Goal: Task Accomplishment & Management: Use online tool/utility

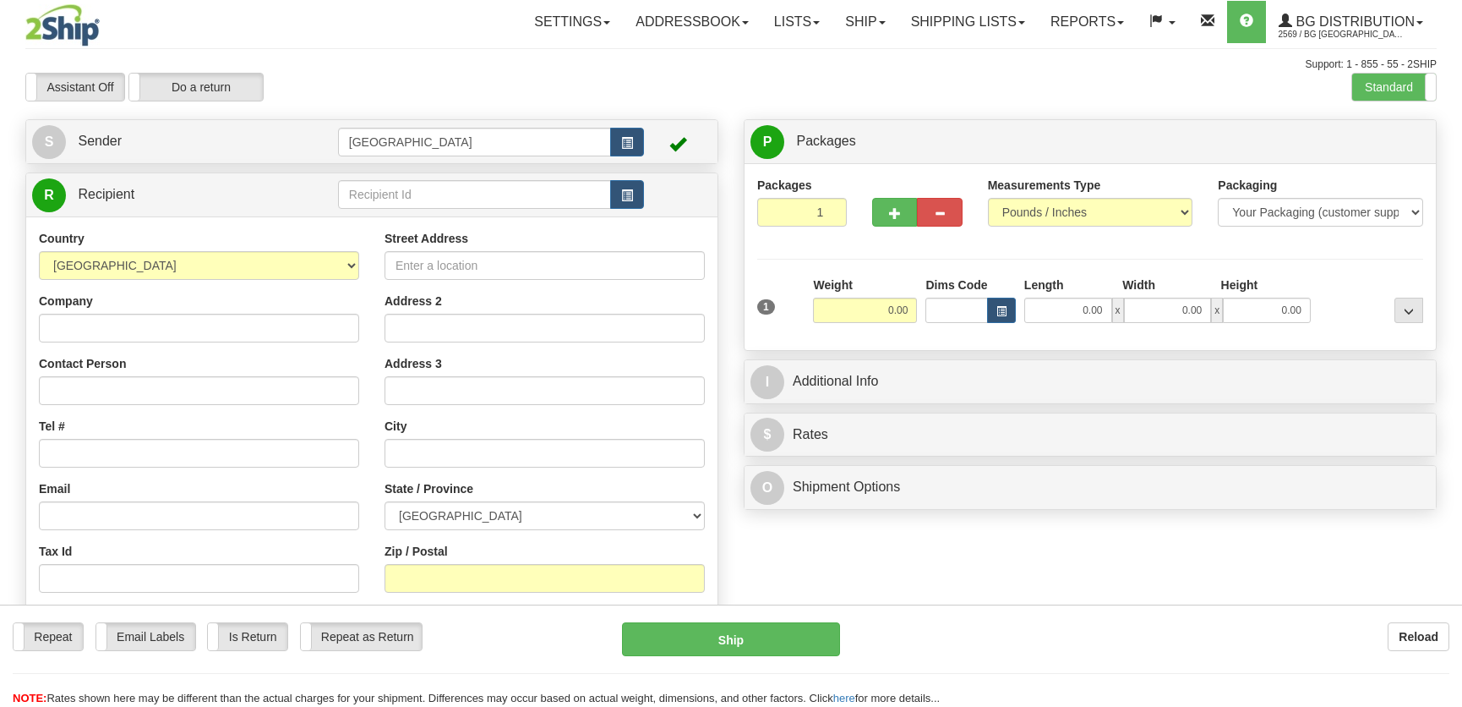
click at [400, 188] on input "text" at bounding box center [474, 194] width 273 height 29
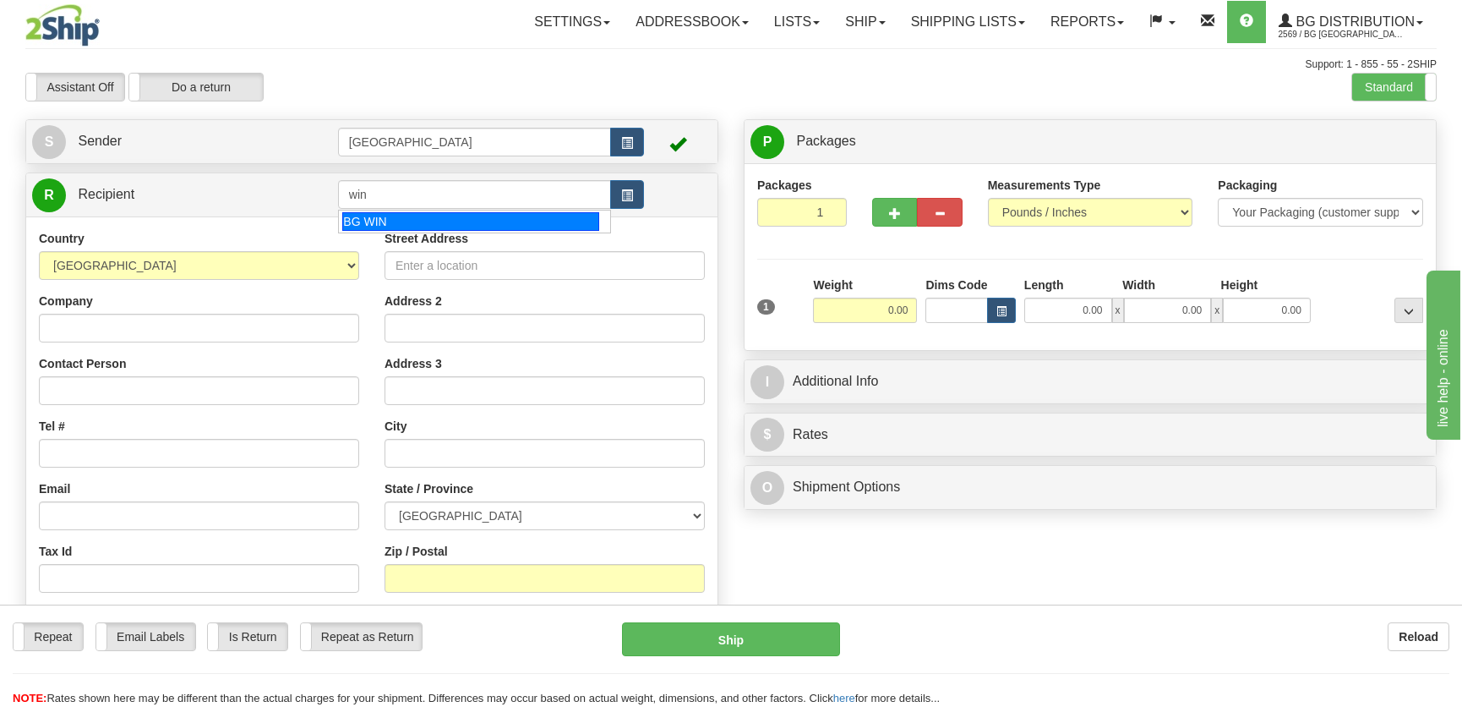
click at [417, 230] on li "BG WIN" at bounding box center [474, 221] width 271 height 22
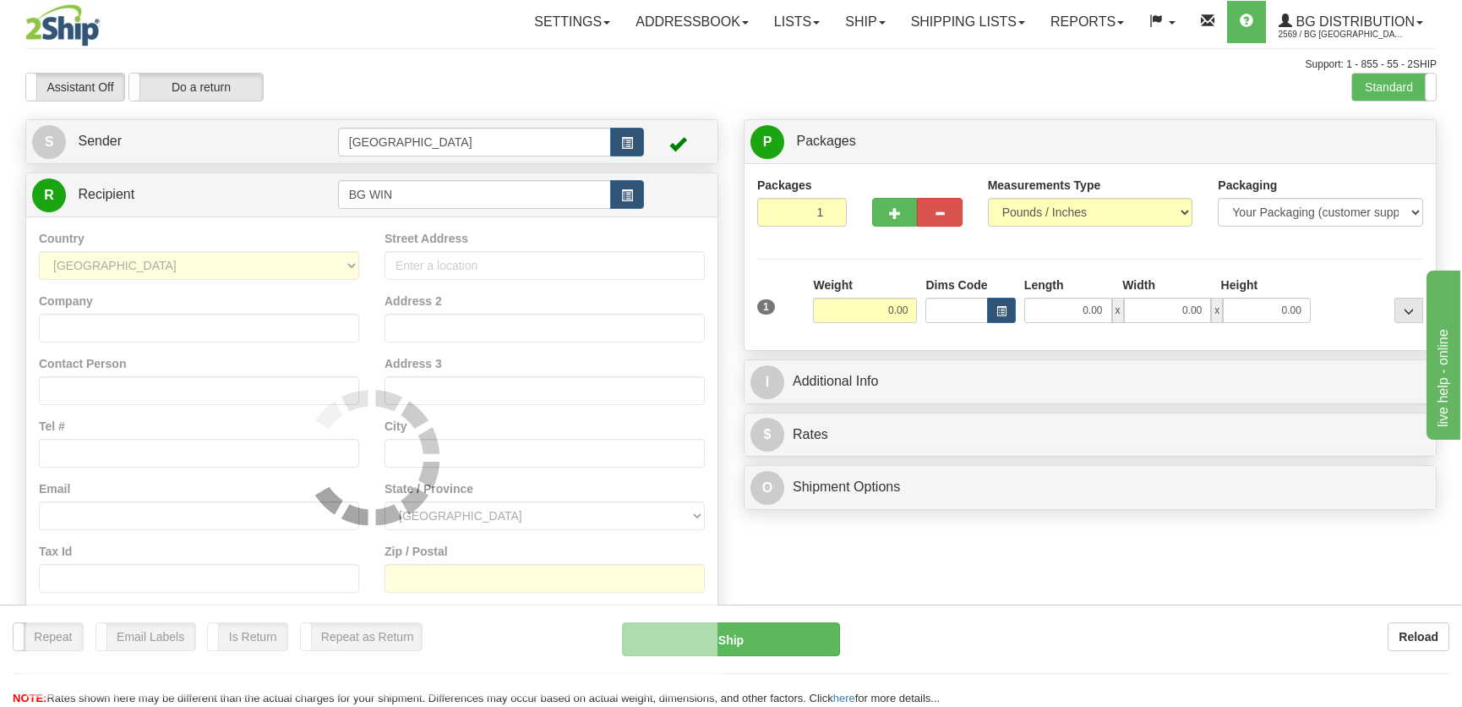
type input "BG WIN"
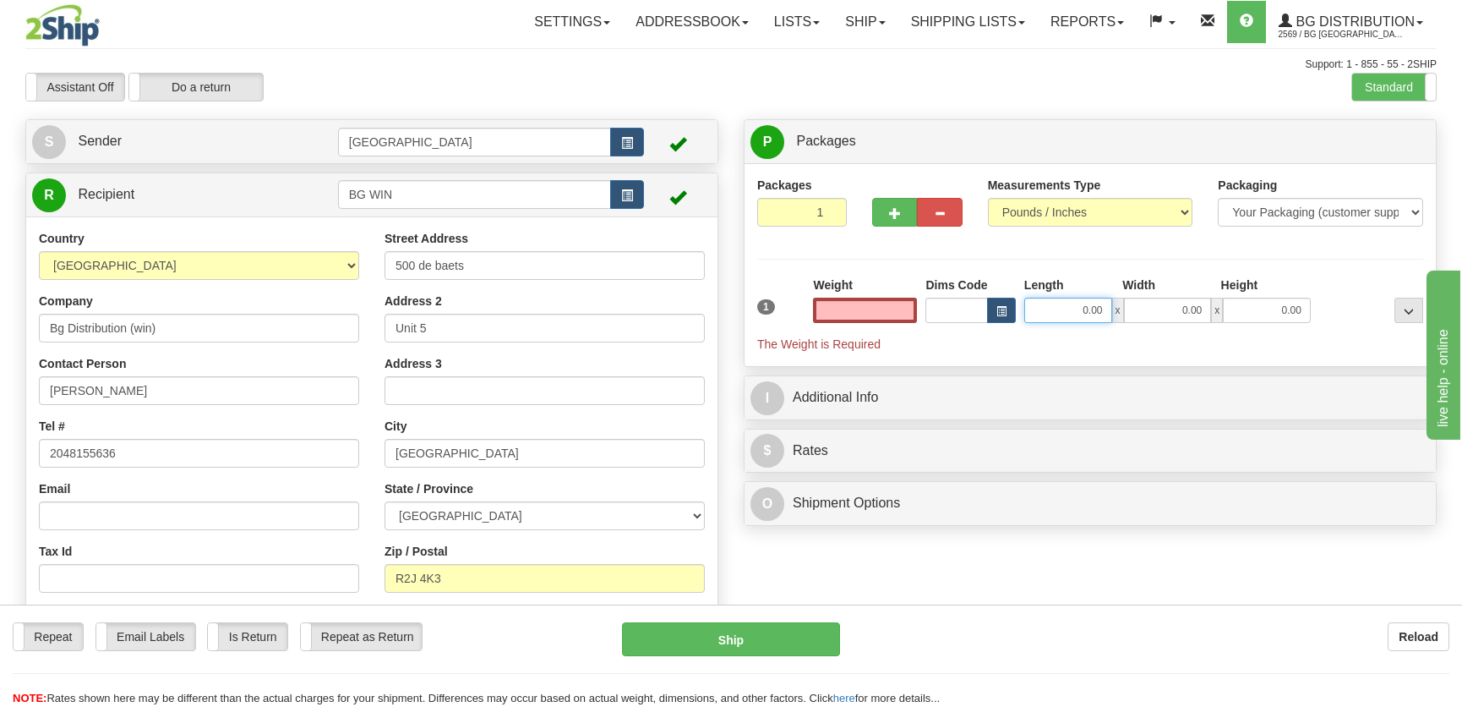
type input "0.00"
click at [1089, 313] on input "0.00" at bounding box center [1068, 309] width 88 height 25
type input "17.00"
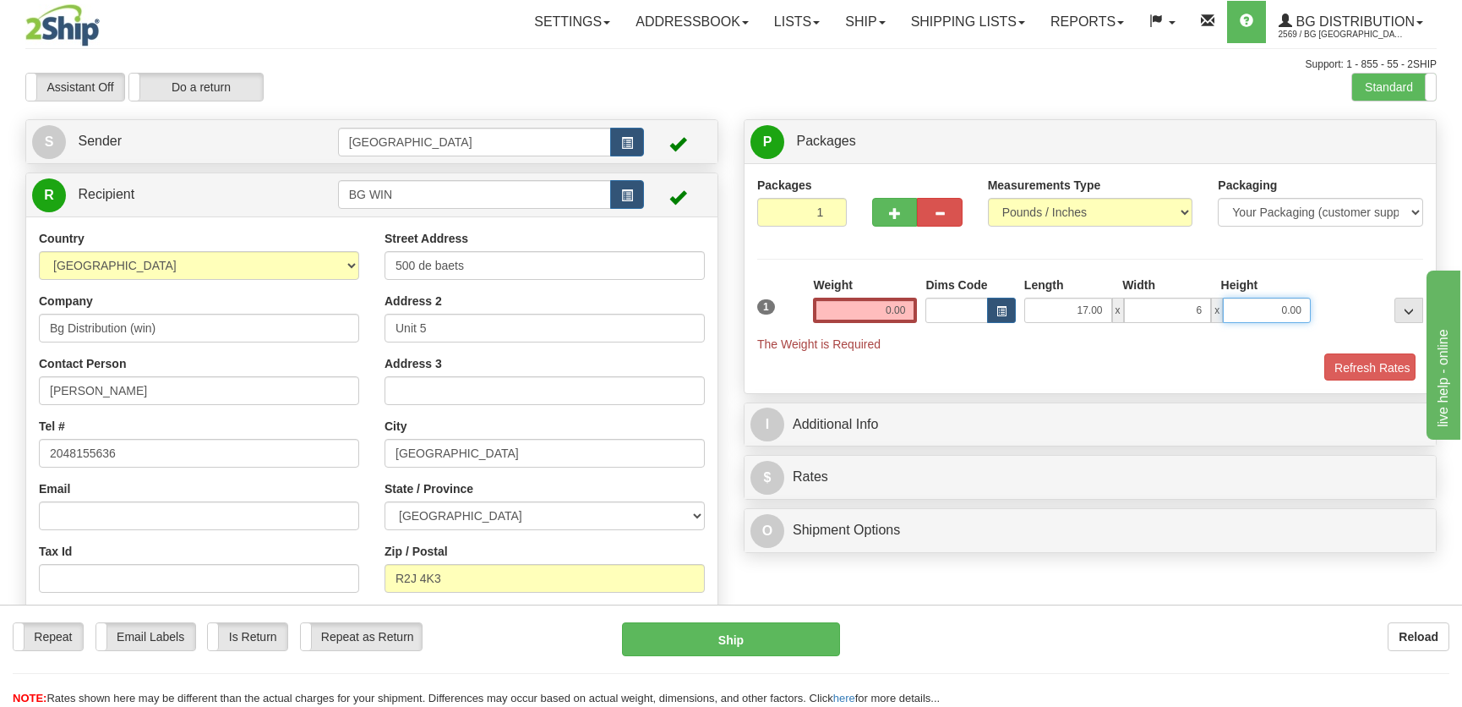
type input "6.00"
type input "5.00"
click at [898, 299] on input "0.00" at bounding box center [865, 309] width 104 height 25
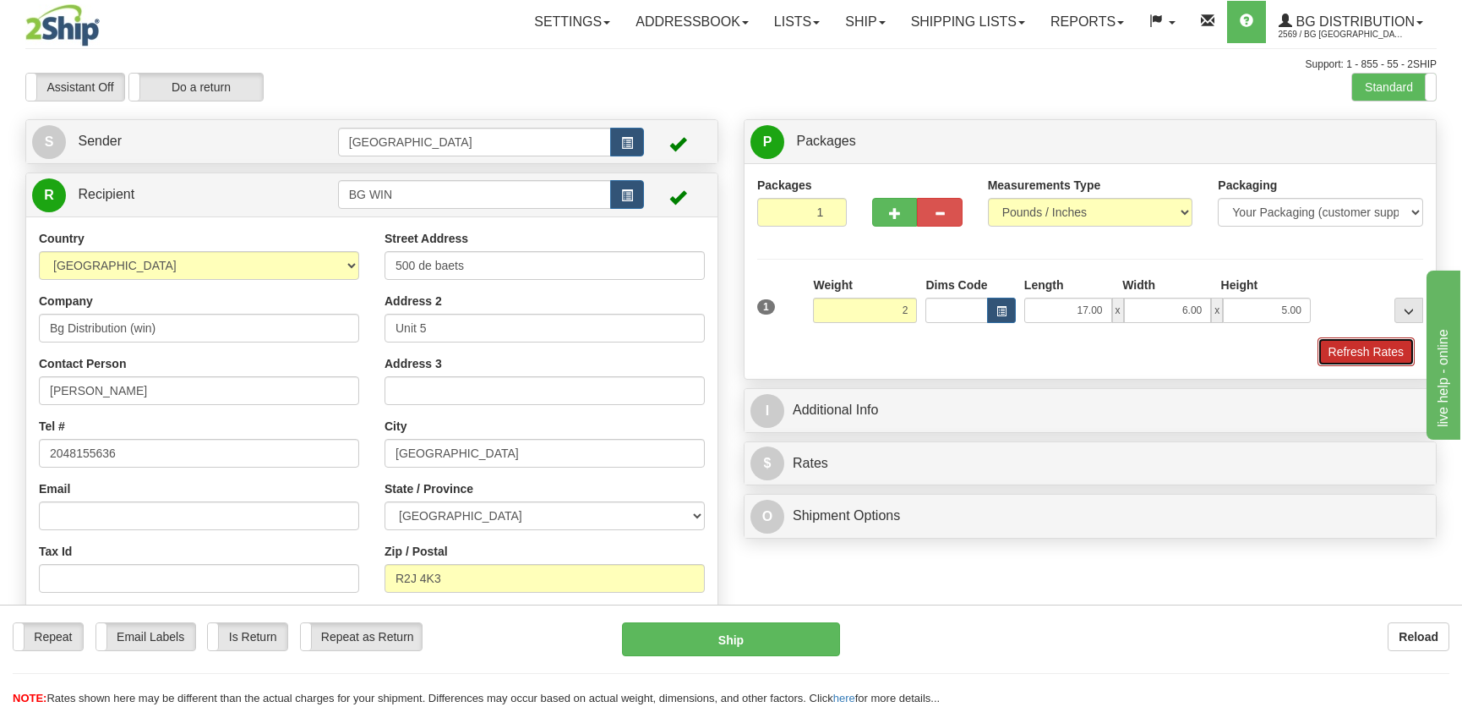
click at [1343, 355] on button "Refresh Rates" at bounding box center [1366, 351] width 97 height 29
type input "2.00"
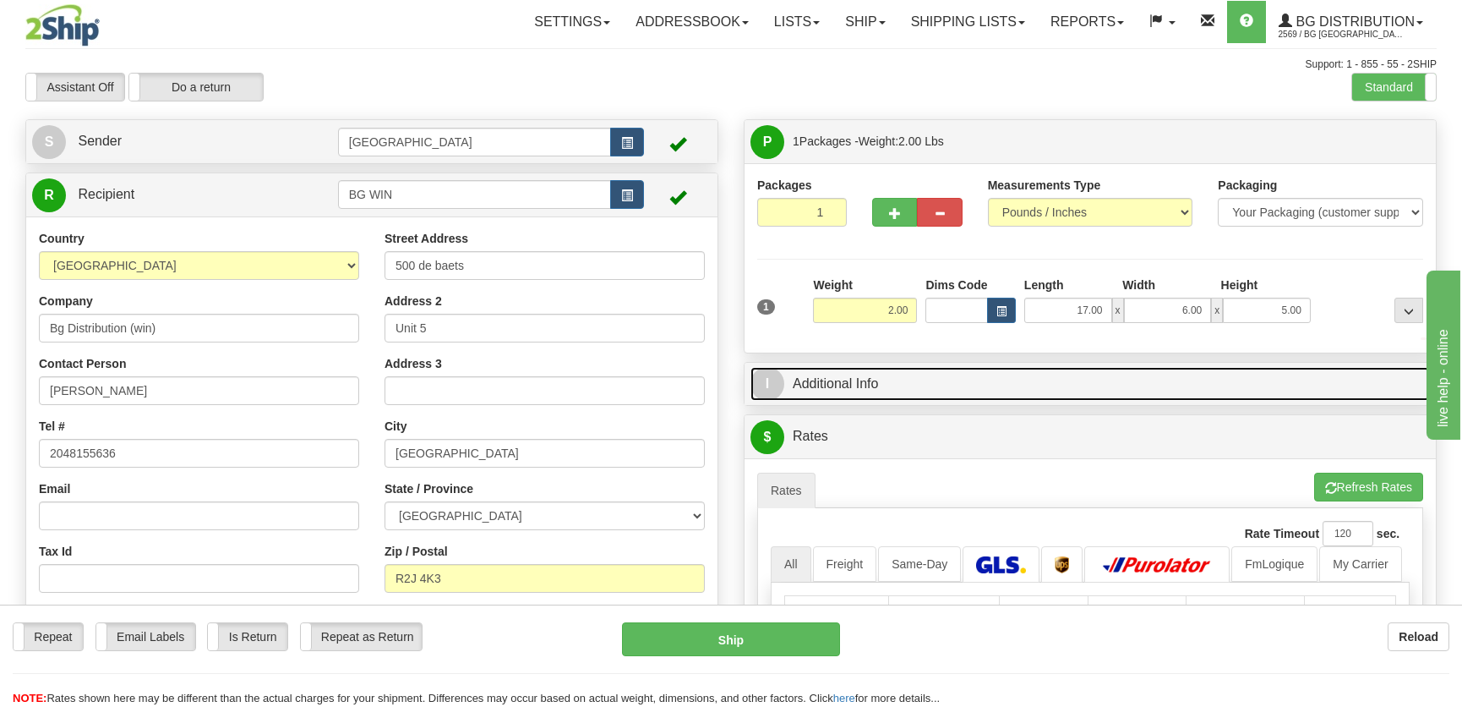
click at [1191, 372] on link "I Additional Info" at bounding box center [1089, 384] width 679 height 35
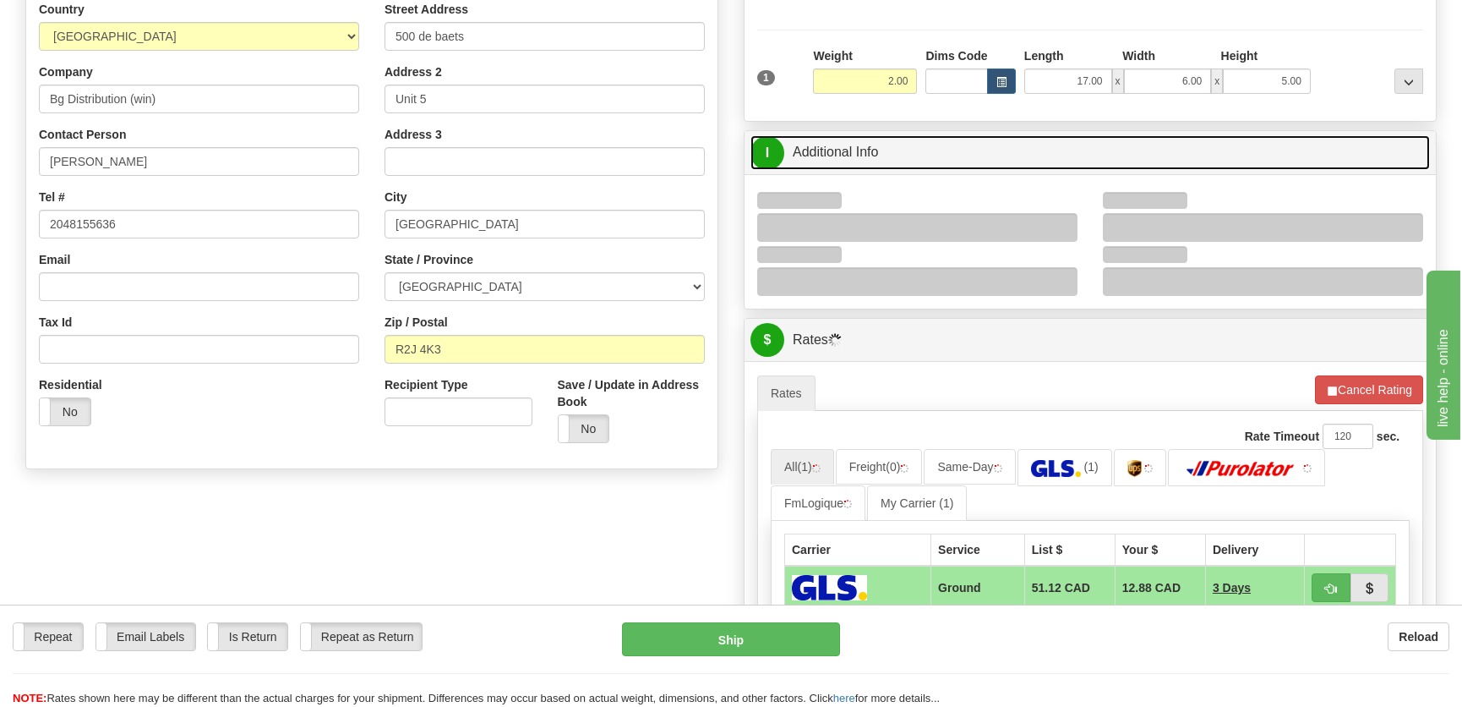
scroll to position [230, 0]
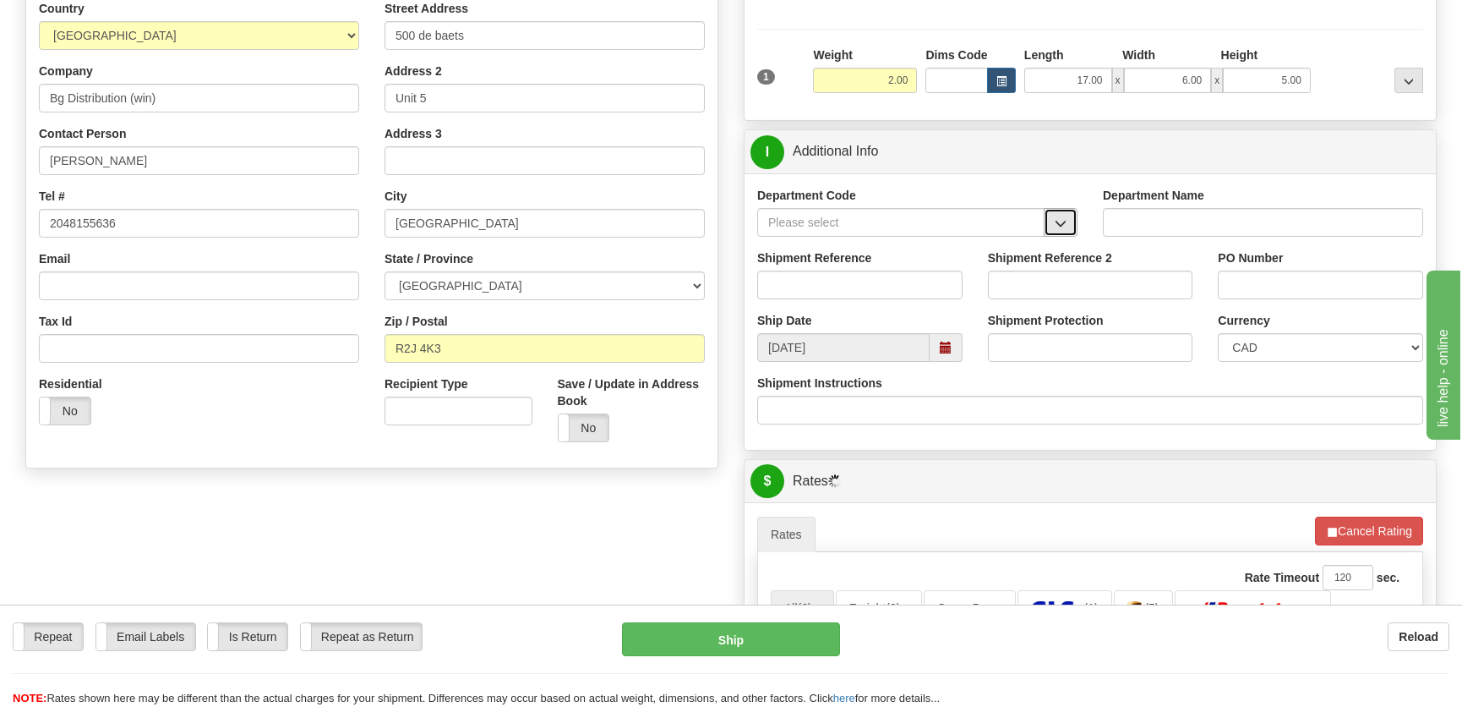
click at [1067, 222] on button "button" at bounding box center [1061, 222] width 34 height 29
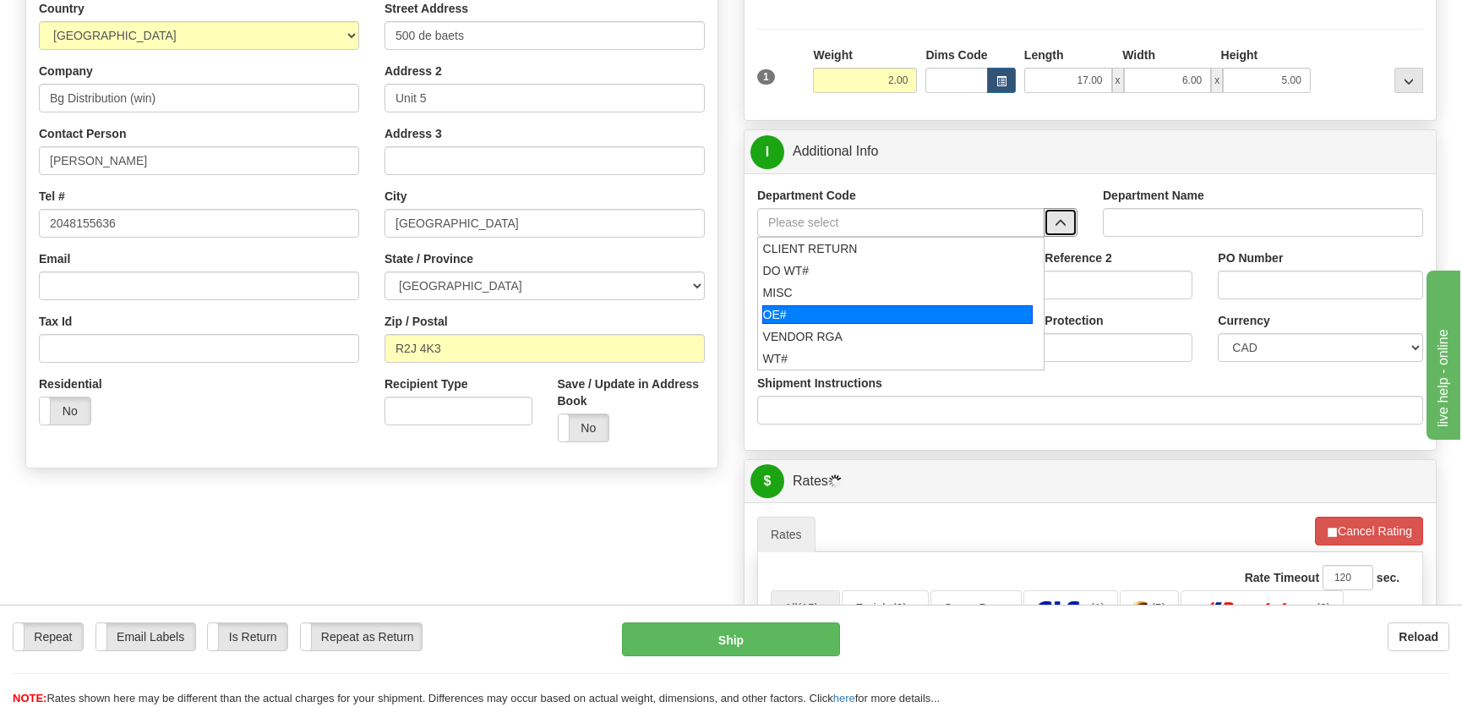
click at [879, 314] on div "OE#" at bounding box center [897, 314] width 271 height 19
type input "OE#"
type input "ORDERS"
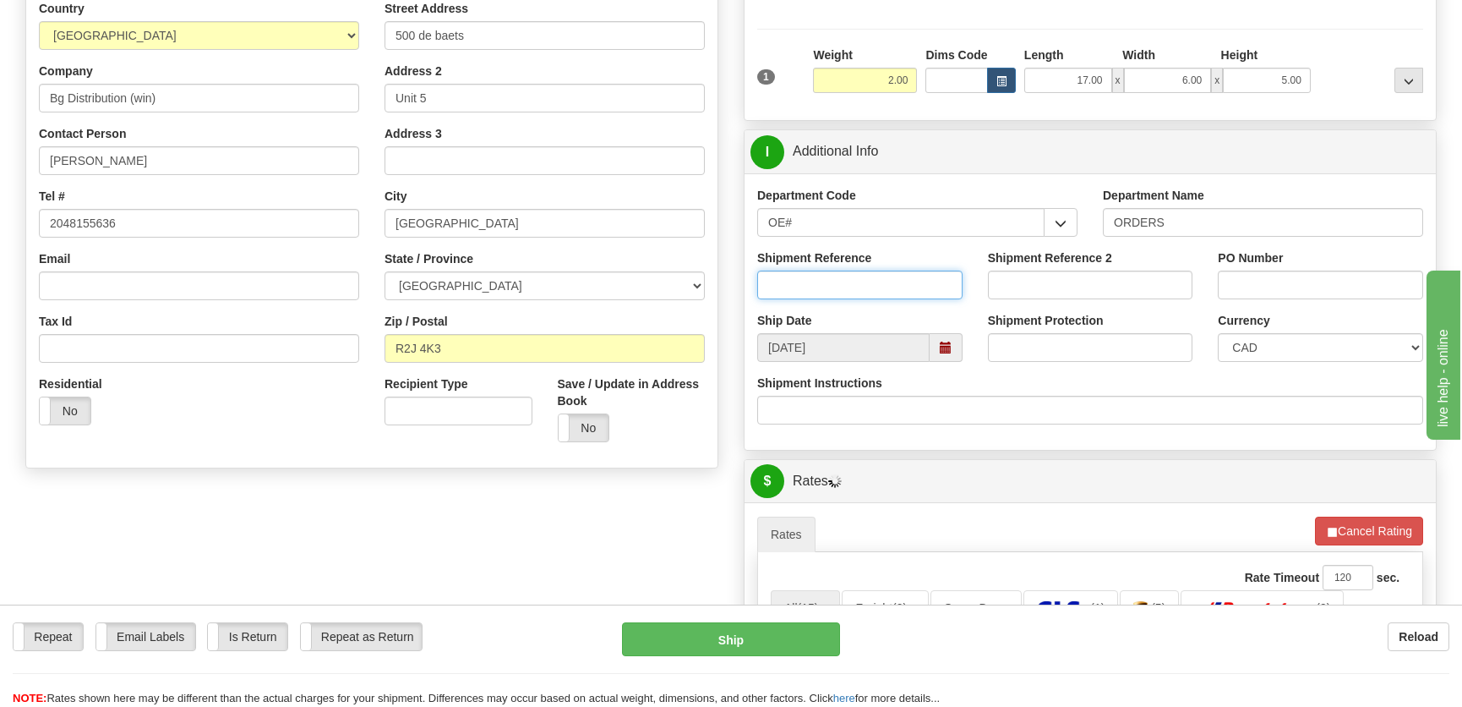
click at [883, 287] on input "Shipment Reference" at bounding box center [859, 284] width 205 height 29
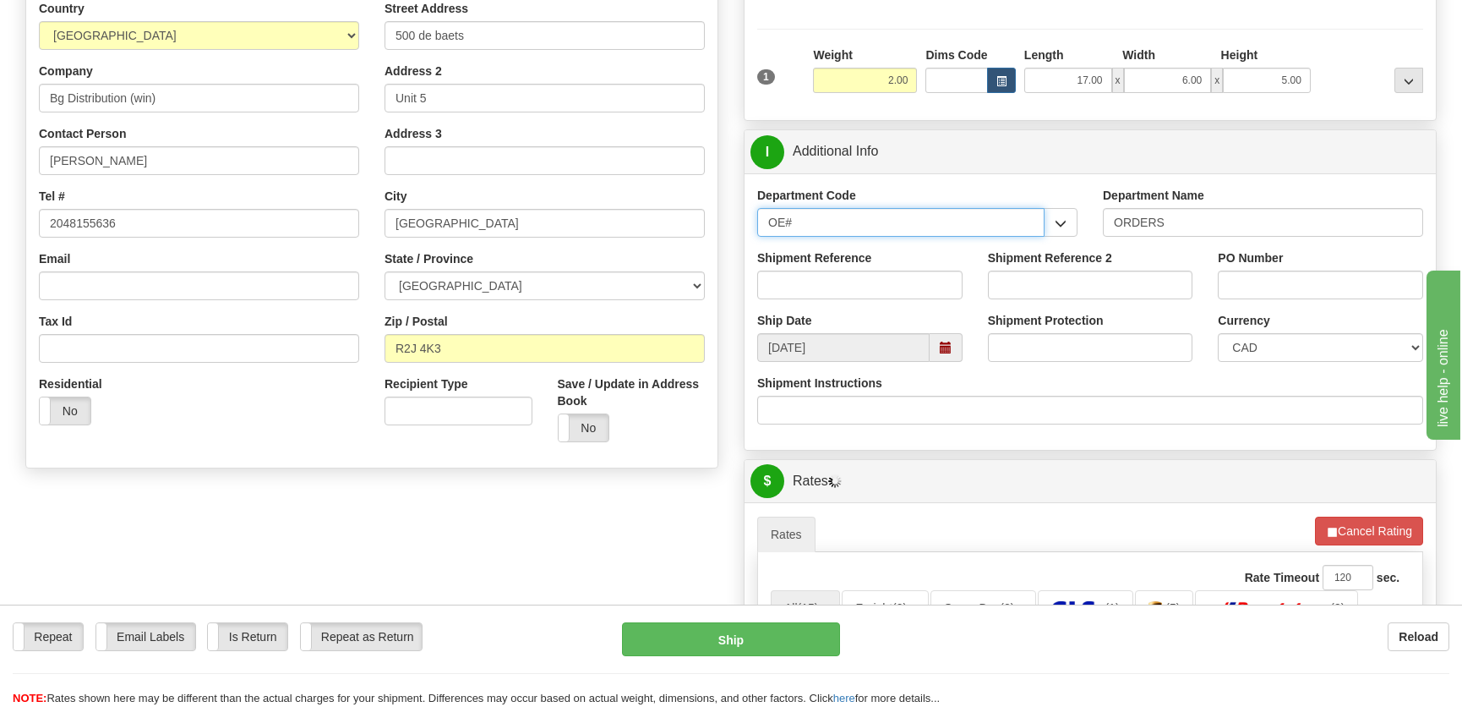
click at [834, 228] on input "OE#" at bounding box center [900, 222] width 287 height 29
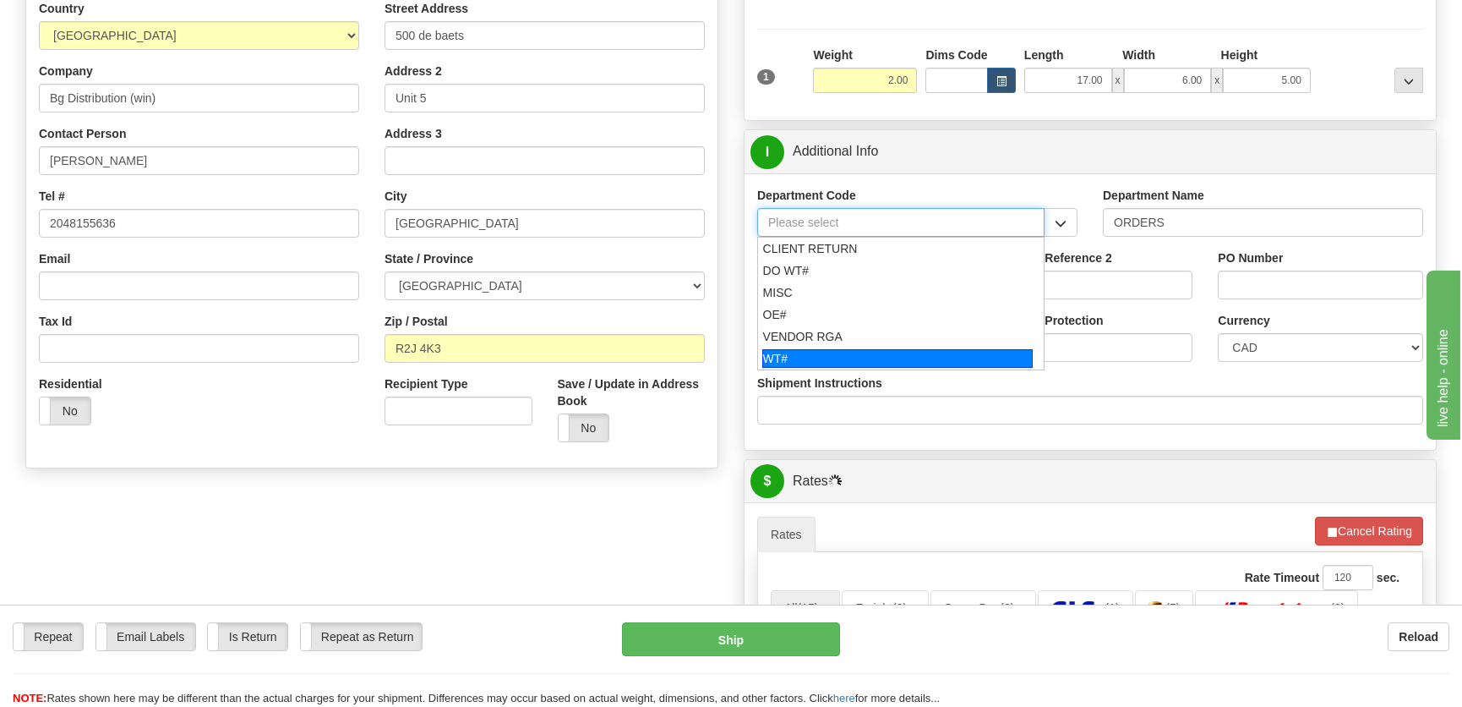
click at [846, 353] on div "WT#" at bounding box center [897, 358] width 271 height 19
type input "WT#"
type input "WAREHOUSE TRANSFERS"
type input "WT#"
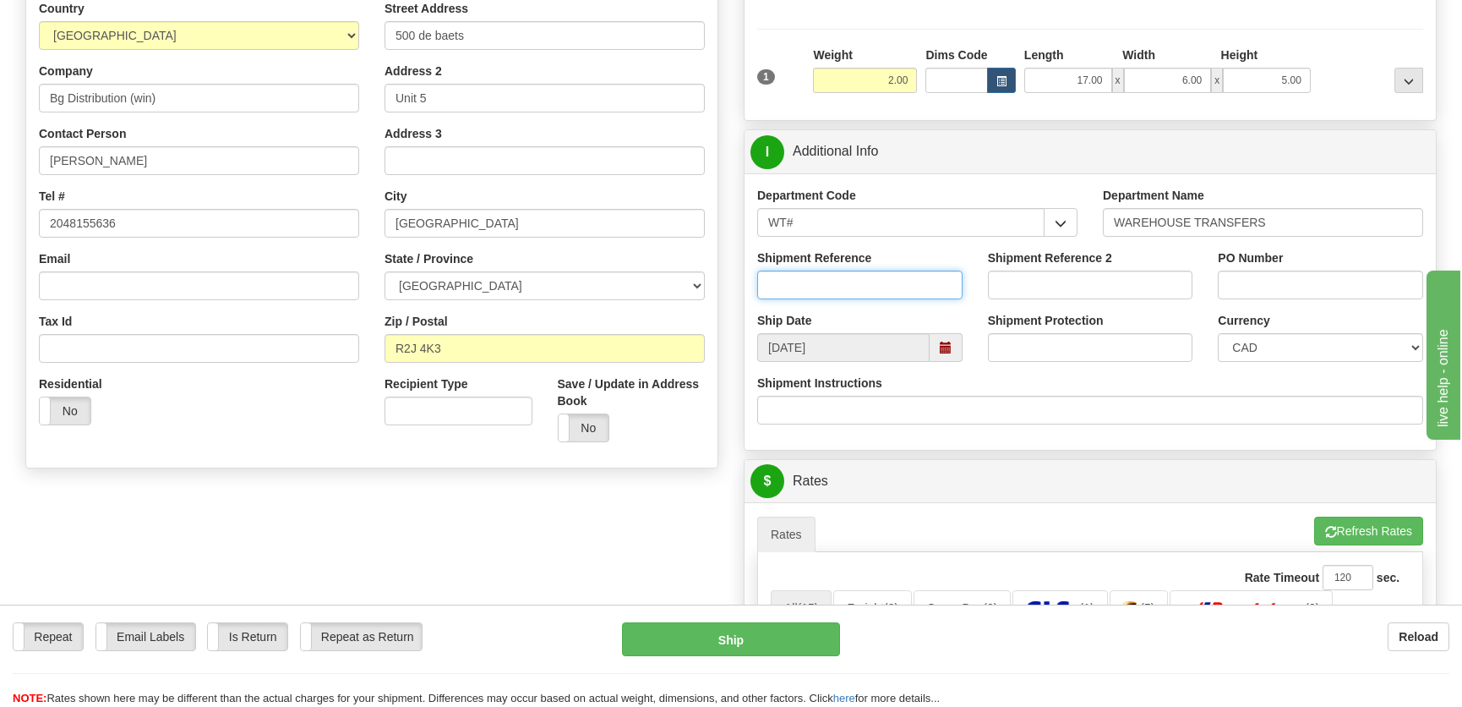
click at [858, 281] on input "Shipment Reference" at bounding box center [859, 284] width 205 height 29
type input "166723-00"
click at [1281, 278] on input "PO Number" at bounding box center [1320, 284] width 205 height 29
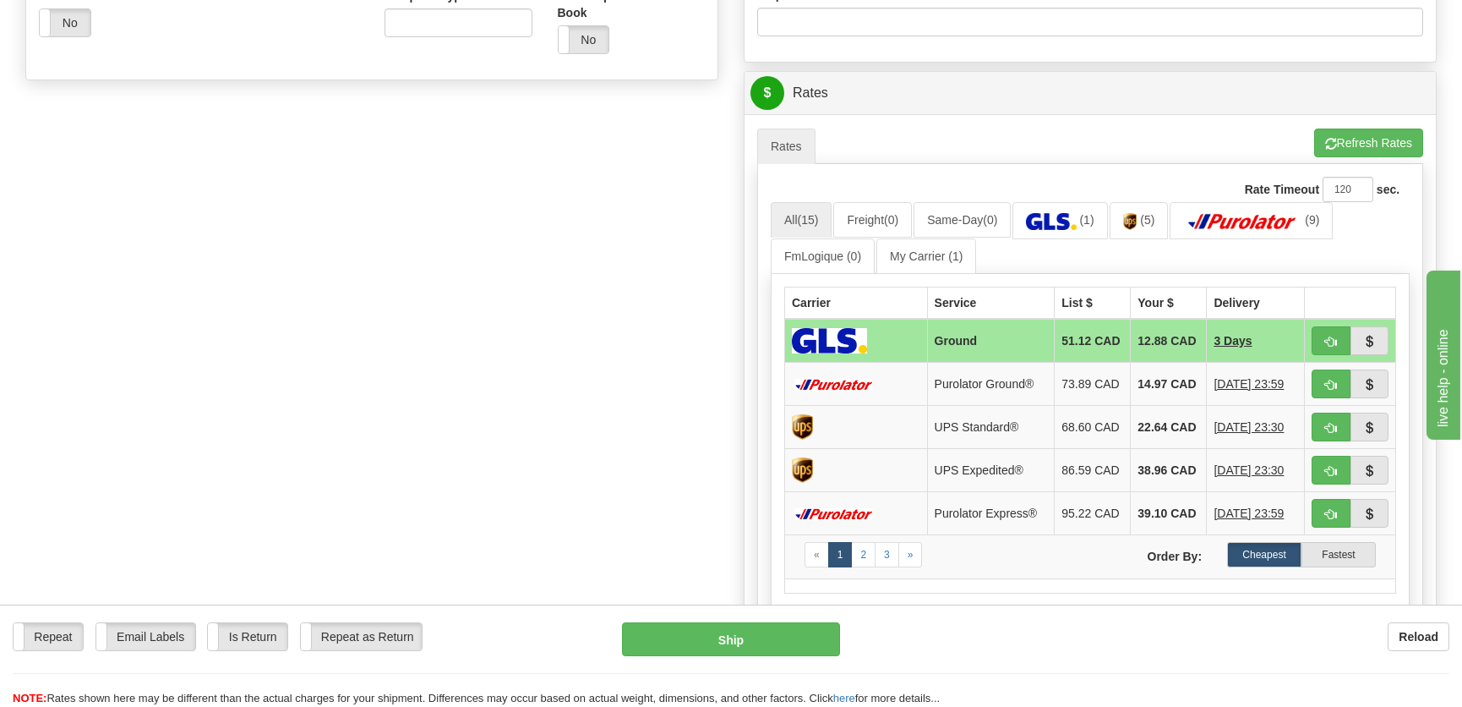
scroll to position [691, 0]
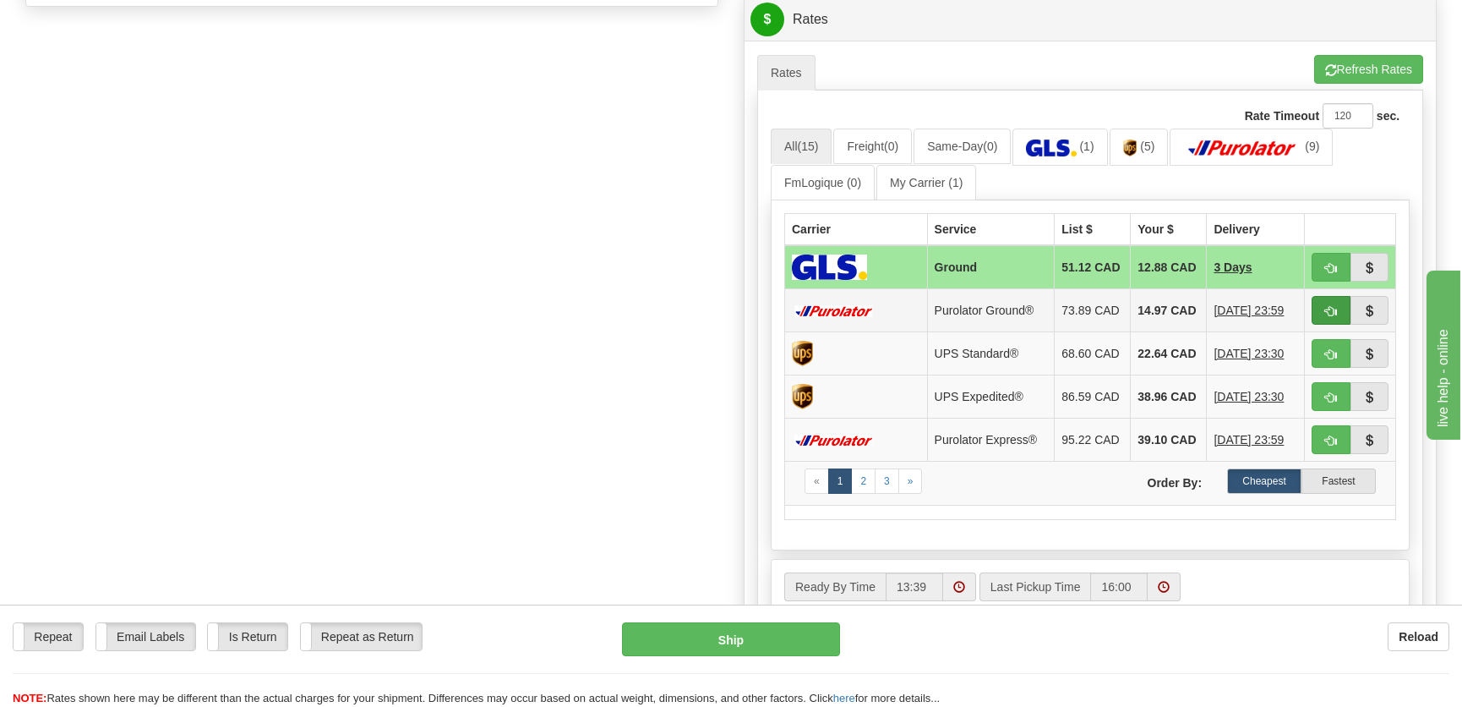
type input "."
click at [1335, 316] on span "button" at bounding box center [1331, 311] width 12 height 11
type input "260"
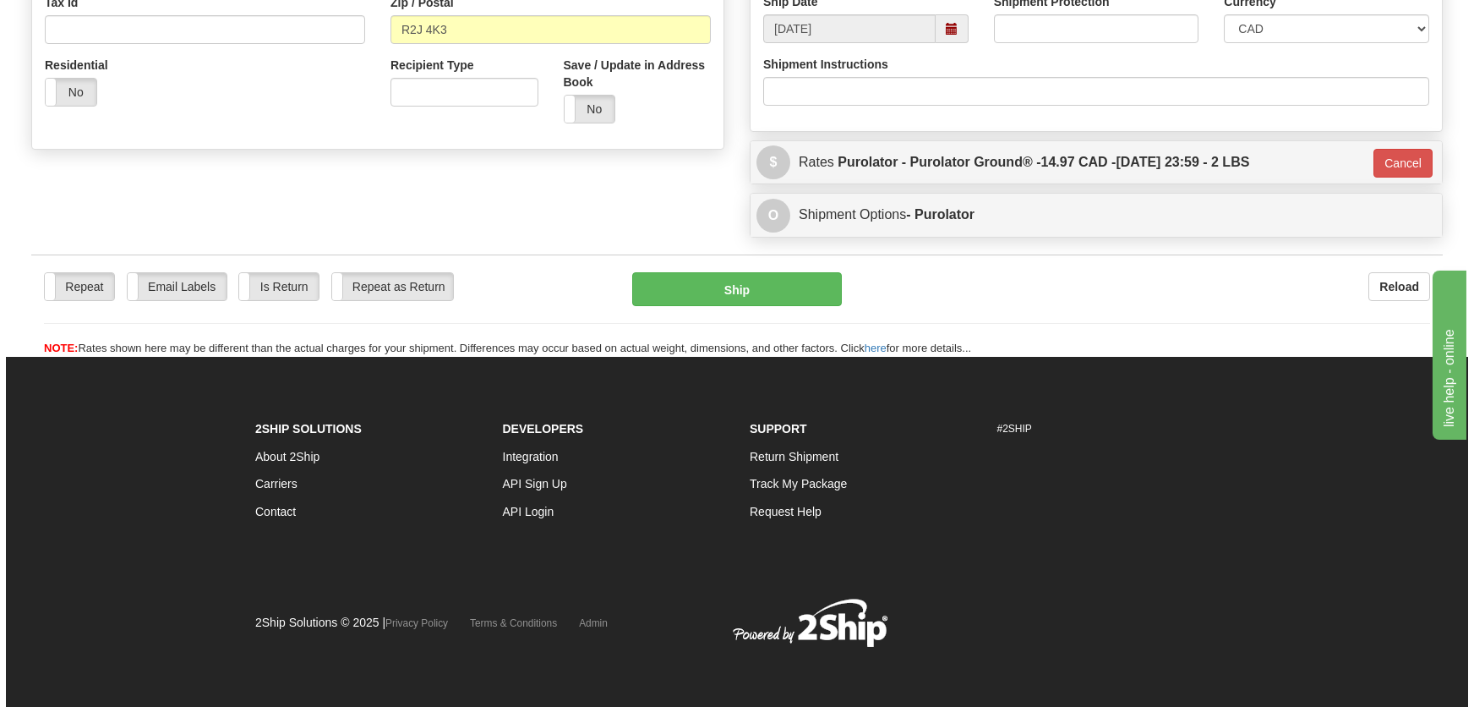
scroll to position [549, 0]
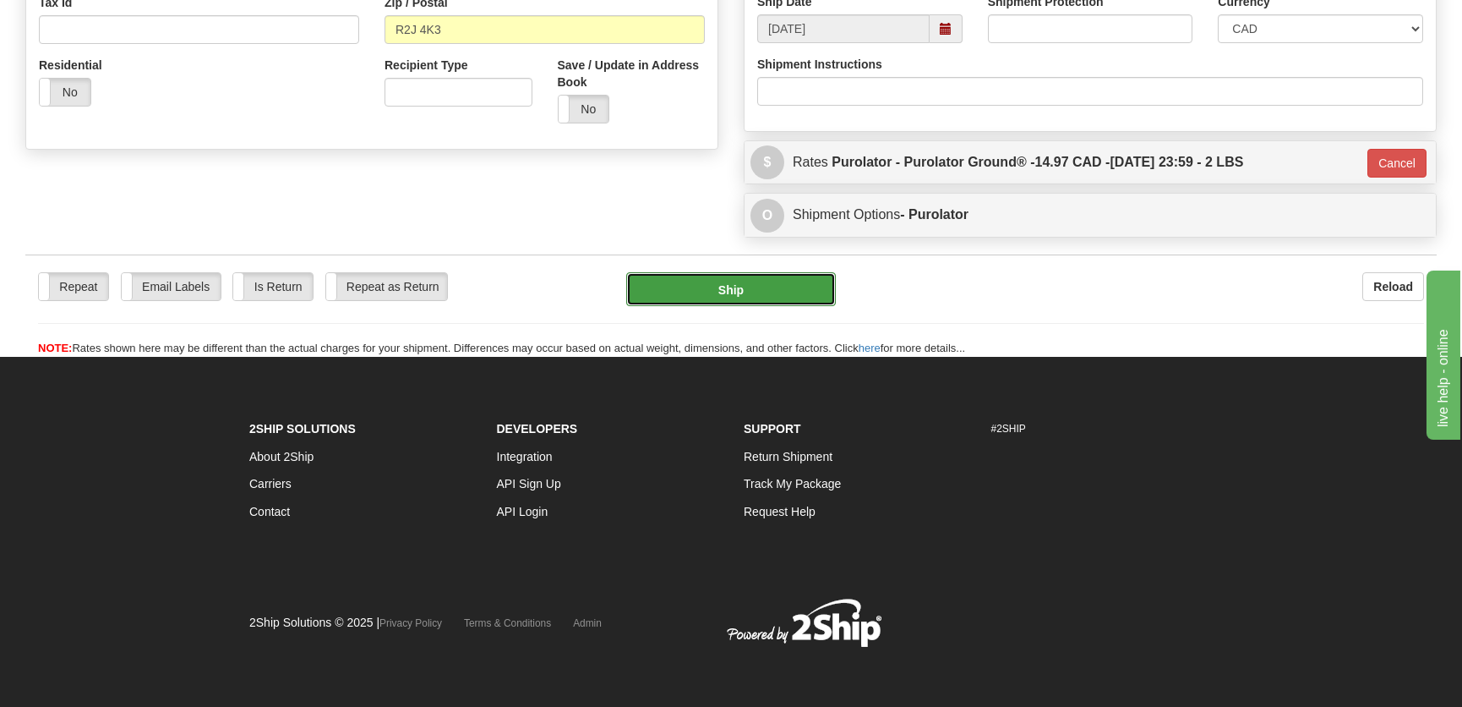
click at [788, 292] on button "Ship" at bounding box center [731, 289] width 210 height 34
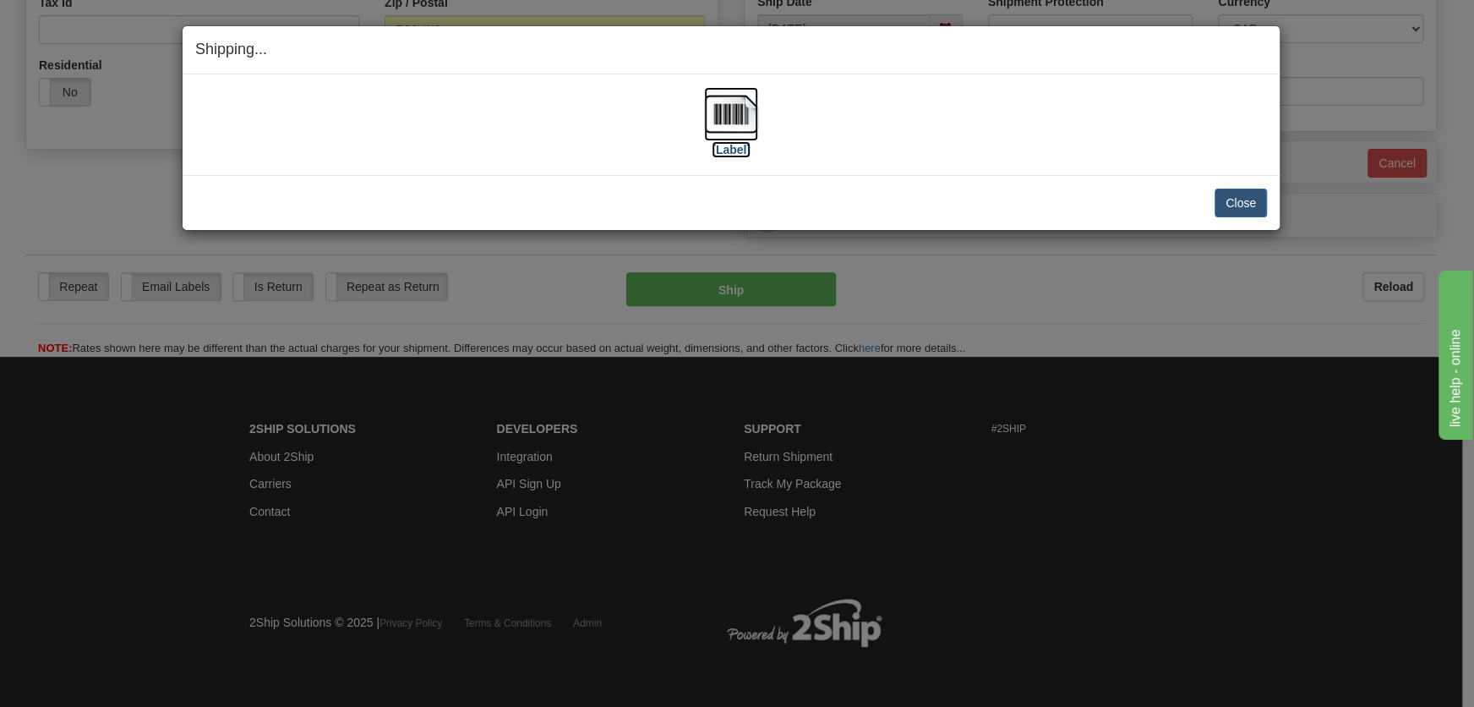
click at [731, 128] on img at bounding box center [731, 114] width 54 height 54
click at [1236, 207] on button "Close" at bounding box center [1240, 202] width 52 height 29
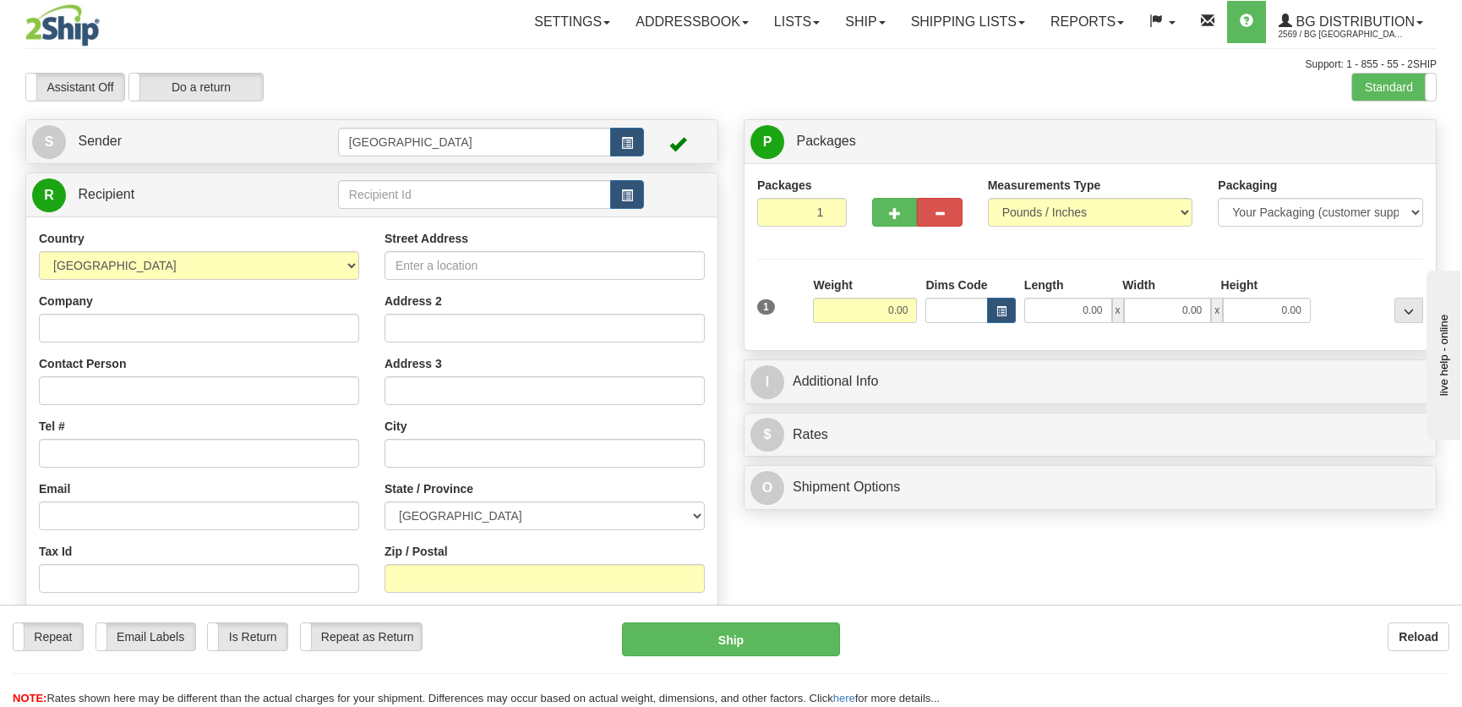
click at [421, 210] on td at bounding box center [491, 194] width 306 height 35
click at [423, 204] on input "text" at bounding box center [474, 194] width 273 height 29
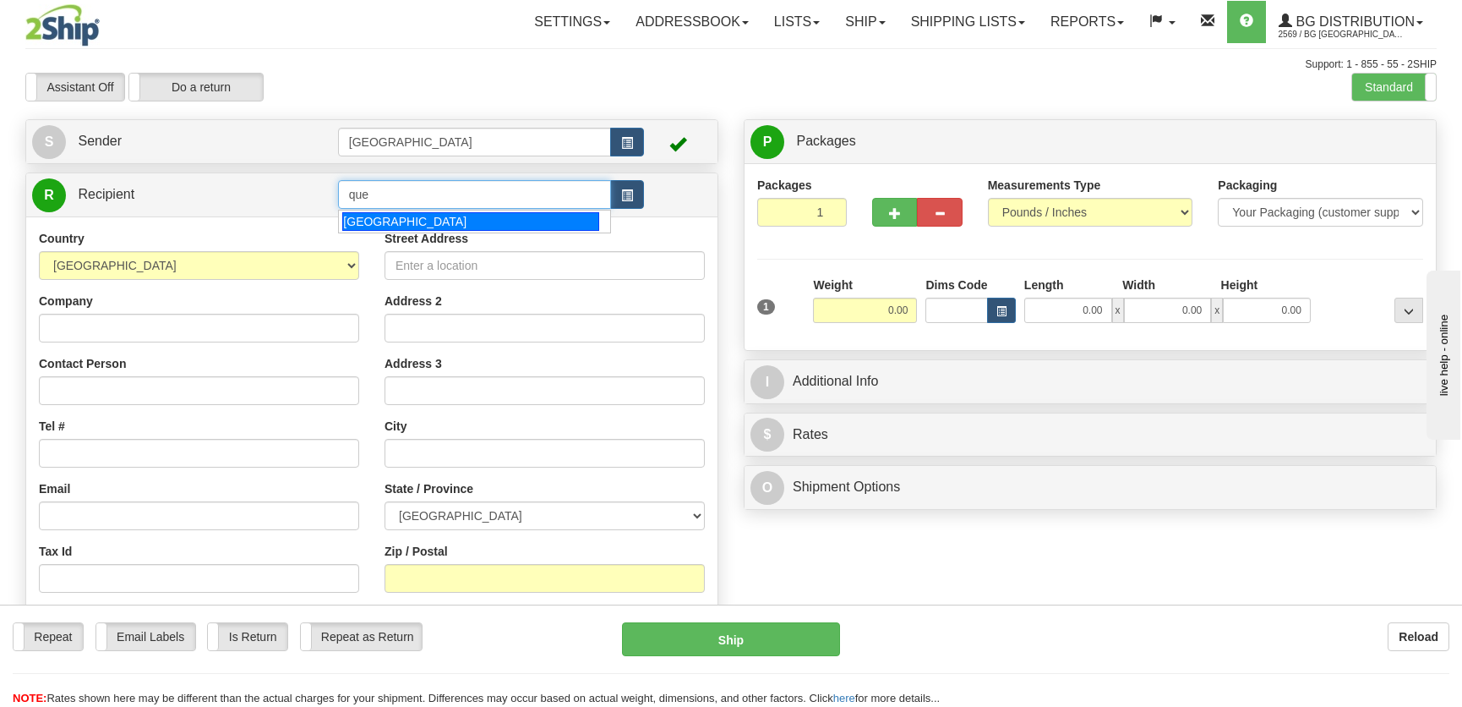
click at [473, 220] on div "[GEOGRAPHIC_DATA]" at bounding box center [470, 221] width 256 height 19
type input "[GEOGRAPHIC_DATA]"
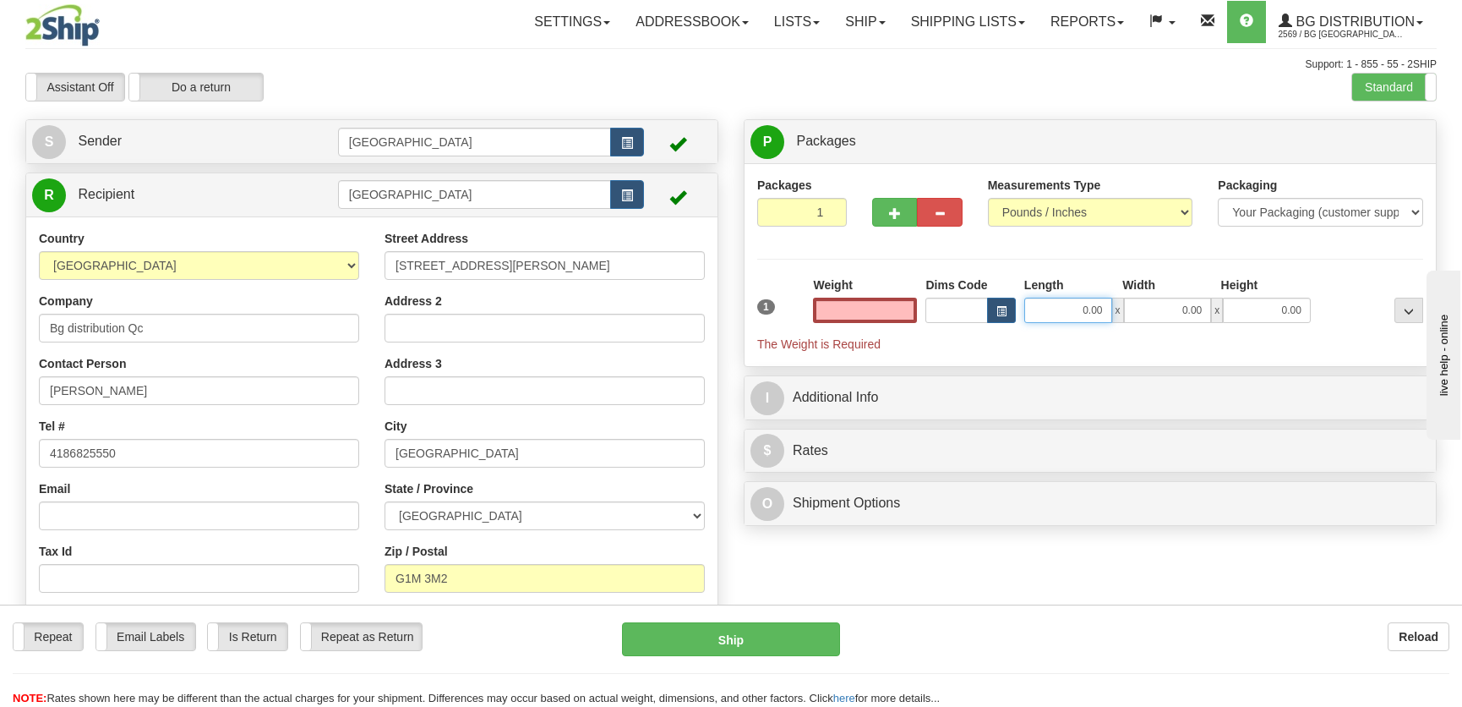
type input "0.00"
click at [1101, 309] on input "0.00" at bounding box center [1068, 309] width 88 height 25
type input "20.00"
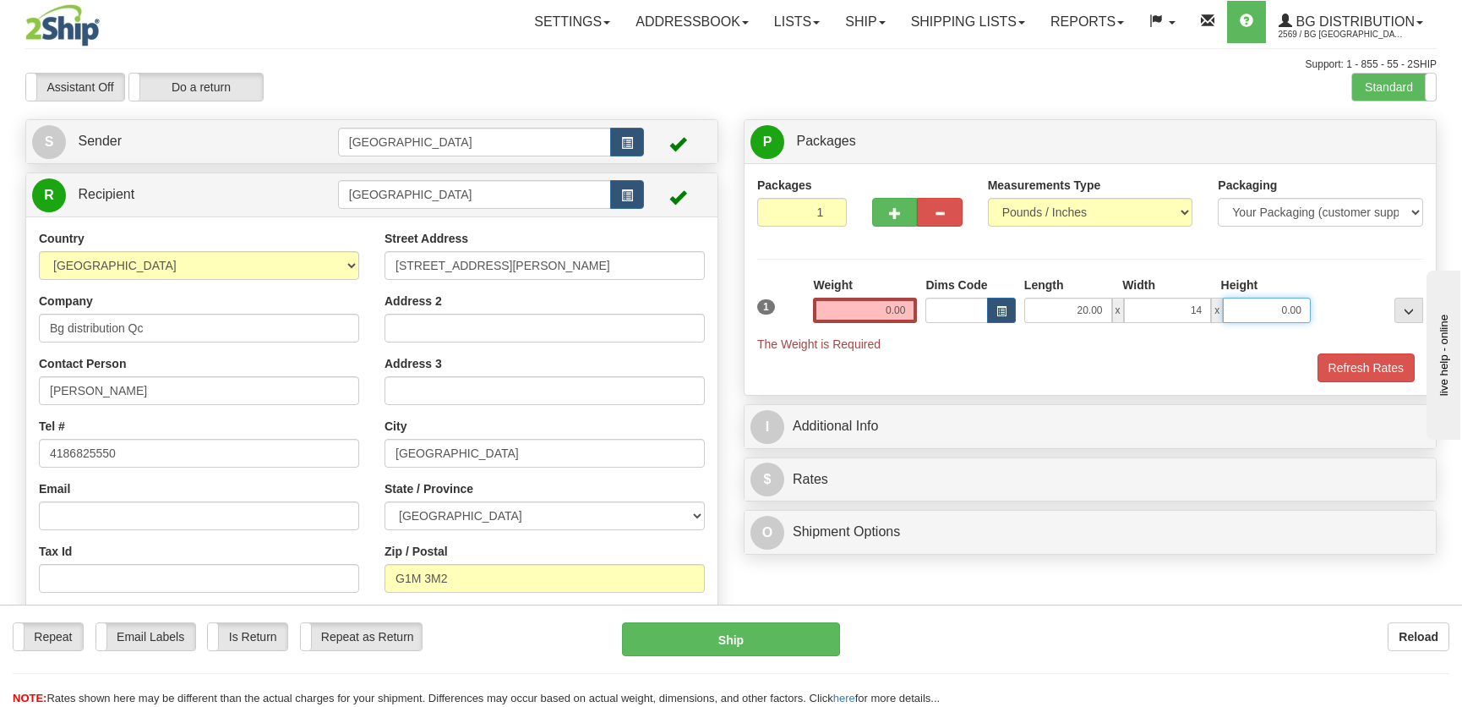
type input "14.00"
type input "9.00"
drag, startPoint x: 854, startPoint y: 316, endPoint x: 876, endPoint y: 298, distance: 28.2
click at [856, 316] on input "0.00" at bounding box center [865, 309] width 104 height 25
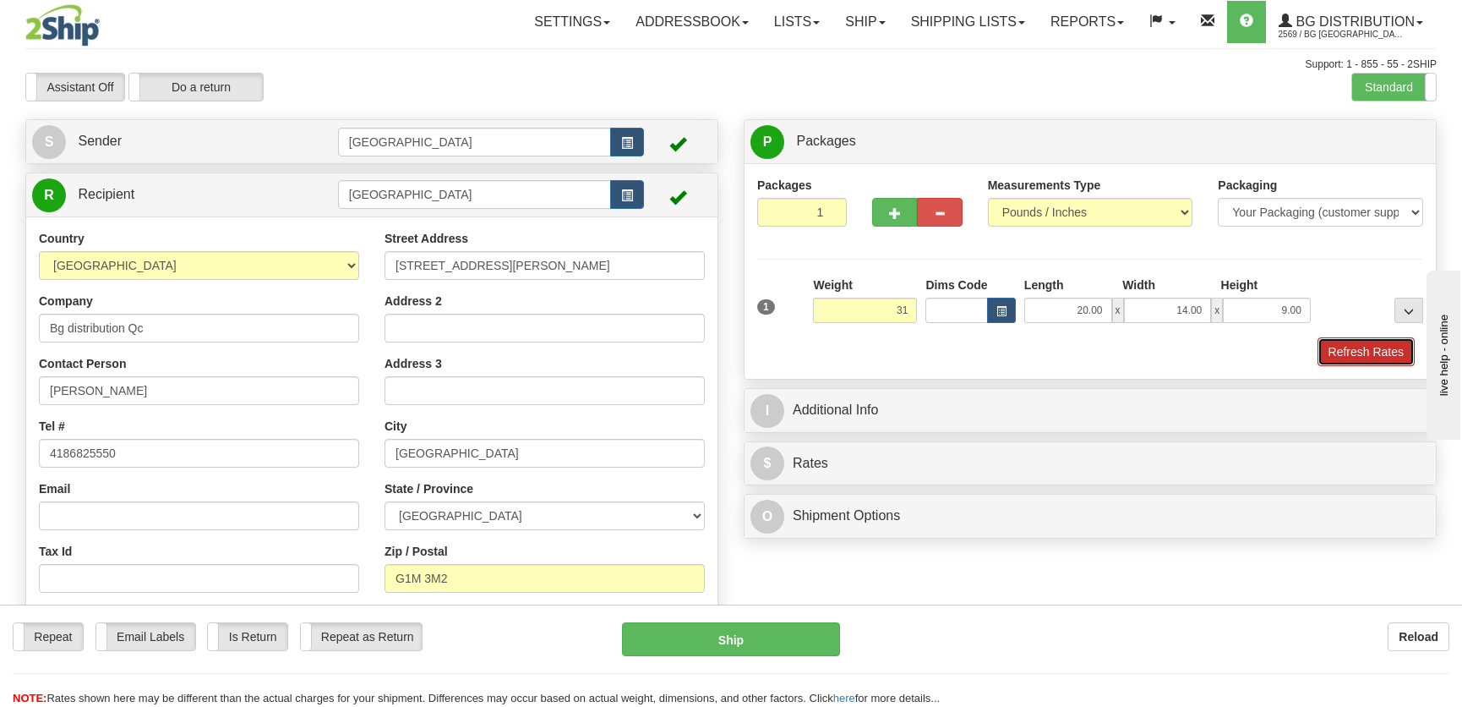
click at [1329, 347] on button "Refresh Rates" at bounding box center [1366, 351] width 97 height 29
type input "31.00"
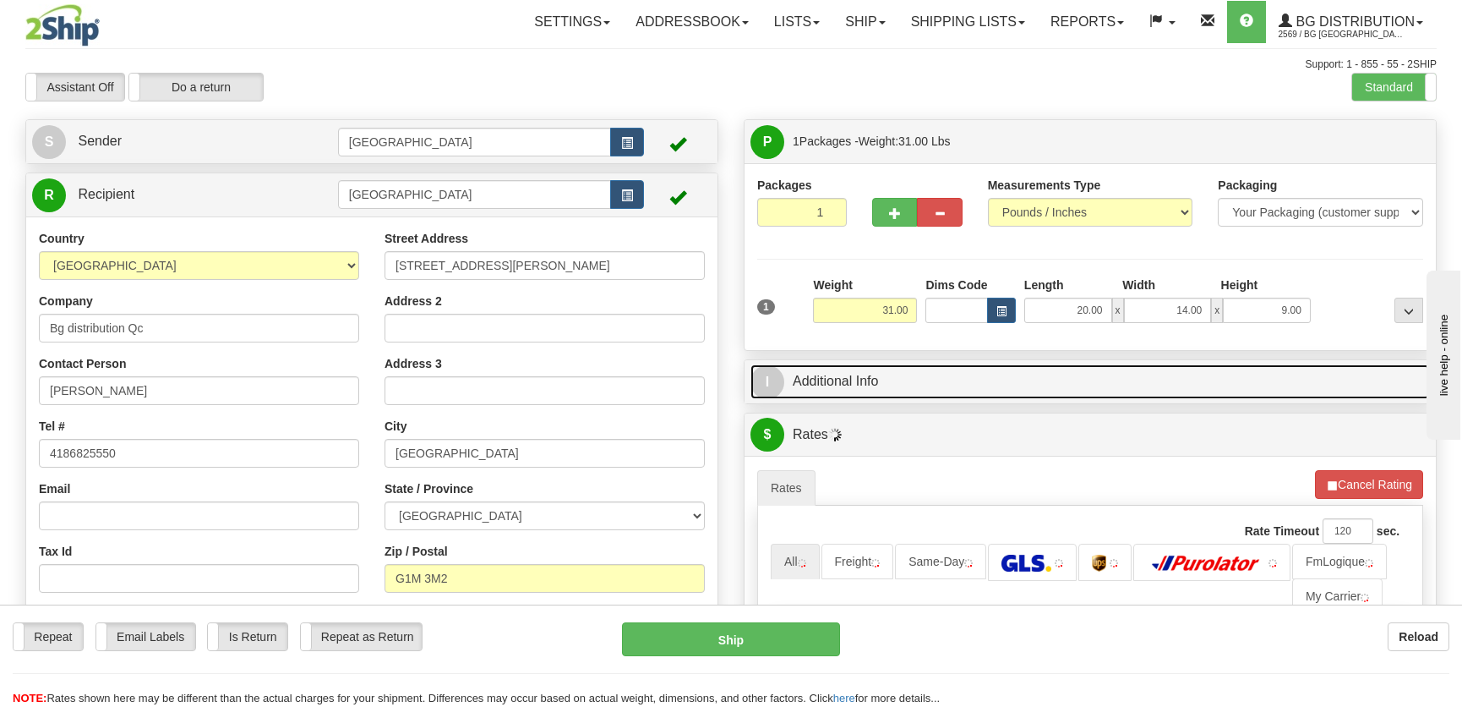
click at [1263, 366] on link "I Additional Info" at bounding box center [1089, 381] width 679 height 35
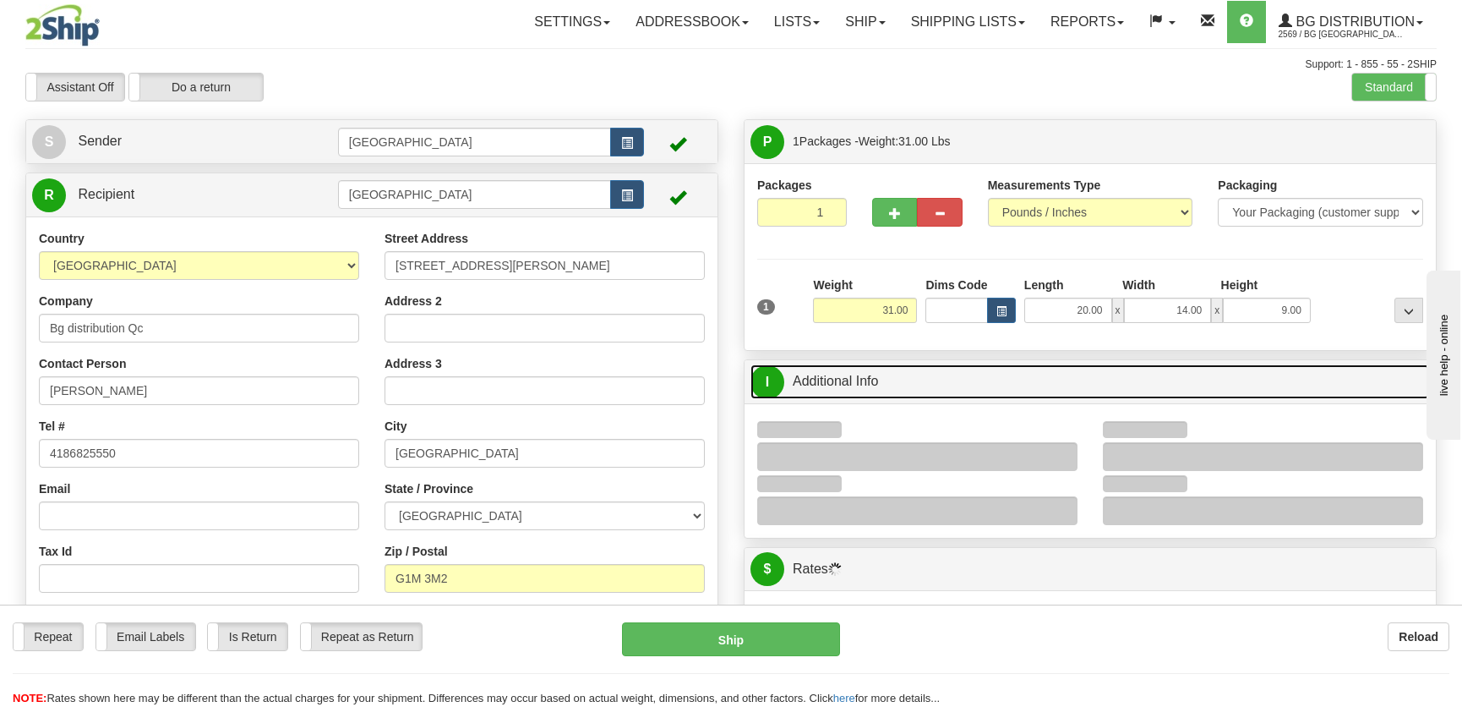
scroll to position [153, 0]
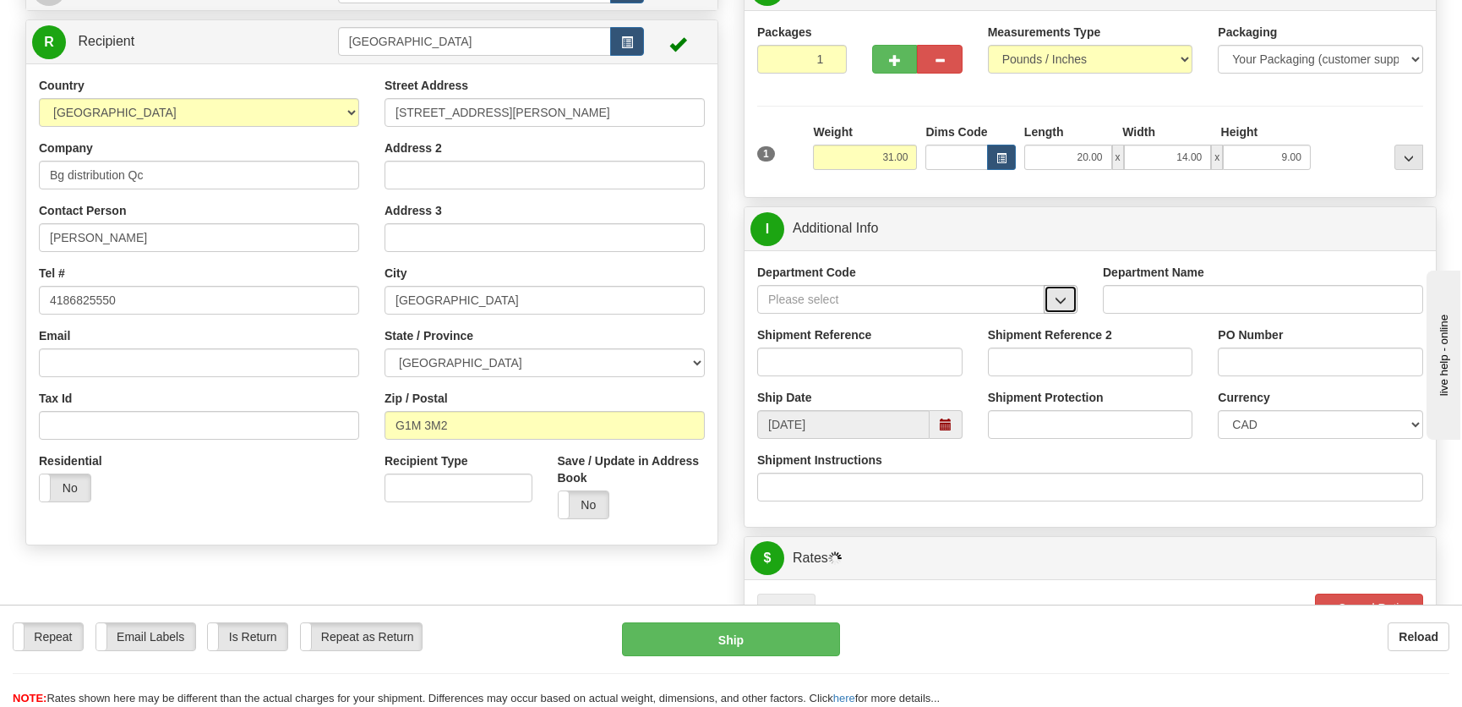
click at [1065, 299] on span "button" at bounding box center [1061, 300] width 12 height 11
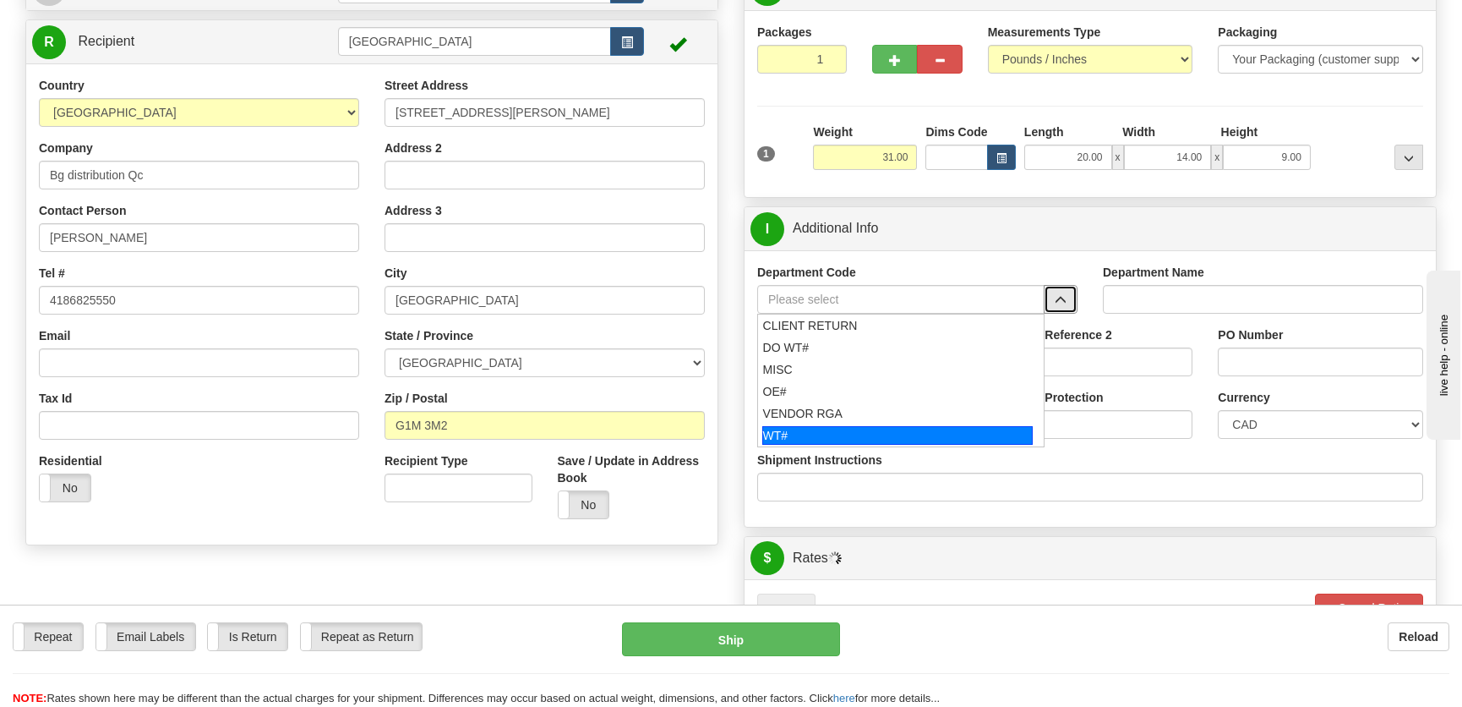
click at [838, 435] on div "WT#" at bounding box center [897, 435] width 271 height 19
type input "WT#"
type input "WAREHOUSE TRANSFERS"
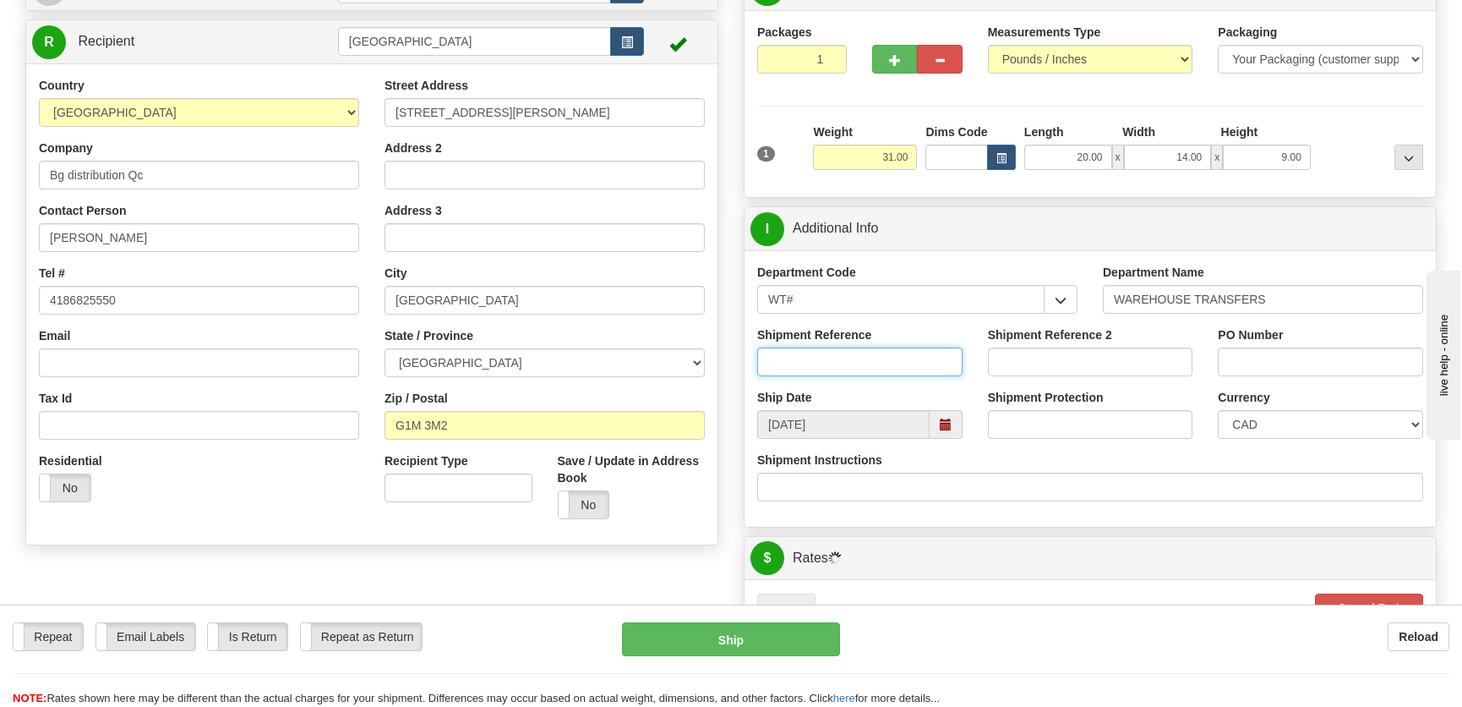
click at [833, 355] on input "Shipment Reference" at bounding box center [859, 361] width 205 height 29
type input "transfers Québec"
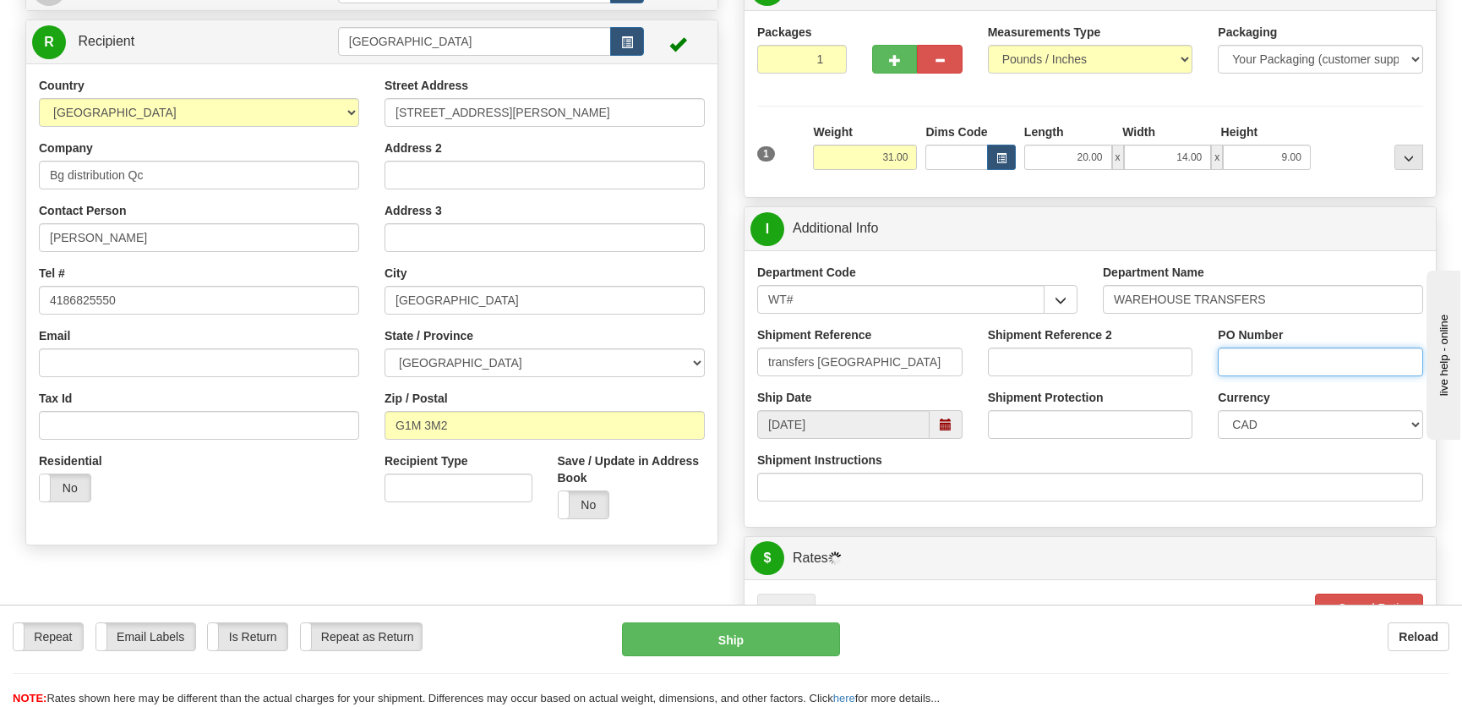
click at [1253, 362] on input "PO Number" at bounding box center [1320, 361] width 205 height 29
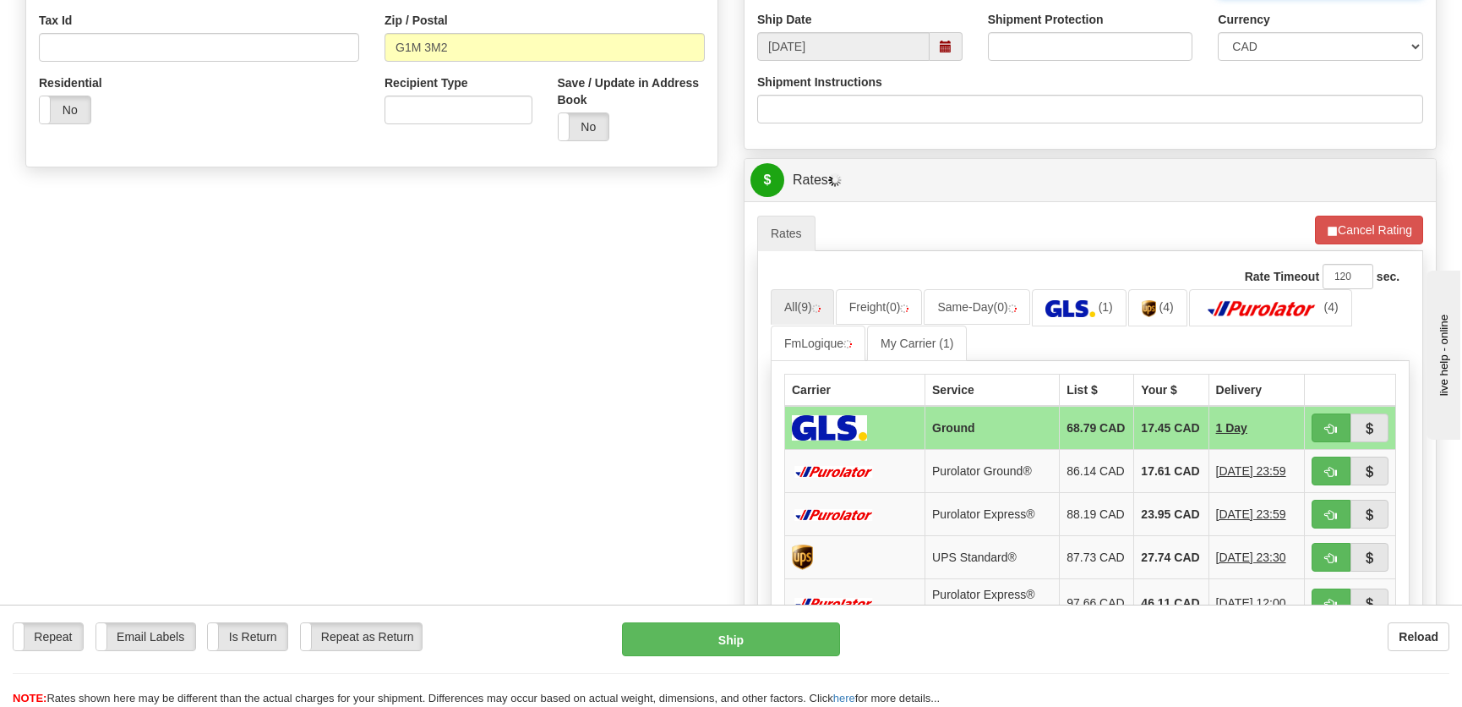
scroll to position [614, 0]
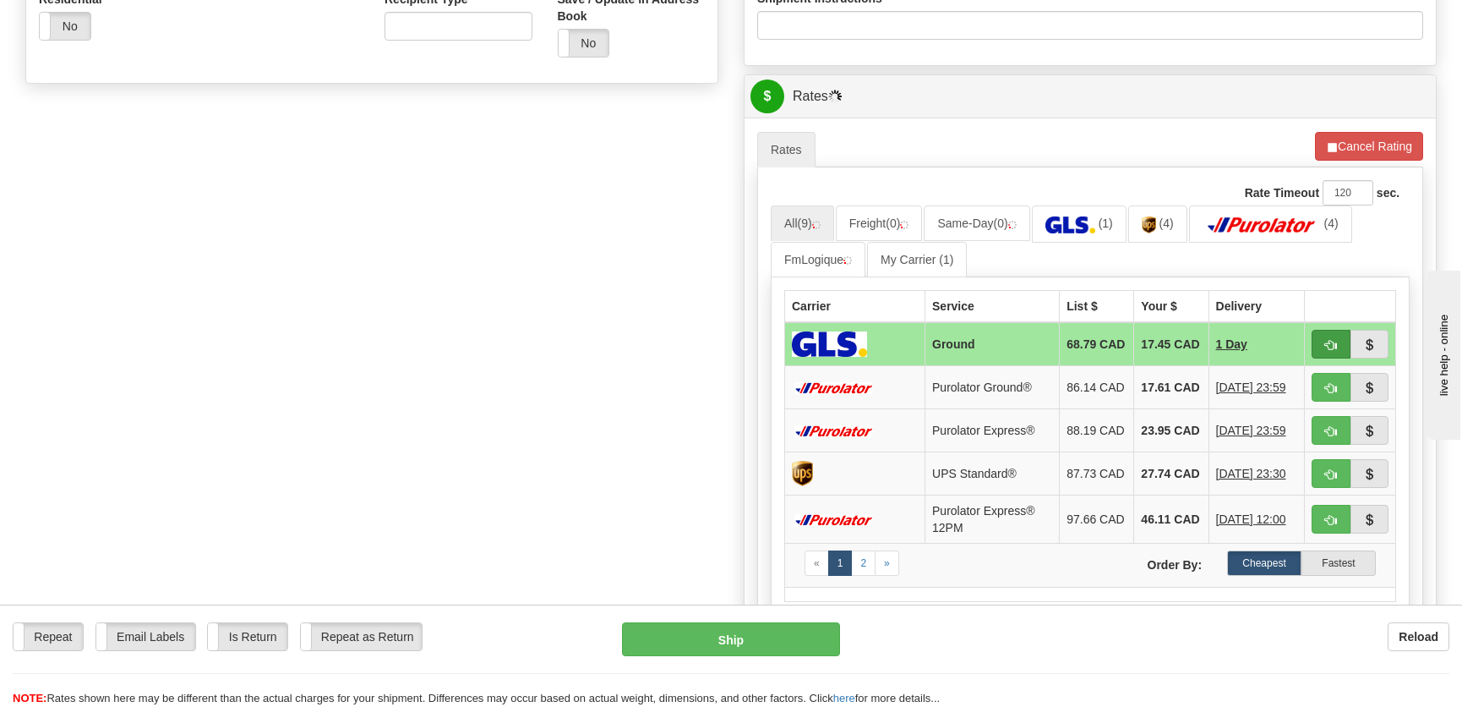
type input "."
click at [1323, 347] on button "button" at bounding box center [1331, 344] width 39 height 29
click at [1366, 150] on button "Cancel Rating" at bounding box center [1369, 146] width 108 height 29
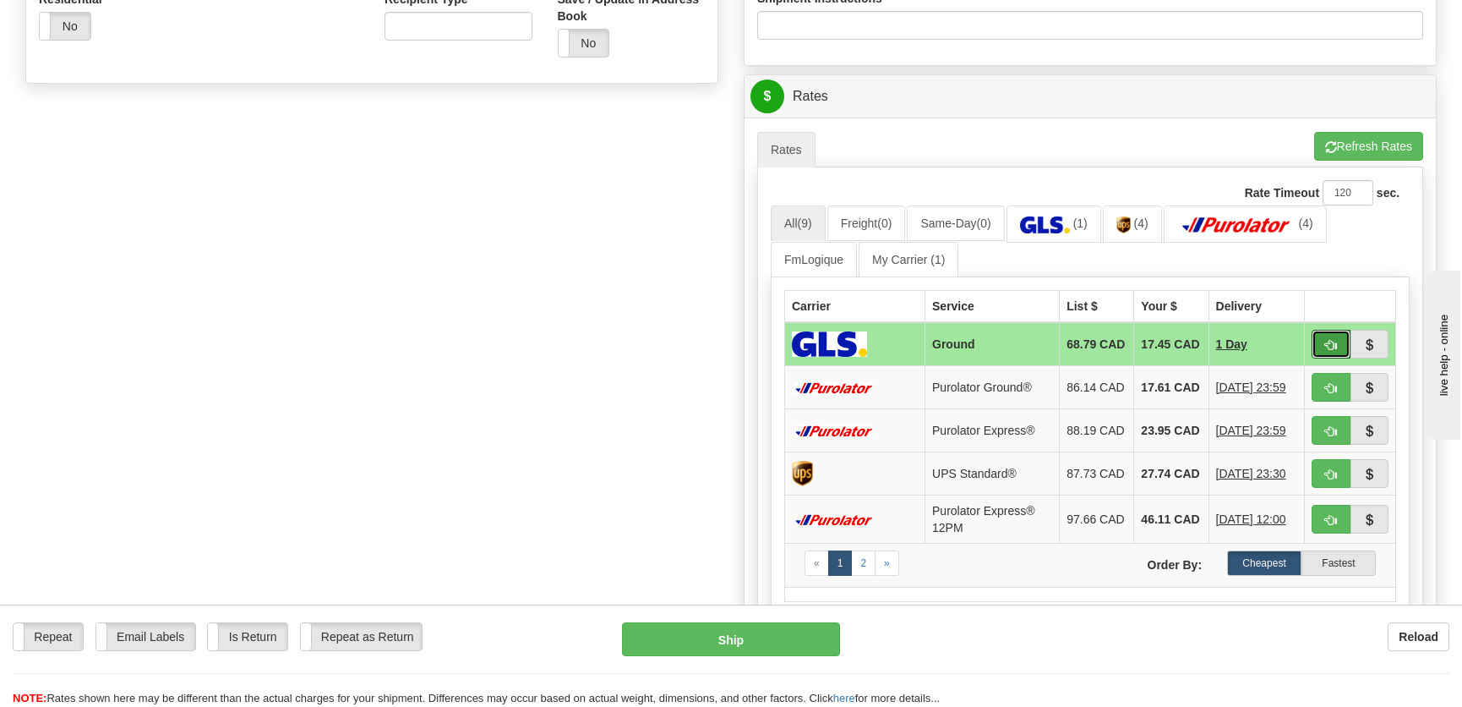
click at [1323, 347] on button "button" at bounding box center [1331, 344] width 39 height 29
type input "1"
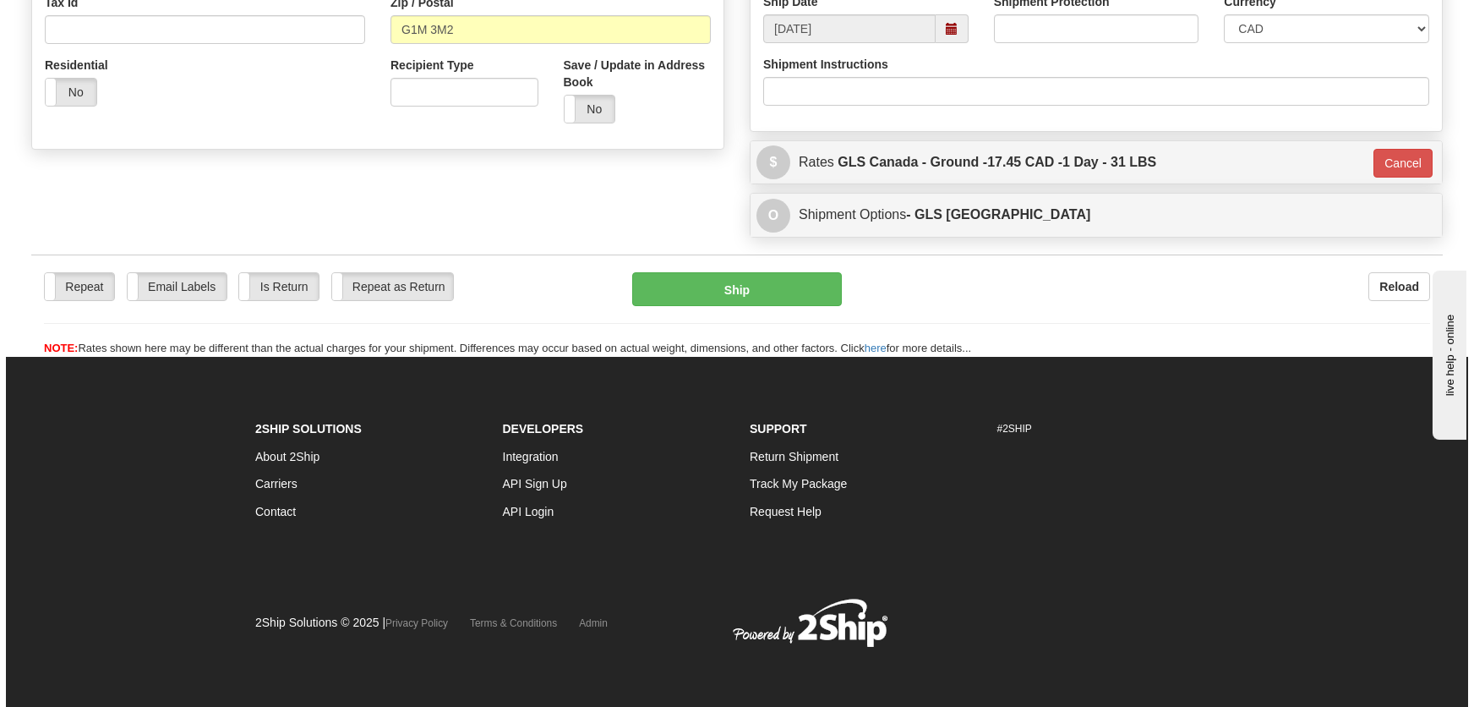
scroll to position [549, 0]
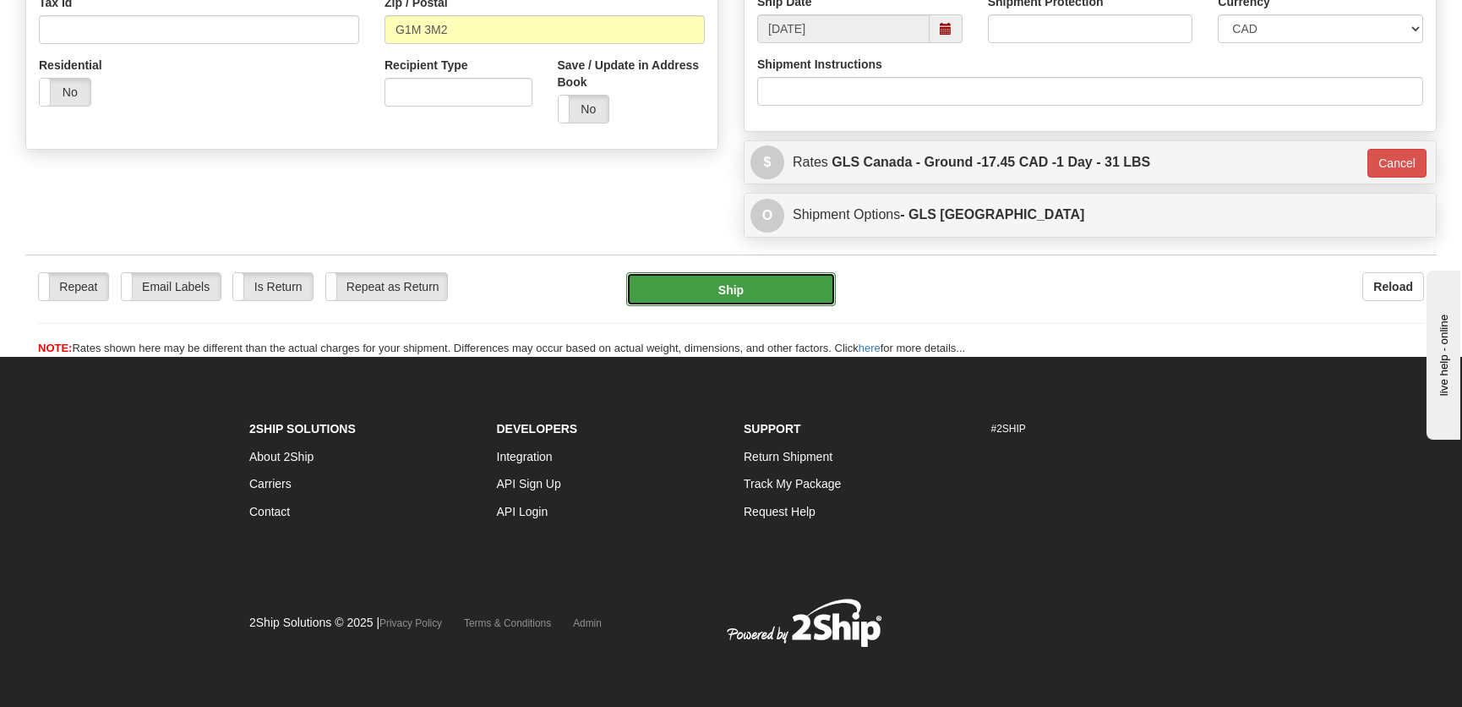
click at [721, 279] on button "Ship" at bounding box center [731, 289] width 210 height 34
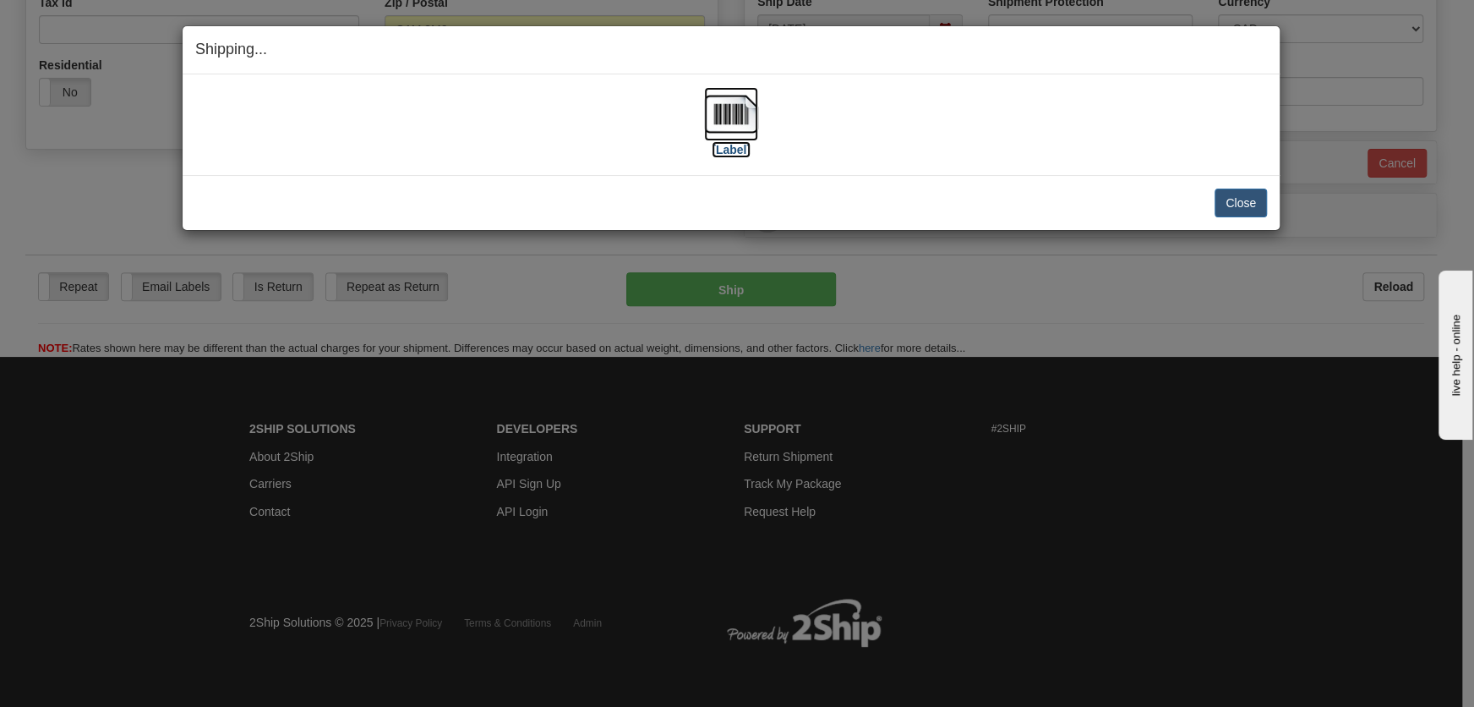
click at [724, 120] on img at bounding box center [731, 114] width 54 height 54
click at [1263, 202] on button "Close" at bounding box center [1240, 202] width 52 height 29
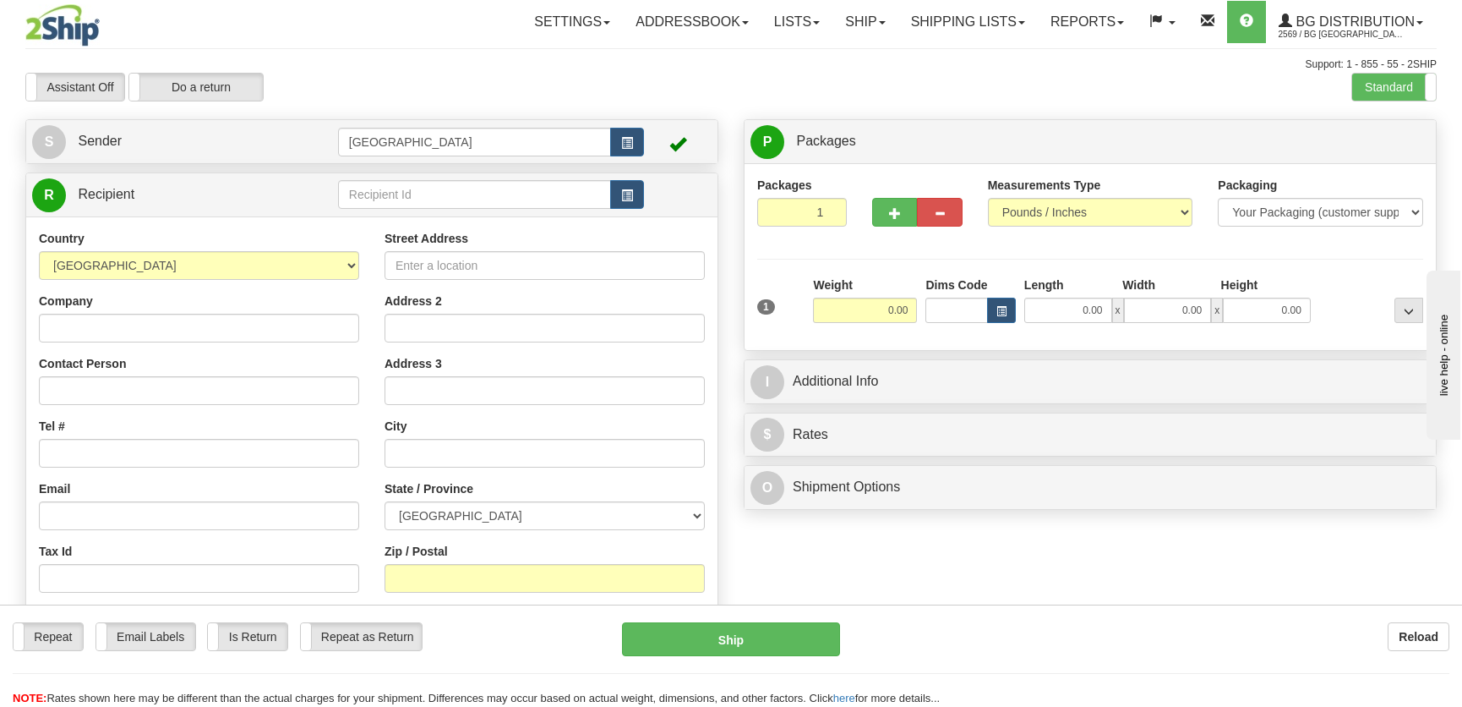
click at [390, 210] on td at bounding box center [491, 194] width 306 height 35
click at [391, 202] on input "text" at bounding box center [474, 194] width 273 height 29
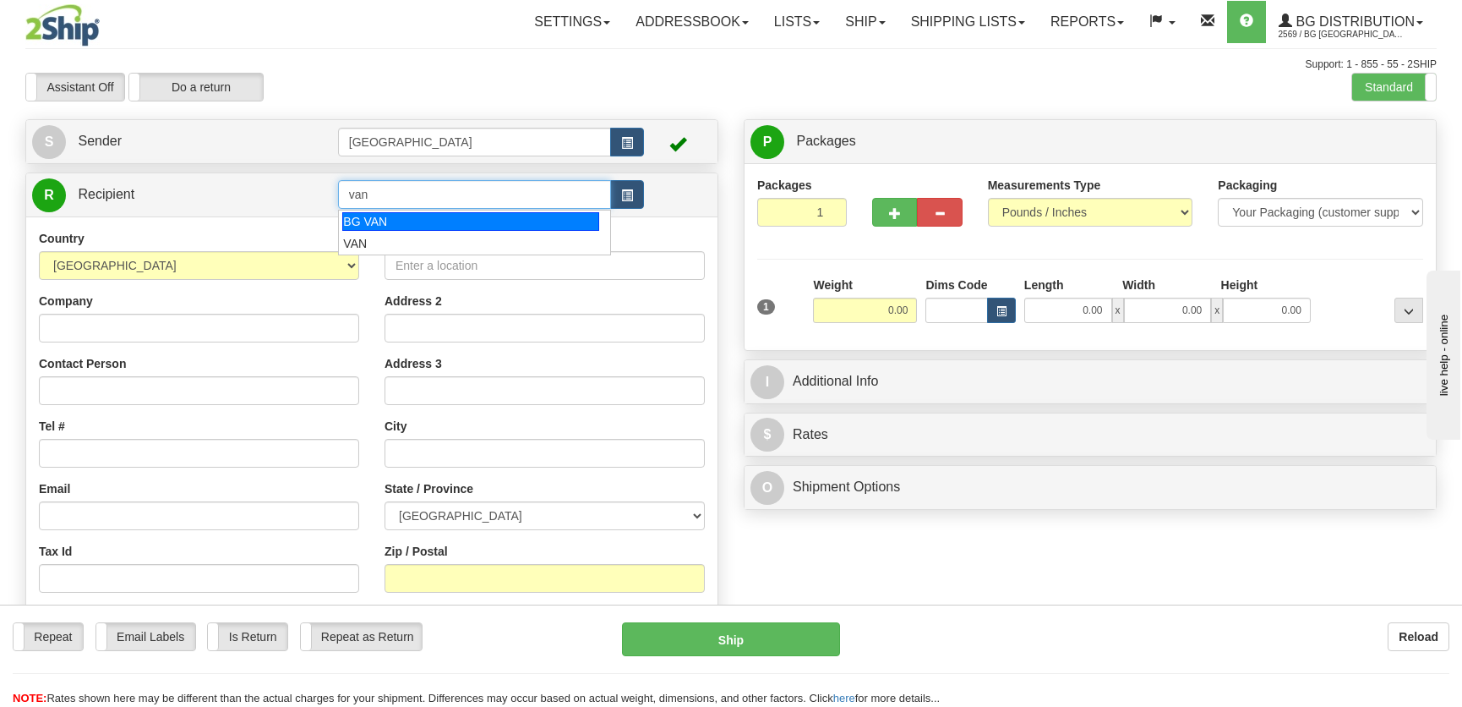
click at [401, 228] on div "BG VAN" at bounding box center [470, 221] width 256 height 19
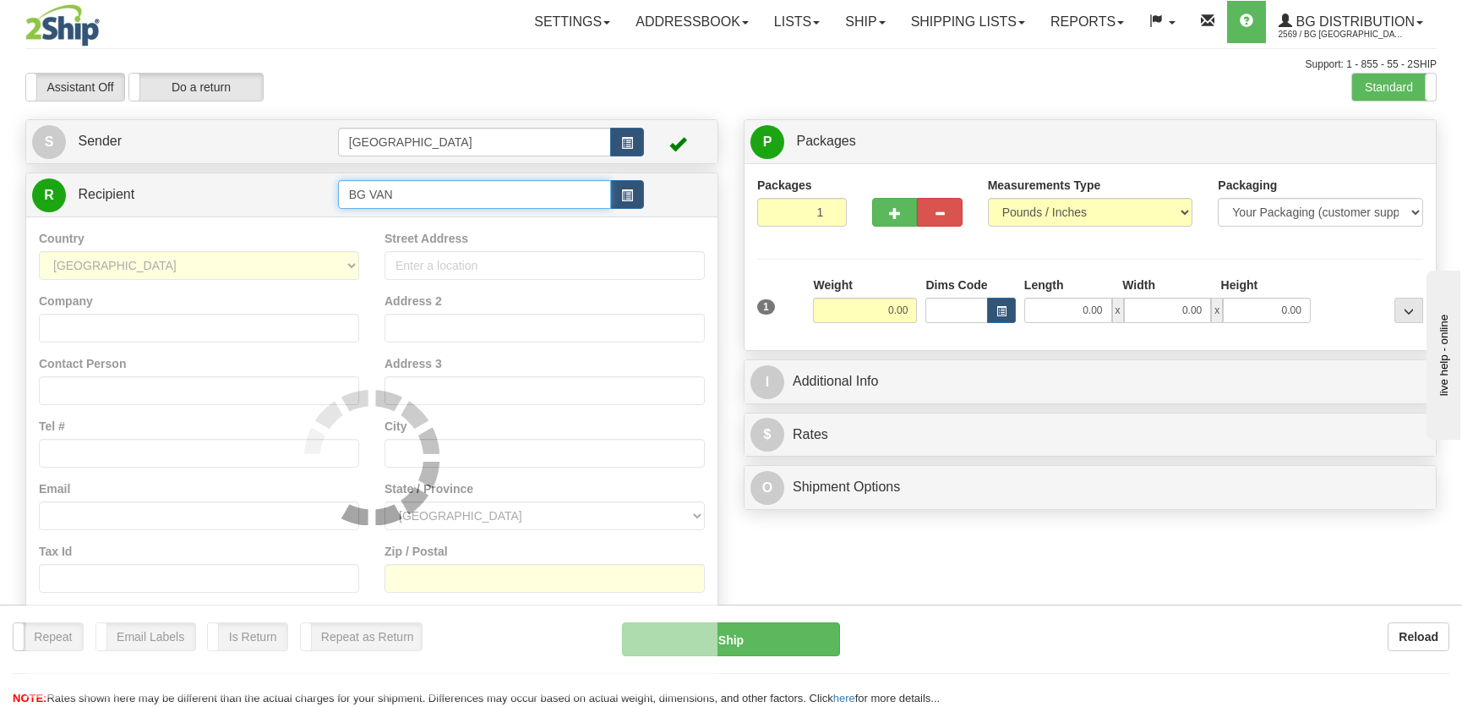
type input "BG VAN"
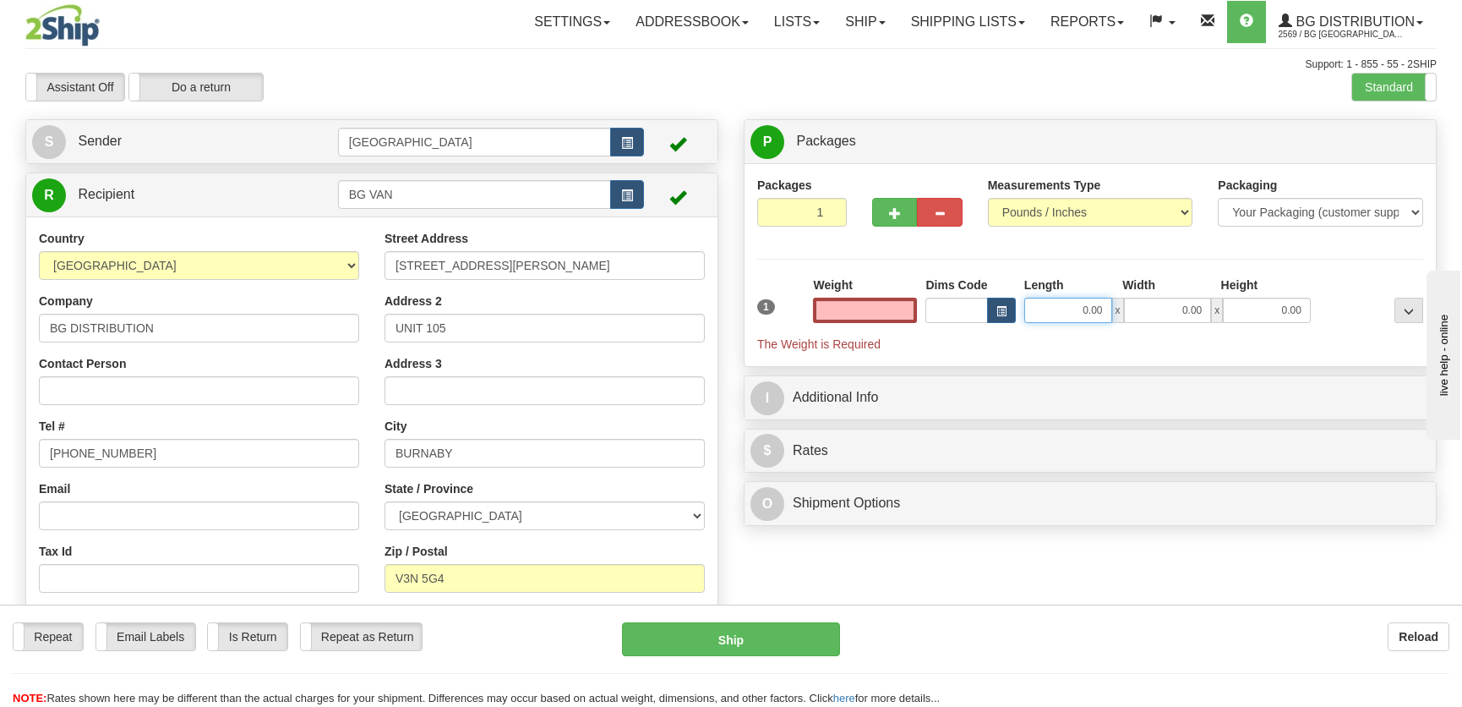
type input "0.00"
click at [1078, 306] on input "0.00" at bounding box center [1068, 309] width 88 height 25
type input "21.00"
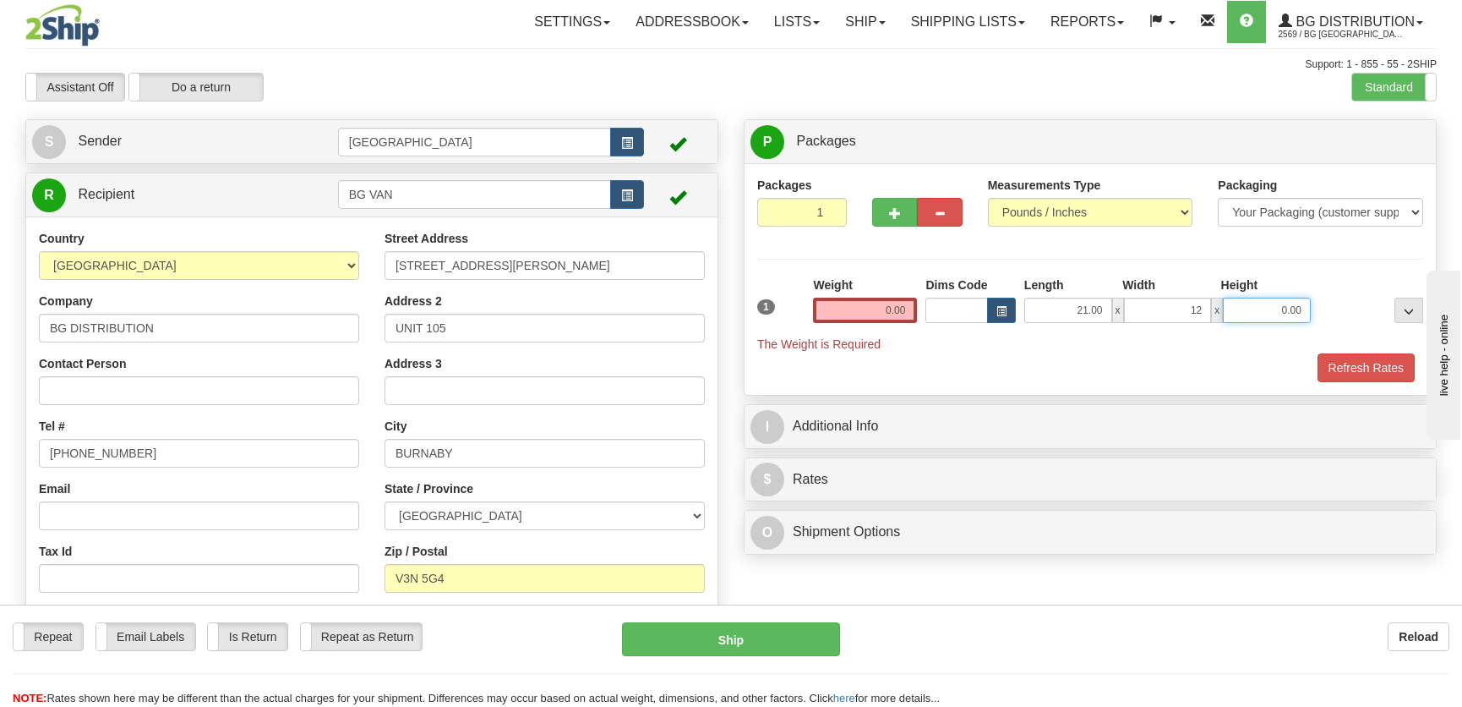
type input "12.00"
type input "15.00"
click at [859, 317] on input "0.00" at bounding box center [865, 309] width 104 height 25
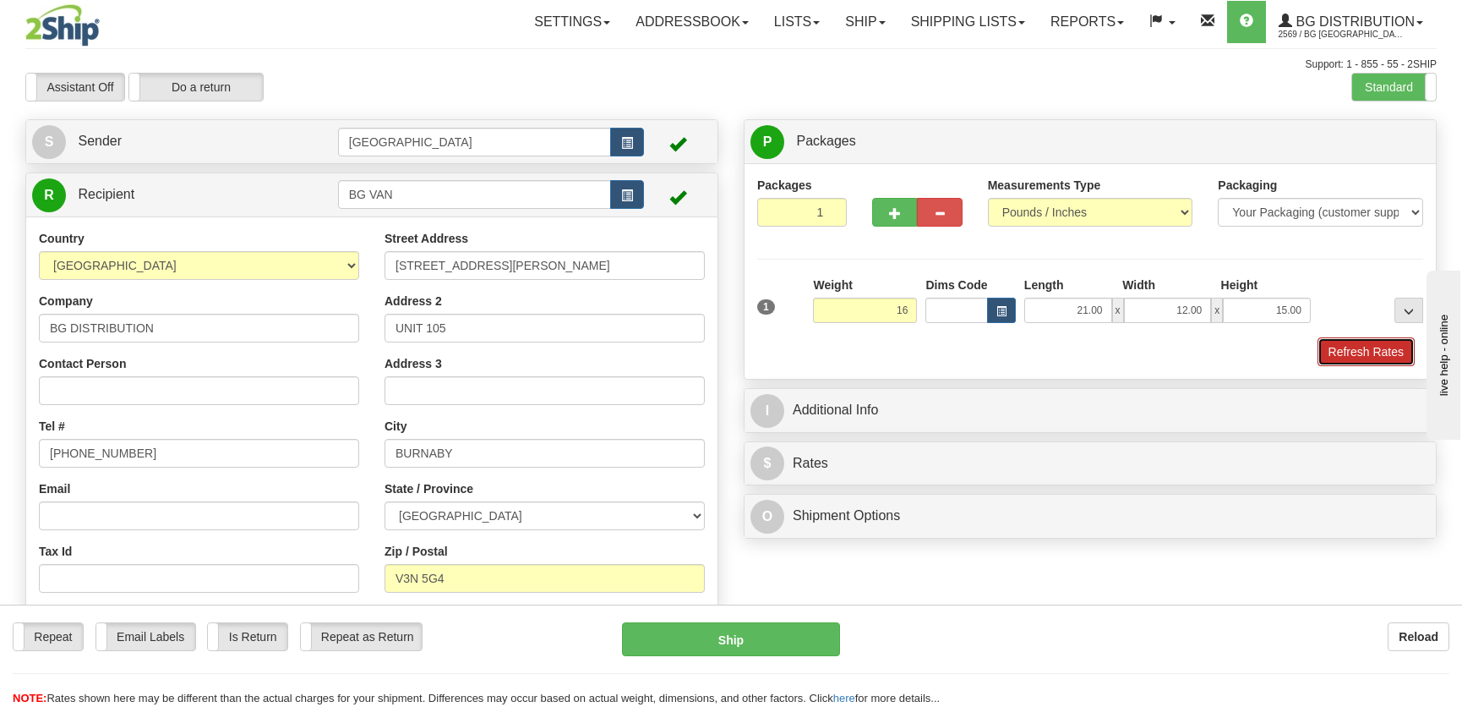
type input "16.00"
click at [1339, 348] on button "Refresh Rates" at bounding box center [1366, 351] width 97 height 29
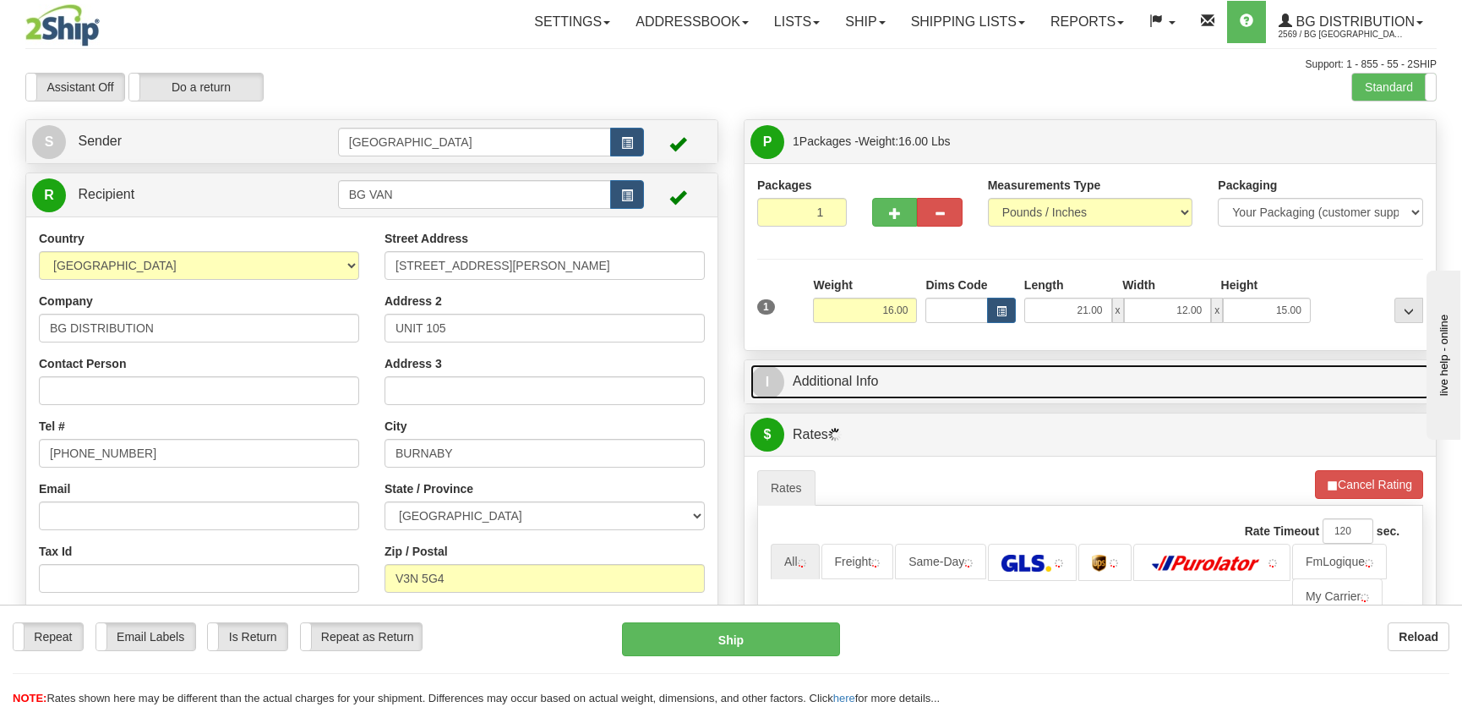
click at [1241, 374] on link "I Additional Info" at bounding box center [1089, 381] width 679 height 35
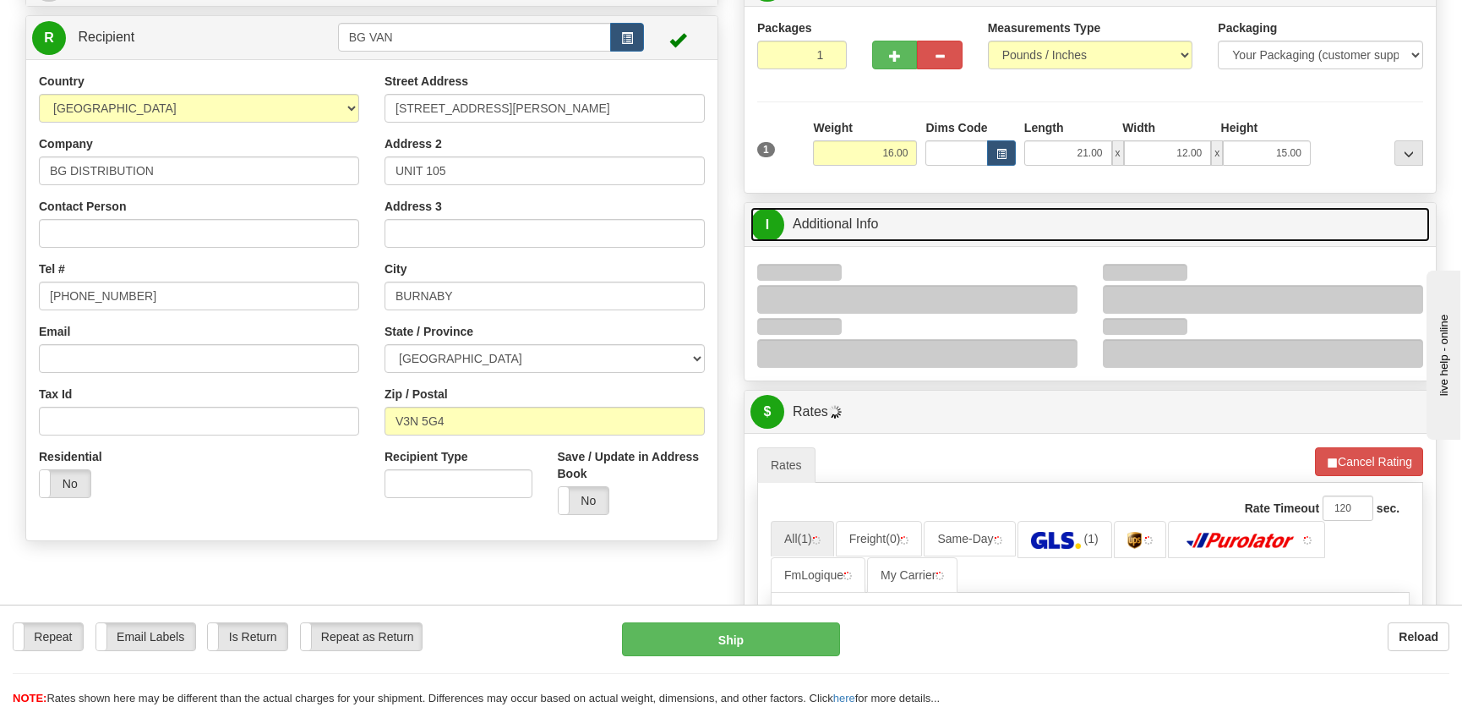
scroll to position [230, 0]
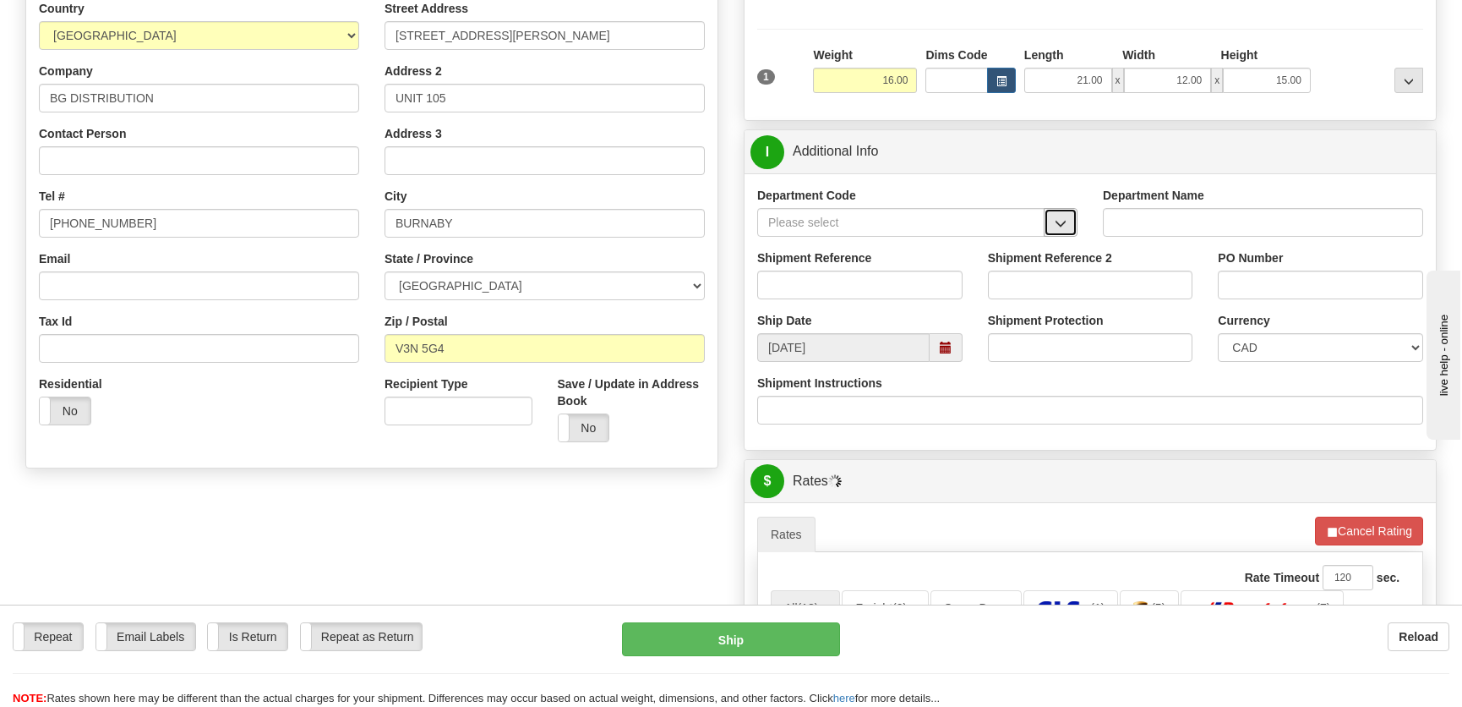
click at [1062, 221] on span "button" at bounding box center [1061, 223] width 12 height 11
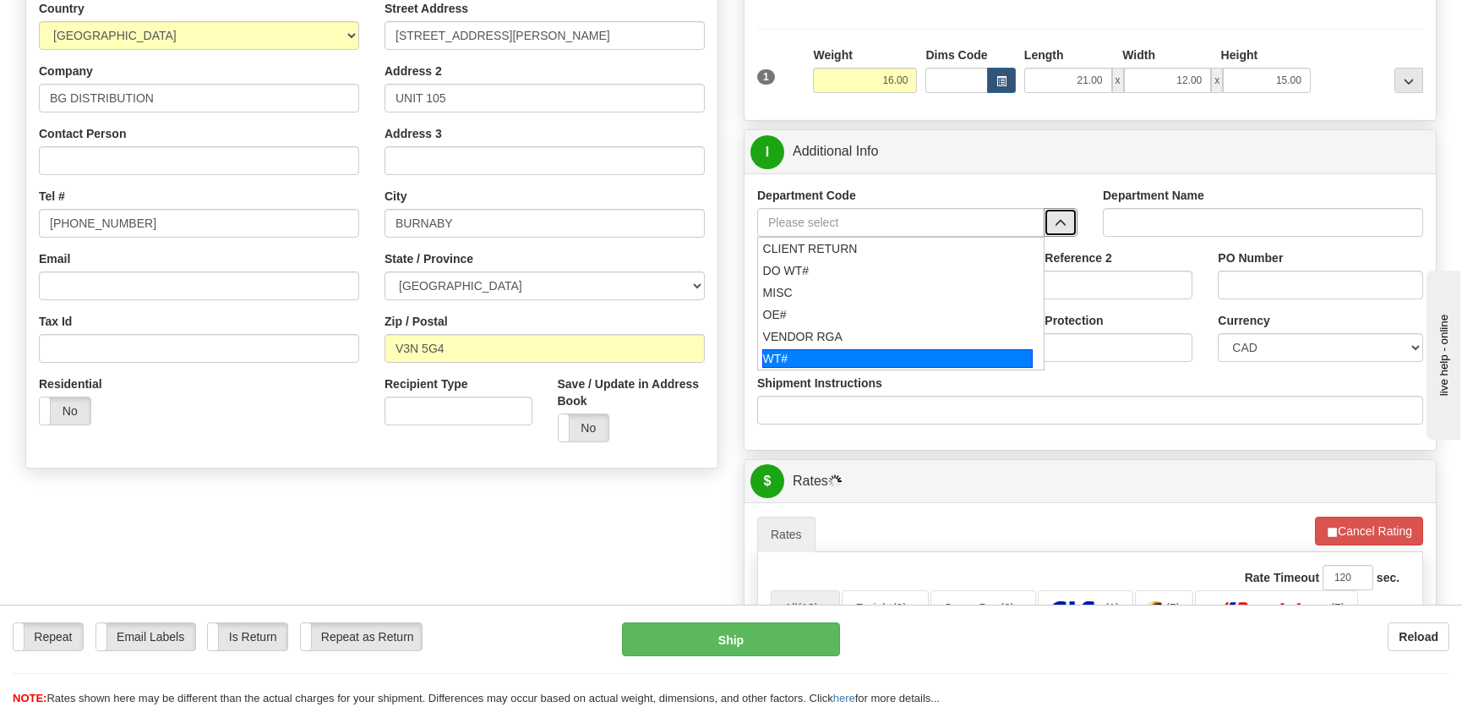
click at [812, 356] on div "WT#" at bounding box center [897, 358] width 271 height 19
type input "WT#"
type input "WAREHOUSE TRANSFERS"
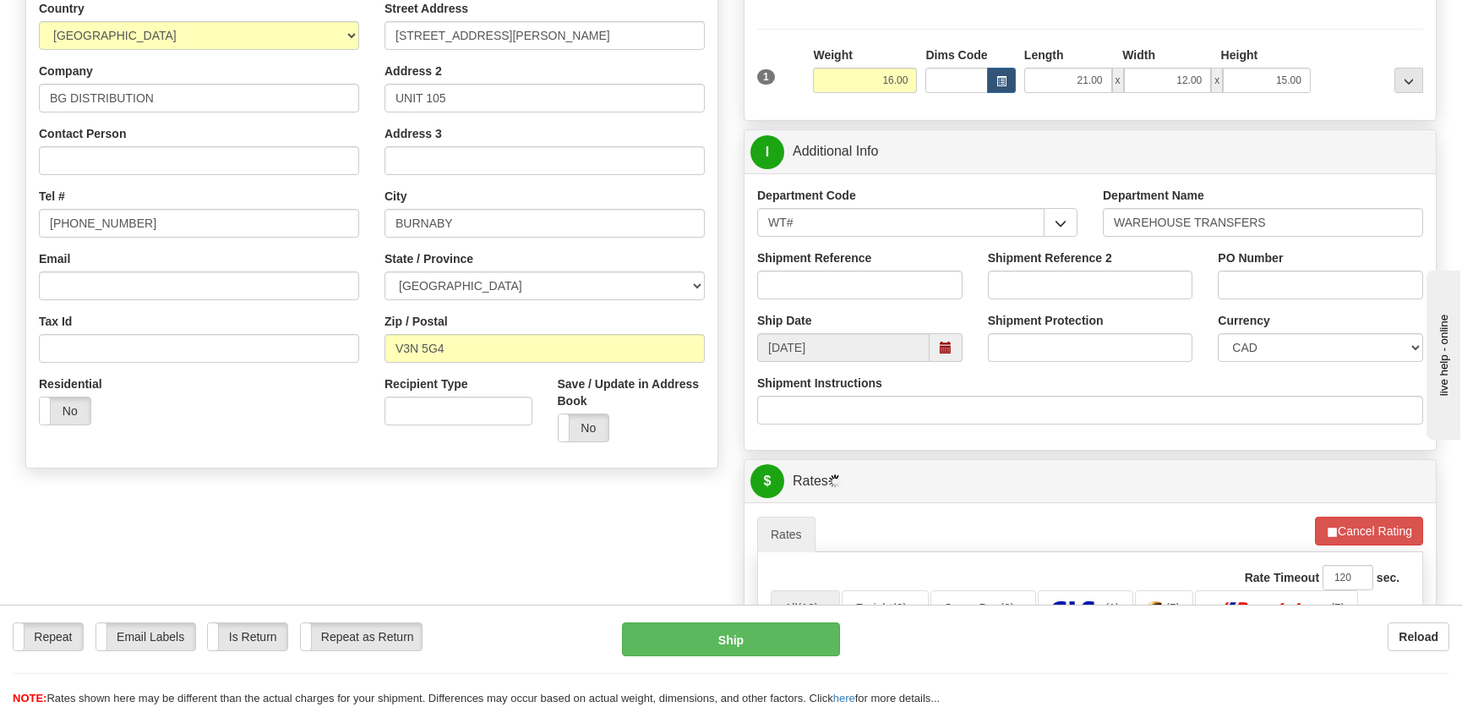
click at [831, 306] on div "Shipment Reference" at bounding box center [860, 280] width 231 height 63
click at [836, 286] on input "Shipment Reference" at bounding box center [859, 284] width 205 height 29
type input "161091-02"
click at [1273, 283] on input "PO Number" at bounding box center [1320, 284] width 205 height 29
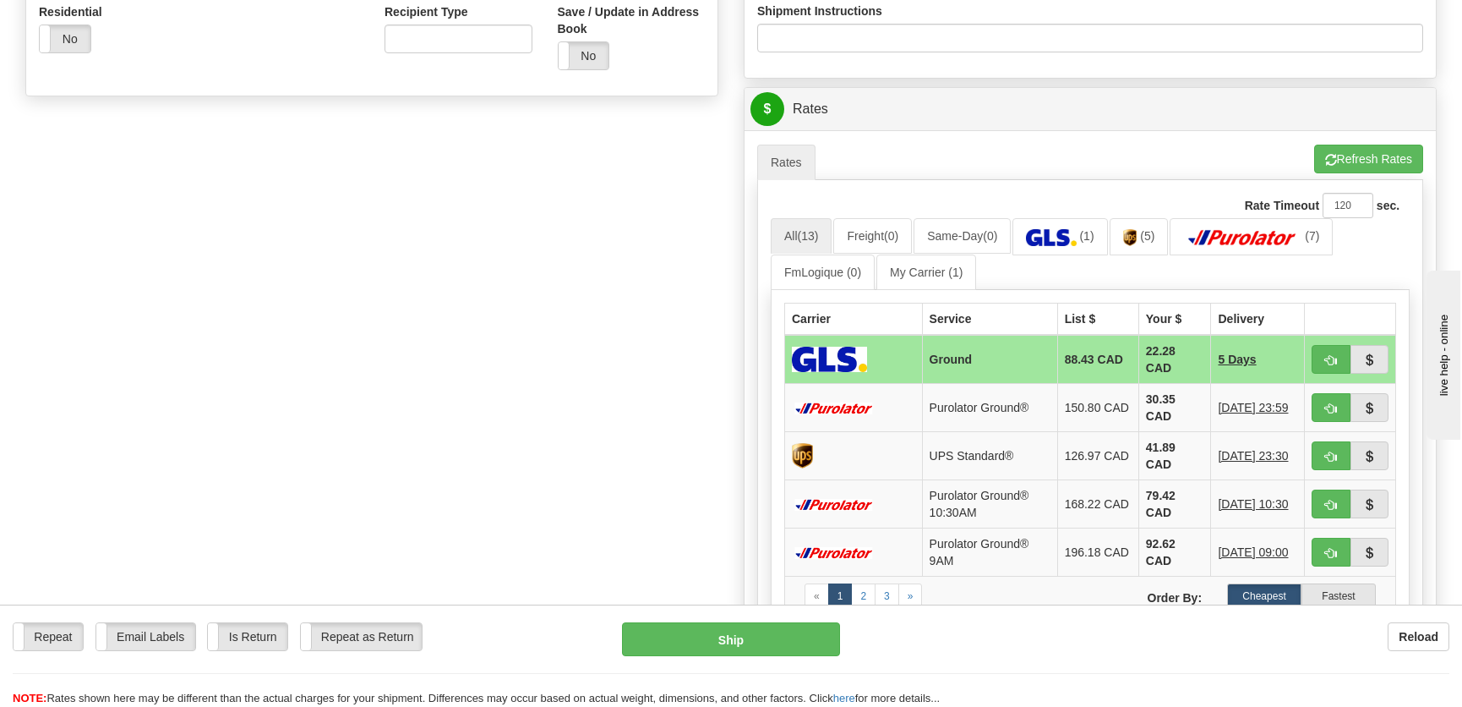
scroll to position [691, 0]
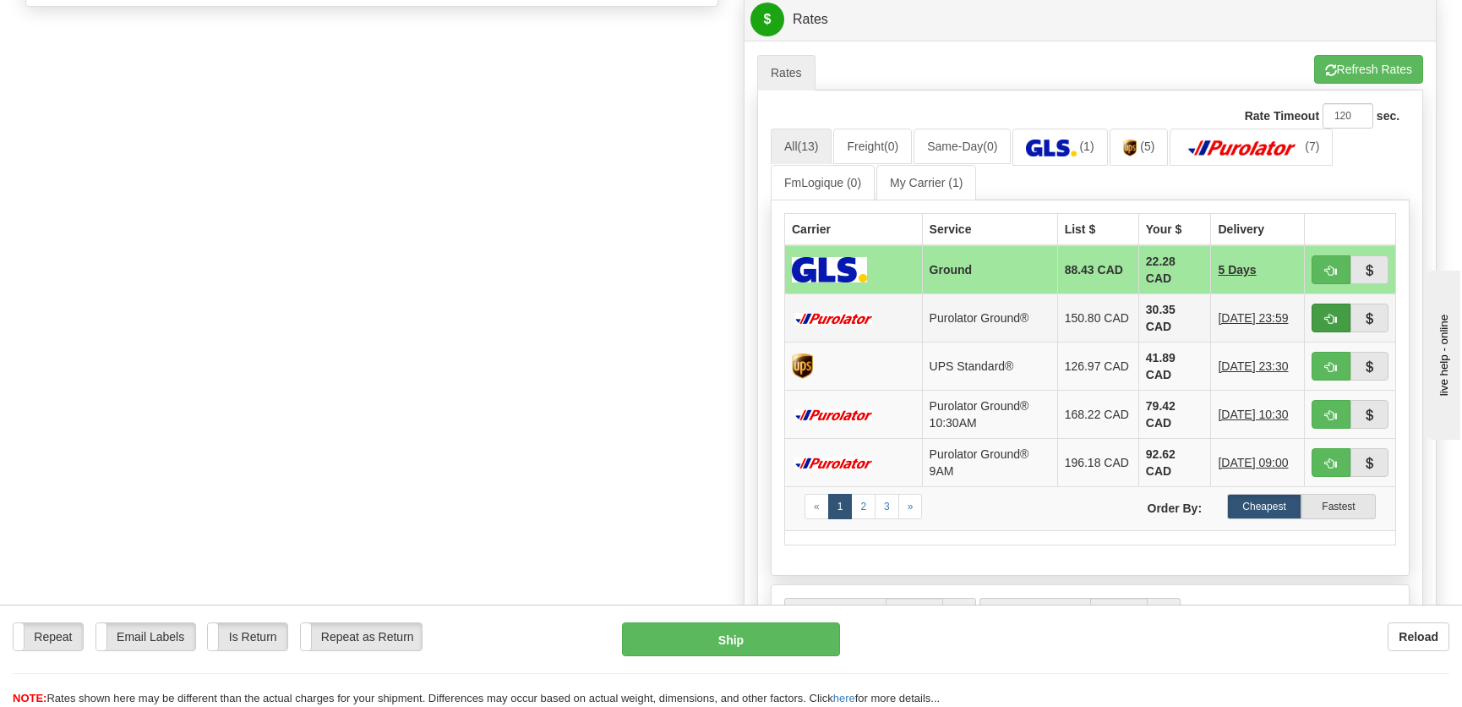
type input "."
click at [1320, 321] on button "button" at bounding box center [1331, 317] width 39 height 29
type input "260"
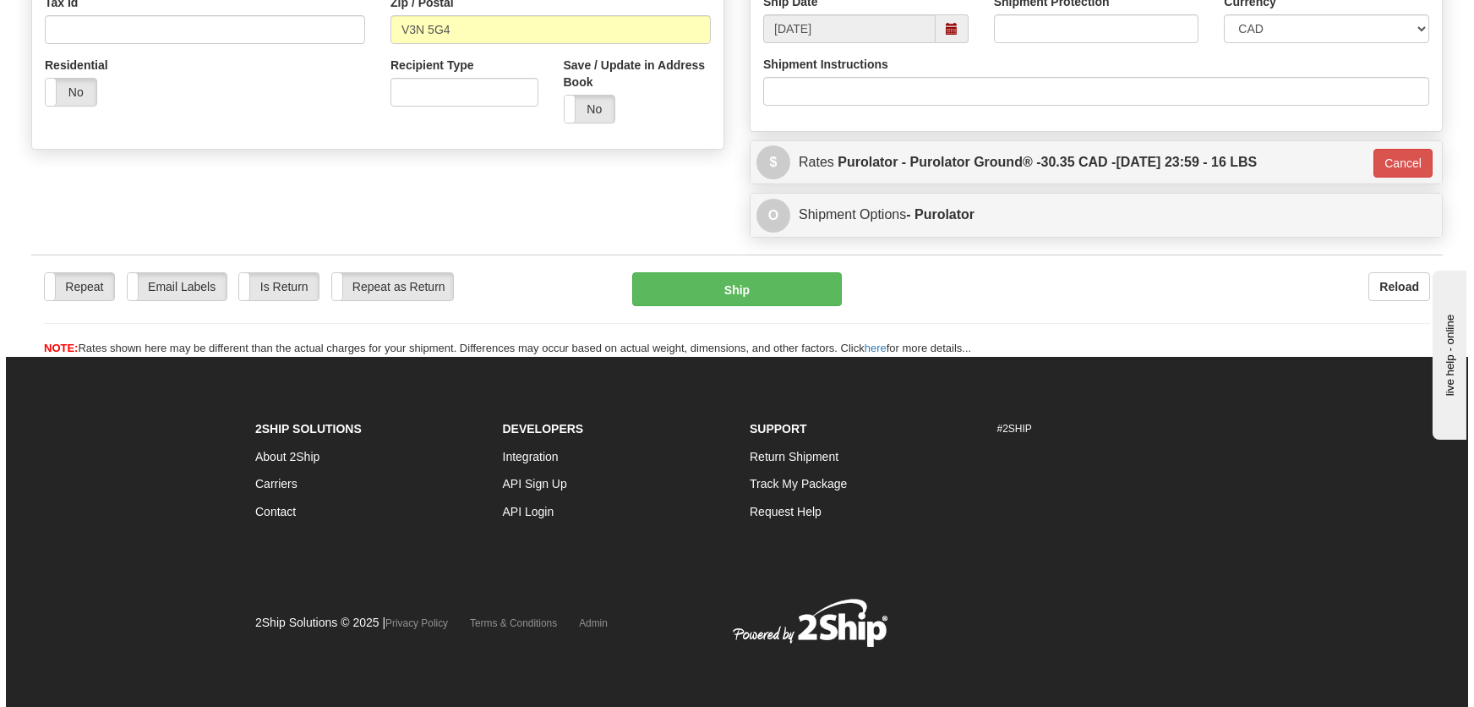
scroll to position [549, 0]
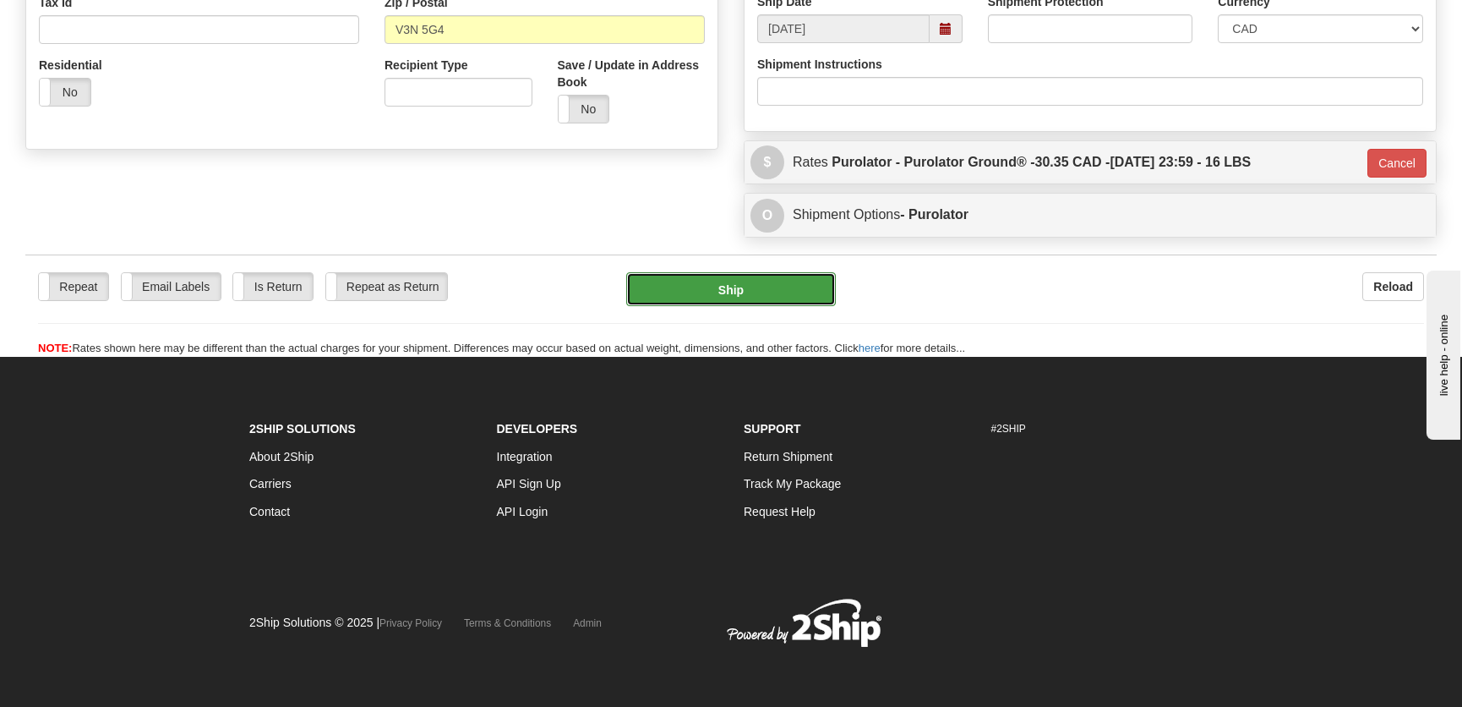
click at [785, 289] on button "Ship" at bounding box center [731, 289] width 210 height 34
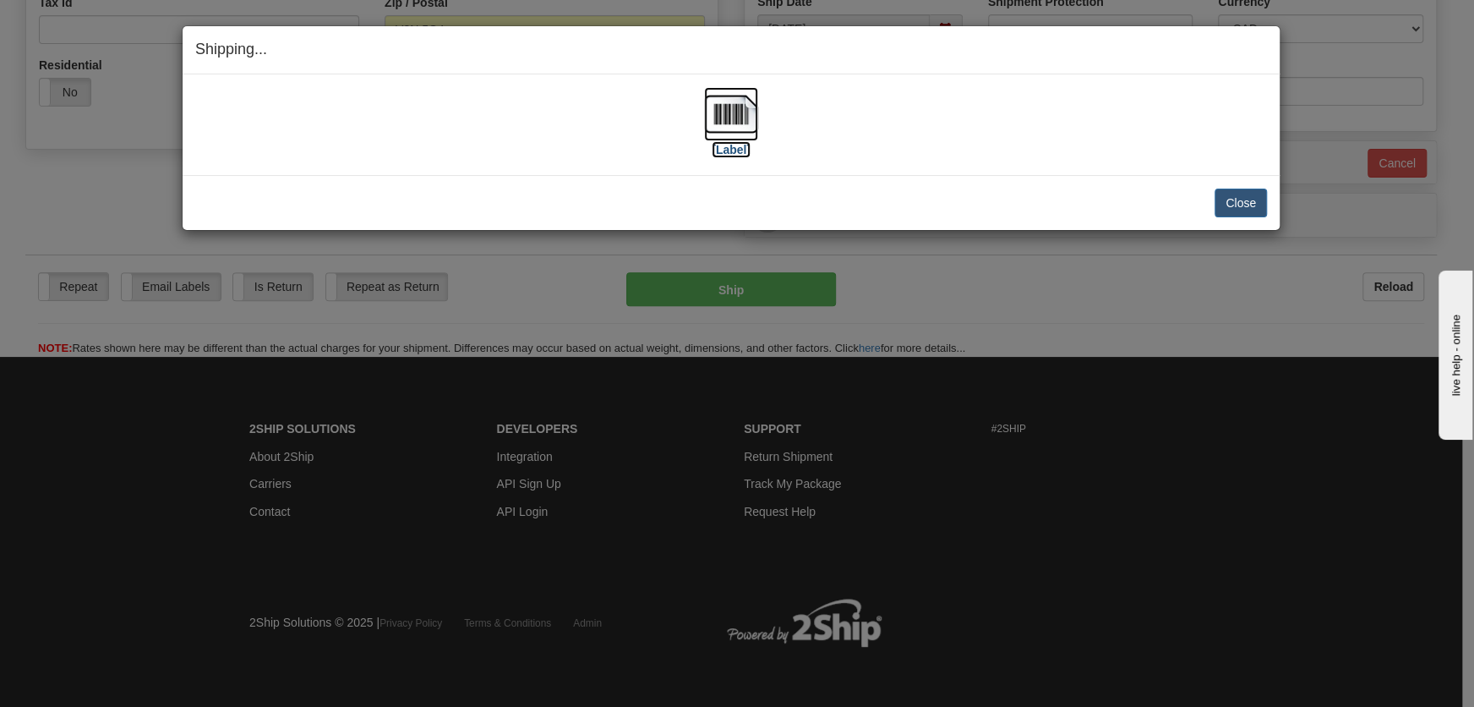
click at [728, 127] on img at bounding box center [731, 114] width 54 height 54
click at [1236, 201] on button "Close" at bounding box center [1240, 202] width 52 height 29
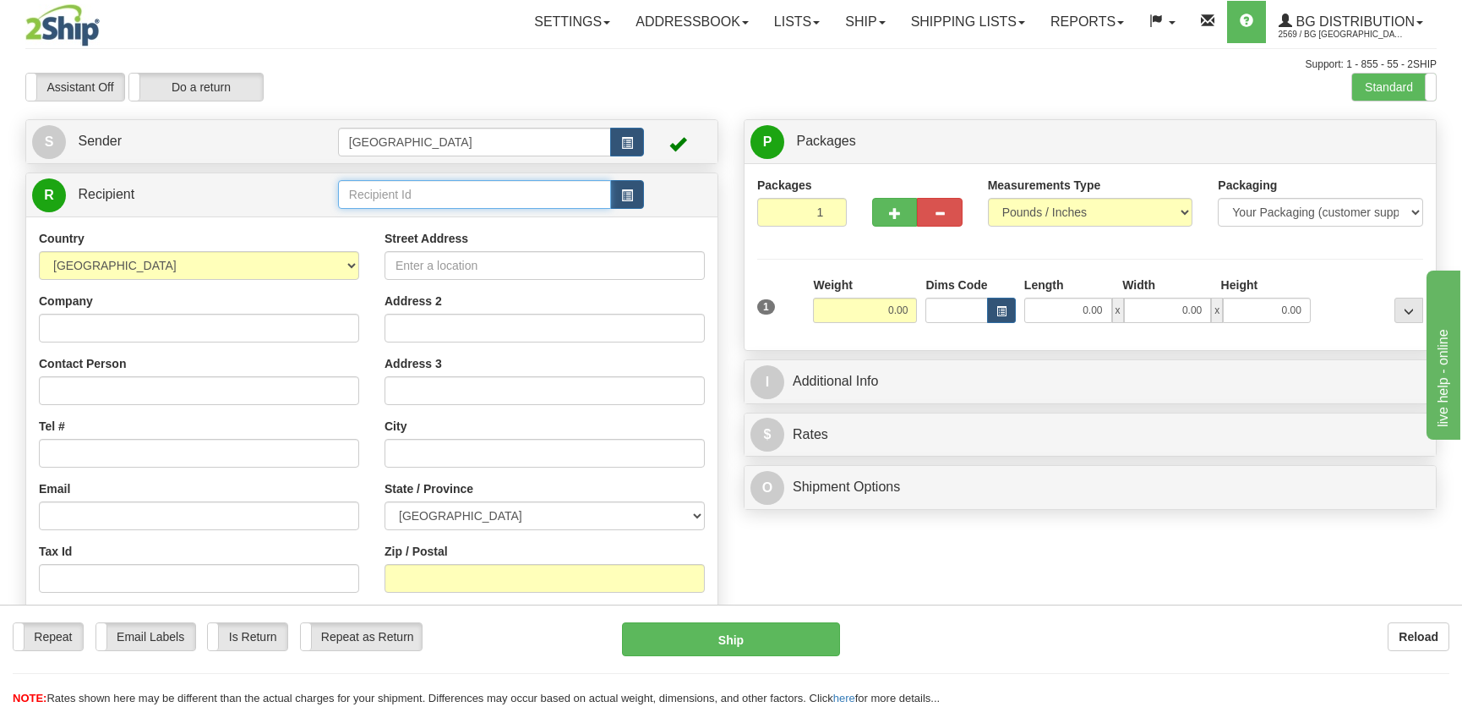
click at [419, 199] on input "text" at bounding box center [474, 194] width 273 height 29
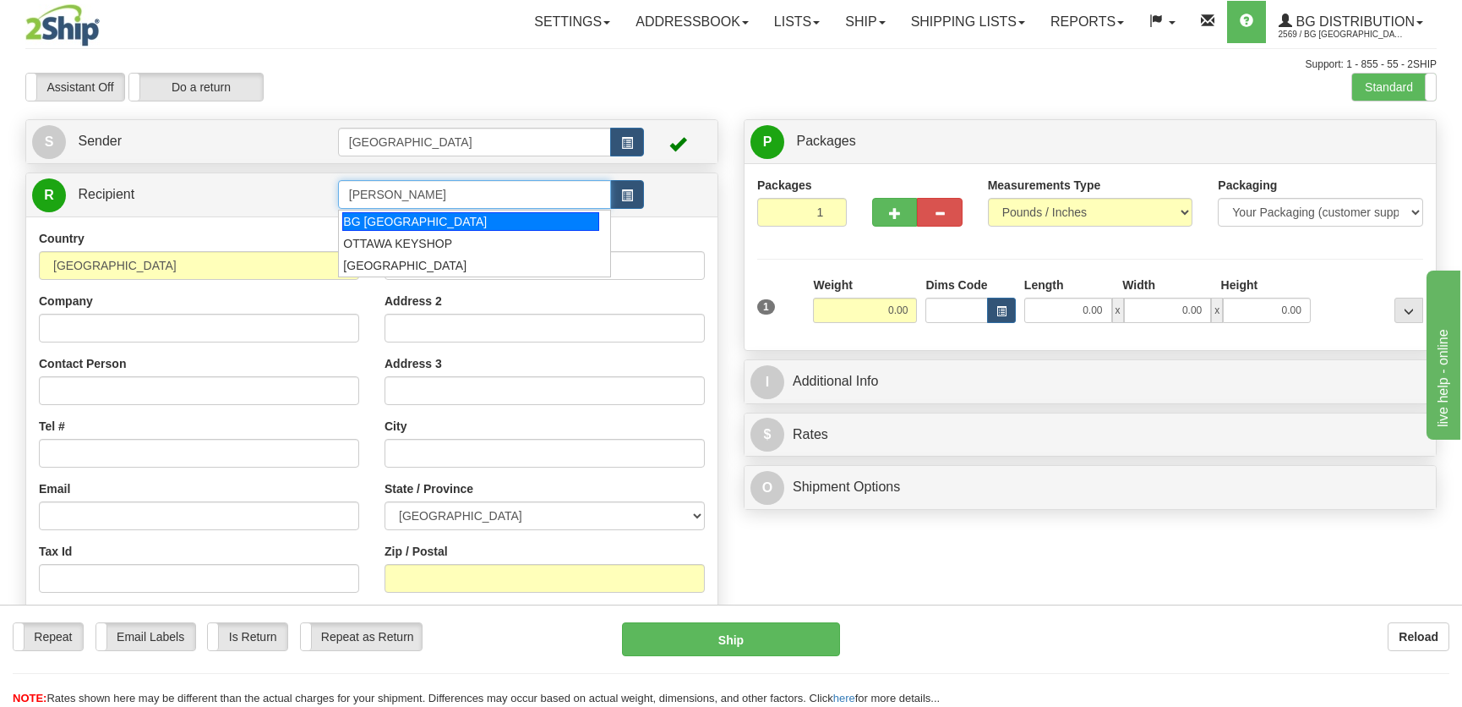
click at [418, 219] on div "BG OTTAWA" at bounding box center [470, 221] width 256 height 19
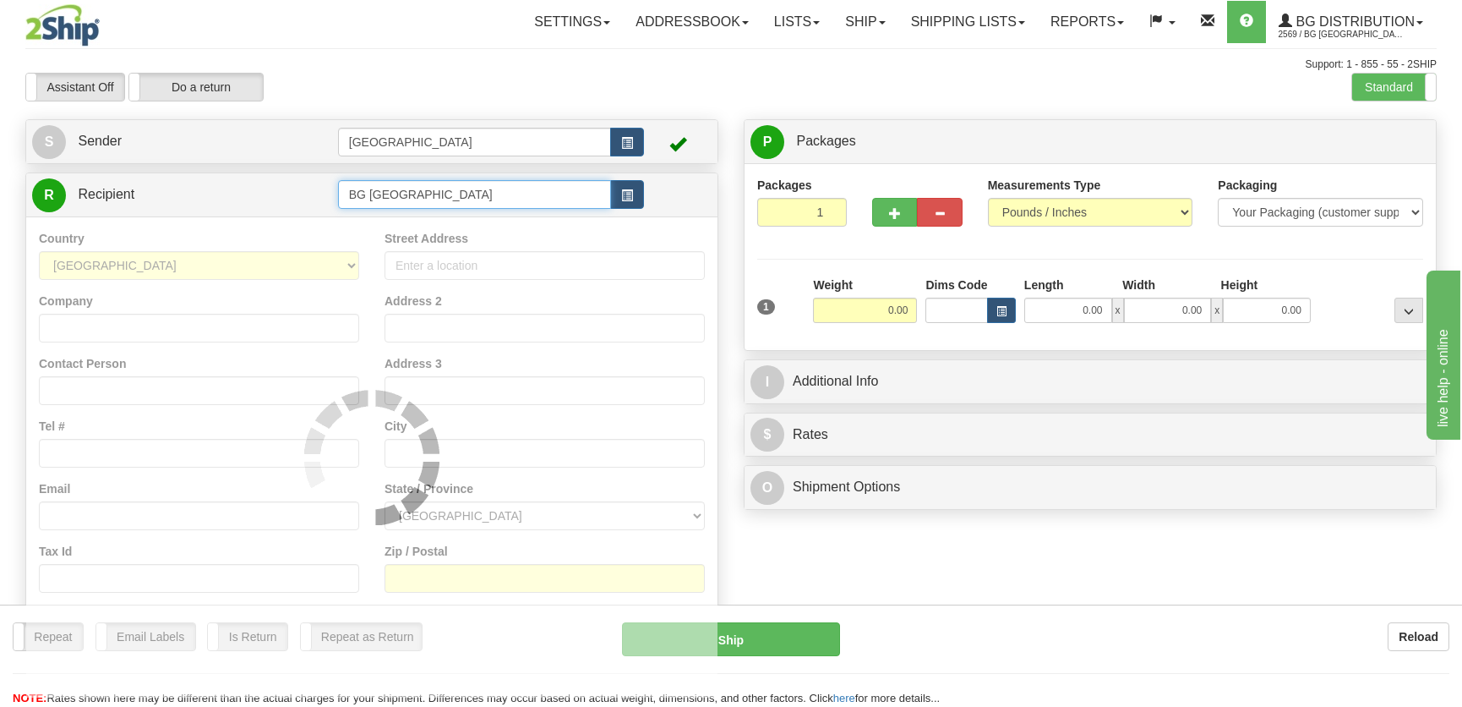
type input "BG OTTAWA"
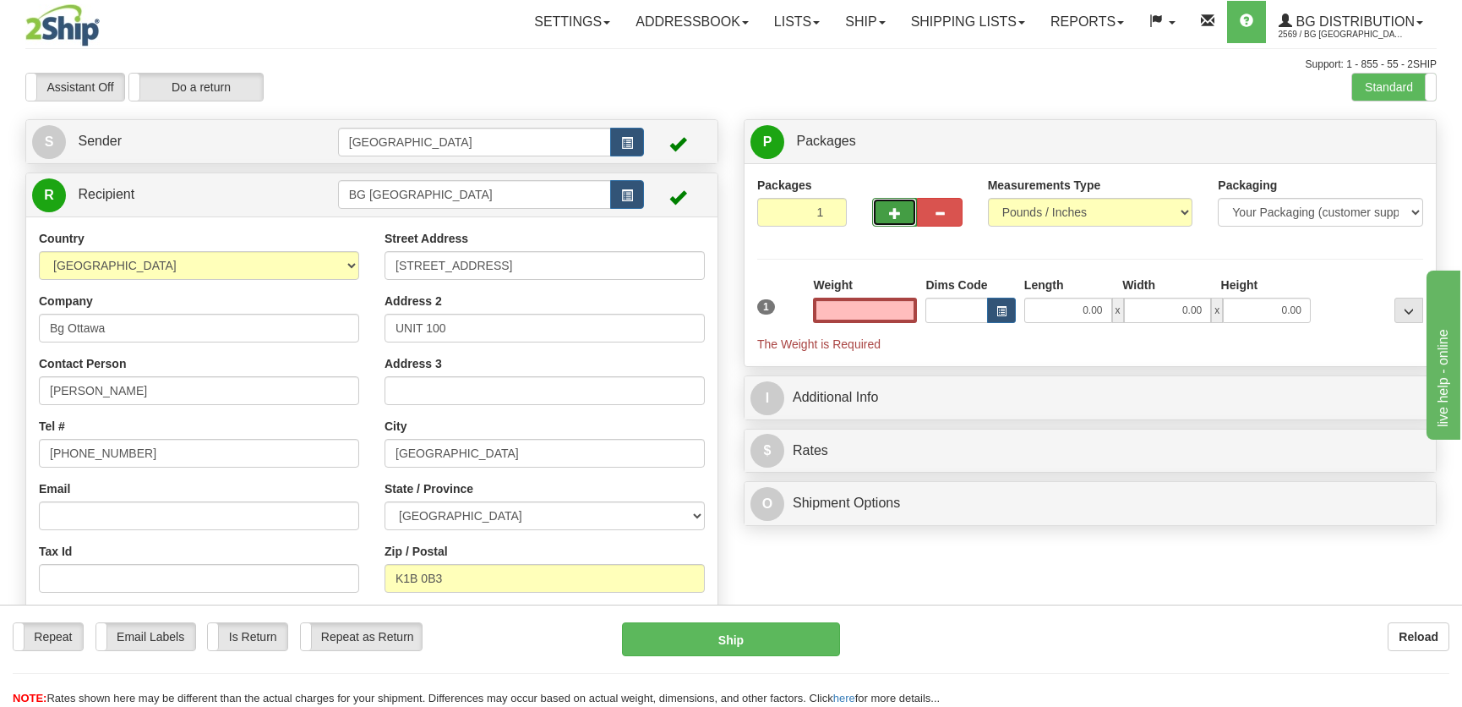
type input "0.00"
click at [892, 210] on span "button" at bounding box center [895, 213] width 12 height 11
radio input "true"
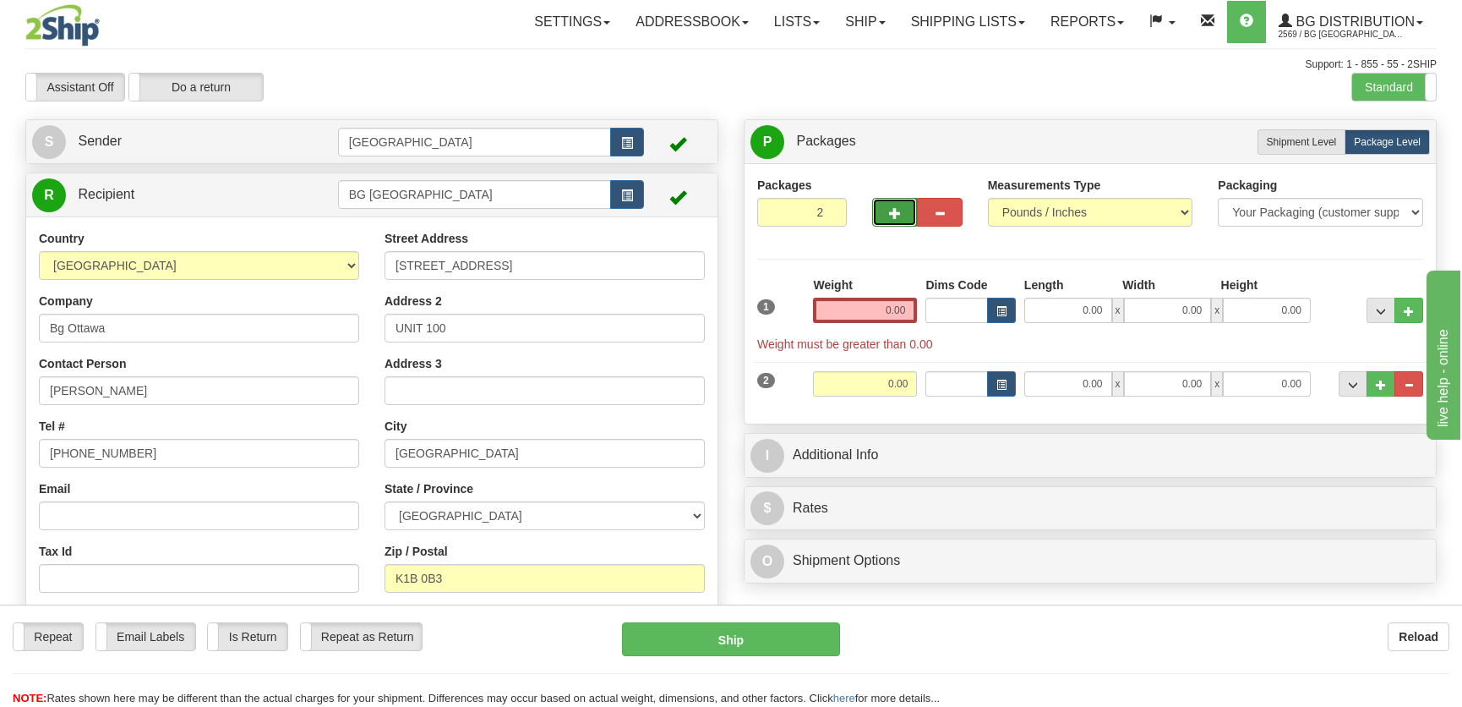
click at [896, 223] on button "button" at bounding box center [894, 212] width 45 height 29
type input "3"
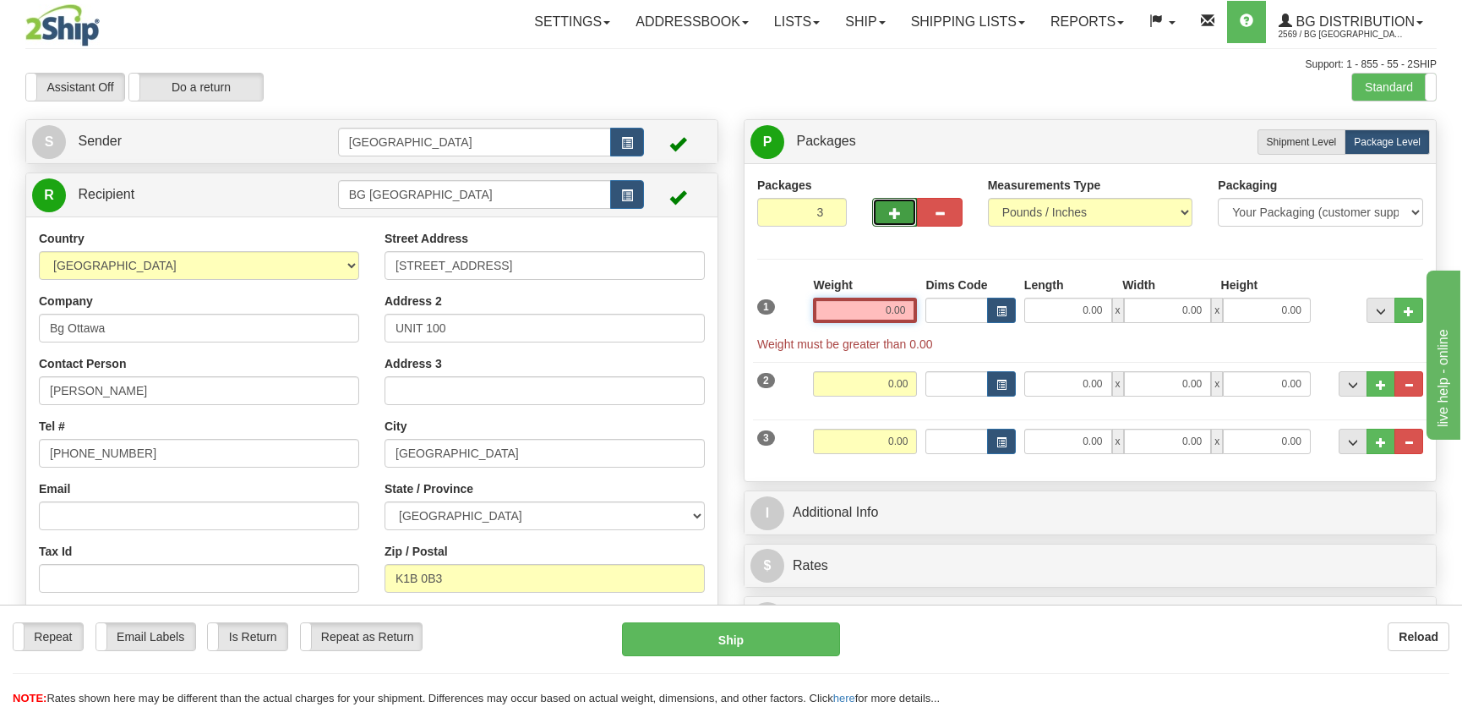
click at [879, 308] on input "0.00" at bounding box center [865, 309] width 104 height 25
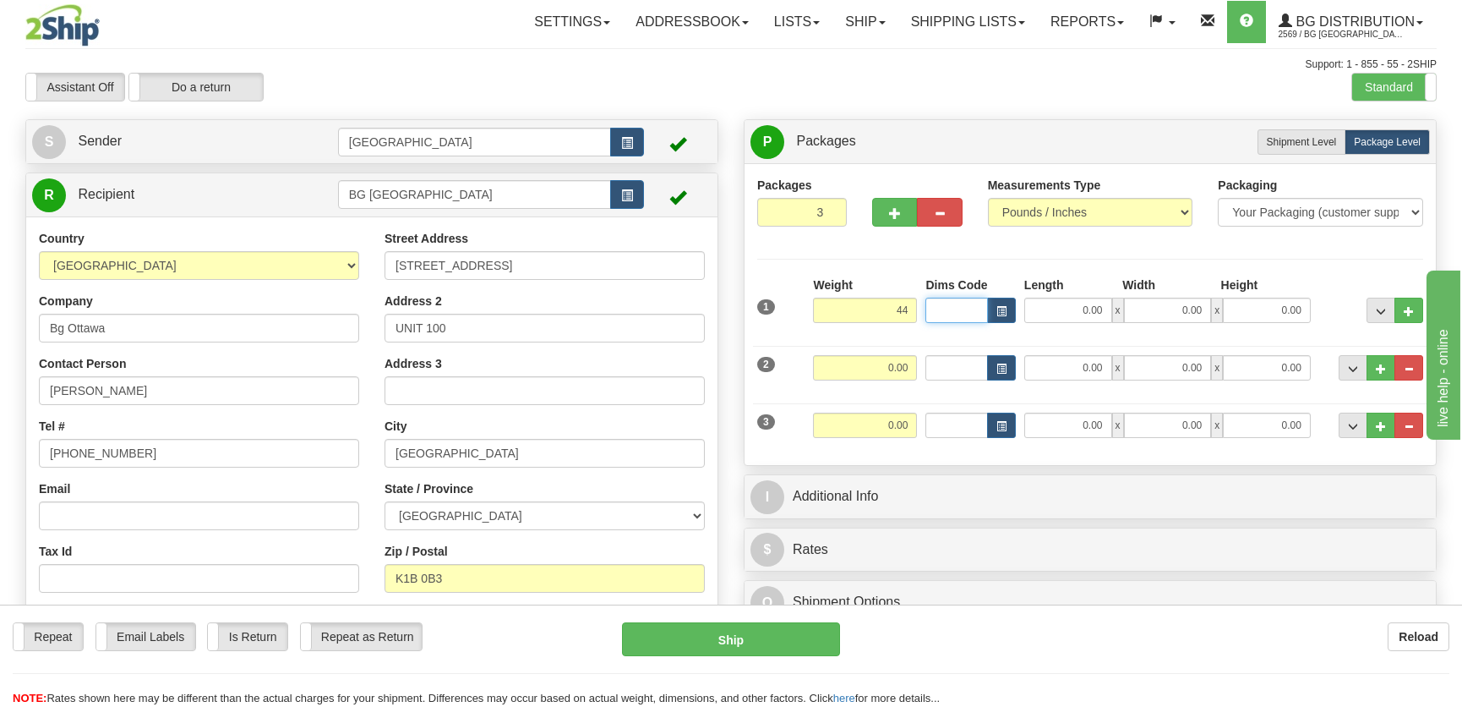
type input "44.00"
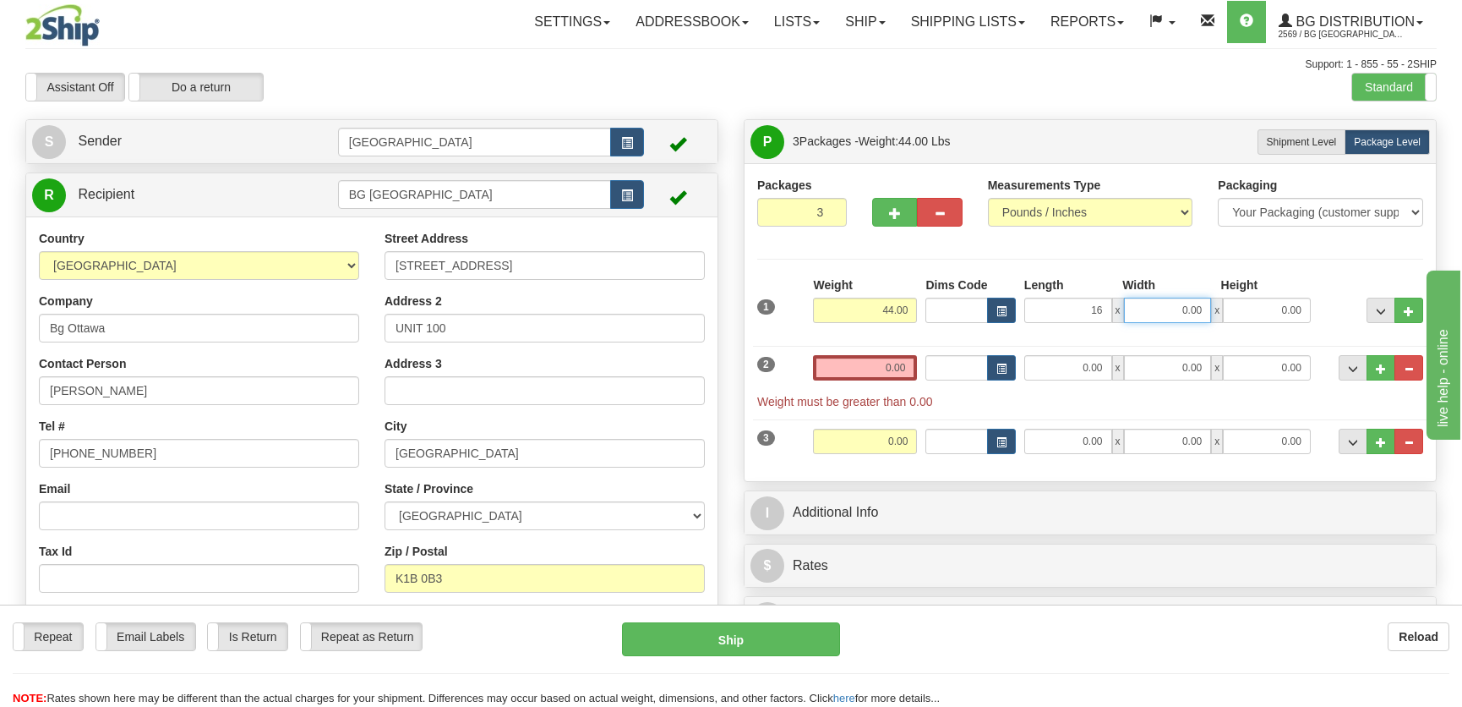
type input "16.00"
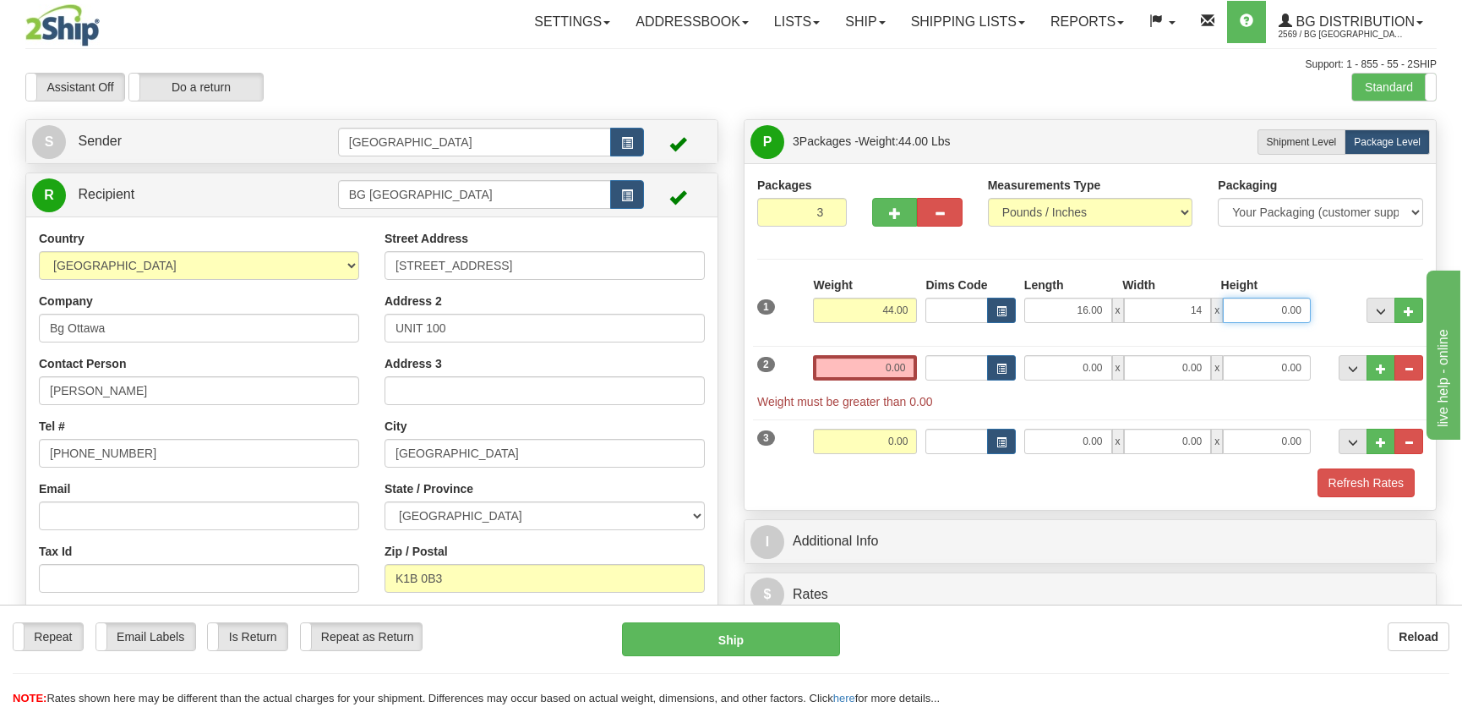
type input "14.00"
type input "10.00"
click at [901, 352] on div "2 Weight 0.00 Dims Code Length Width Height" at bounding box center [1090, 373] width 674 height 73
click at [903, 352] on div "2 Weight 0.00 Dims Code Length Width Height" at bounding box center [1090, 373] width 674 height 73
click at [901, 368] on input "0.00" at bounding box center [865, 367] width 104 height 25
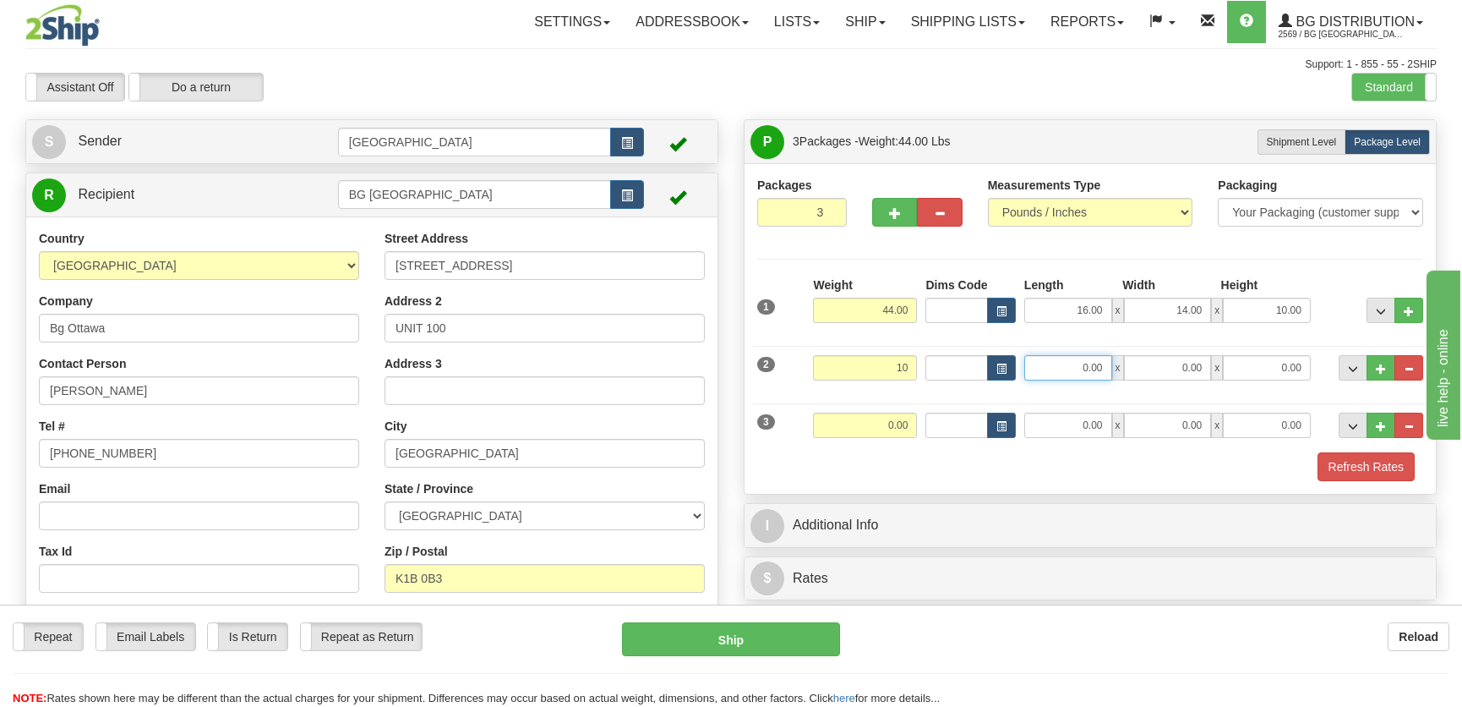
type input "10.00"
click at [1047, 372] on input "0.00" at bounding box center [1068, 367] width 88 height 25
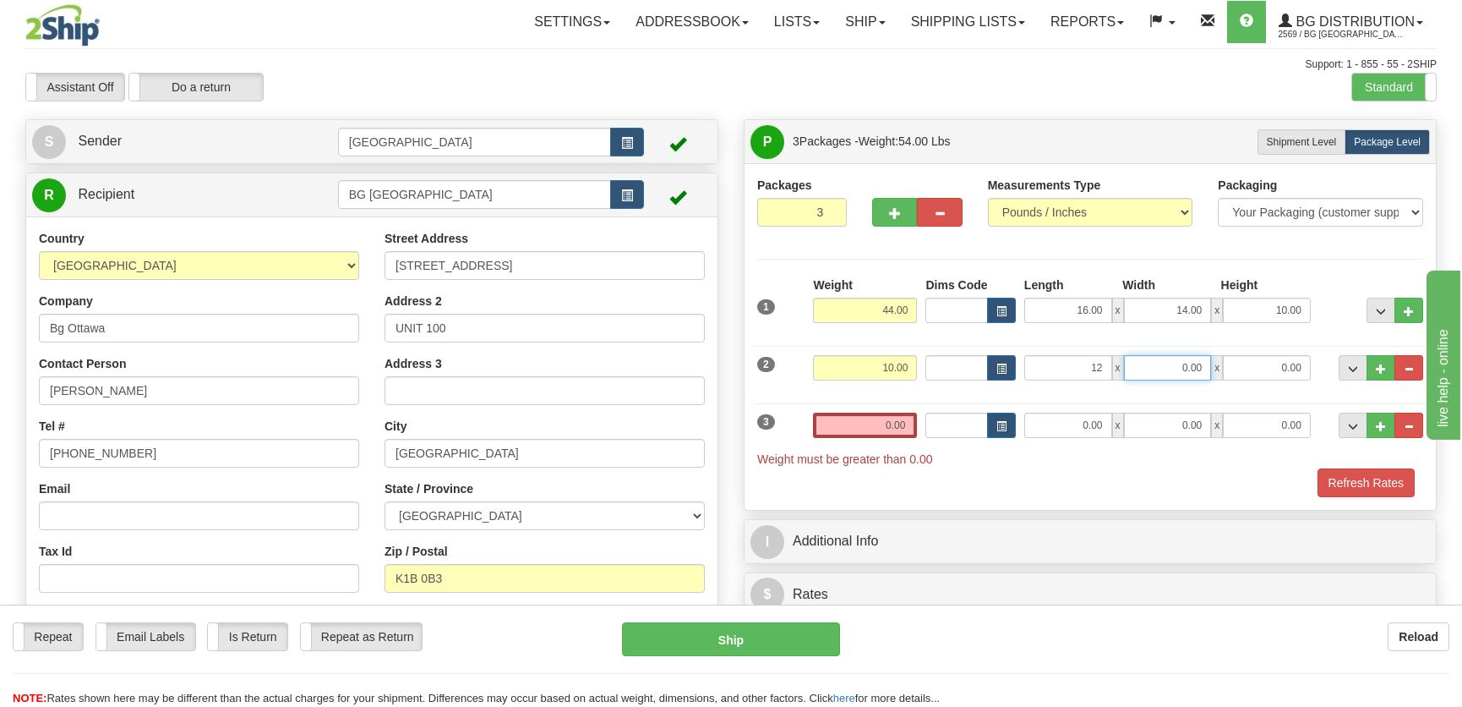
type input "12.00"
click at [954, 218] on button "button" at bounding box center [939, 212] width 45 height 29
type input "2"
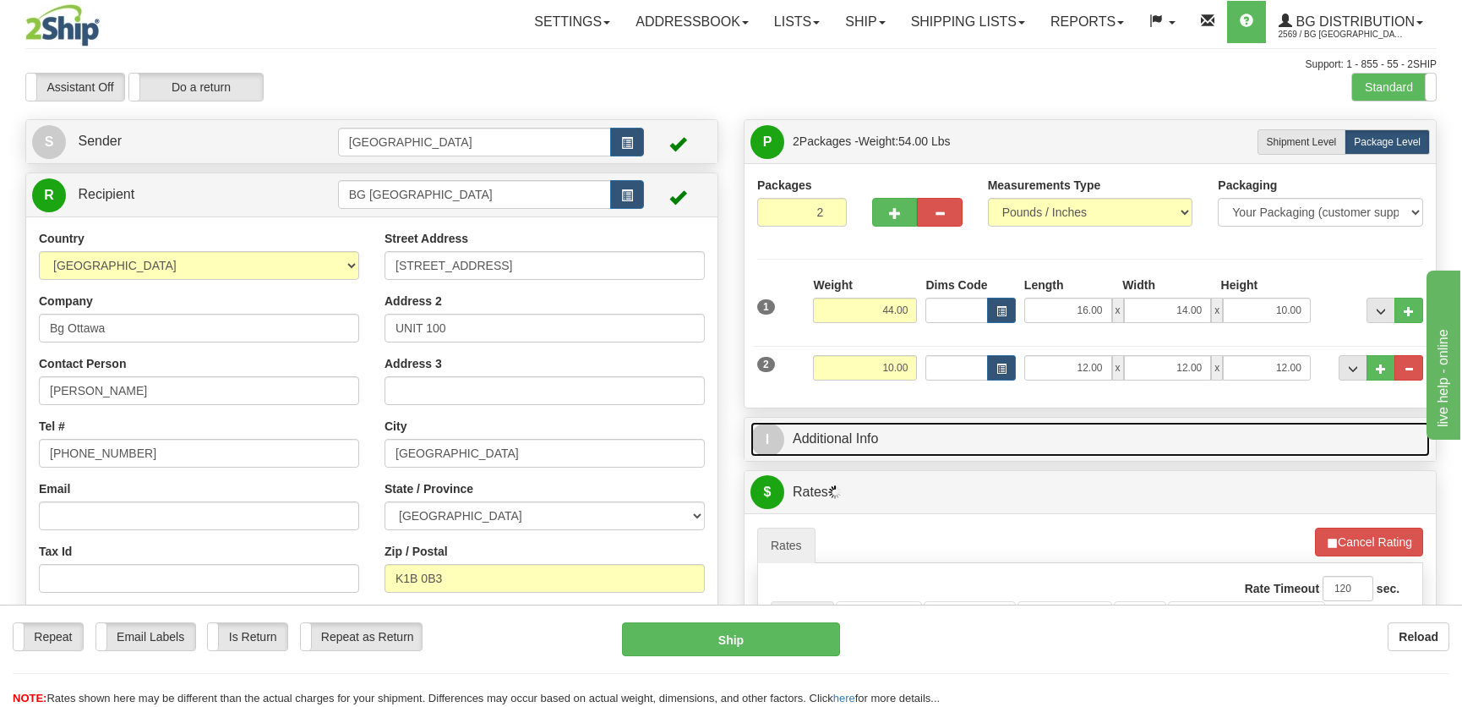
click at [982, 430] on link "I Additional Info" at bounding box center [1089, 439] width 679 height 35
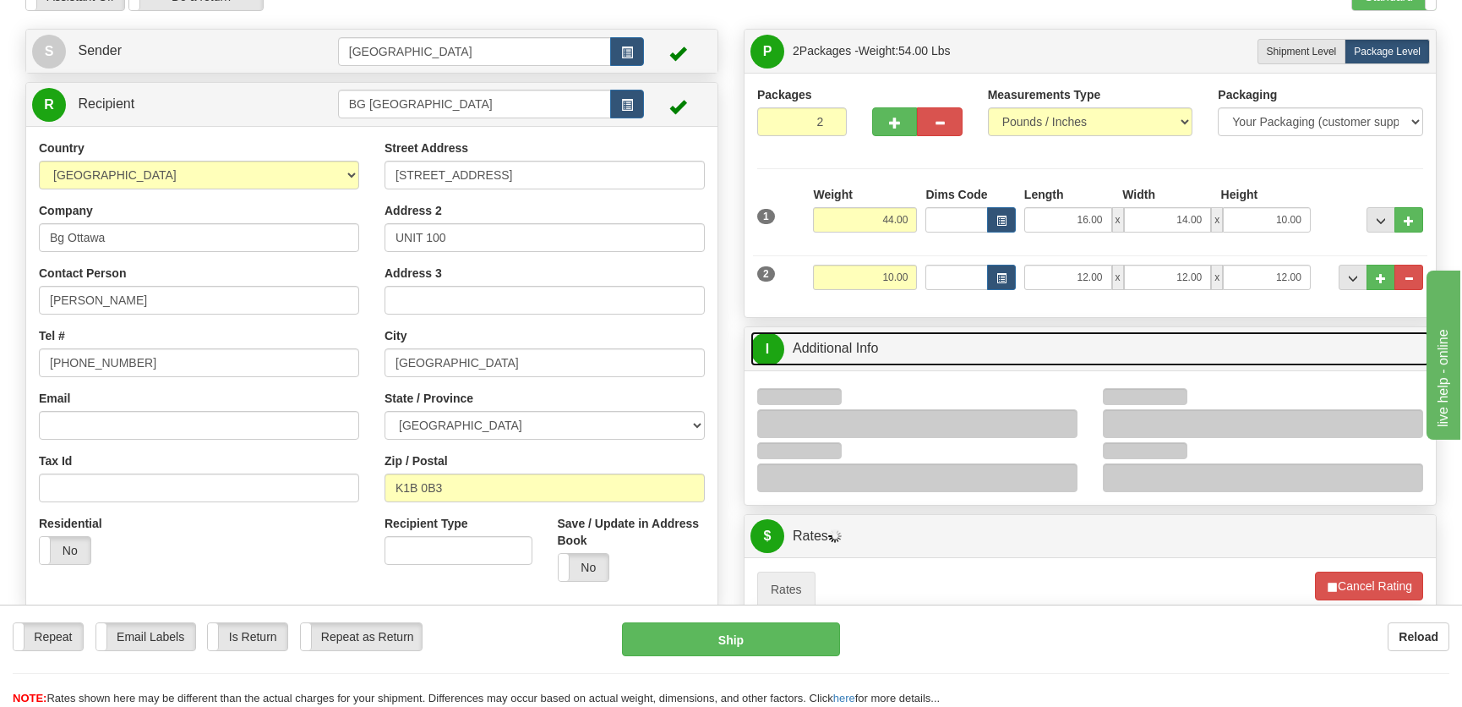
scroll to position [153, 0]
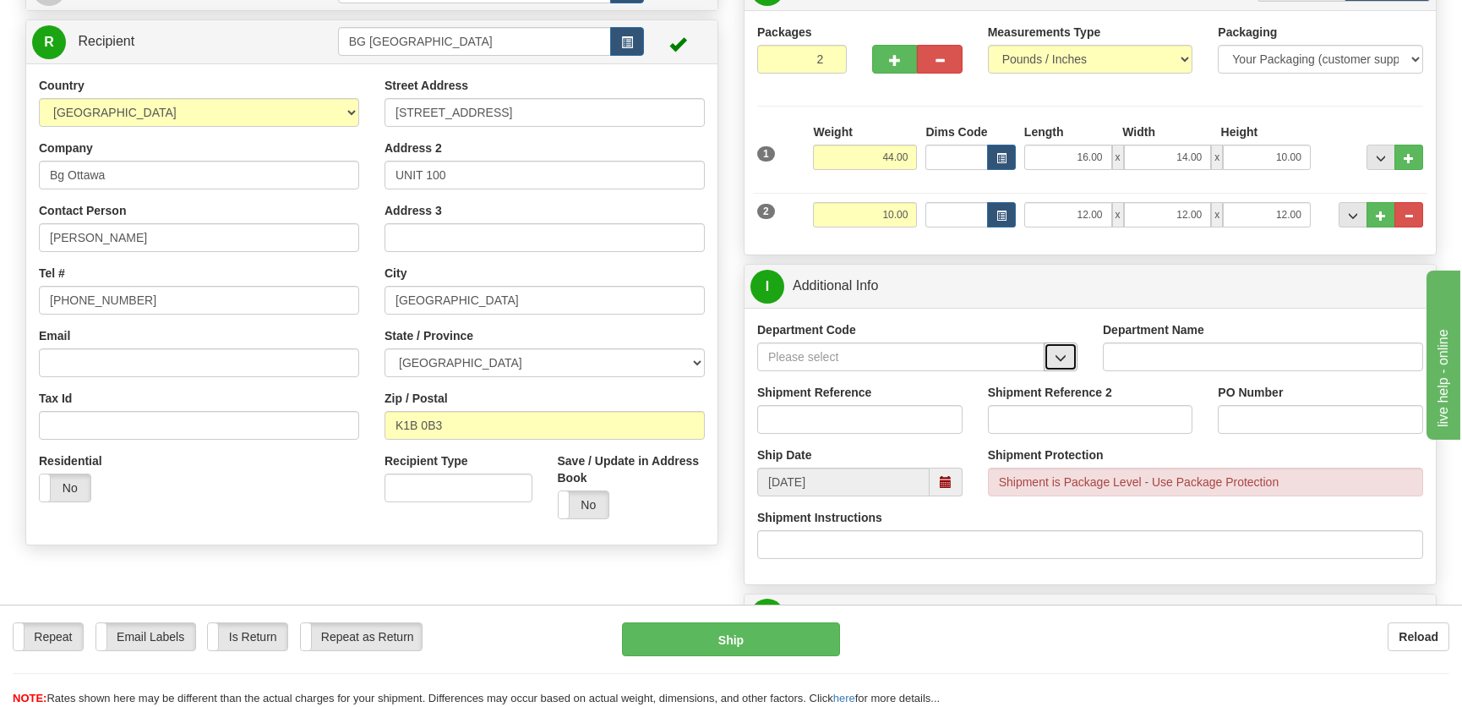
click at [1070, 351] on button "button" at bounding box center [1061, 356] width 34 height 29
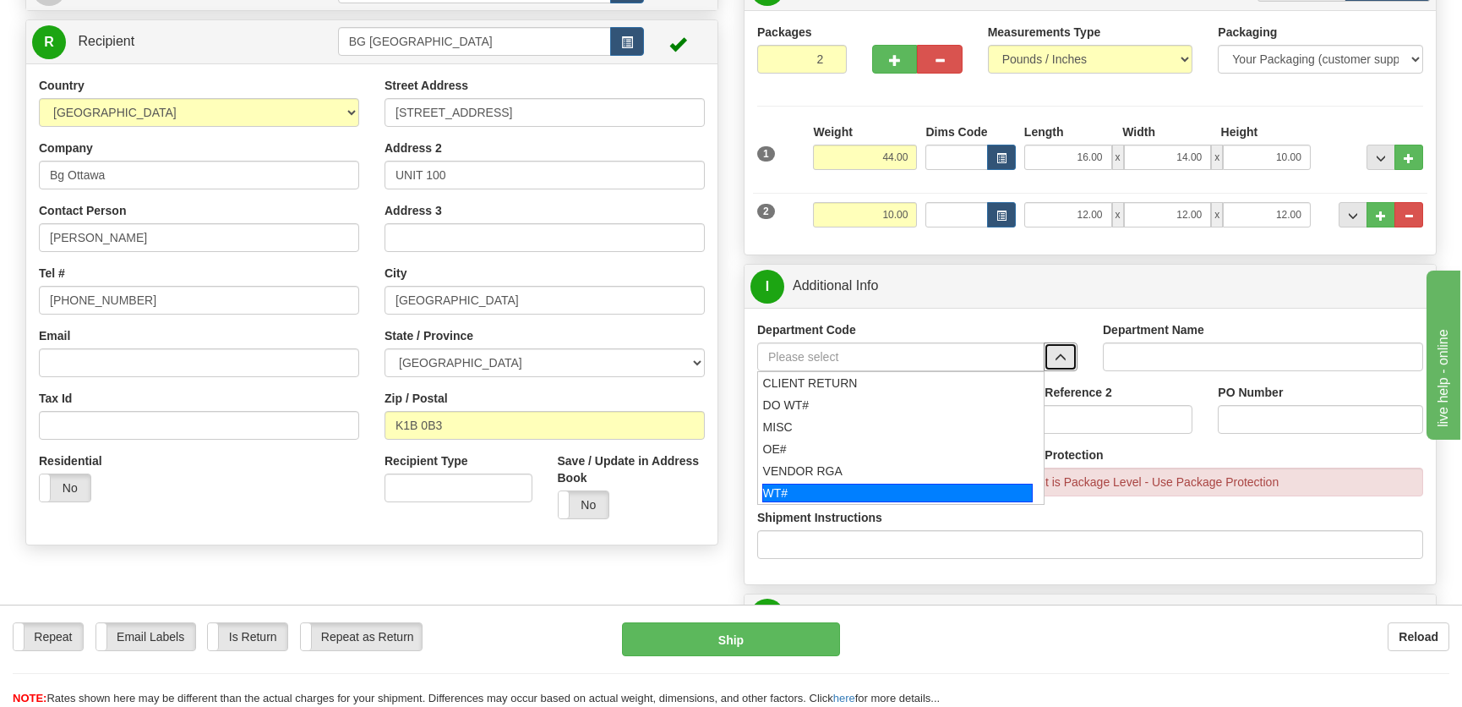
click at [866, 488] on div "WT#" at bounding box center [897, 492] width 271 height 19
type input "WT#"
type input "WAREHOUSE TRANSFERS"
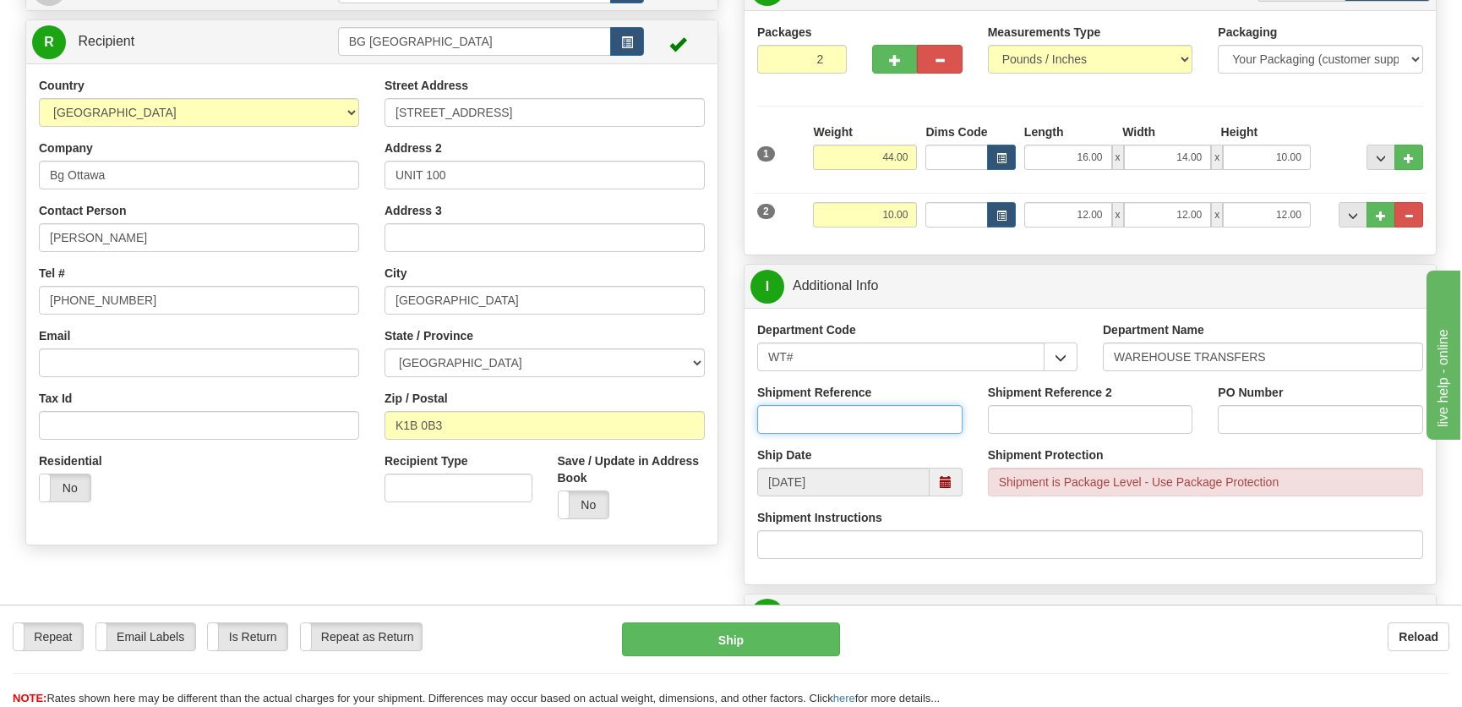
click at [862, 412] on input "Shipment Reference" at bounding box center [859, 419] width 205 height 29
type input "Transfers Ottawa"
click at [1307, 414] on div "PO Number" at bounding box center [1320, 409] width 205 height 50
click at [1285, 437] on div "PO Number" at bounding box center [1320, 415] width 231 height 63
drag, startPoint x: 1285, startPoint y: 437, endPoint x: 1292, endPoint y: 418, distance: 20.1
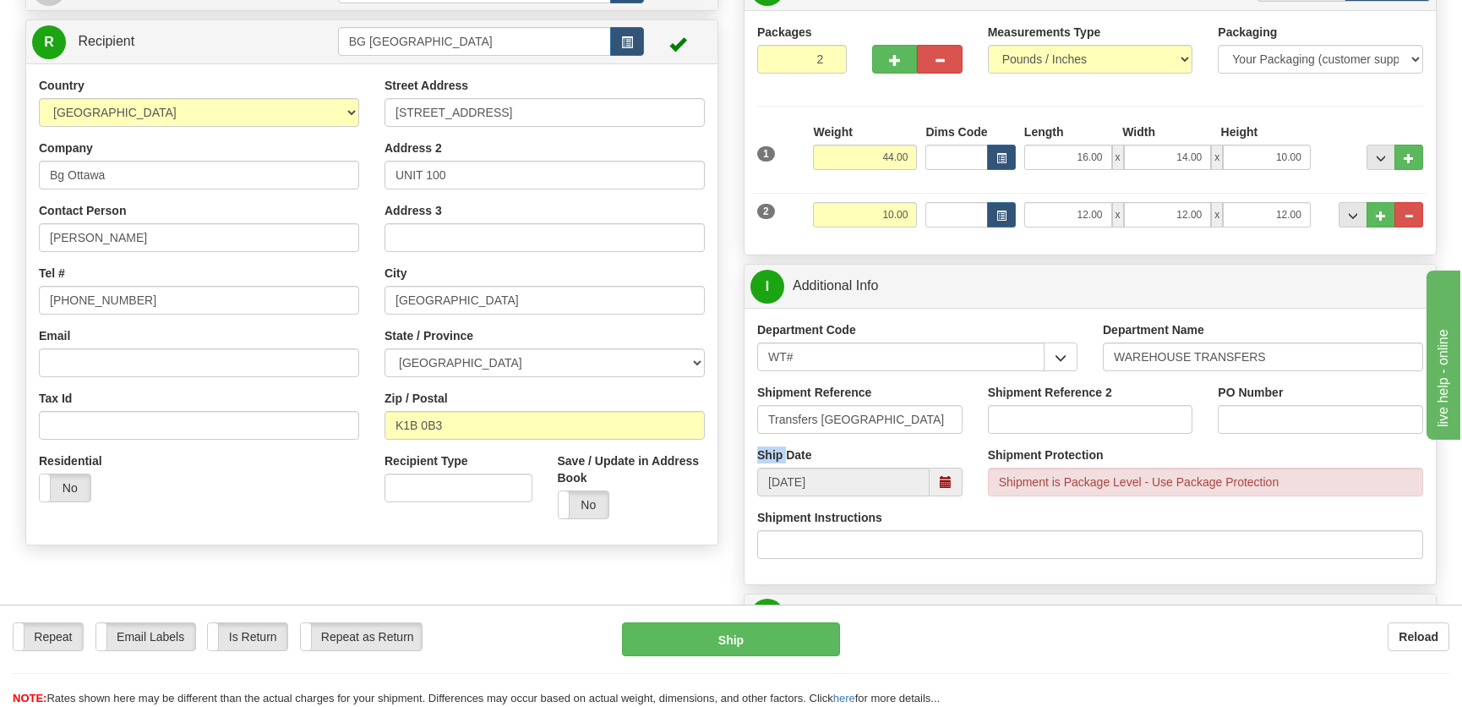
click at [1288, 425] on div "PO Number" at bounding box center [1320, 415] width 231 height 63
click at [1292, 418] on input "PO Number" at bounding box center [1320, 419] width 205 height 29
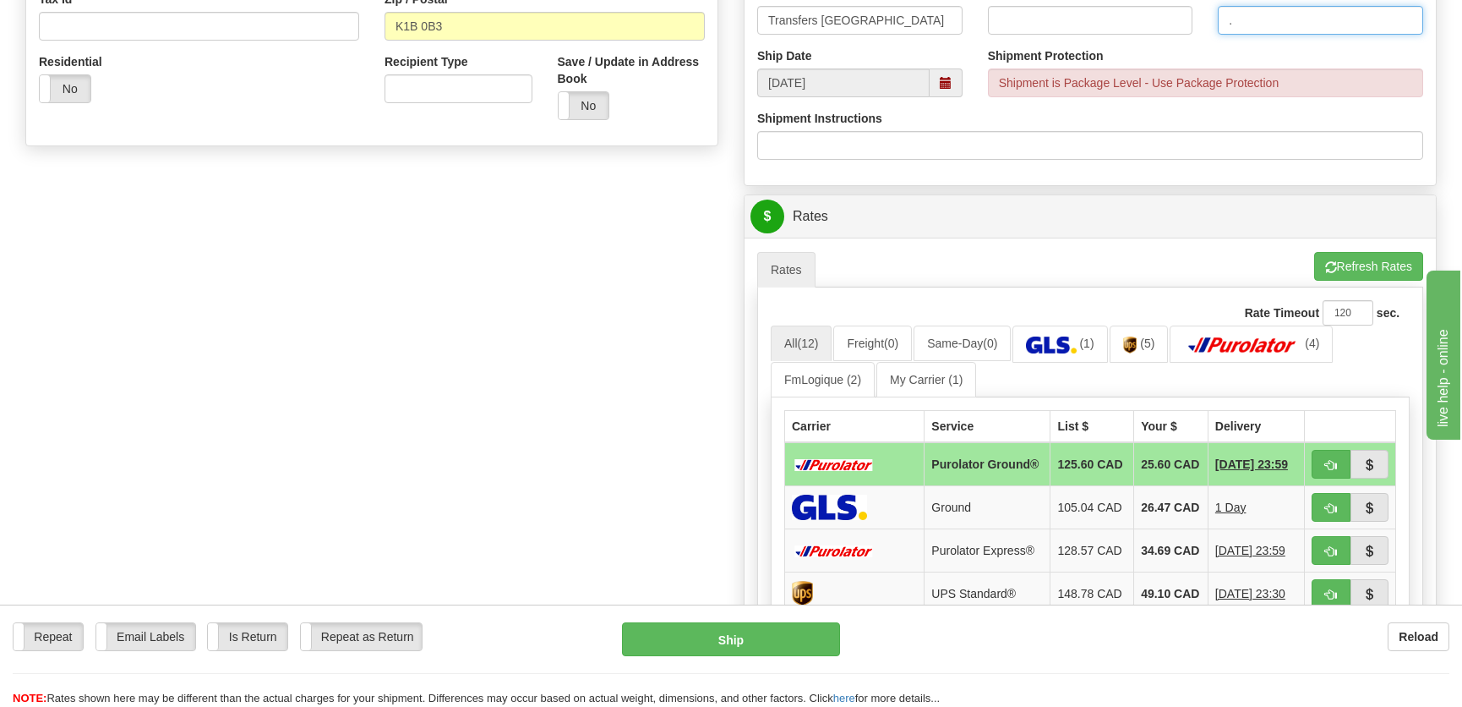
scroll to position [691, 0]
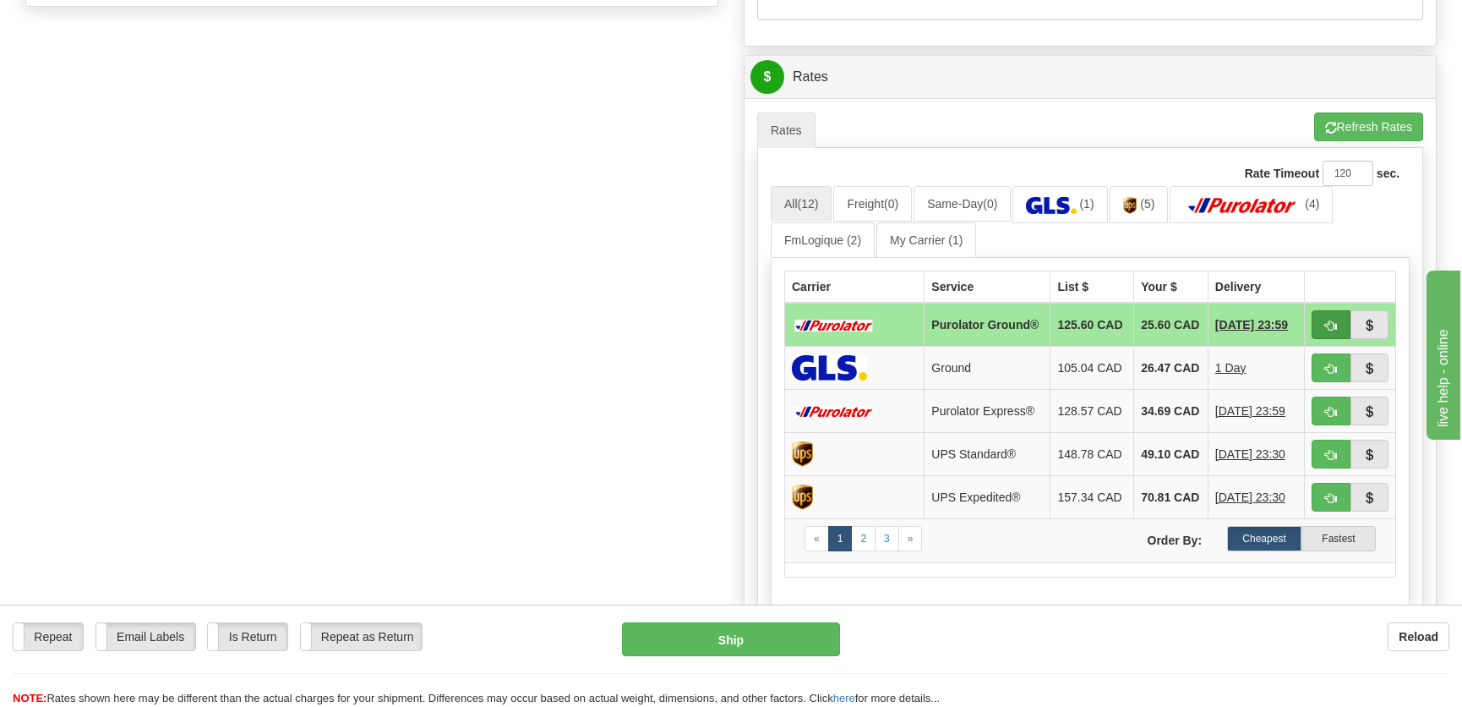
type input "."
click at [1319, 321] on button "button" at bounding box center [1331, 324] width 39 height 29
type input "260"
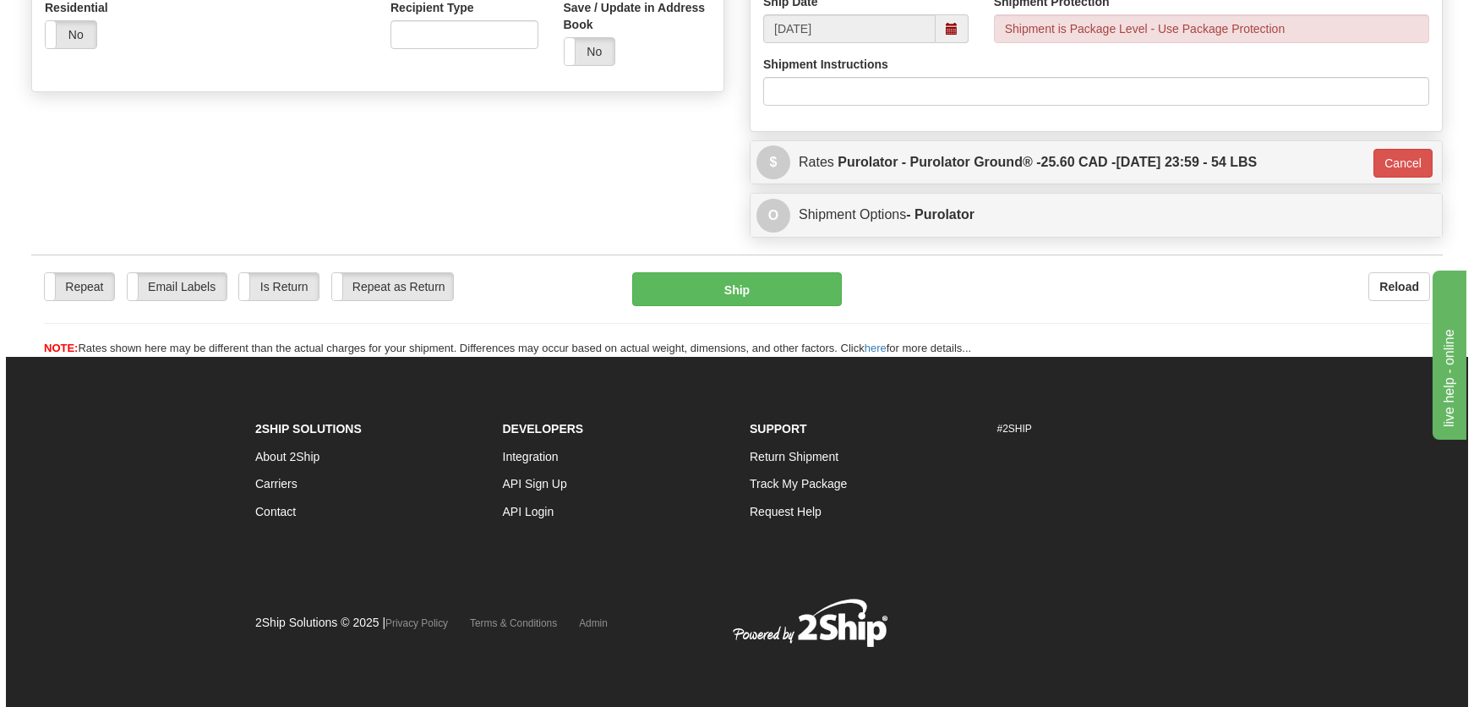
scroll to position [606, 0]
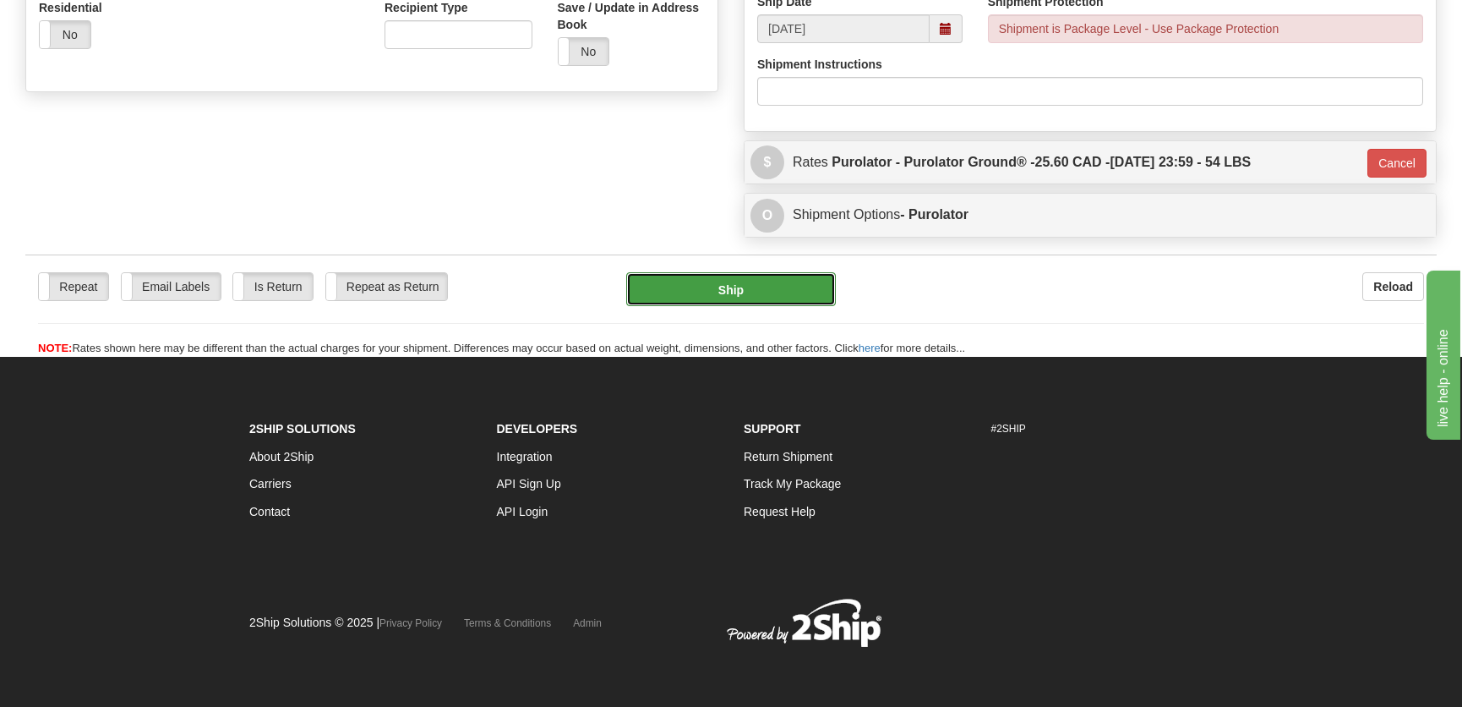
click at [779, 296] on button "Ship" at bounding box center [731, 289] width 210 height 34
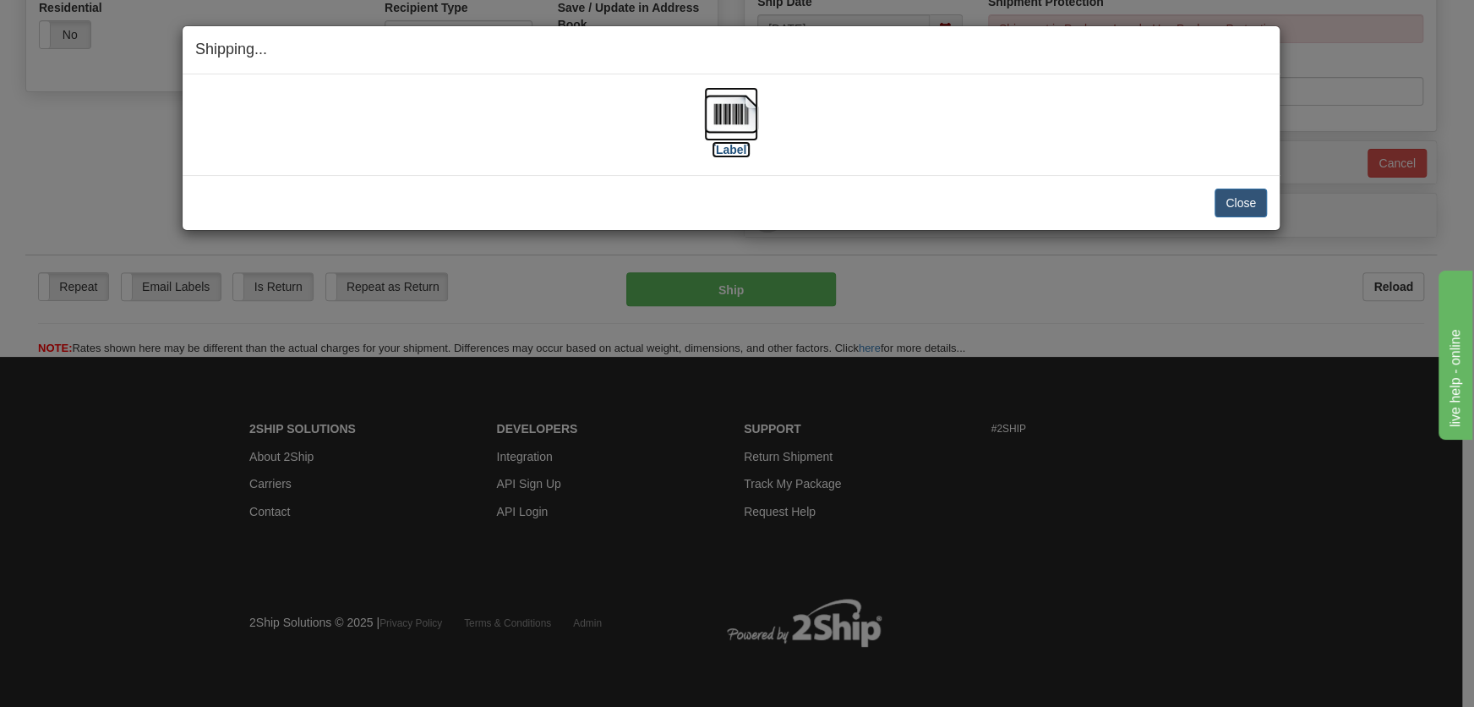
click at [735, 119] on img at bounding box center [731, 114] width 54 height 54
click at [1234, 199] on button "Close" at bounding box center [1240, 202] width 52 height 29
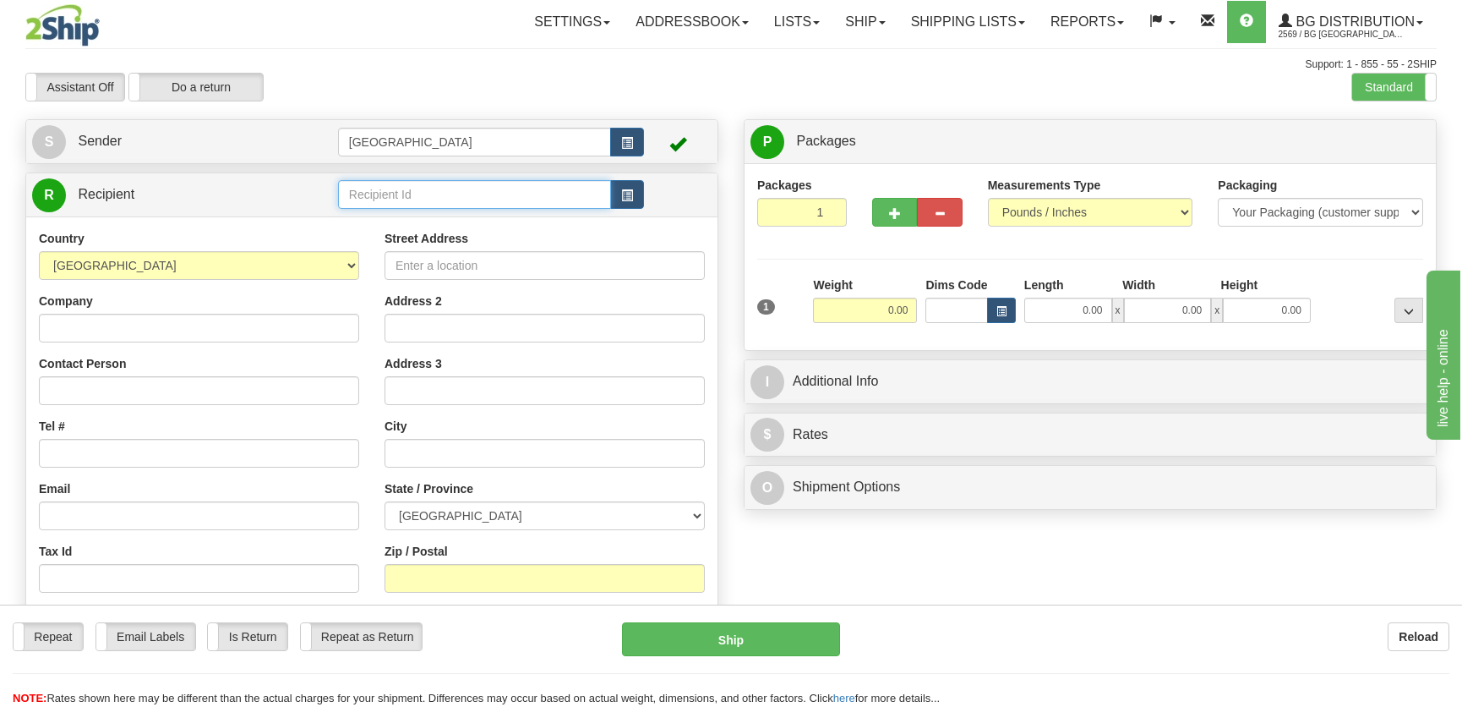
click at [431, 201] on input "text" at bounding box center [474, 194] width 273 height 29
click at [483, 210] on li "BG TOR" at bounding box center [474, 221] width 271 height 22
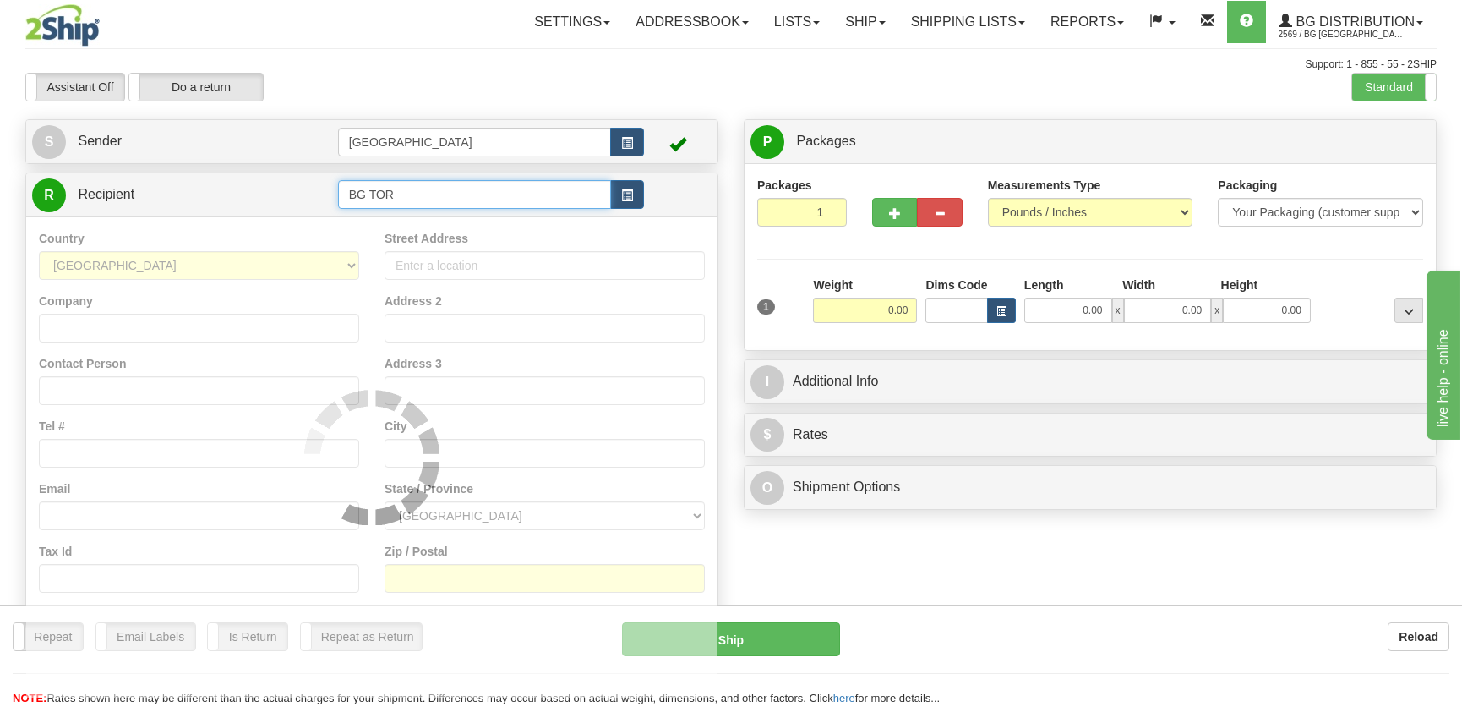
type input "BG TOR"
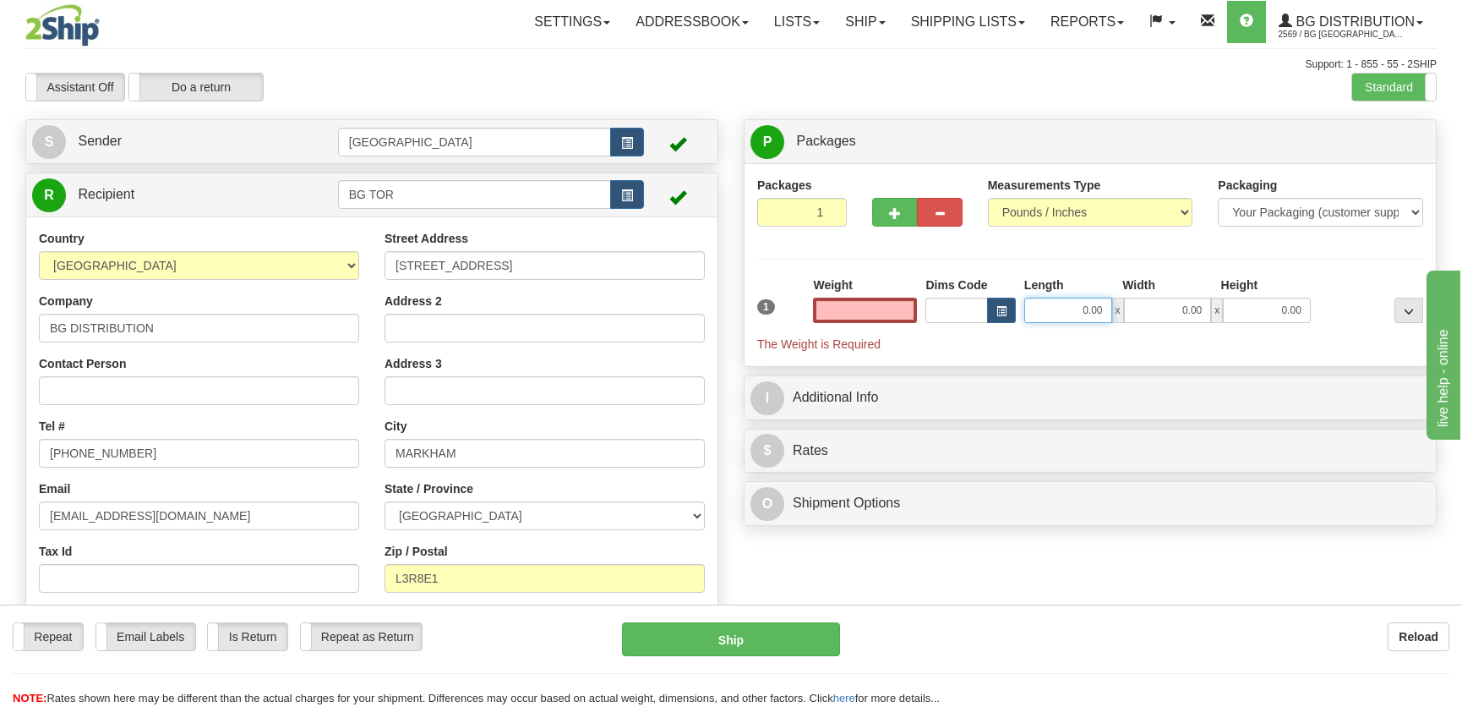
type input "0.00"
click at [1054, 308] on input "0.00" at bounding box center [1068, 309] width 88 height 25
type input "0.00"
click at [902, 216] on button "button" at bounding box center [894, 212] width 45 height 29
radio input "true"
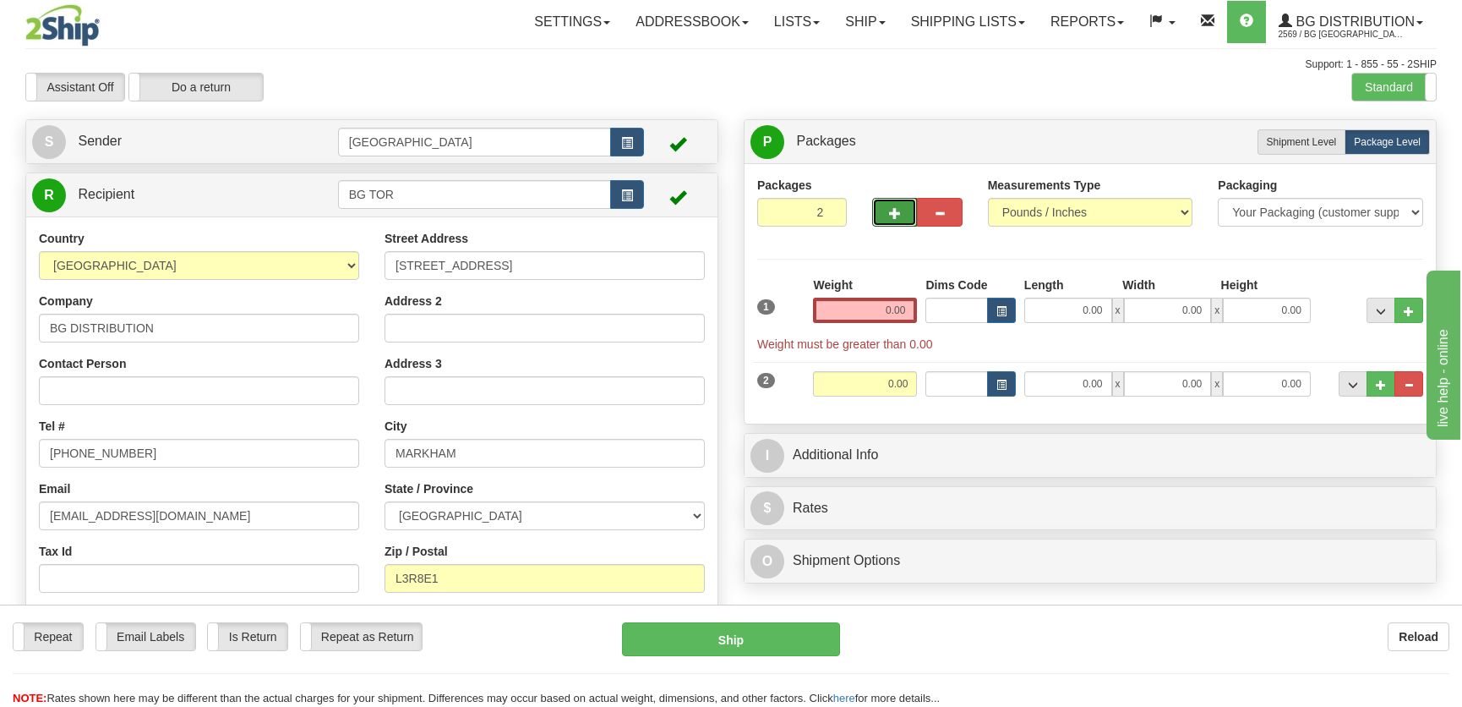
click at [889, 216] on span "button" at bounding box center [895, 213] width 12 height 11
type input "3"
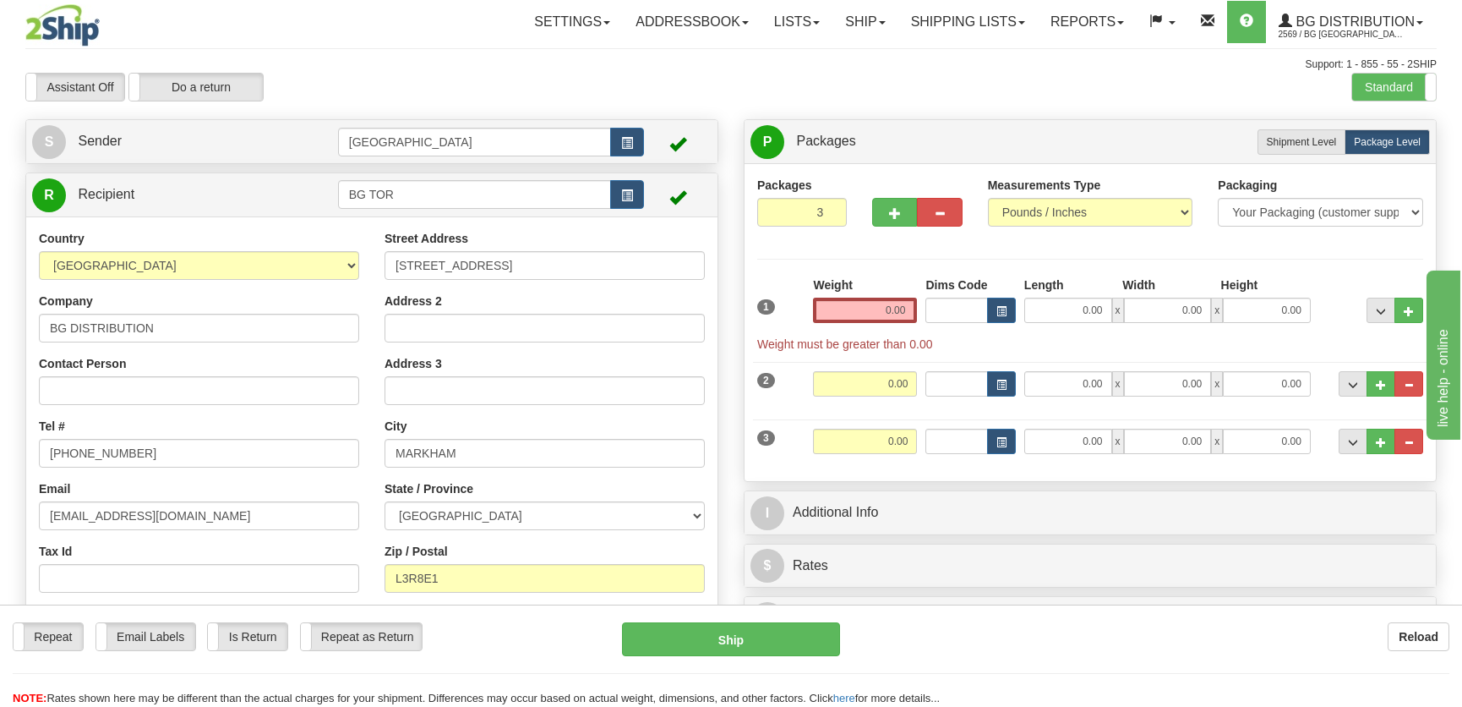
click at [887, 311] on input "0.00" at bounding box center [865, 309] width 104 height 25
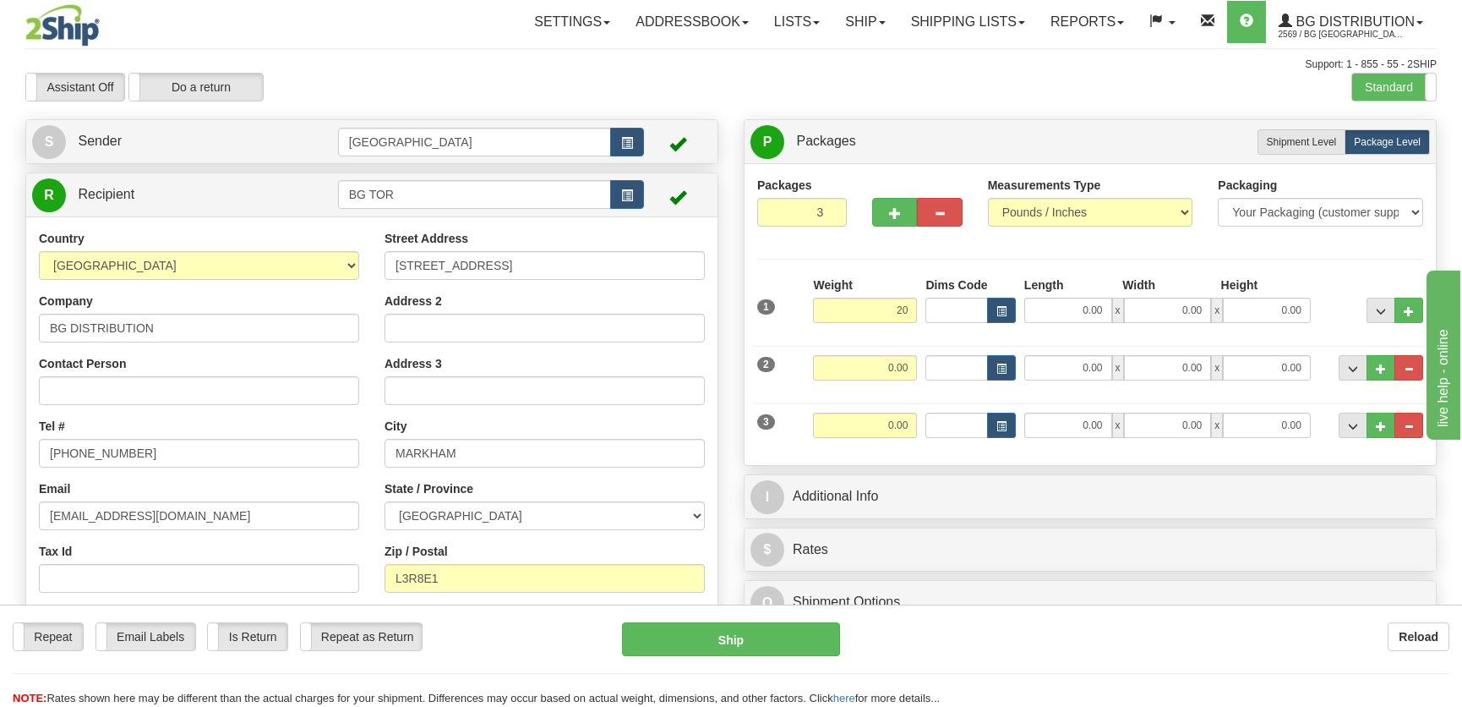
type input "20.00"
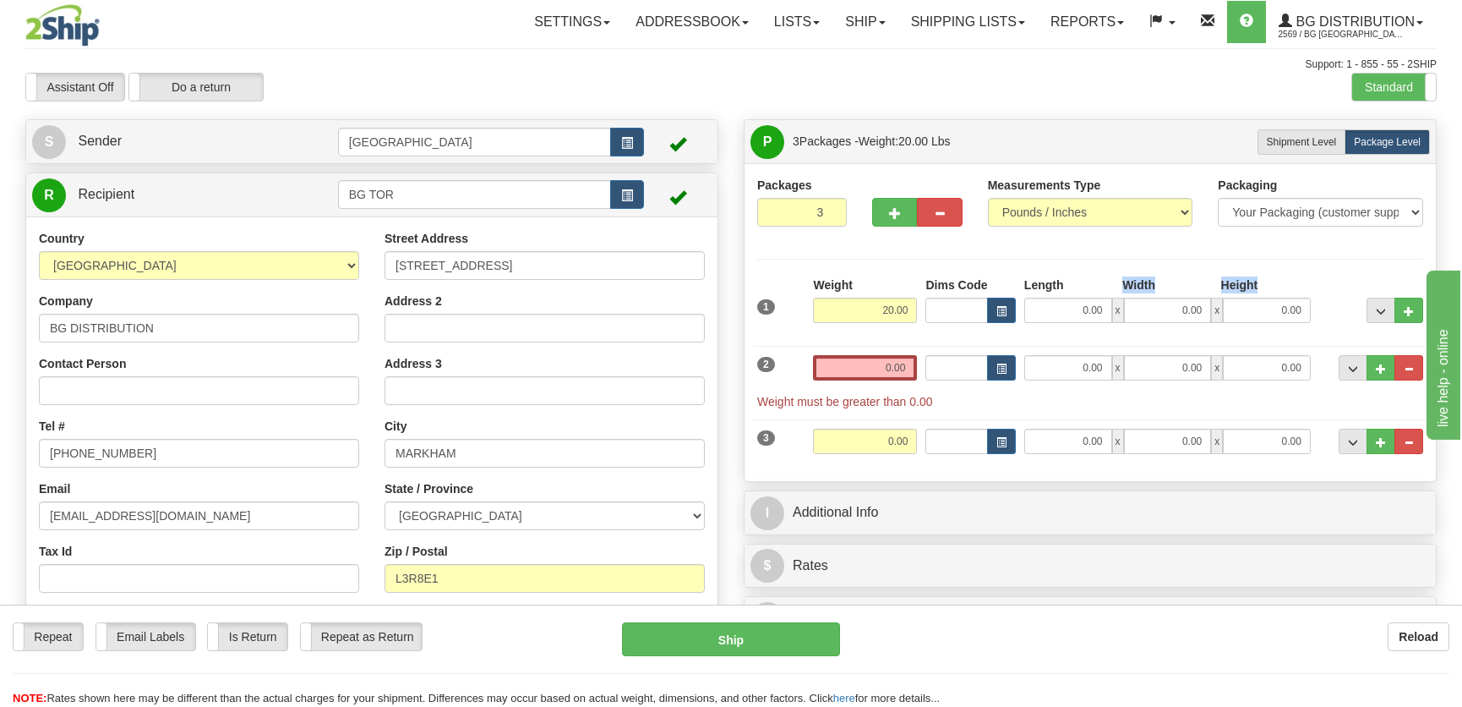
click at [1081, 297] on div "Length Width Height 0.00 x 0.00 x 0.00" at bounding box center [1167, 299] width 295 height 46
click at [1083, 305] on input "0.00" at bounding box center [1068, 309] width 88 height 25
type input "13.00"
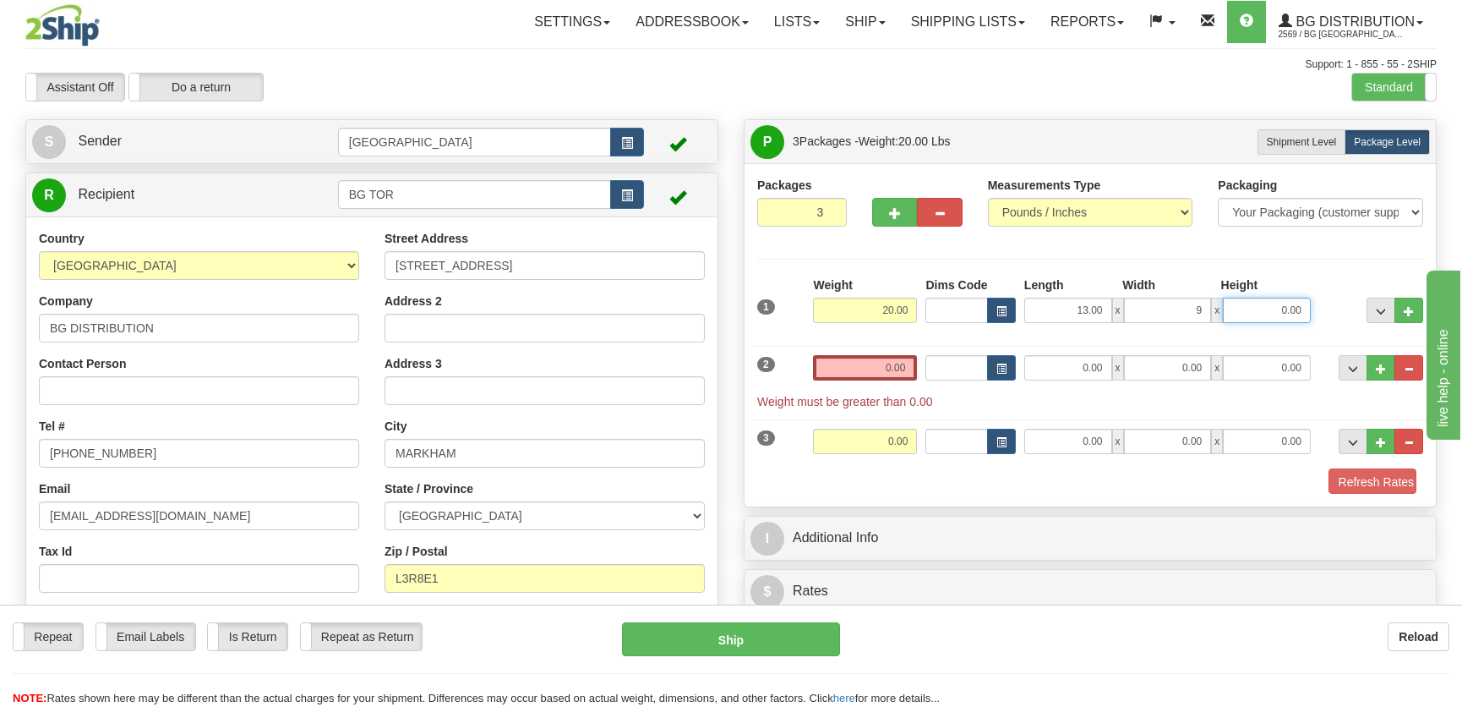
type input "9.00"
type input "8.00"
click at [894, 378] on input "0.00" at bounding box center [865, 367] width 104 height 25
type input "0.00"
click at [901, 347] on div "2 Weight 0.00 Dims Code Length Width Height" at bounding box center [1090, 373] width 674 height 73
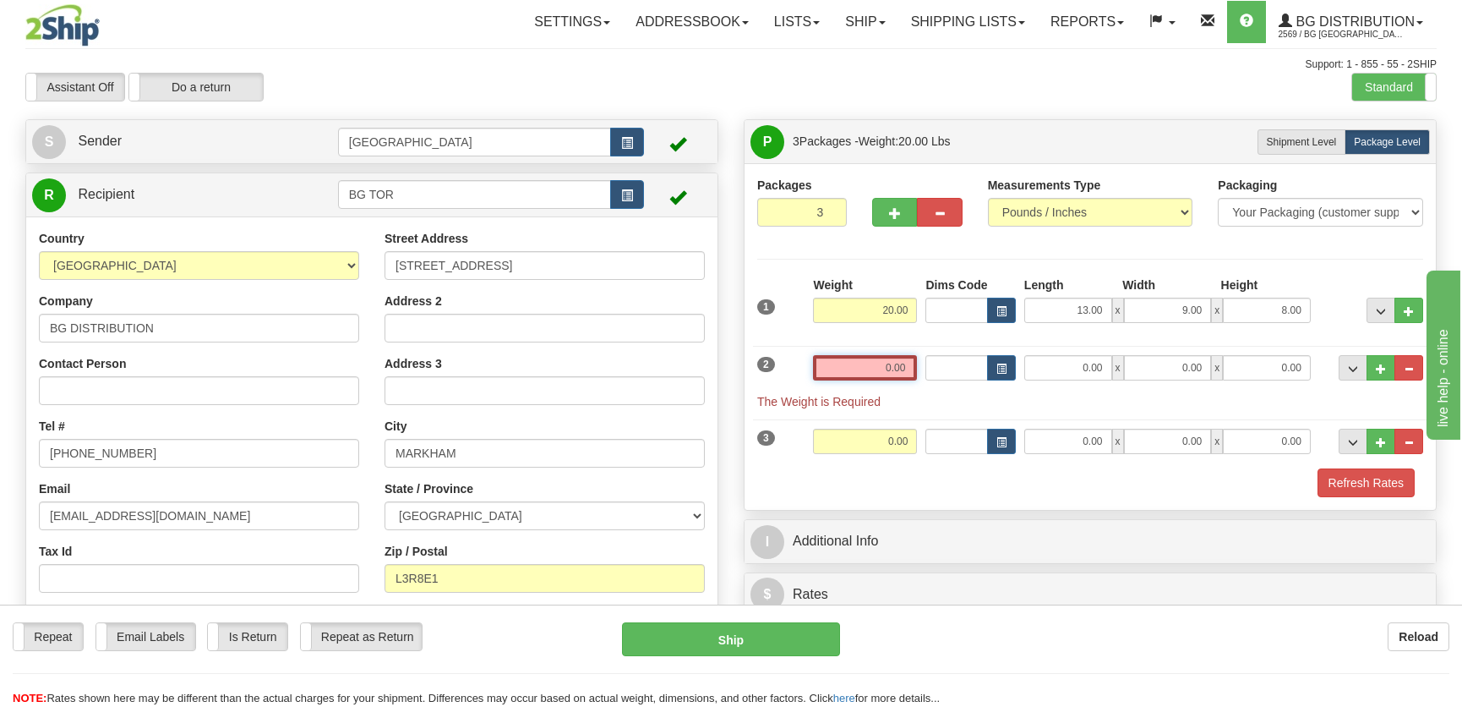
click at [883, 355] on input "0.00" at bounding box center [865, 367] width 104 height 25
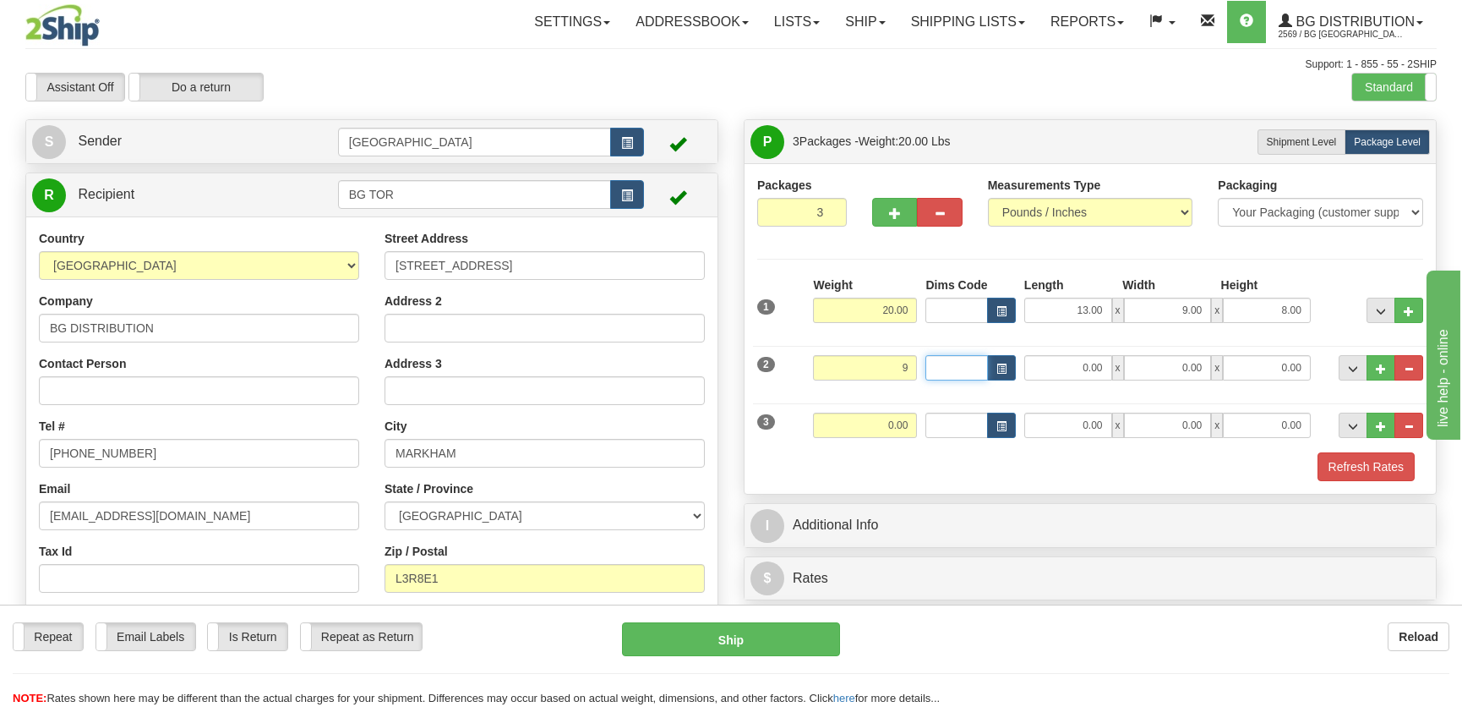
type input "9.00"
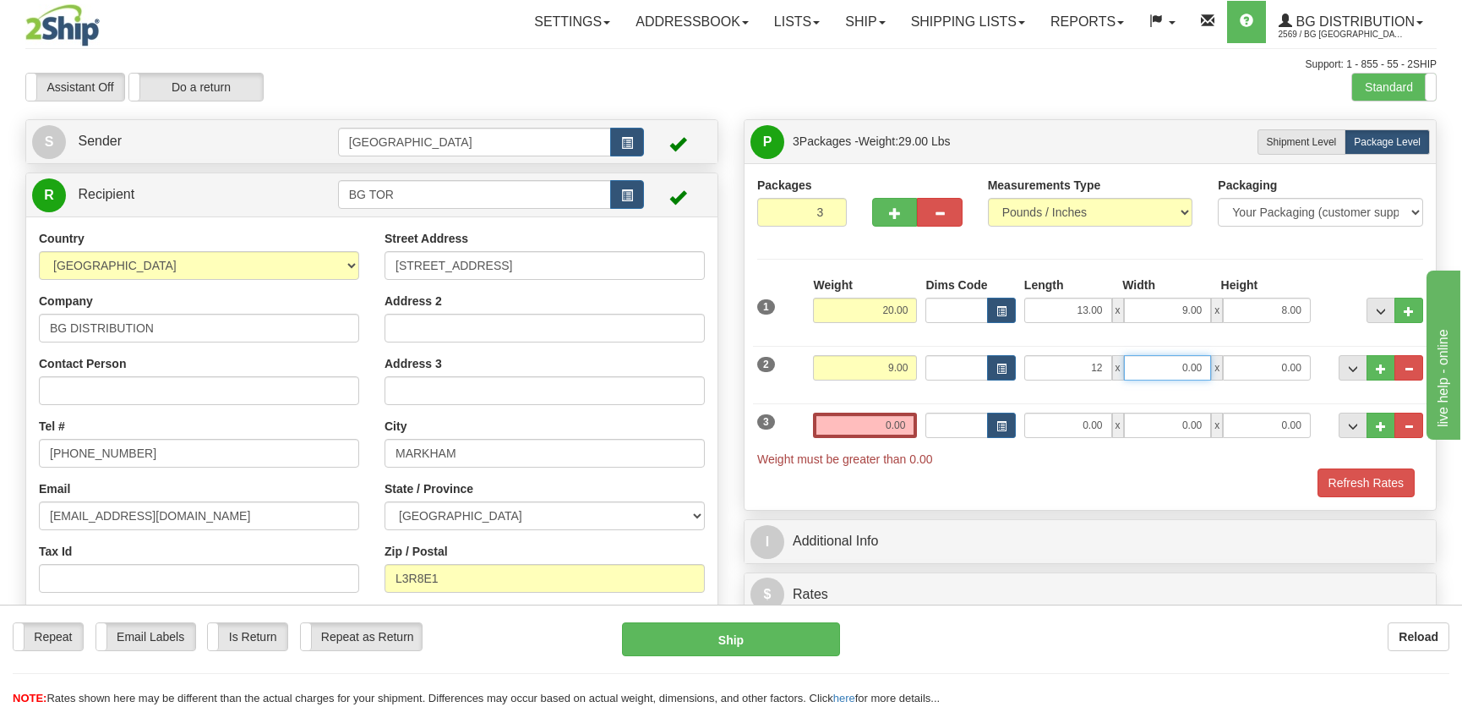
type input "12.00"
type input "8.00"
click at [947, 207] on button "button" at bounding box center [939, 212] width 45 height 29
type input "2"
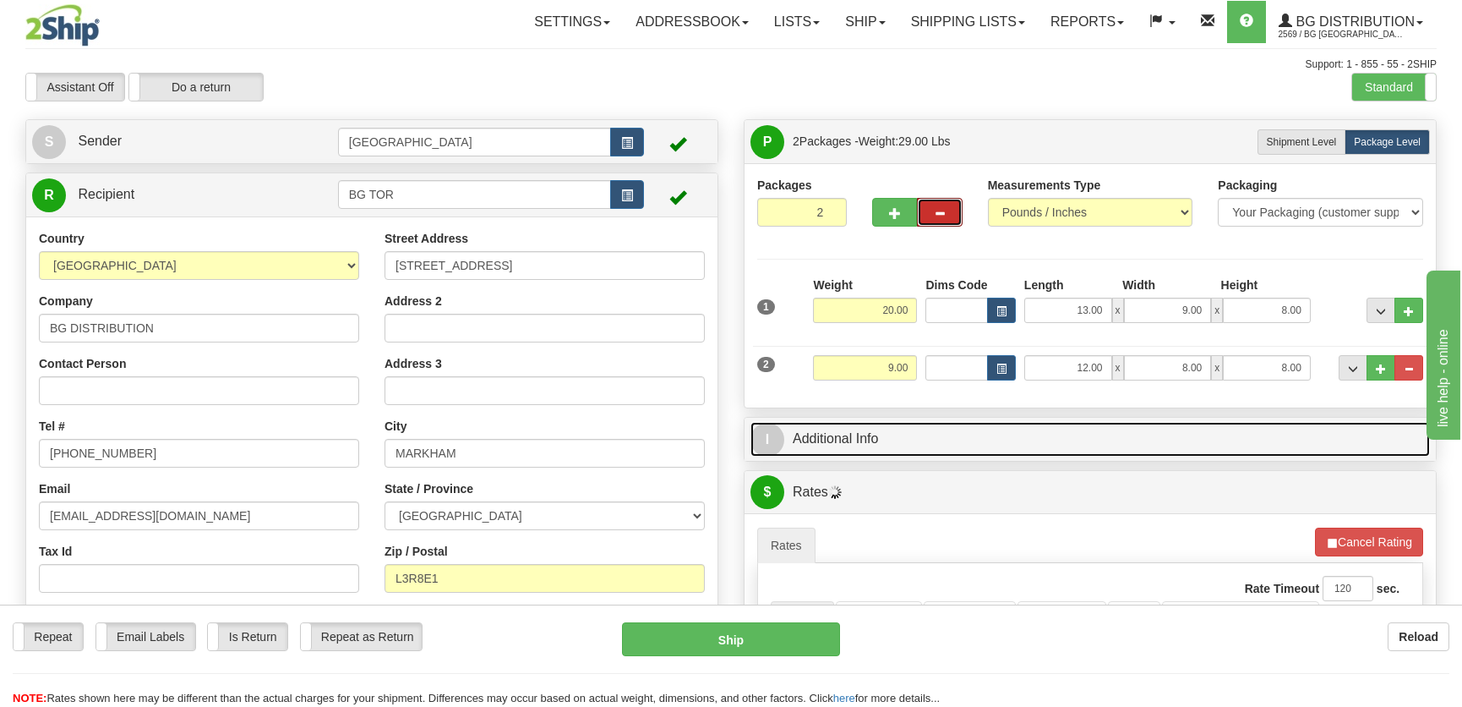
click at [1020, 455] on link "I Additional Info" at bounding box center [1089, 439] width 679 height 35
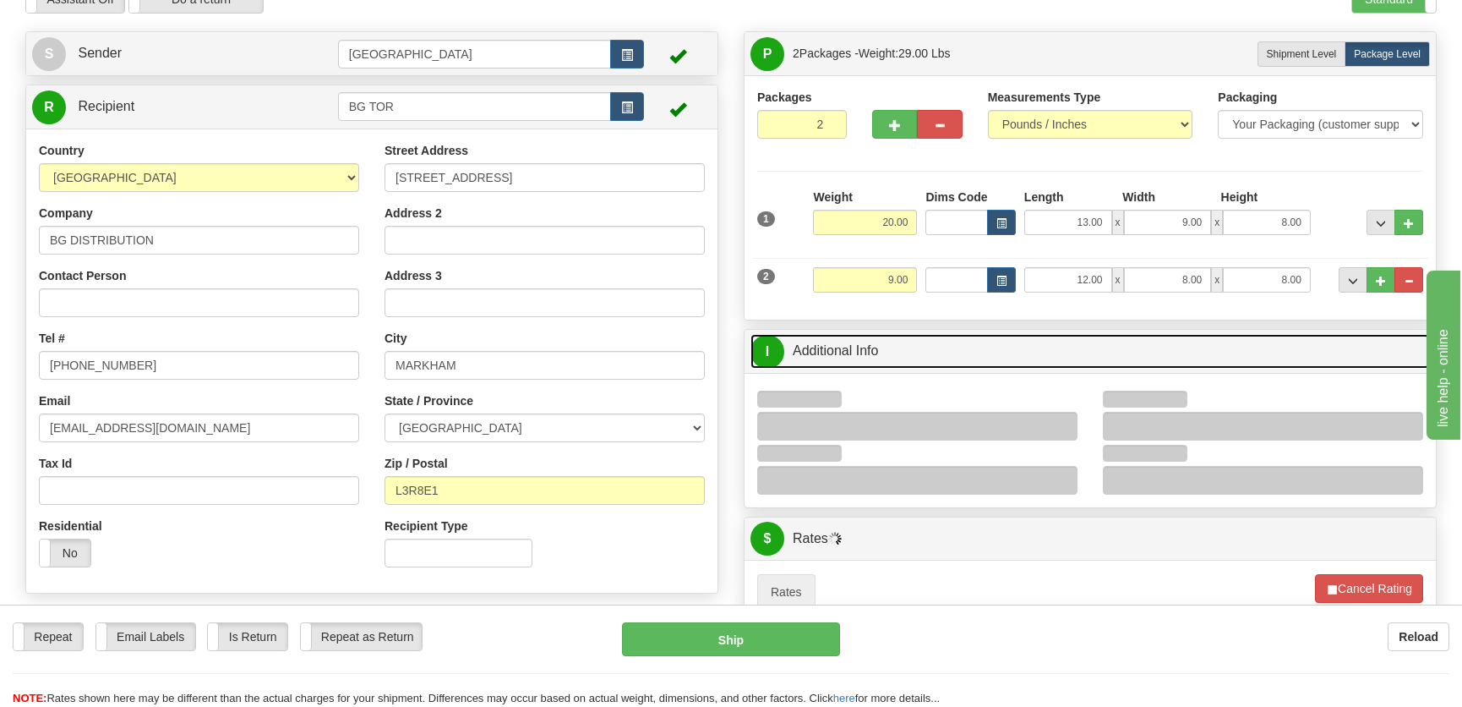
scroll to position [153, 0]
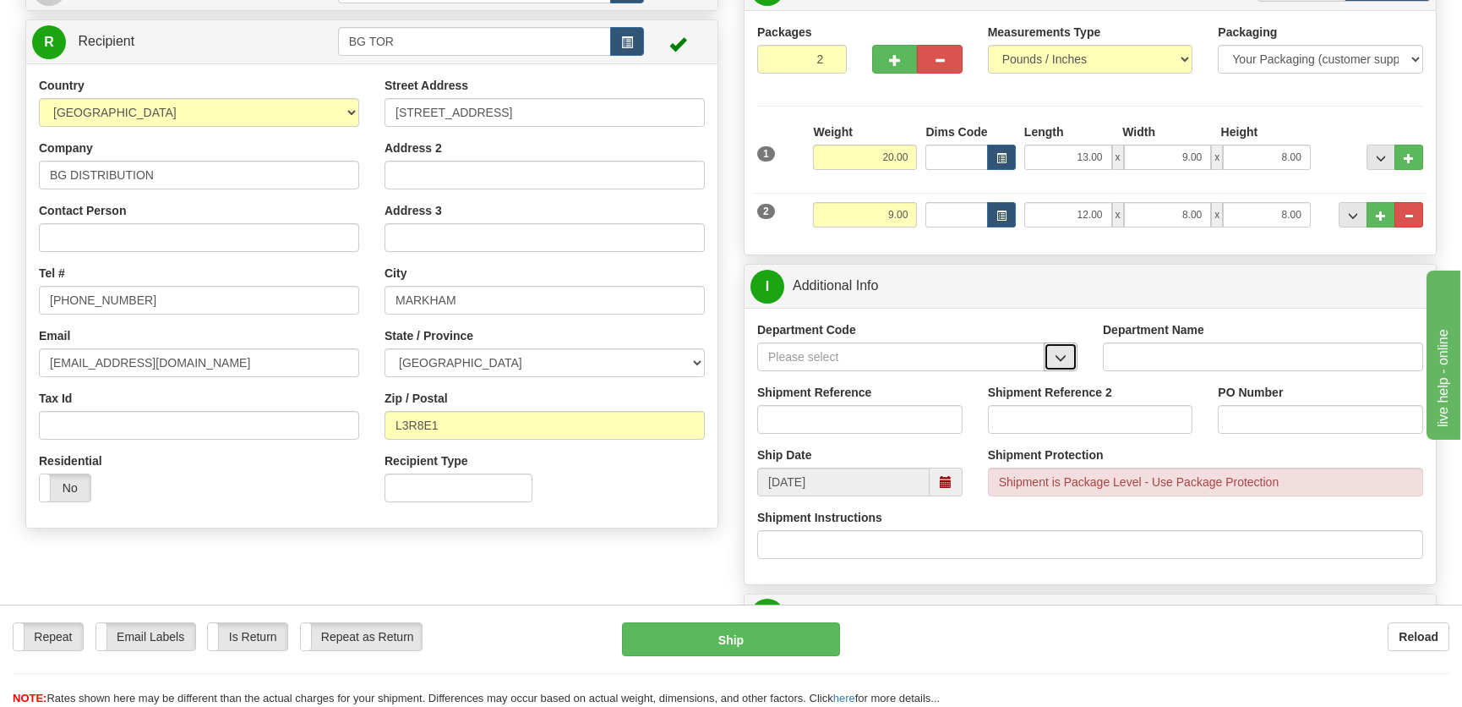
click at [1056, 357] on span "button" at bounding box center [1061, 357] width 12 height 11
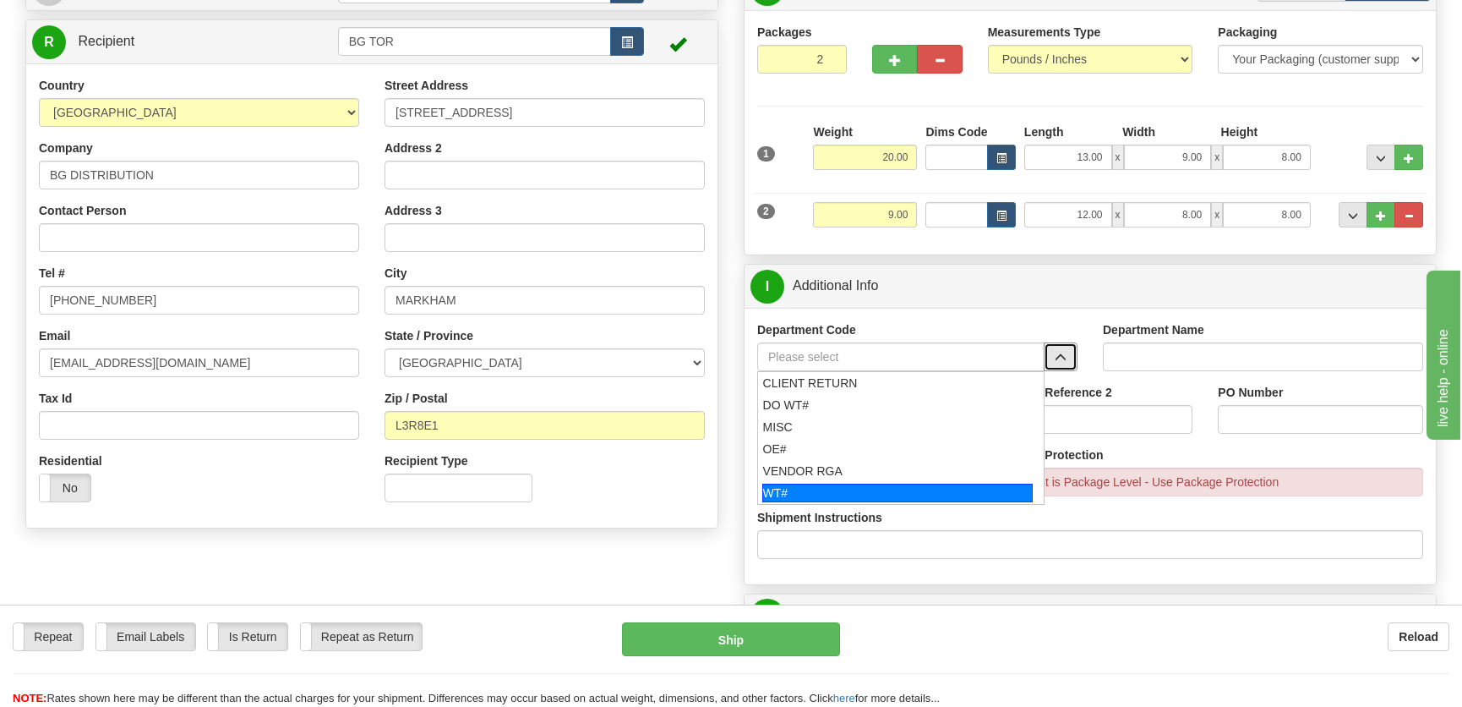
click at [808, 483] on div "WT#" at bounding box center [897, 492] width 271 height 19
type input "WT#"
type input "WAREHOUSE TRANSFERS"
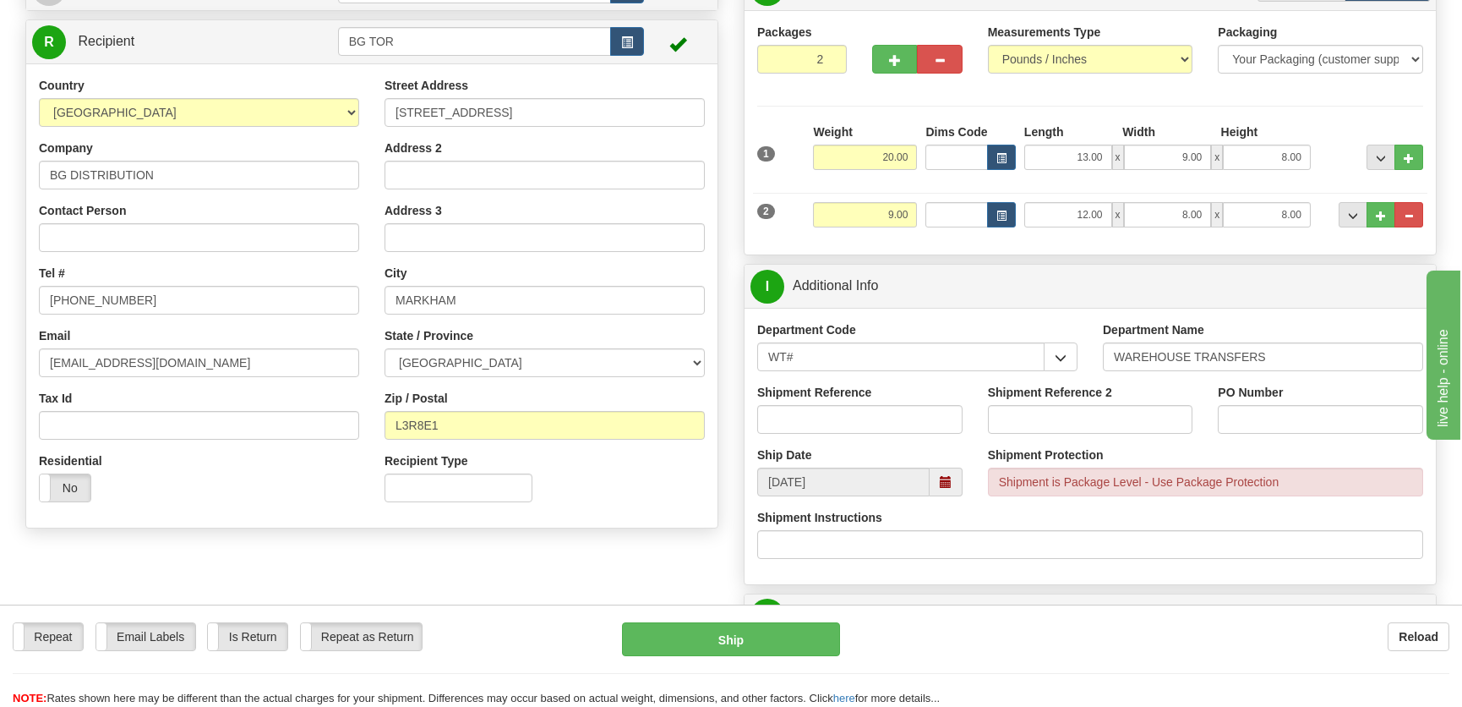
click at [849, 401] on div "Shipment Reference" at bounding box center [859, 409] width 205 height 50
click at [847, 434] on div "Shipment Reference" at bounding box center [860, 415] width 231 height 63
click at [848, 425] on input "Shipment Reference" at bounding box center [859, 419] width 205 height 29
type input "transfers toronto"
click at [1349, 422] on input "PO Number" at bounding box center [1320, 419] width 205 height 29
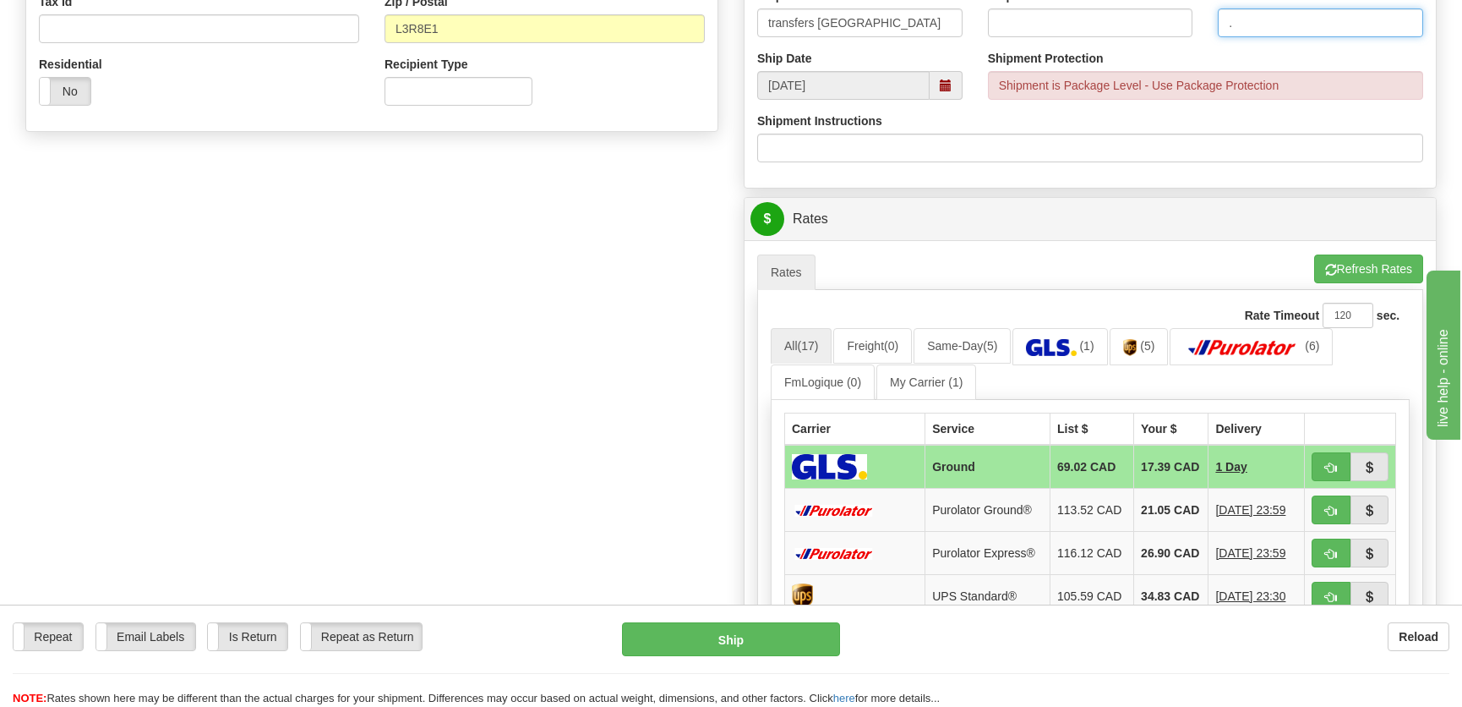
scroll to position [614, 0]
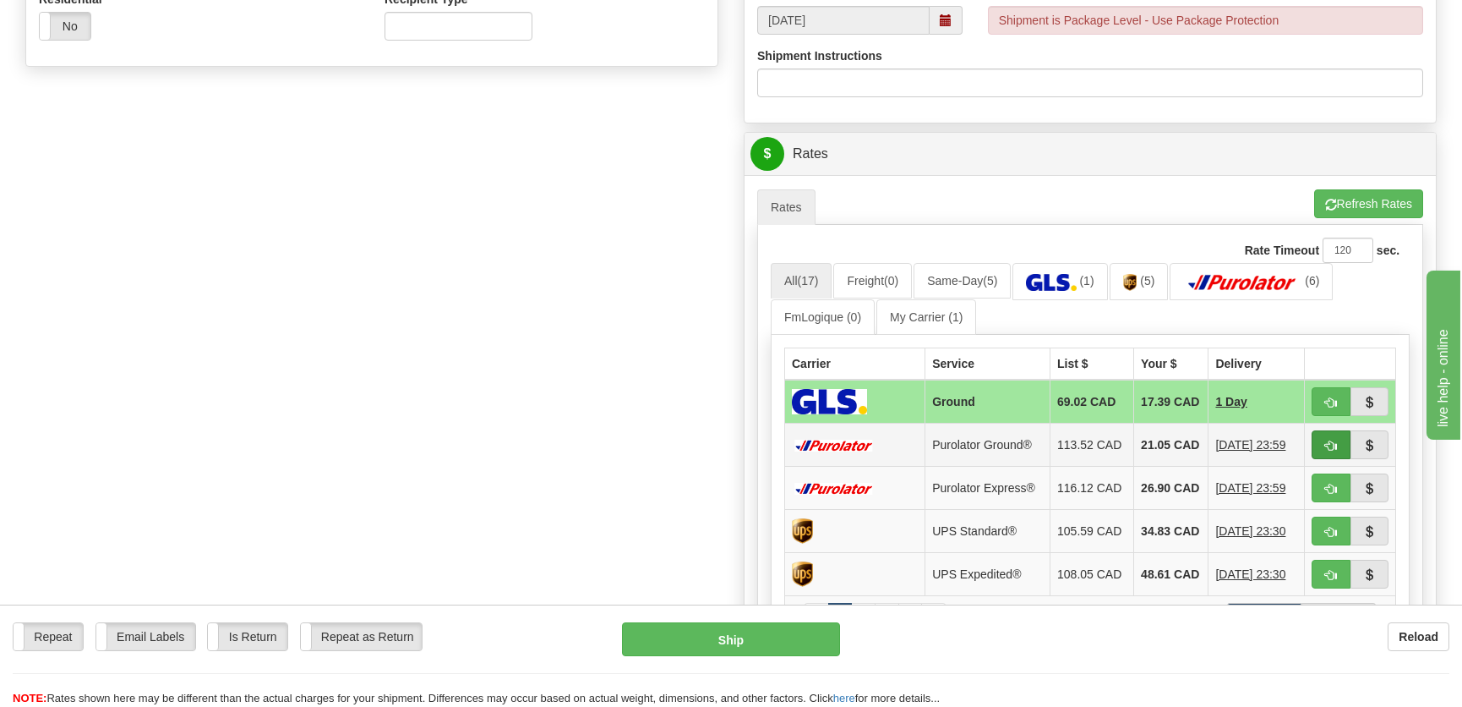
type input "."
click at [1331, 445] on span "button" at bounding box center [1331, 445] width 12 height 11
type input "260"
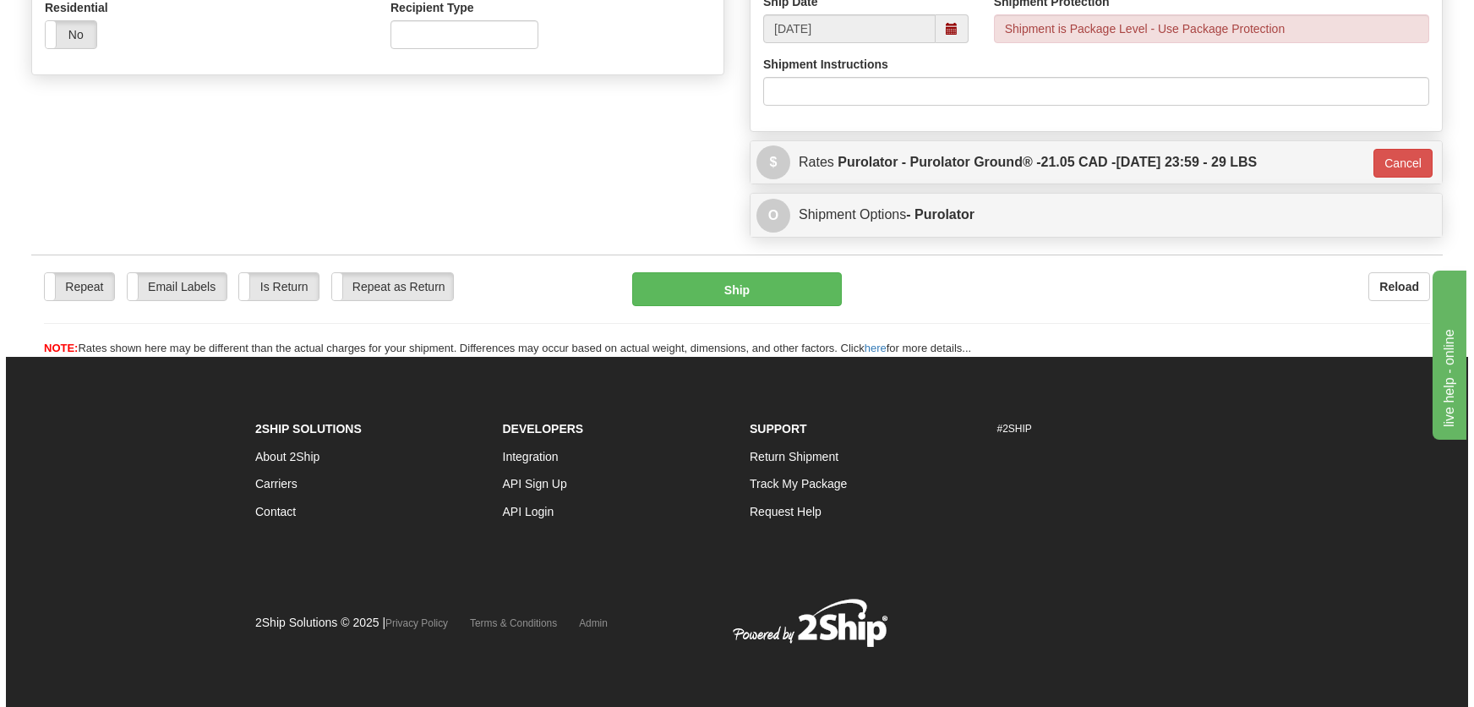
scroll to position [604, 0]
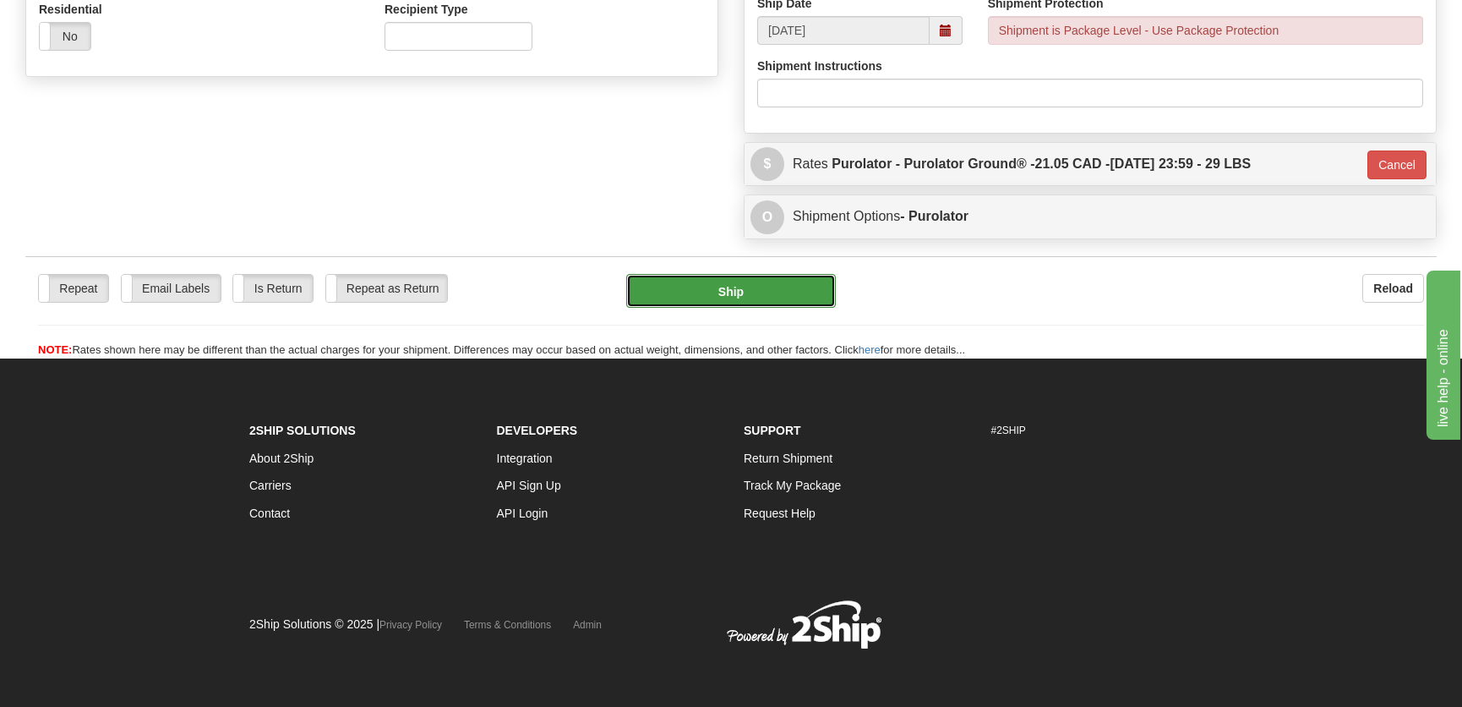
click at [696, 291] on button "Ship" at bounding box center [731, 291] width 210 height 34
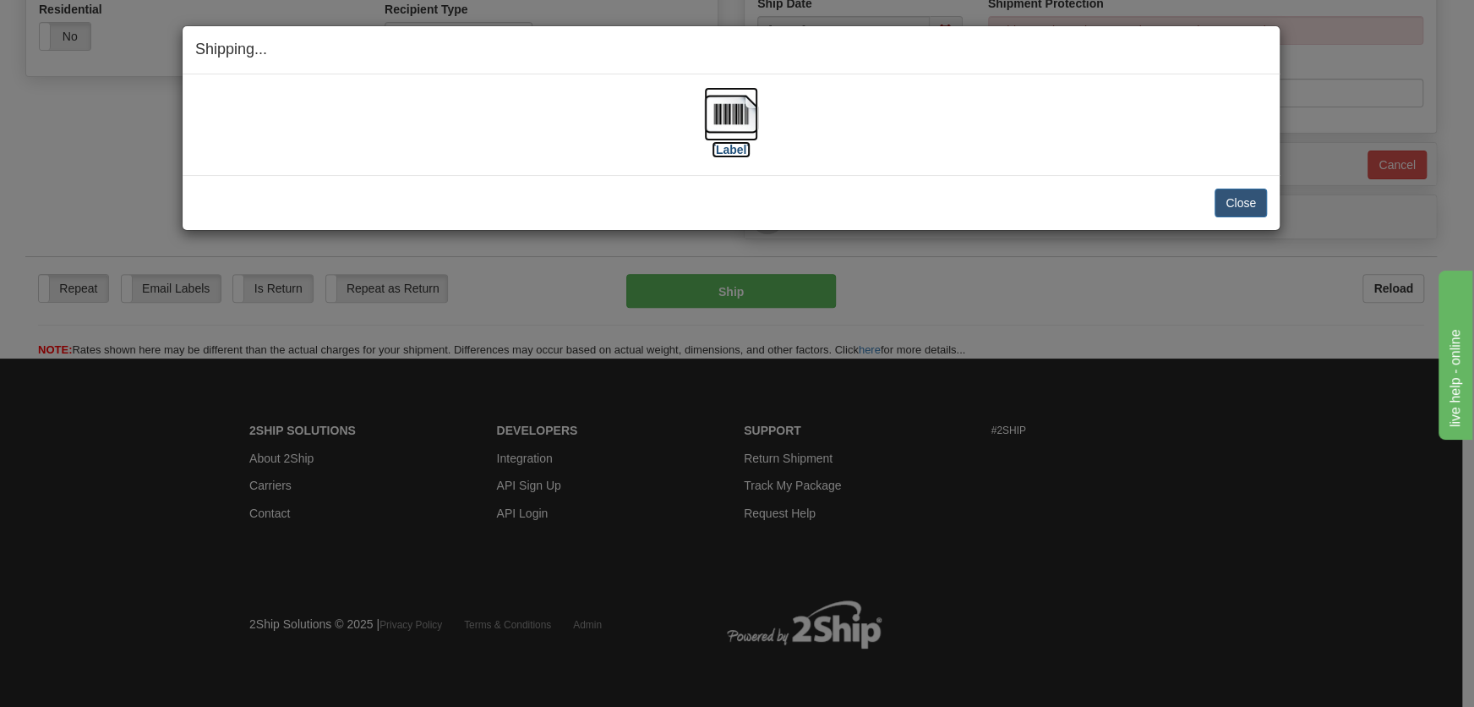
click at [735, 128] on img at bounding box center [731, 114] width 54 height 54
click at [1247, 210] on button "Close" at bounding box center [1240, 202] width 52 height 29
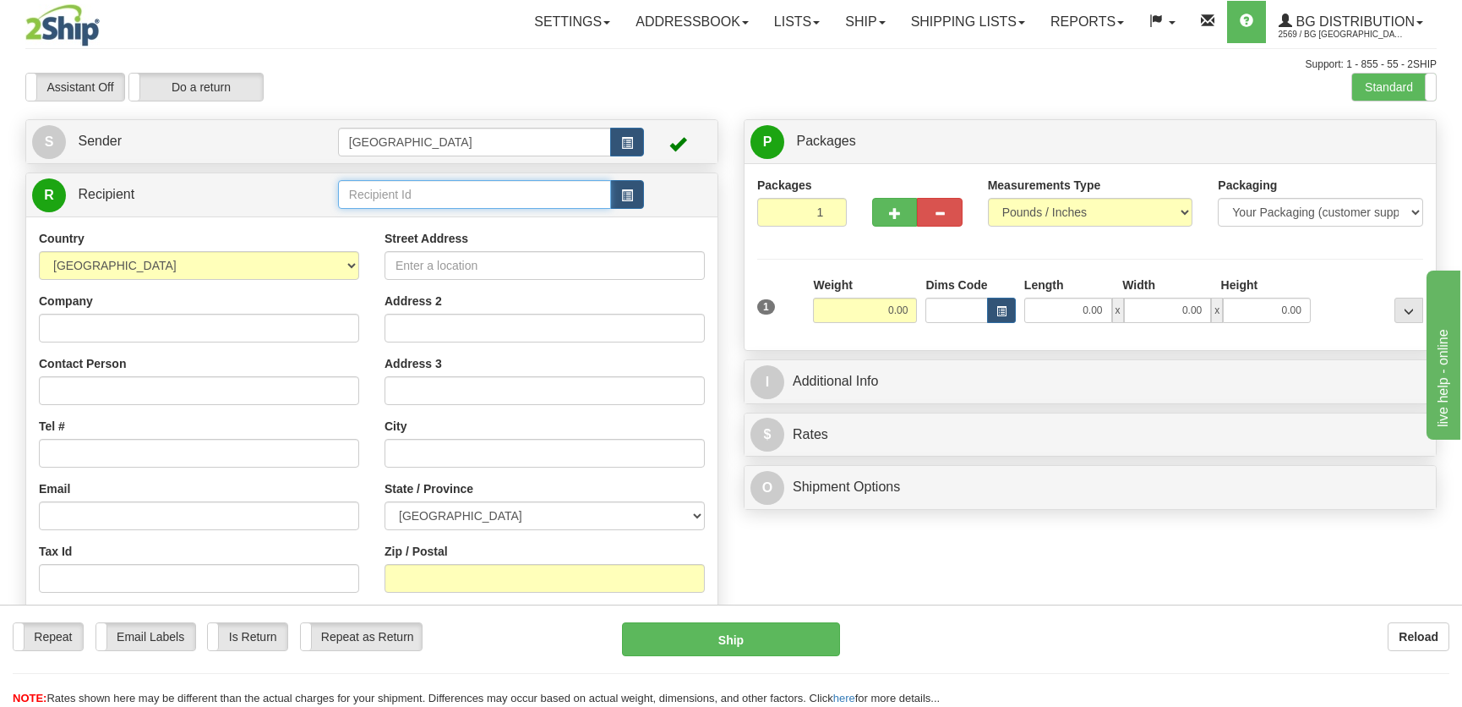
click at [396, 188] on input "text" at bounding box center [474, 194] width 273 height 29
click at [1362, 96] on label "Standard" at bounding box center [1394, 87] width 84 height 27
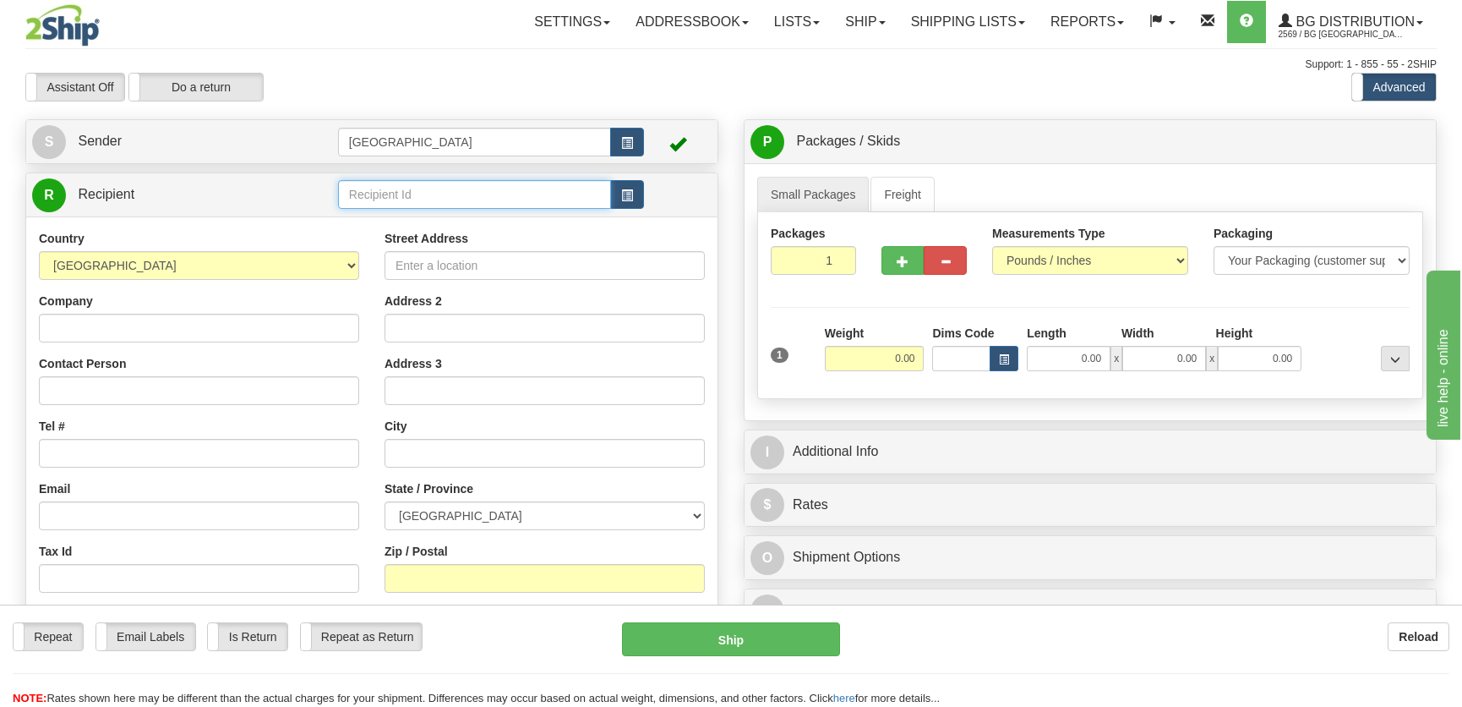
click at [459, 199] on input "text" at bounding box center [474, 194] width 273 height 29
click at [460, 220] on div "5505" at bounding box center [470, 221] width 256 height 19
type input "5505"
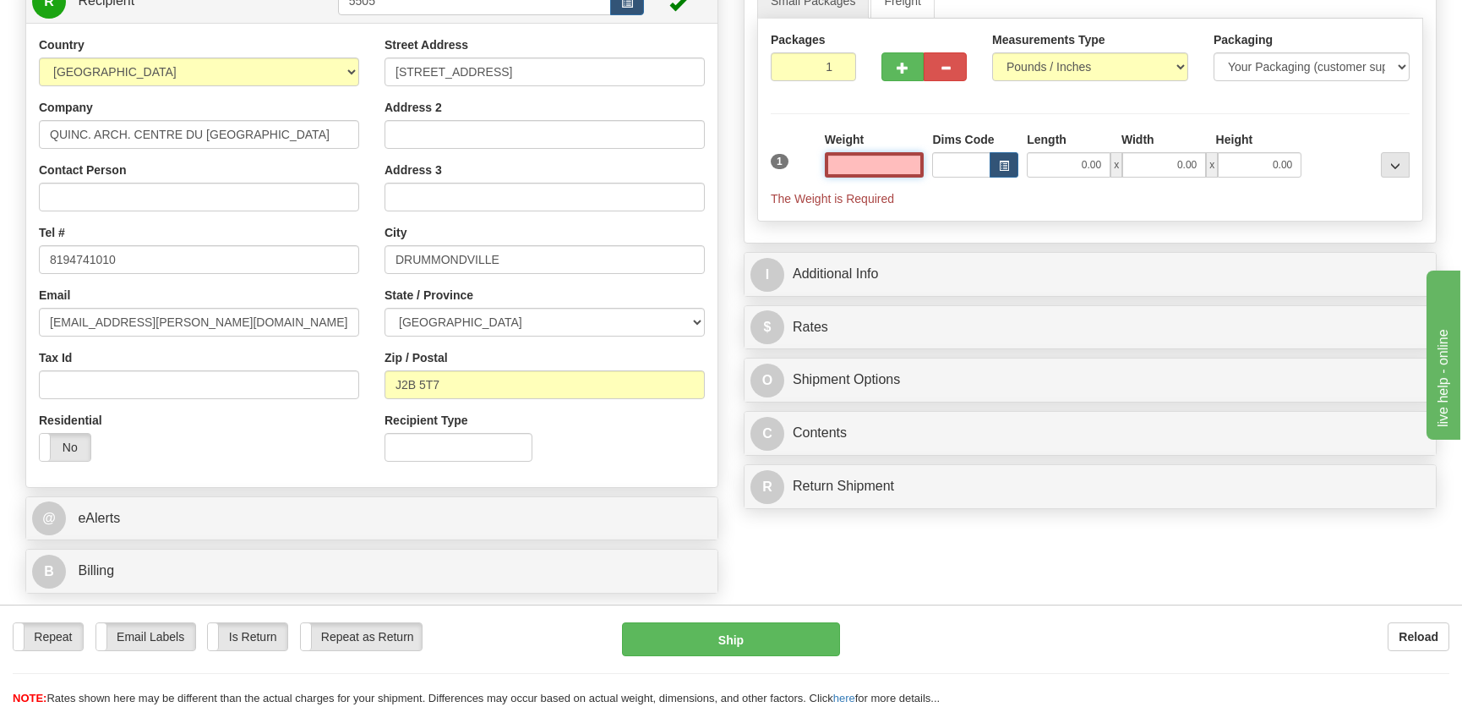
scroll to position [307, 0]
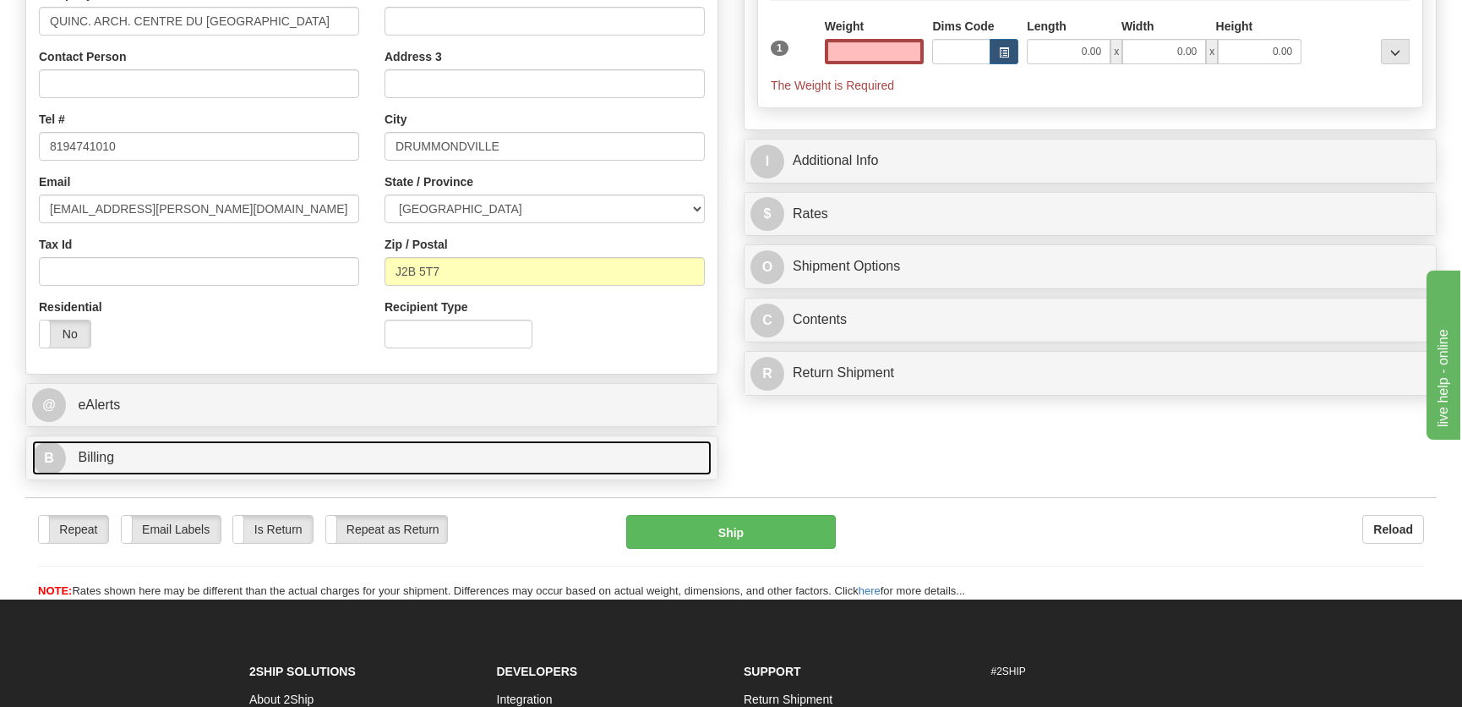
type input "0.00"
click at [294, 448] on link "B Billing" at bounding box center [371, 457] width 679 height 35
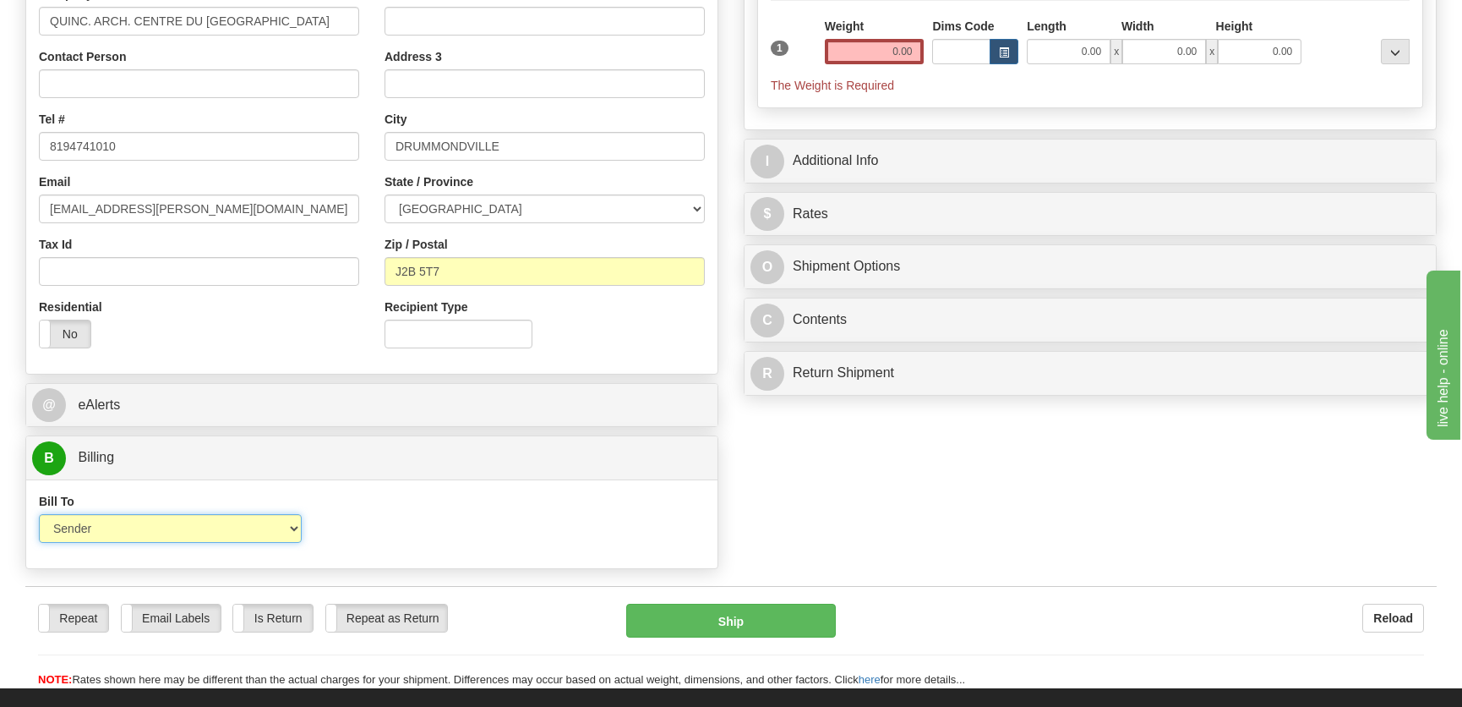
click at [163, 519] on select "Sender Recipient Third Party Collect" at bounding box center [170, 528] width 263 height 29
select select "2"
click at [39, 514] on select "Sender Recipient Third Party Collect" at bounding box center [170, 528] width 263 height 29
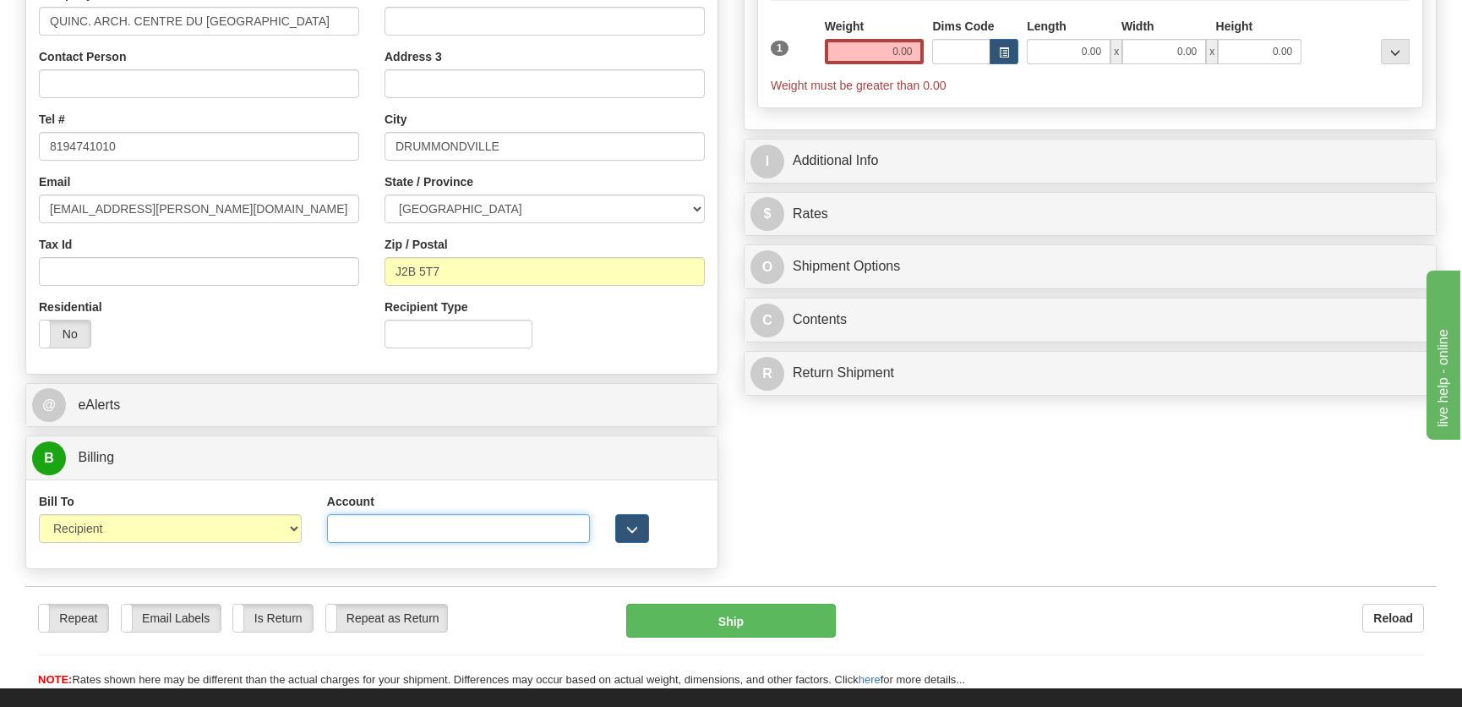
click at [387, 532] on input "Account" at bounding box center [458, 528] width 263 height 29
type input "9243385"
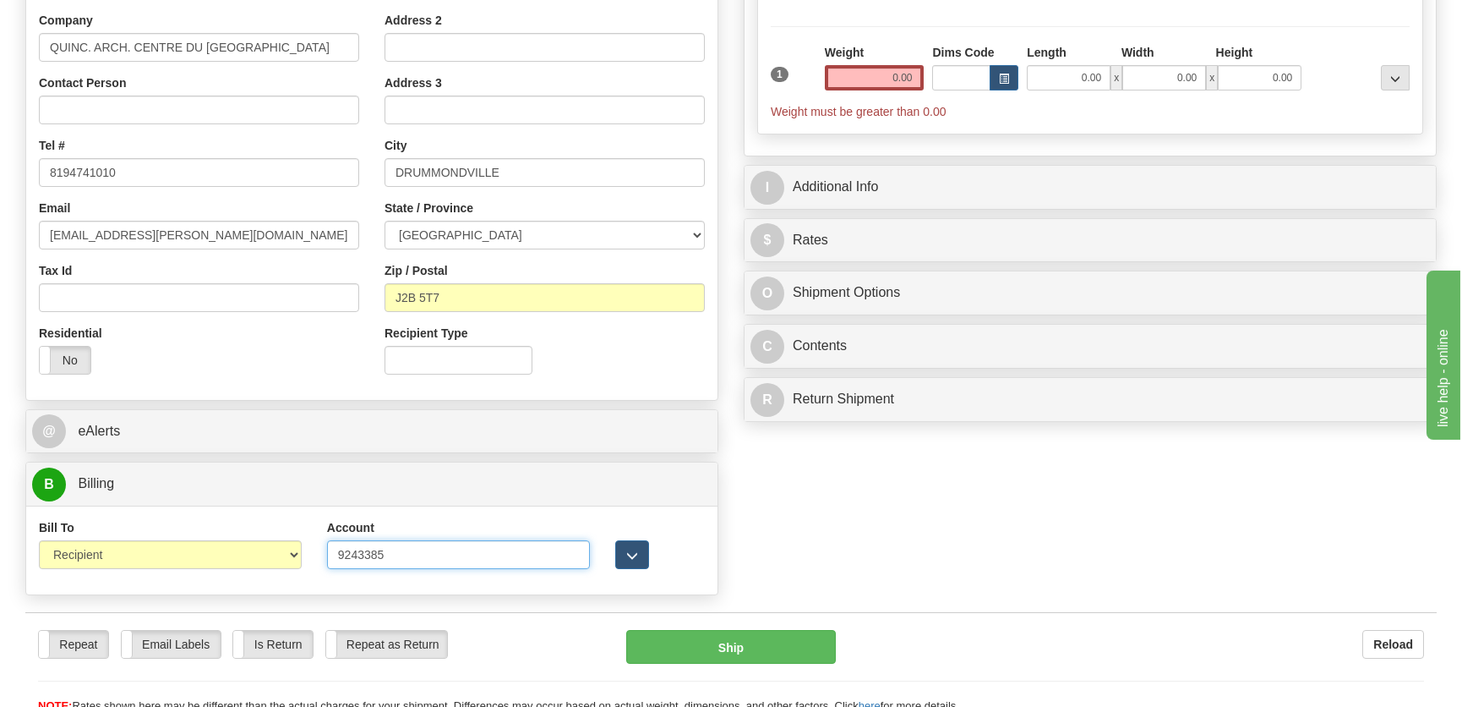
scroll to position [76, 0]
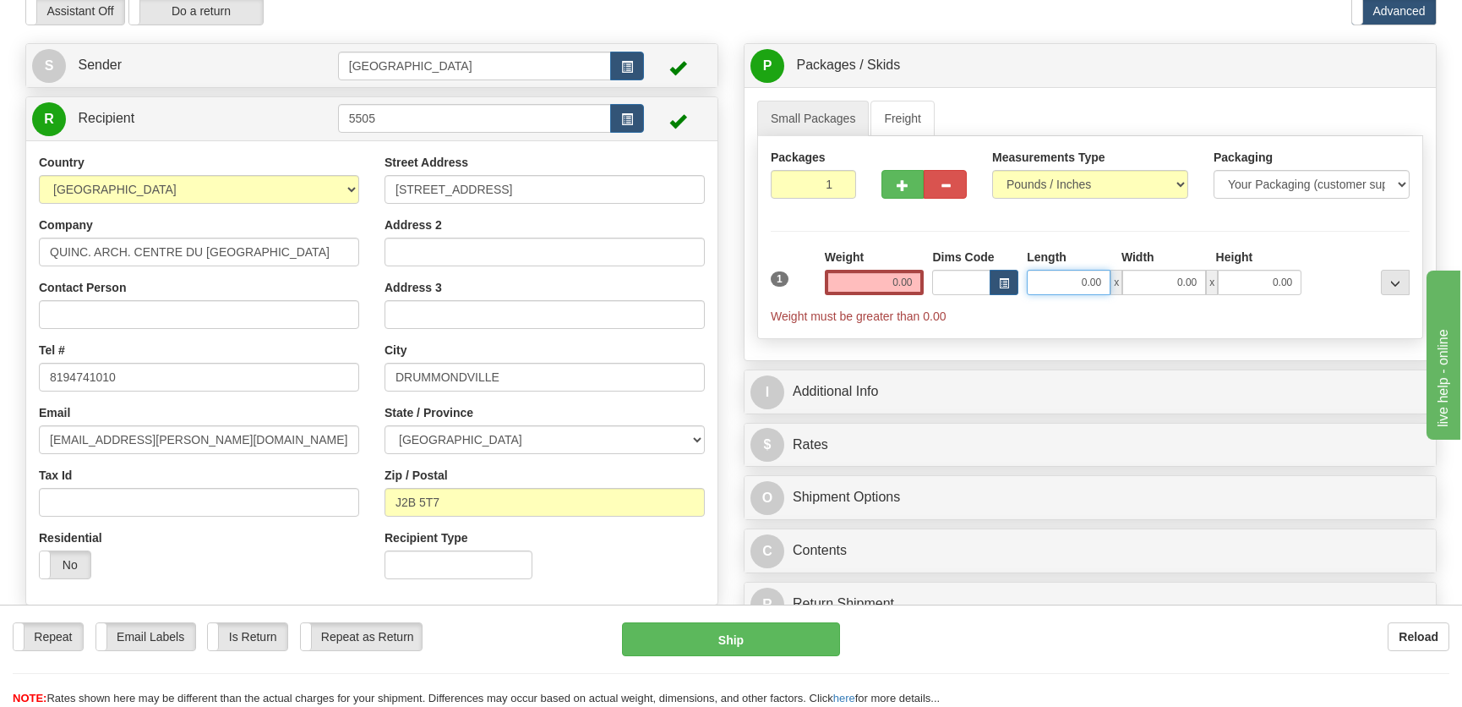
click at [1081, 284] on input "0.00" at bounding box center [1069, 282] width 84 height 25
type input "17.00"
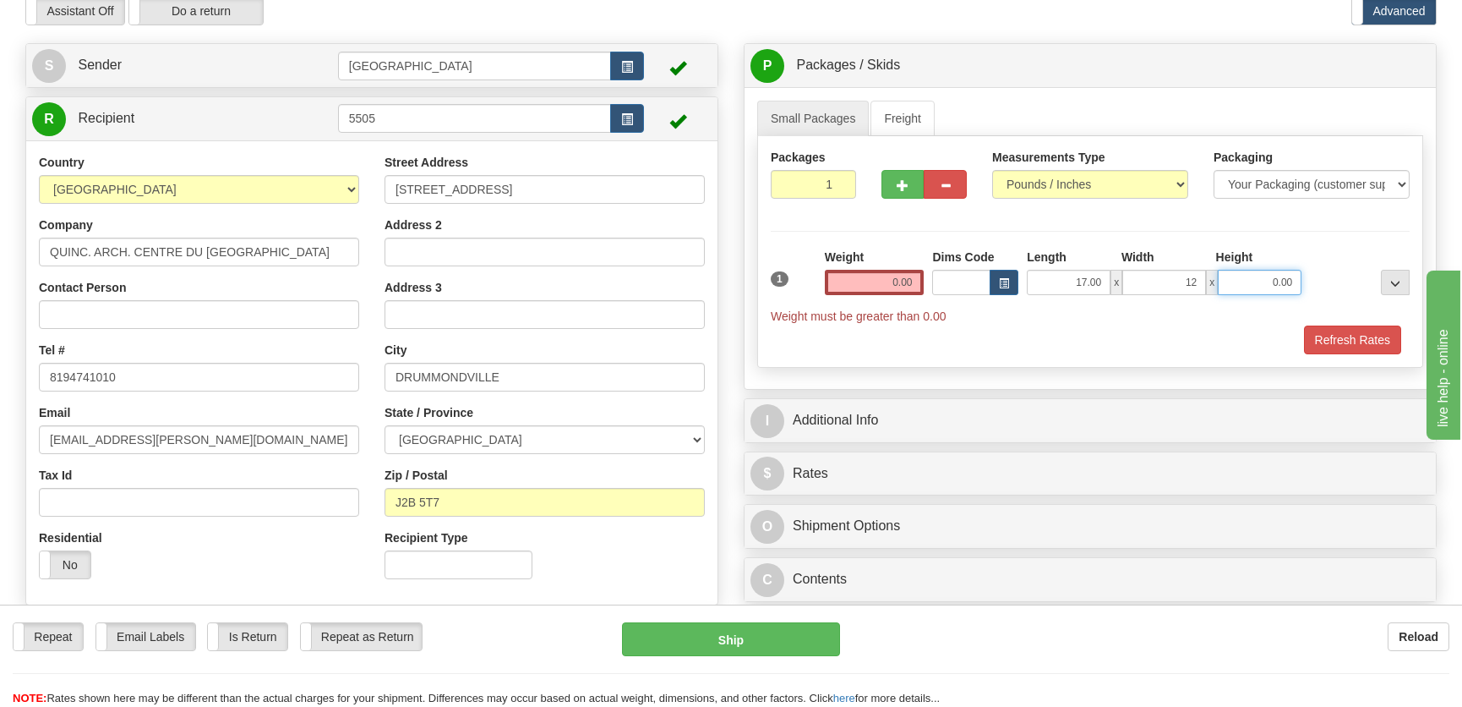
type input "12.00"
click at [930, 279] on div "Dims Code" at bounding box center [975, 271] width 95 height 46
click at [926, 279] on div "Weight 0.00" at bounding box center [875, 277] width 108 height 59
click at [908, 278] on input "0.00" at bounding box center [875, 282] width 100 height 25
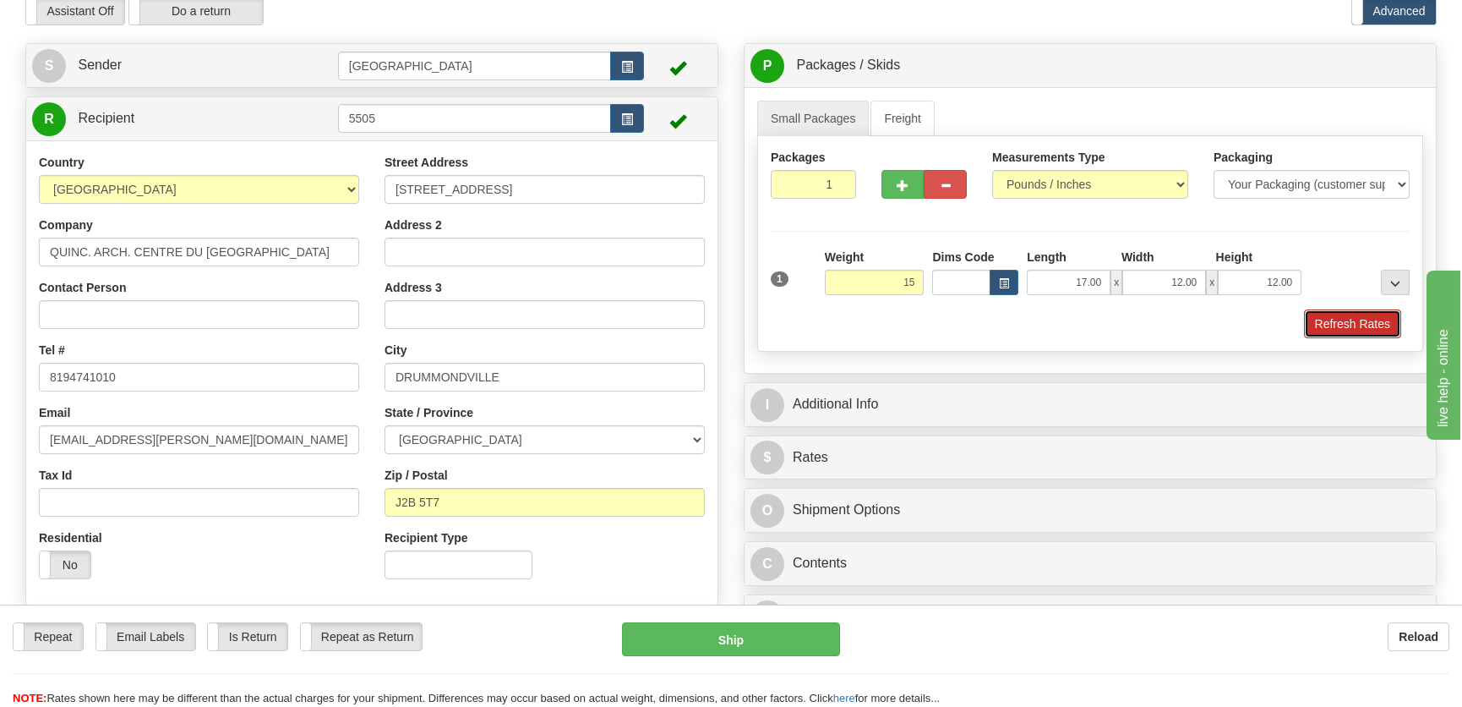
click at [1325, 324] on button "Refresh Rates" at bounding box center [1352, 323] width 97 height 29
type input "15.00"
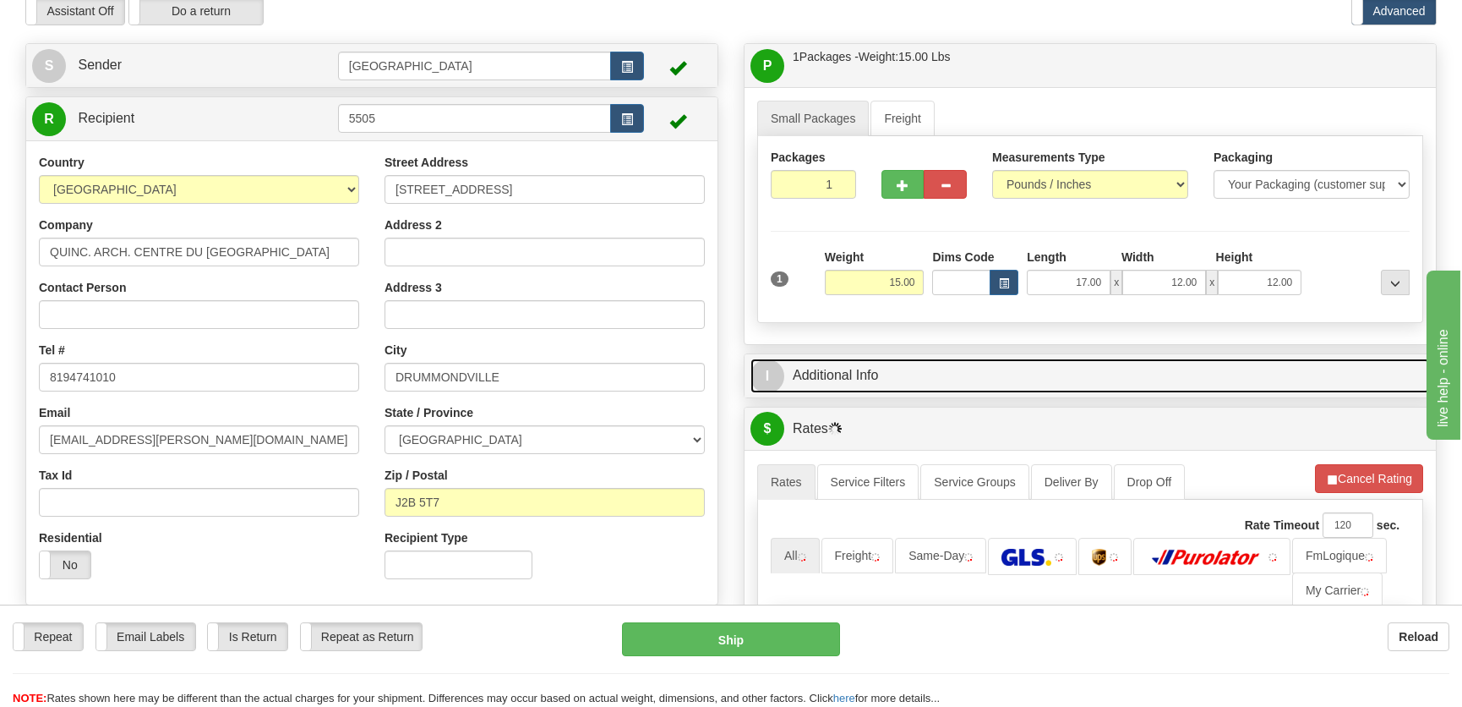
click at [1206, 379] on link "I Additional Info" at bounding box center [1089, 375] width 679 height 35
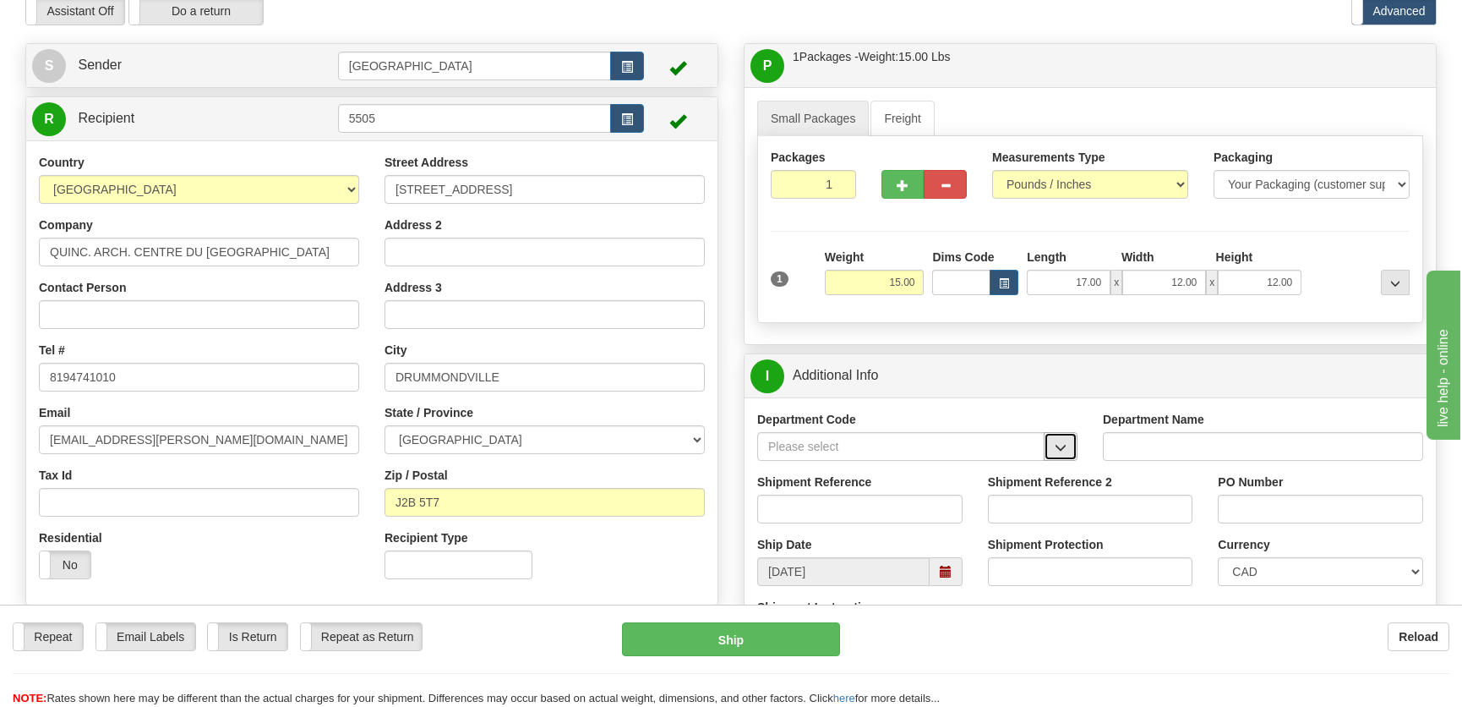
click at [1046, 456] on button "button" at bounding box center [1061, 446] width 34 height 29
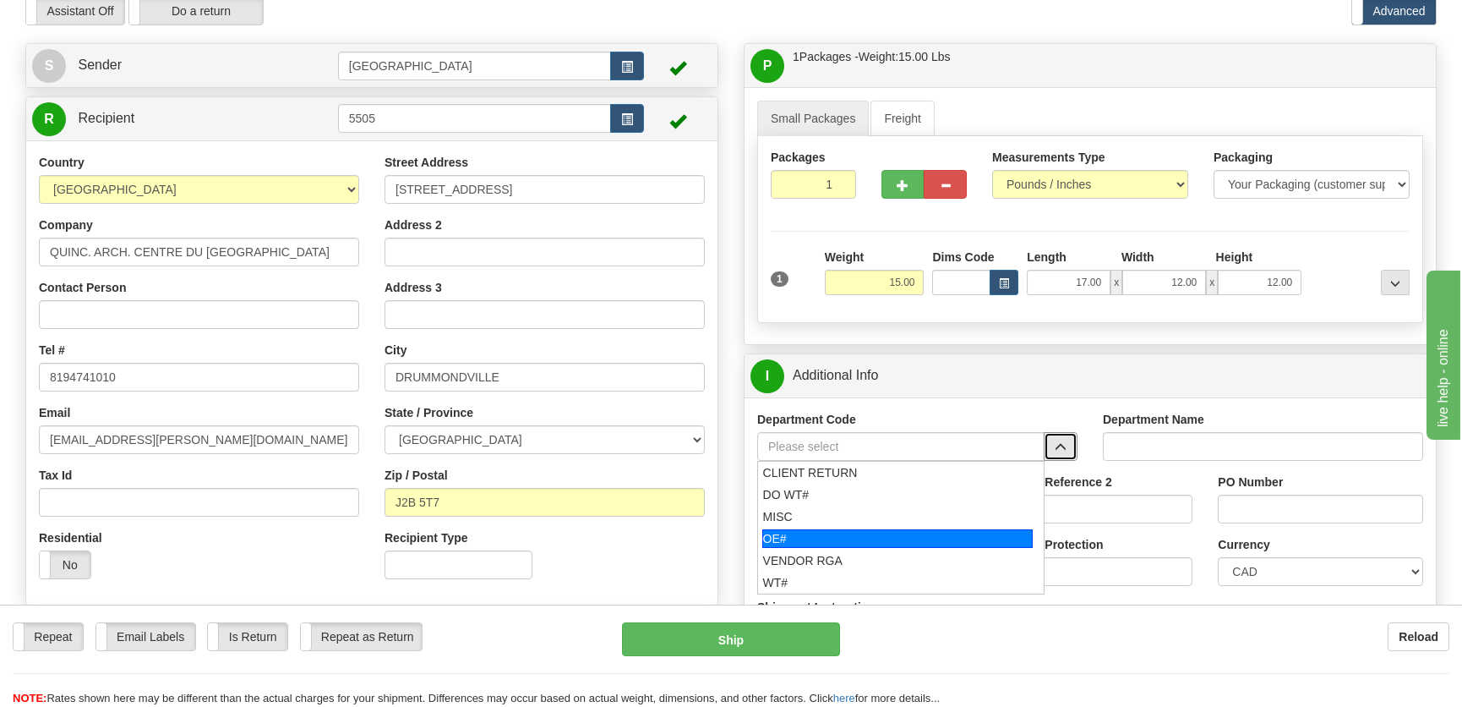
click at [843, 538] on div "OE#" at bounding box center [897, 538] width 271 height 19
type input "OE#"
type input "ORDERS"
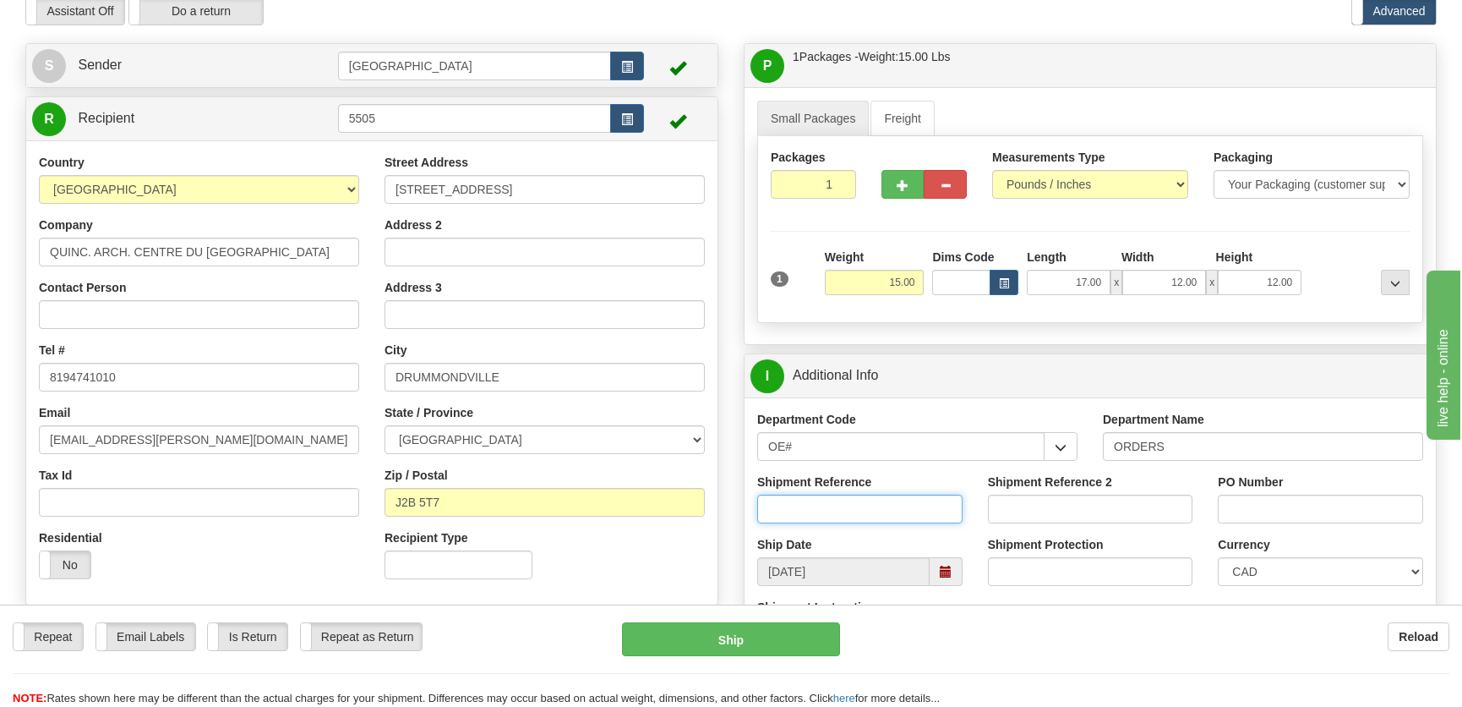
click at [853, 516] on input "Shipment Reference" at bounding box center [859, 508] width 205 height 29
type input "50323293-00"
click at [1266, 486] on label "PO Number" at bounding box center [1250, 481] width 65 height 17
click at [1266, 494] on input "PO Number" at bounding box center [1320, 508] width 205 height 29
click at [1260, 499] on input "PO Number" at bounding box center [1320, 508] width 205 height 29
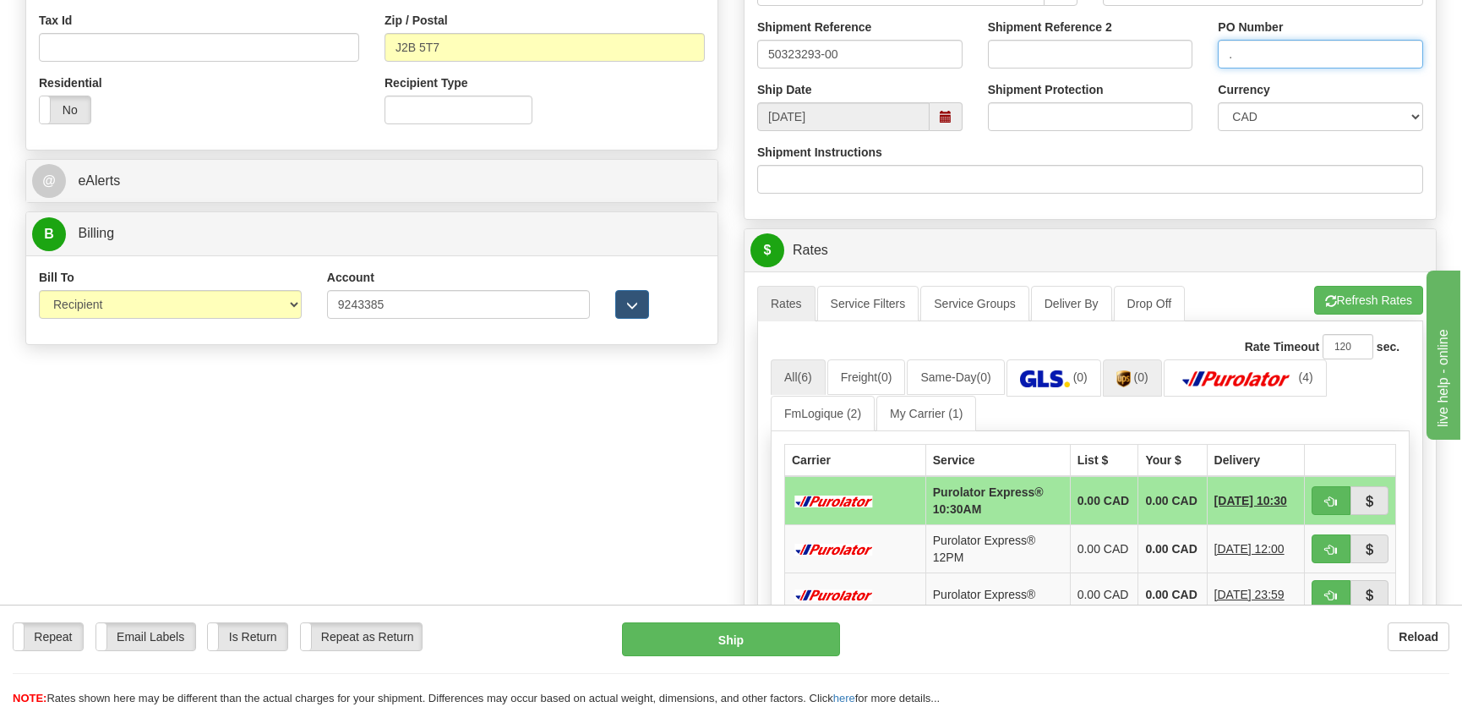
scroll to position [538, 0]
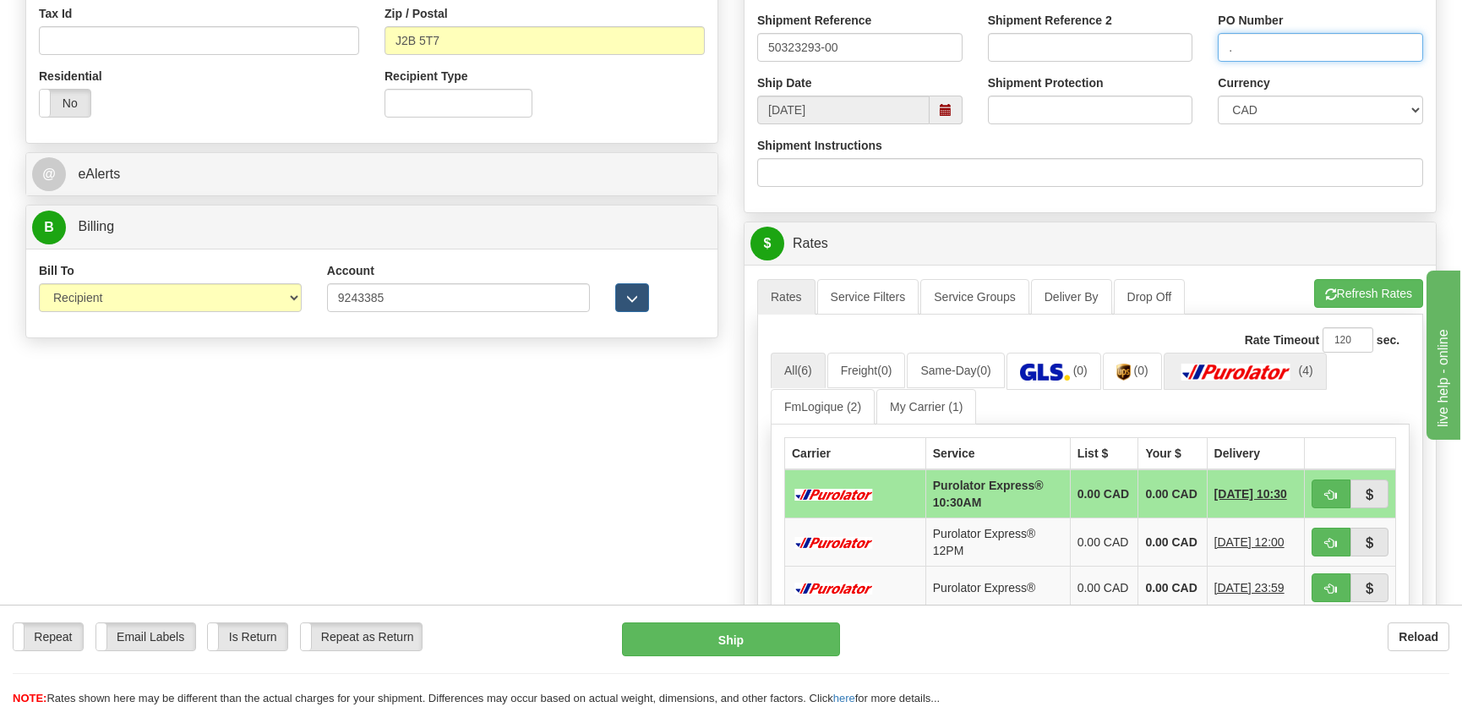
type input "."
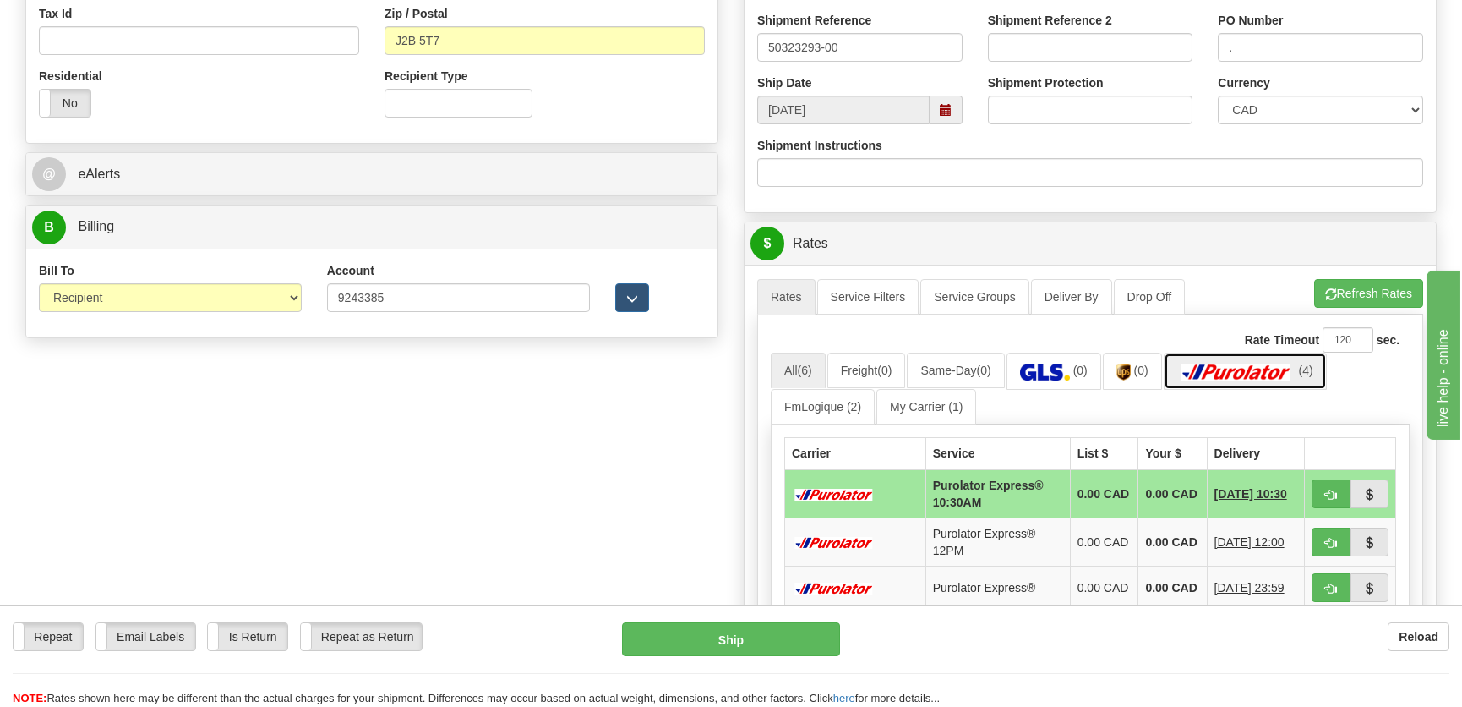
click at [1247, 365] on img at bounding box center [1236, 371] width 118 height 17
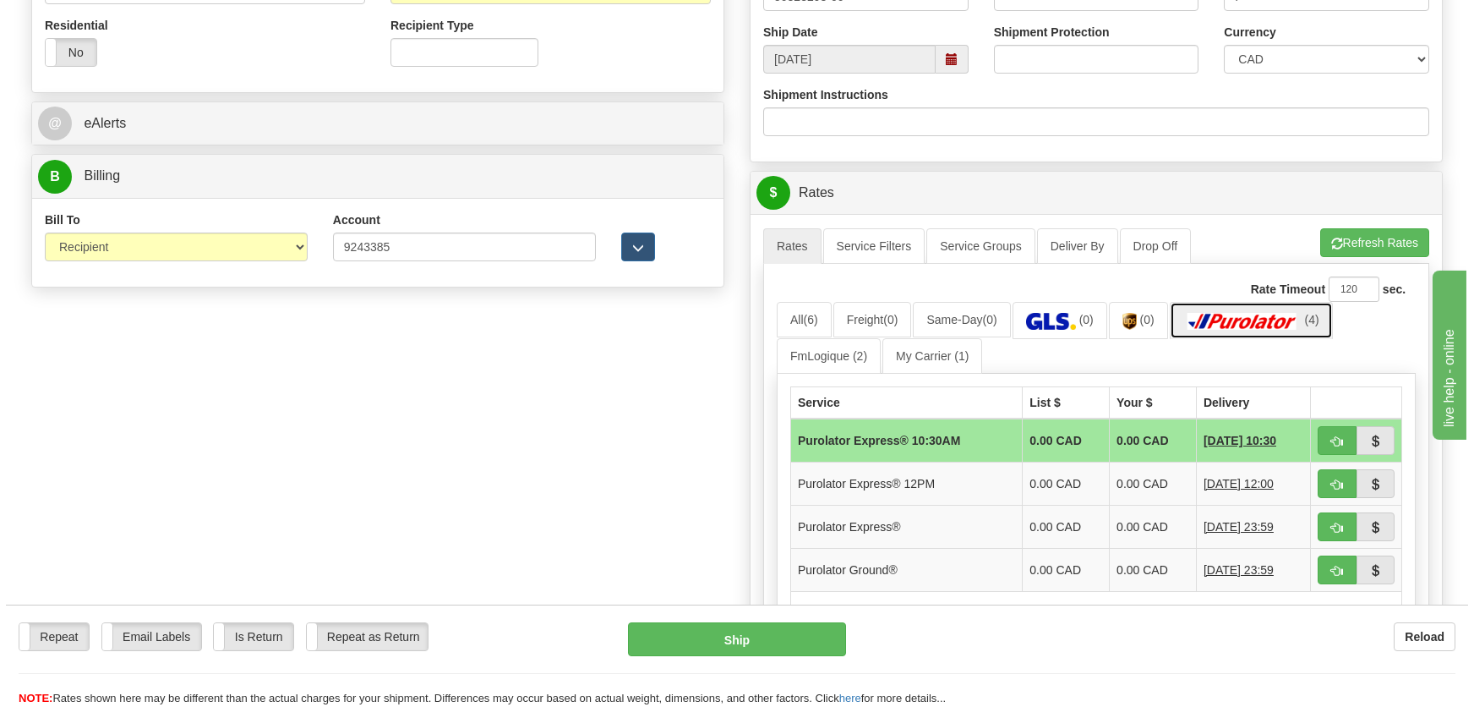
scroll to position [614, 0]
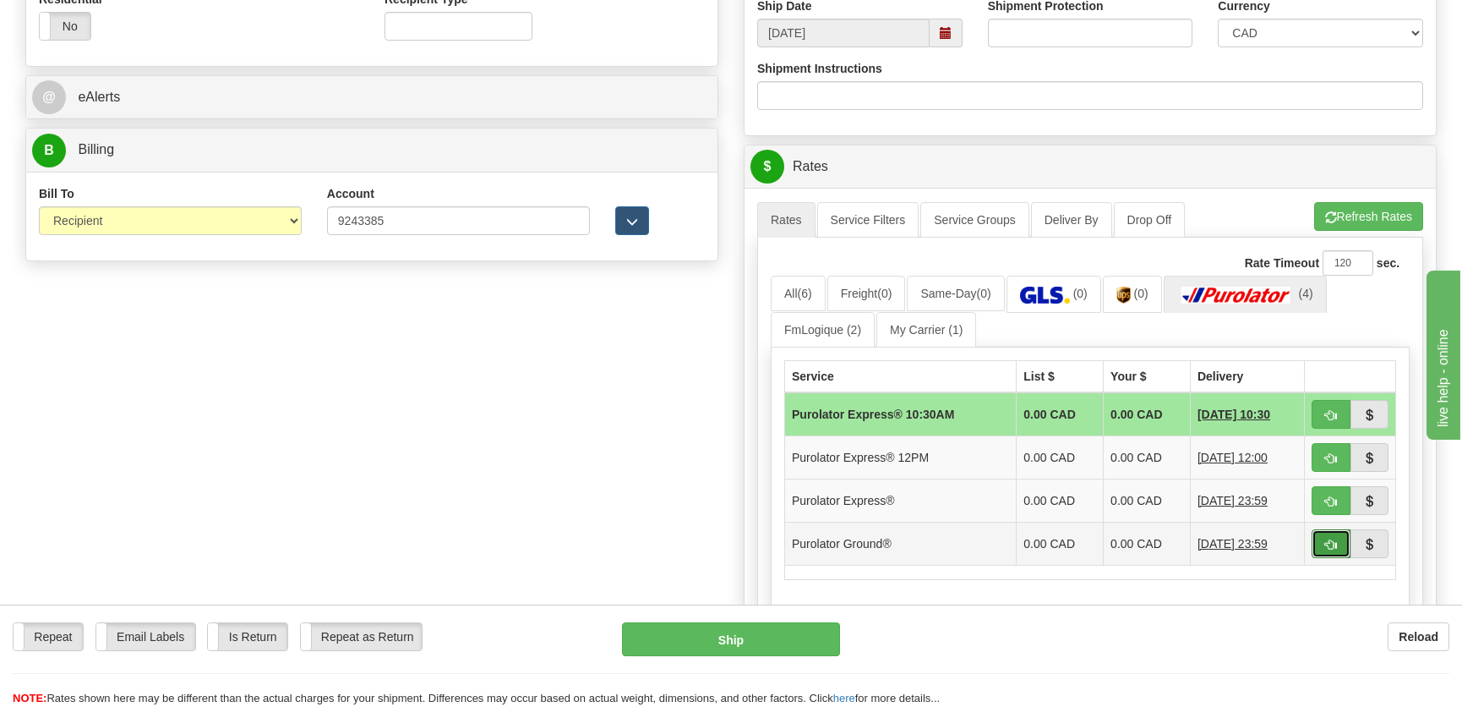
click at [1335, 543] on span "button" at bounding box center [1331, 544] width 12 height 11
type input "260"
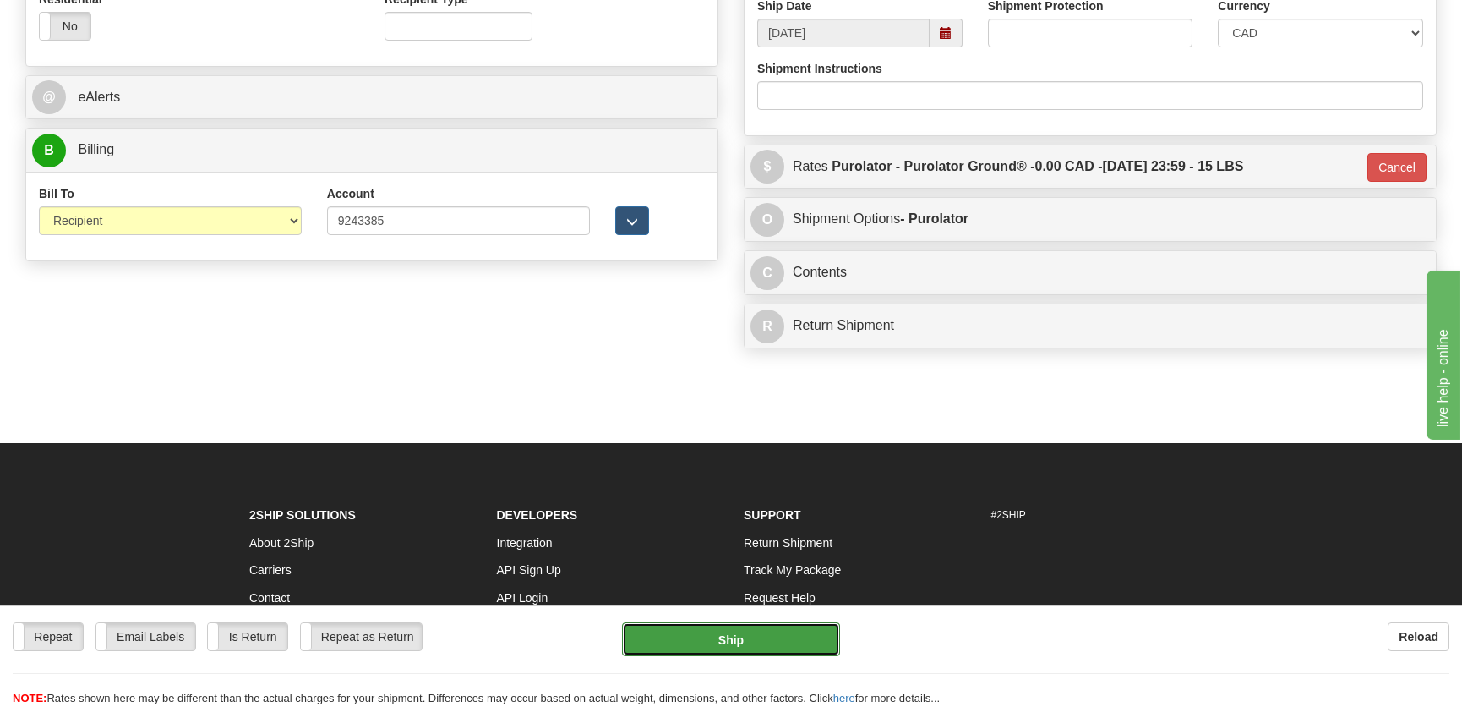
click at [729, 633] on button "Ship" at bounding box center [731, 639] width 218 height 34
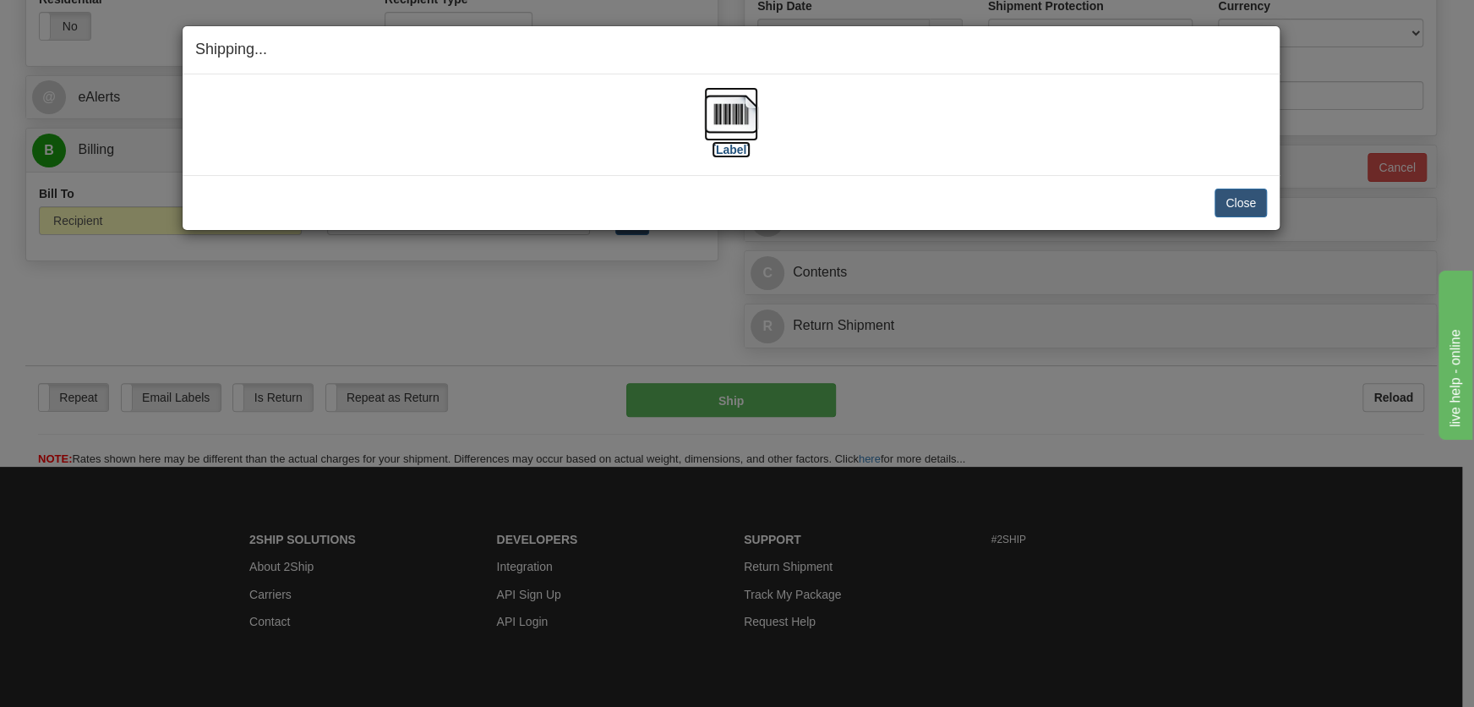
click at [745, 117] on img at bounding box center [731, 114] width 54 height 54
click at [1242, 202] on button "Close" at bounding box center [1240, 202] width 52 height 29
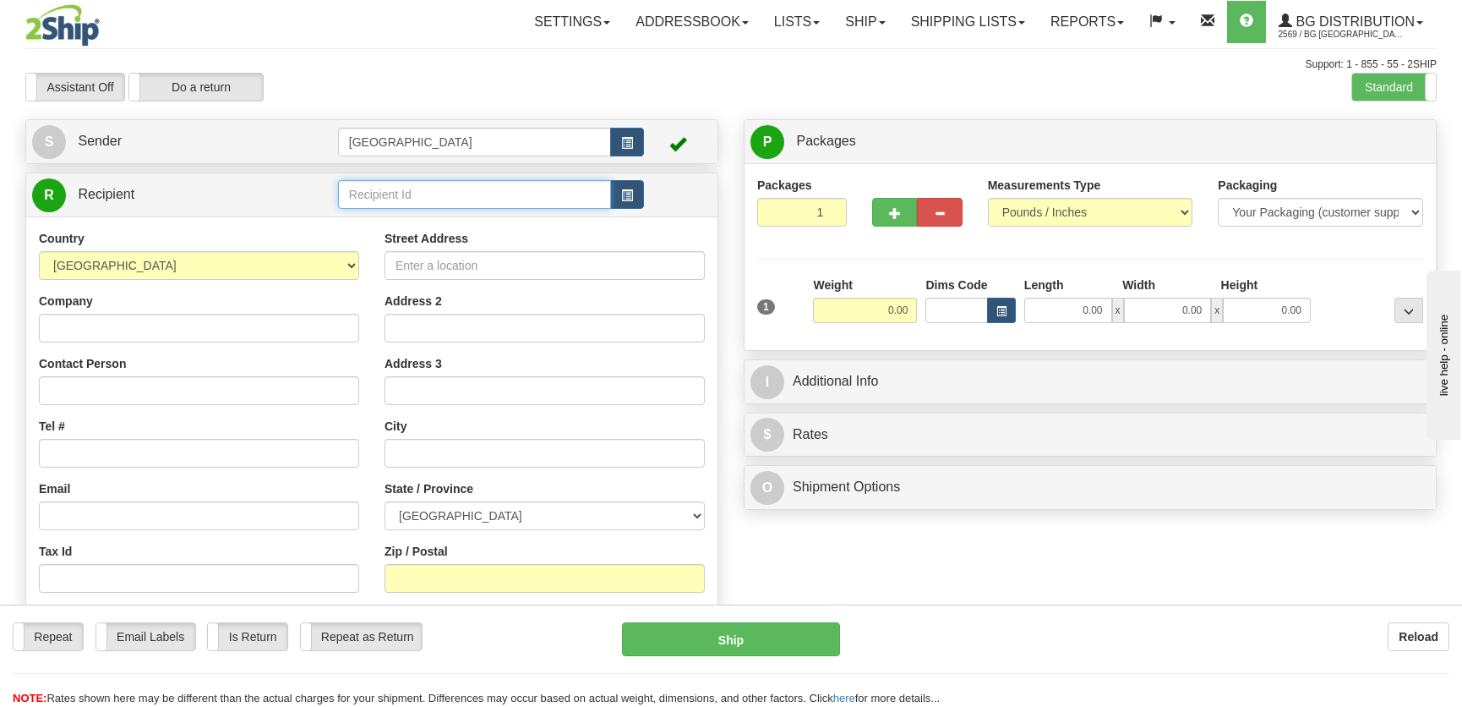
click at [412, 194] on input "text" at bounding box center [474, 194] width 273 height 29
click at [435, 212] on div "1242" at bounding box center [470, 221] width 256 height 19
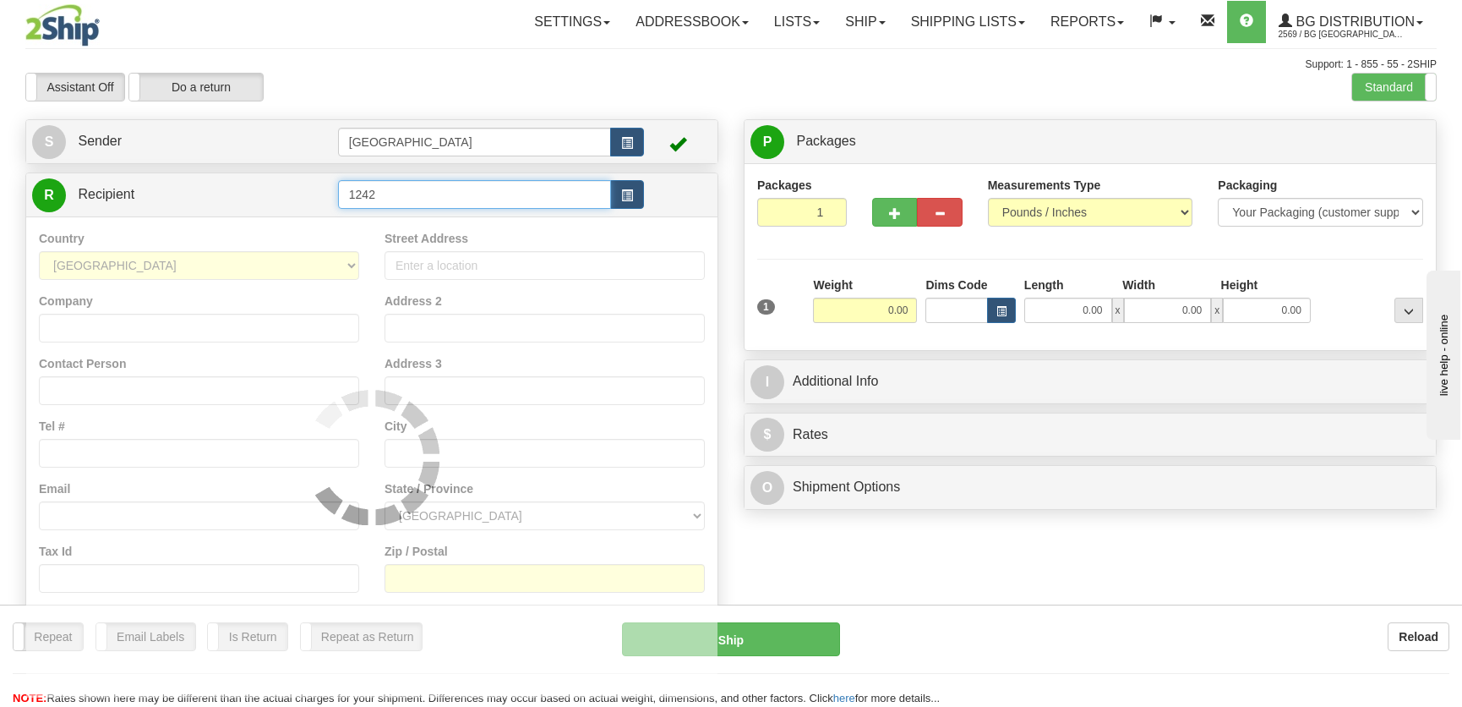
type input "1242"
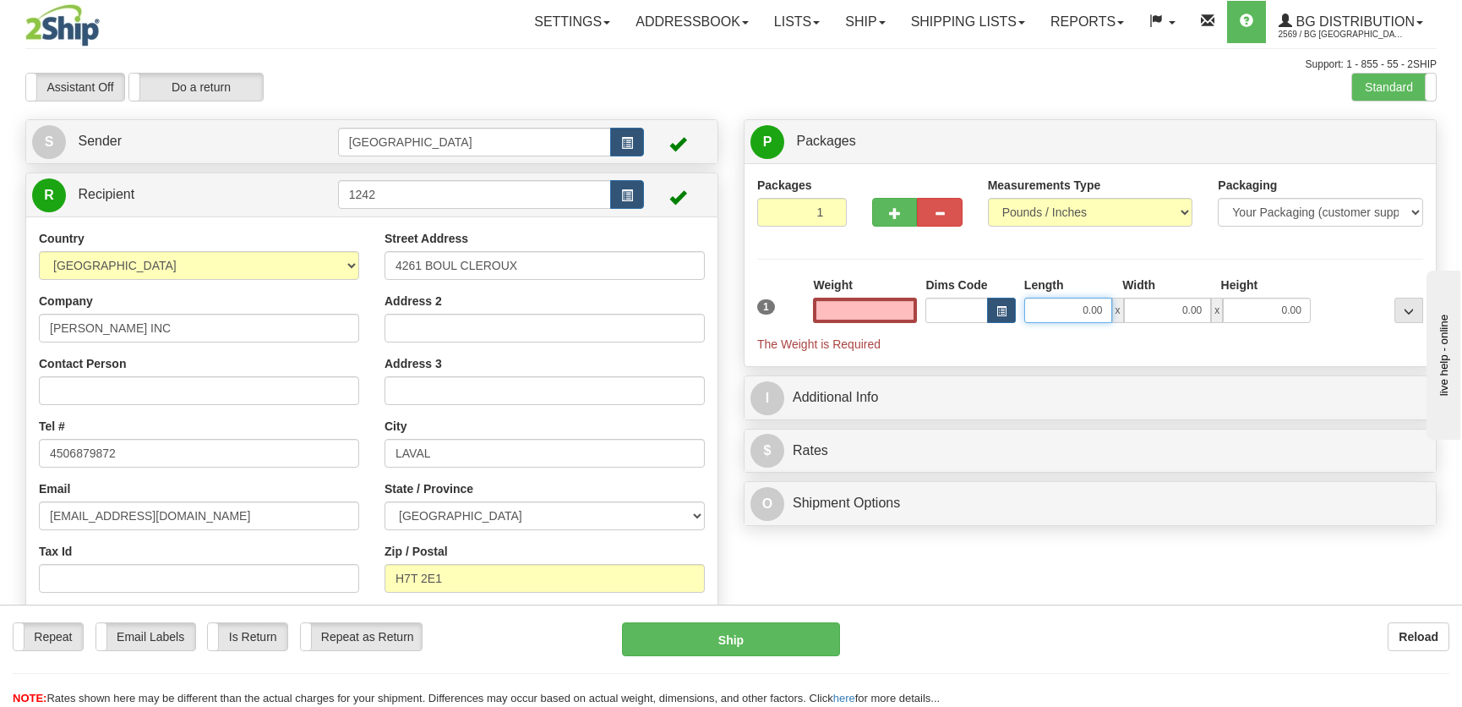
type input "0.00"
click at [1055, 303] on input "0.00" at bounding box center [1068, 309] width 88 height 25
type input "12.00"
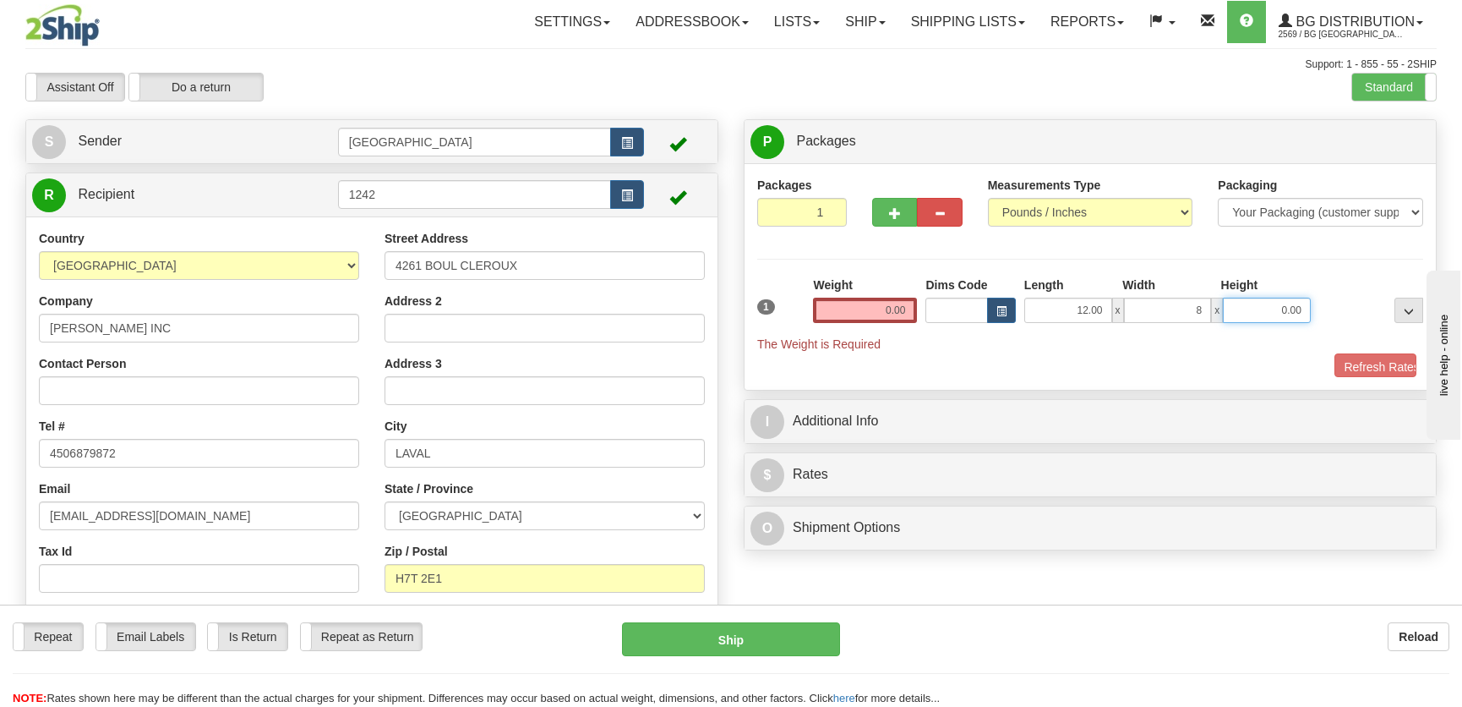
type input "8.00"
type input "7.00"
click at [887, 298] on input "0.00" at bounding box center [865, 309] width 104 height 25
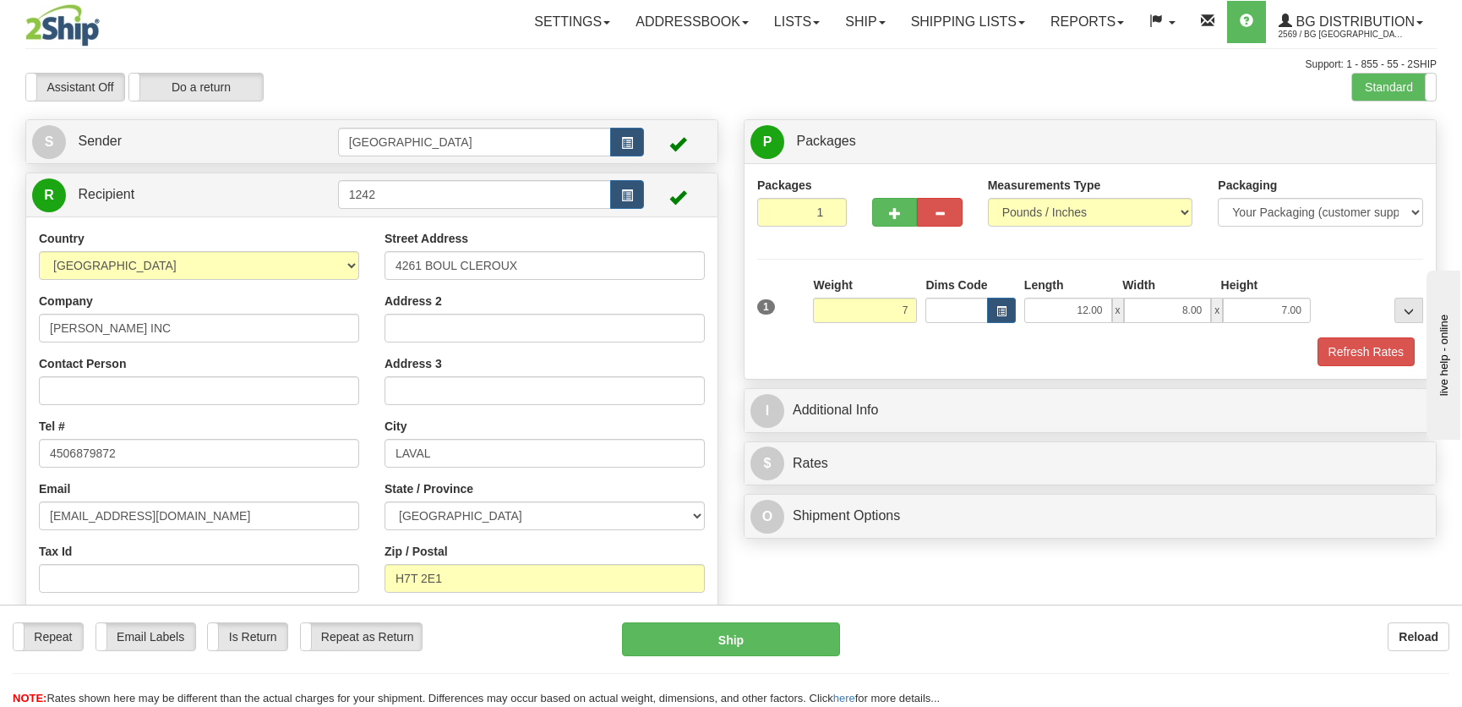
click at [1360, 336] on div at bounding box center [1090, 336] width 674 height 1
type input "7.00"
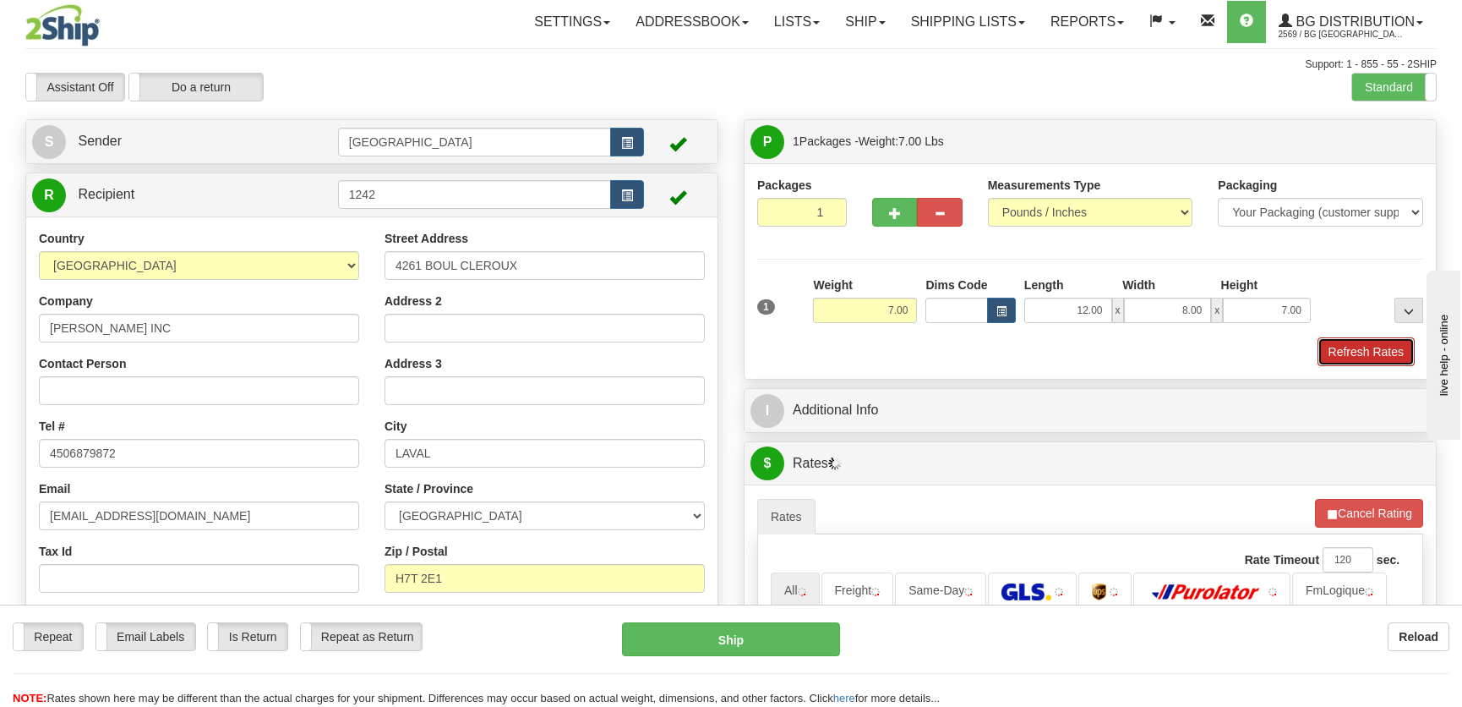
click at [1351, 350] on button "Refresh Rates" at bounding box center [1366, 351] width 97 height 29
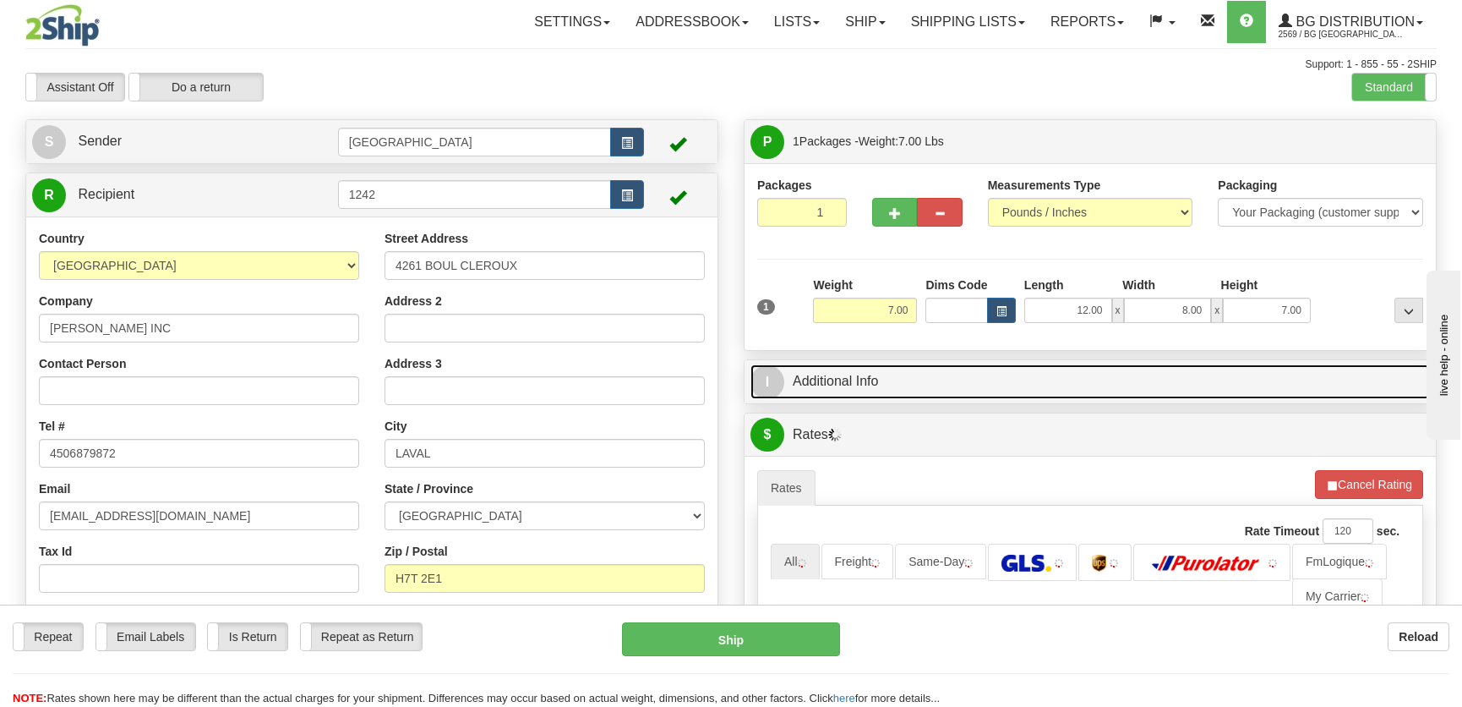
click at [1232, 400] on div "I Additional Info" at bounding box center [1090, 381] width 691 height 43
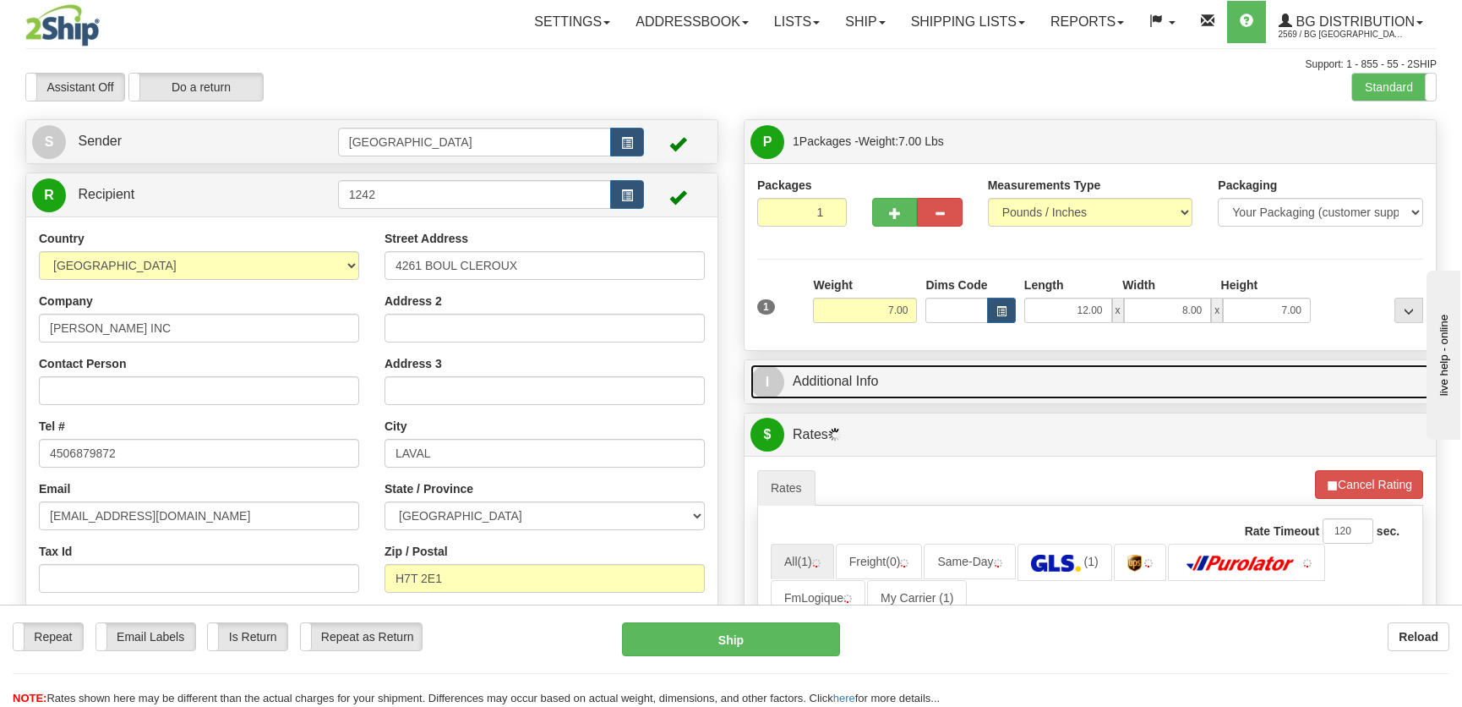
click at [1224, 372] on link "I Additional Info" at bounding box center [1089, 381] width 679 height 35
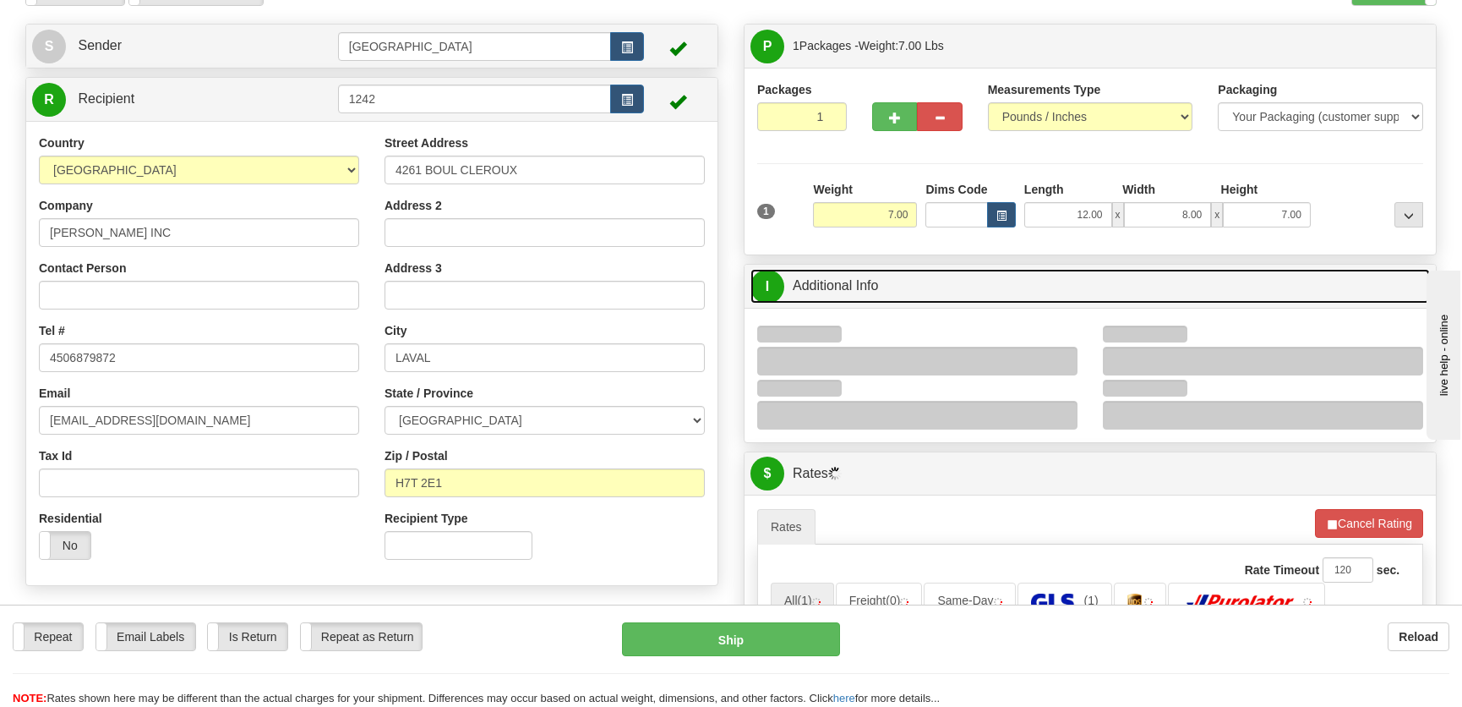
scroll to position [230, 0]
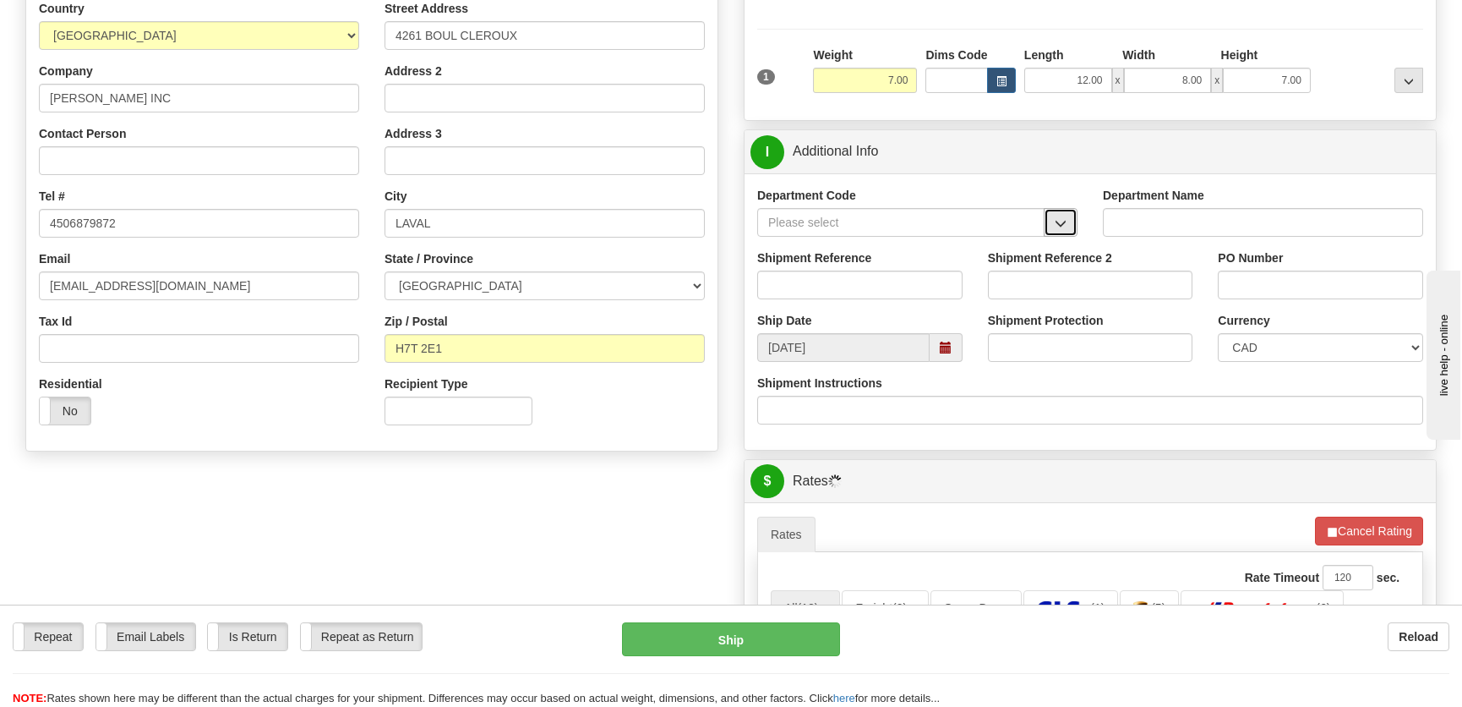
click at [1052, 214] on button "button" at bounding box center [1061, 222] width 34 height 29
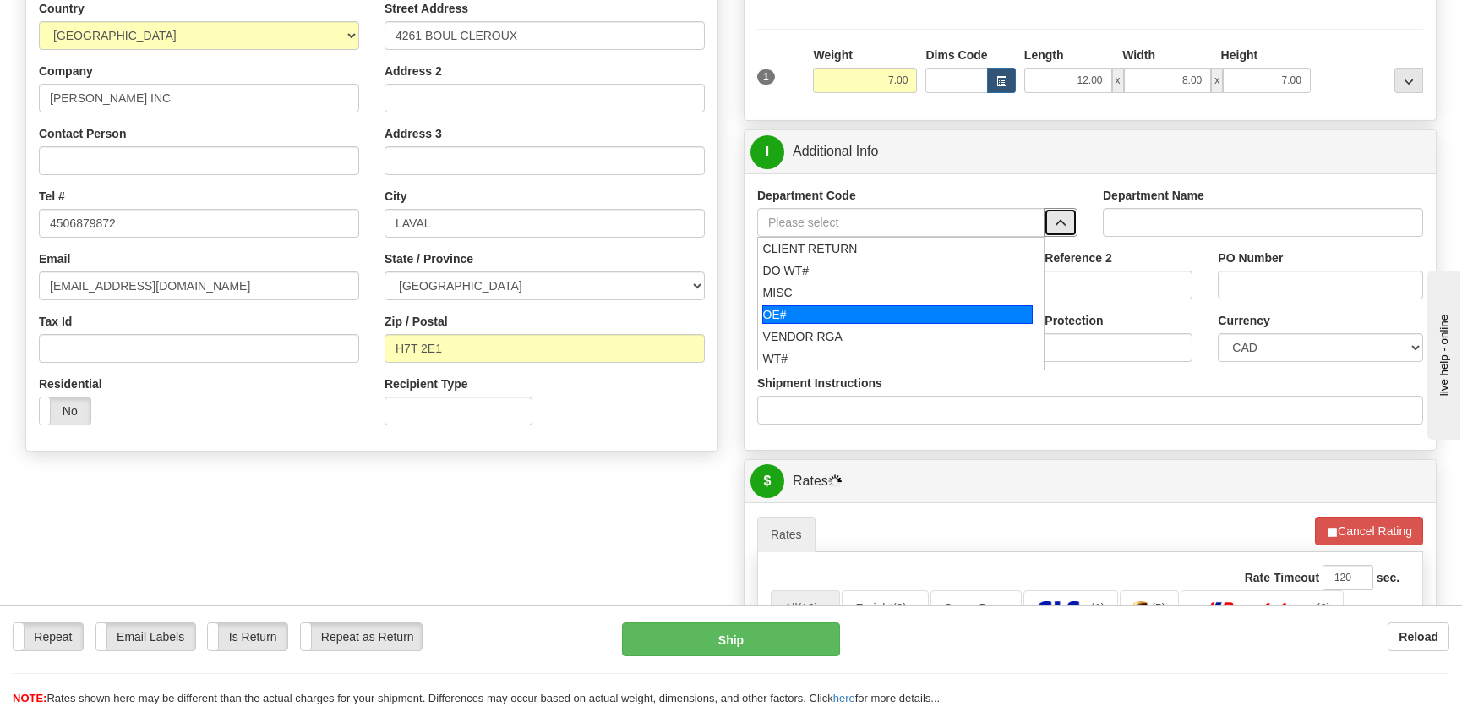
click at [891, 309] on div "OE#" at bounding box center [897, 314] width 271 height 19
type input "OE#"
type input "ORDERS"
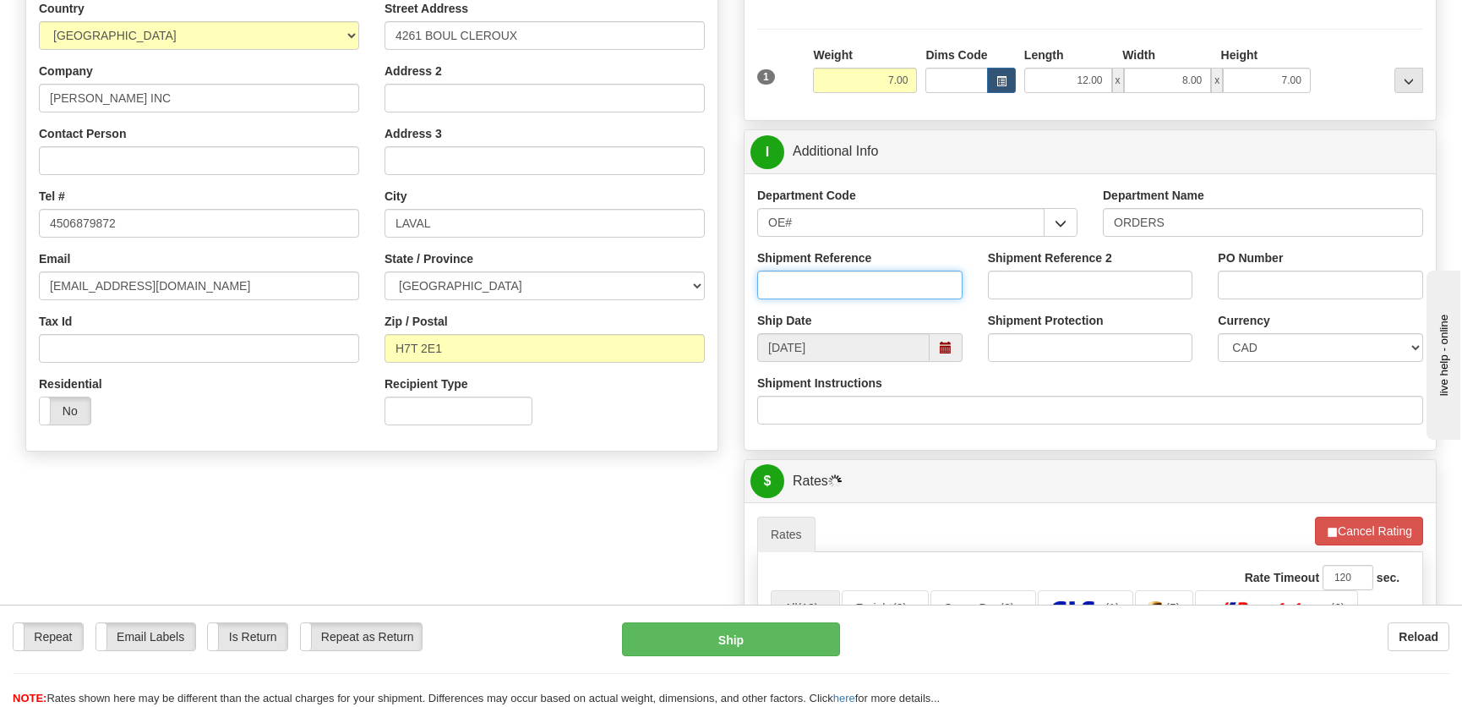
click at [889, 283] on input "Shipment Reference" at bounding box center [859, 284] width 205 height 29
type input "503323498-00"
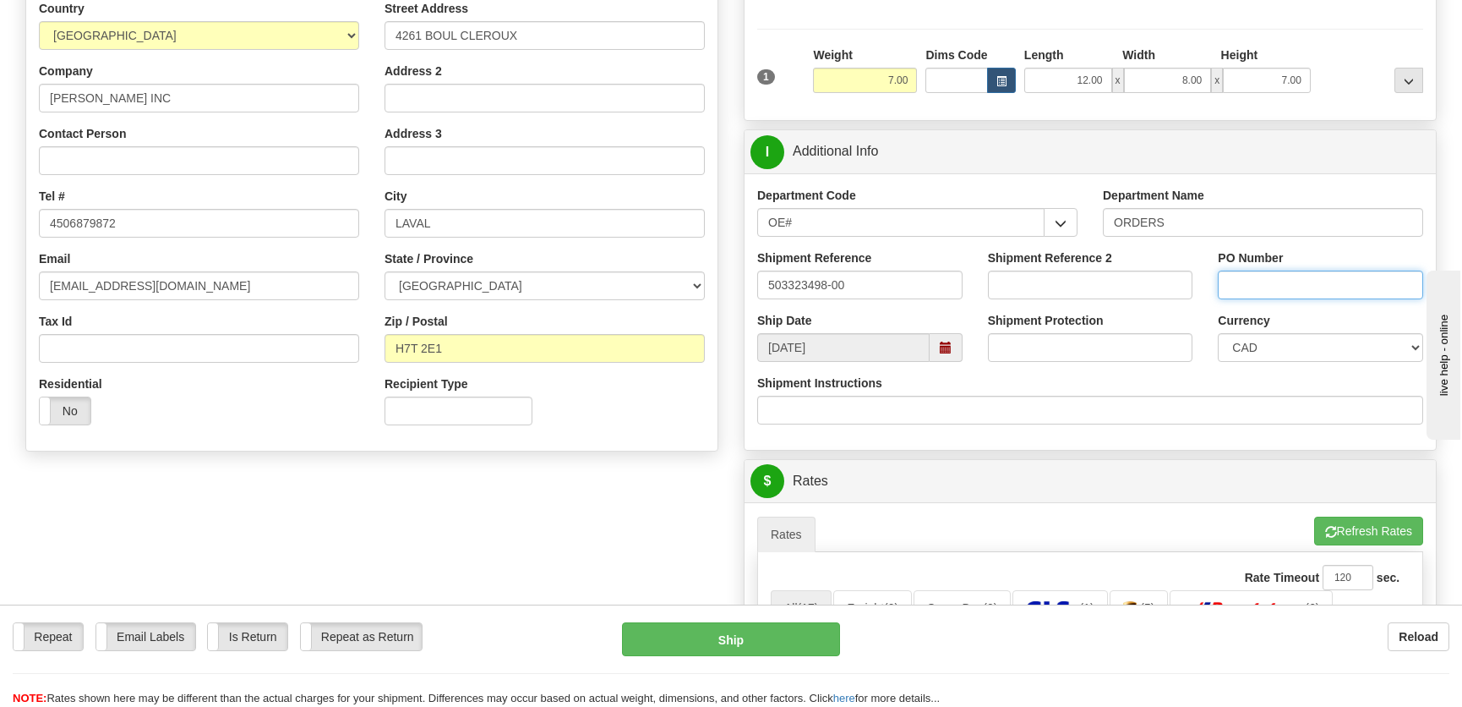
click at [1293, 289] on input "PO Number" at bounding box center [1320, 284] width 205 height 29
type input "."
click at [785, 281] on input "503323498-00" at bounding box center [859, 284] width 205 height 29
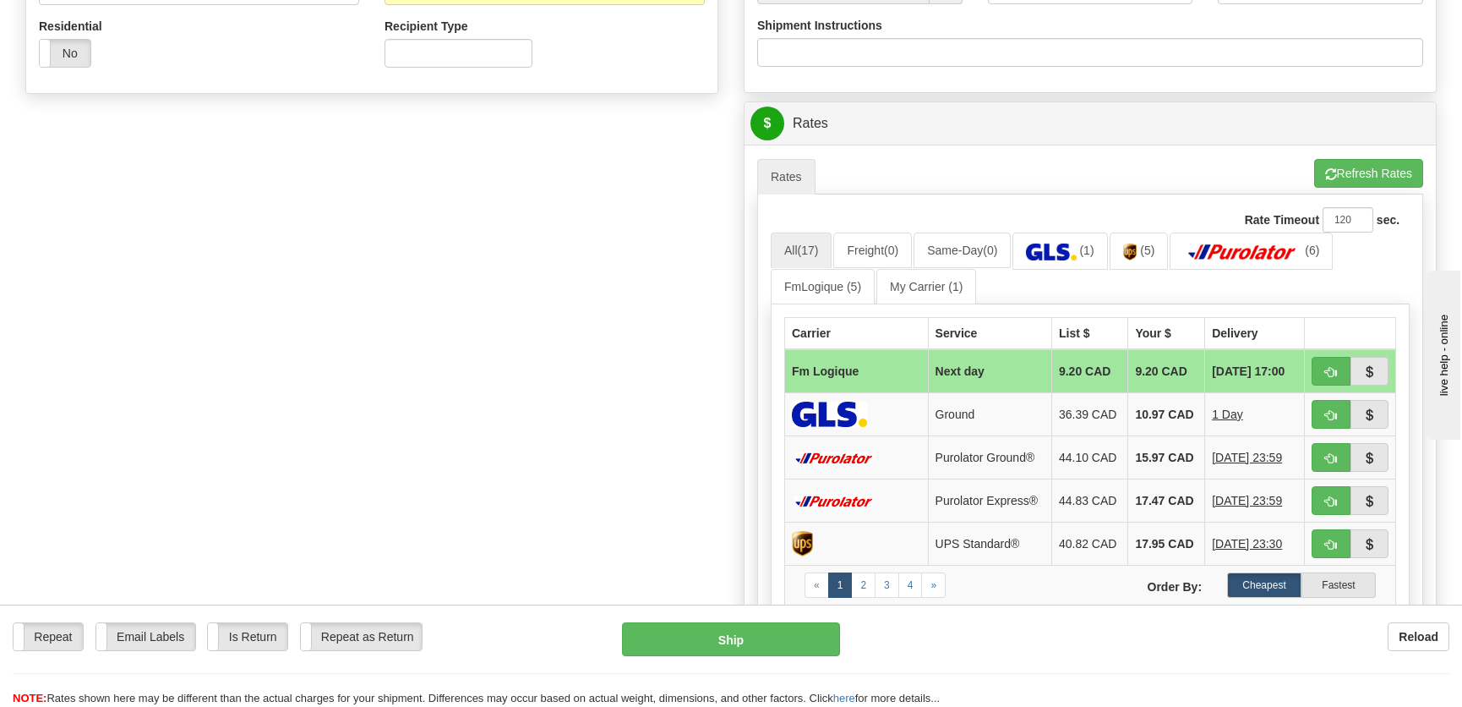
scroll to position [614, 0]
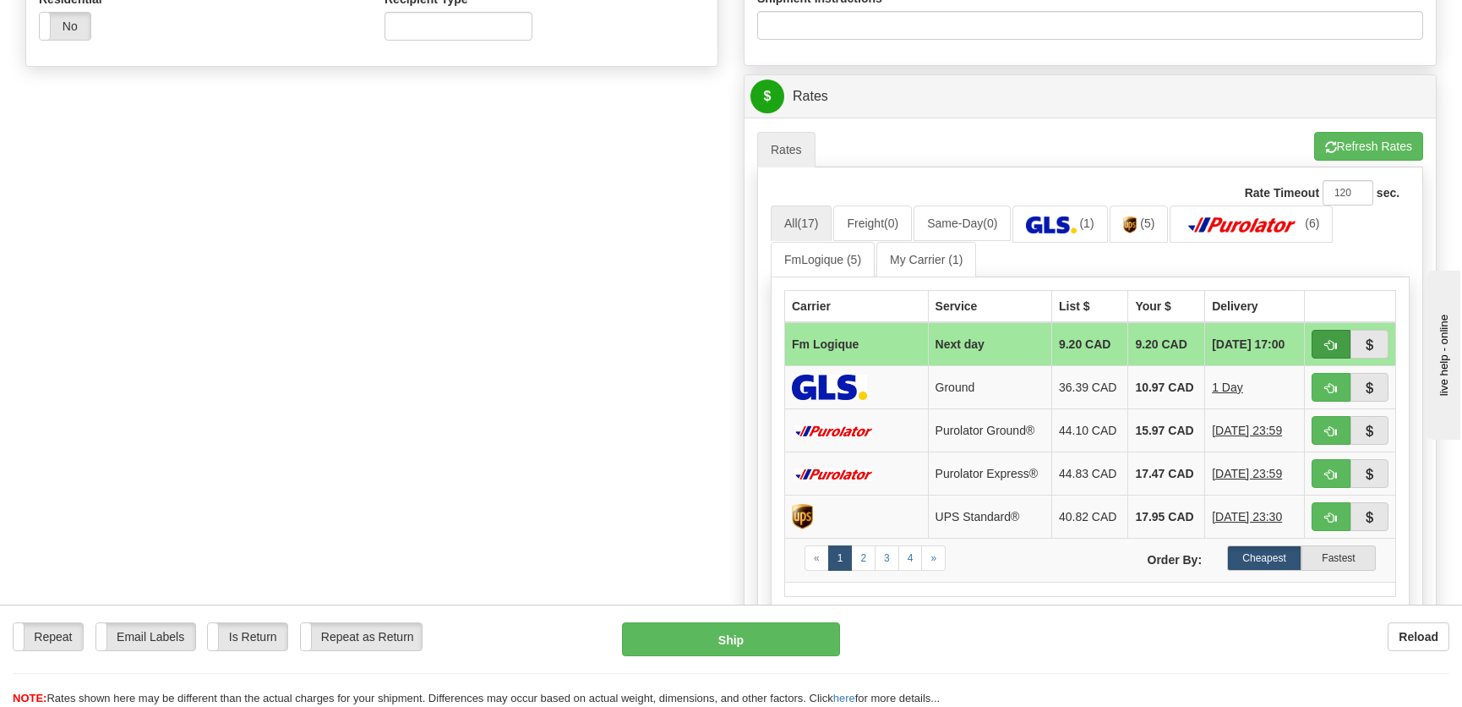
type input "50323498-00"
click at [1328, 347] on span "button" at bounding box center [1331, 345] width 12 height 11
type input "jour"
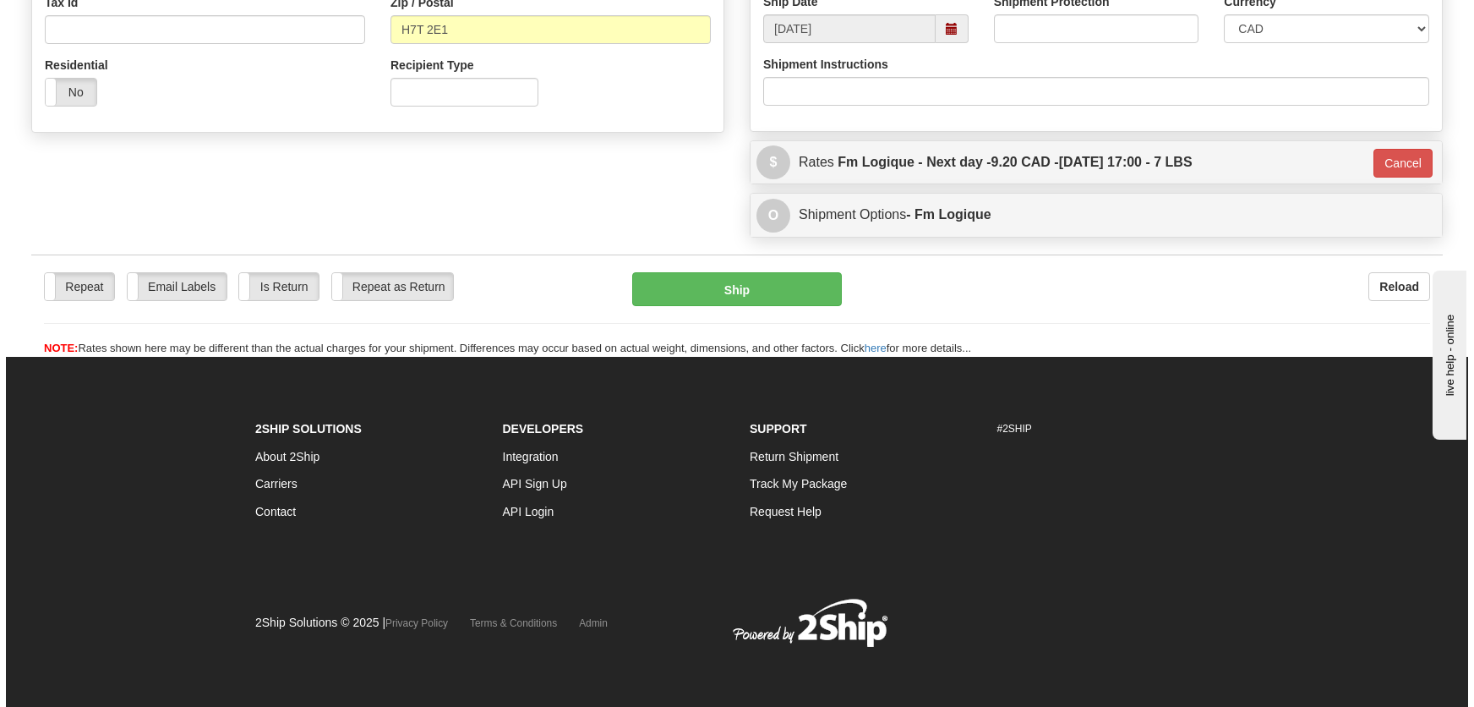
scroll to position [549, 0]
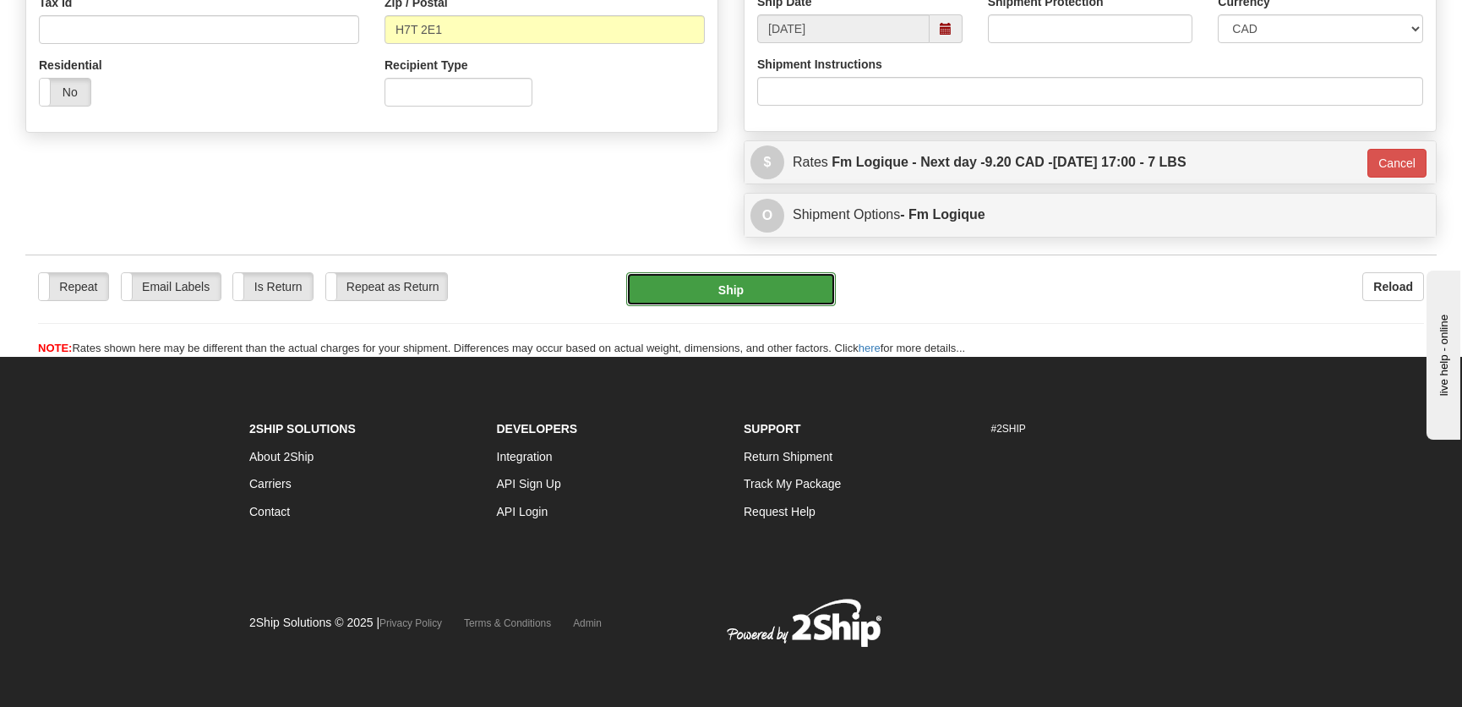
click at [717, 292] on button "Ship" at bounding box center [731, 289] width 210 height 34
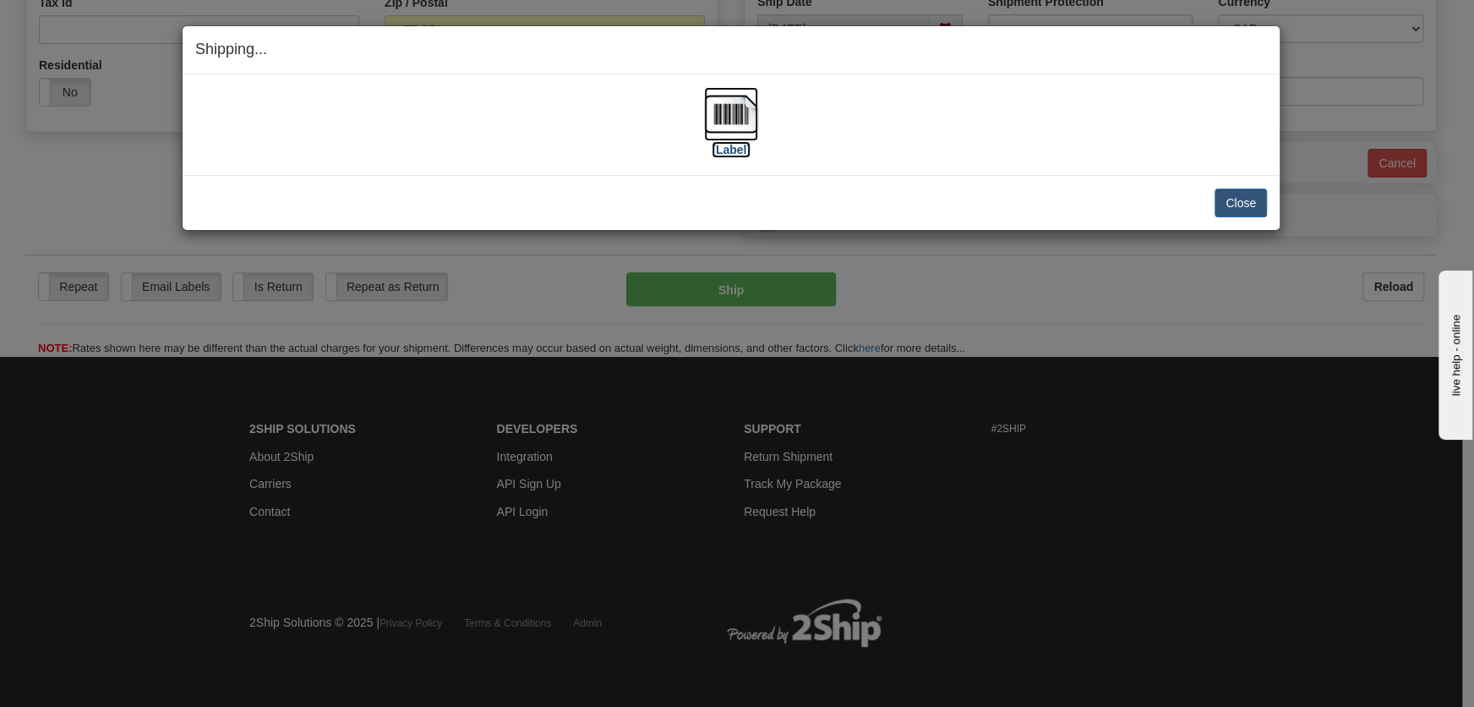
click at [724, 139] on img at bounding box center [731, 114] width 54 height 54
click at [1229, 200] on button "Close" at bounding box center [1240, 202] width 52 height 29
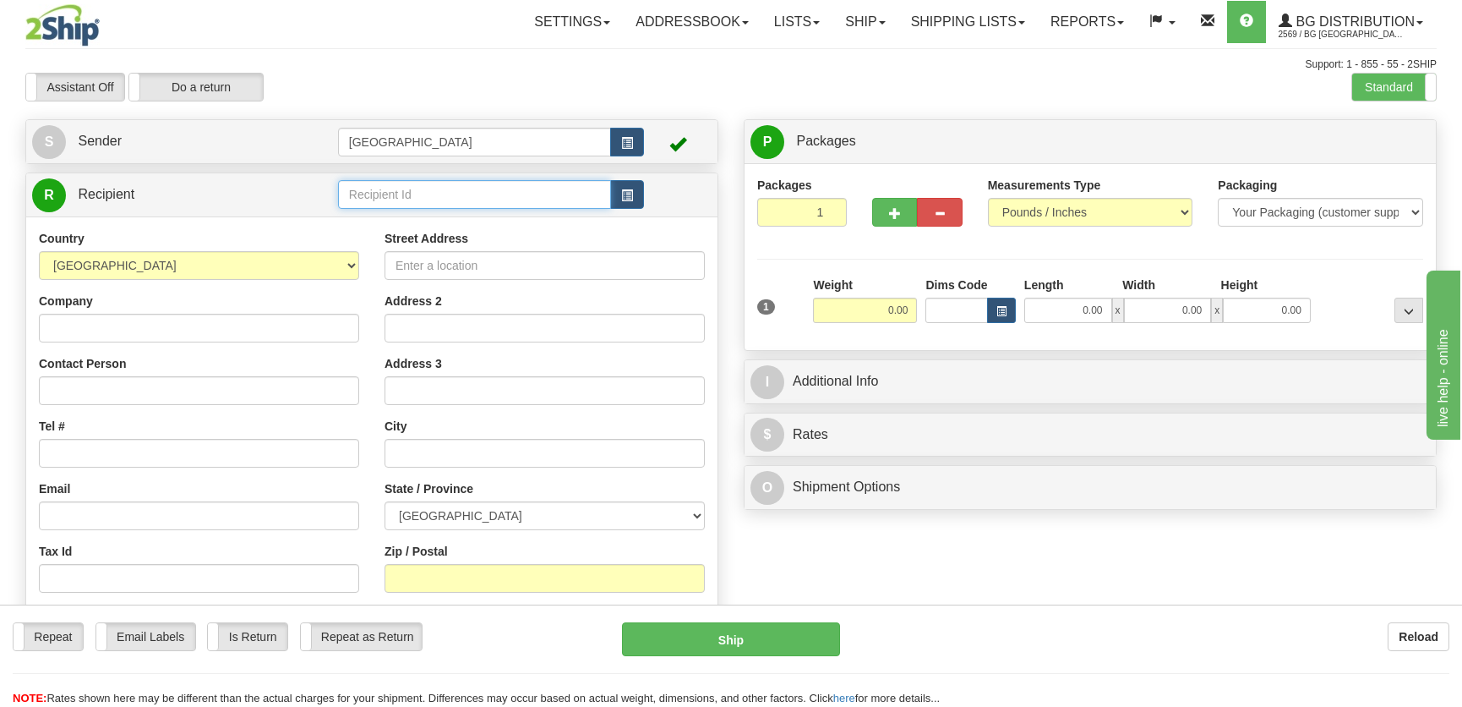
click at [382, 181] on input "text" at bounding box center [474, 194] width 273 height 29
click at [423, 220] on div "20073" at bounding box center [470, 221] width 256 height 19
type input "20073"
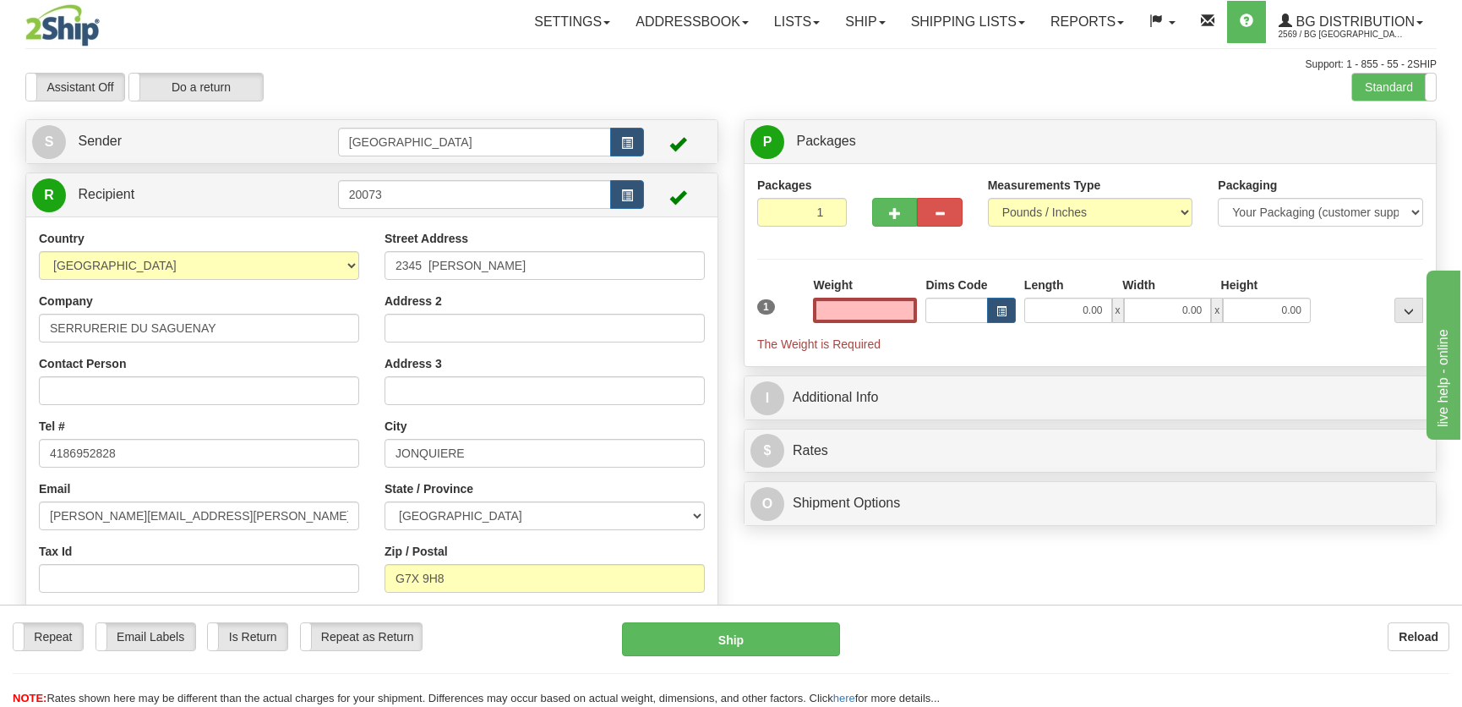
type input "0.00"
click at [1056, 309] on input "0.00" at bounding box center [1068, 309] width 88 height 25
type input "11.00"
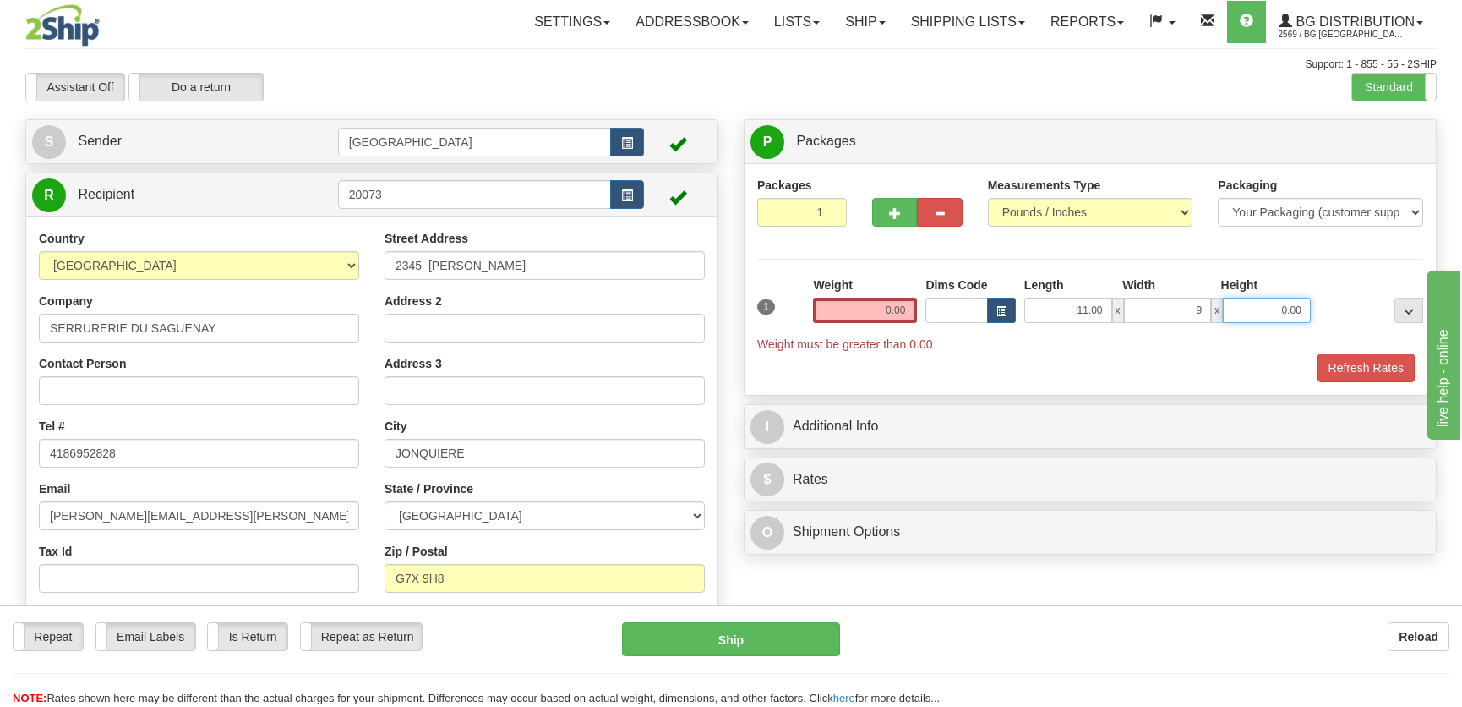
type input "9.00"
type input "7.00"
click at [890, 313] on input "0.00" at bounding box center [865, 309] width 104 height 25
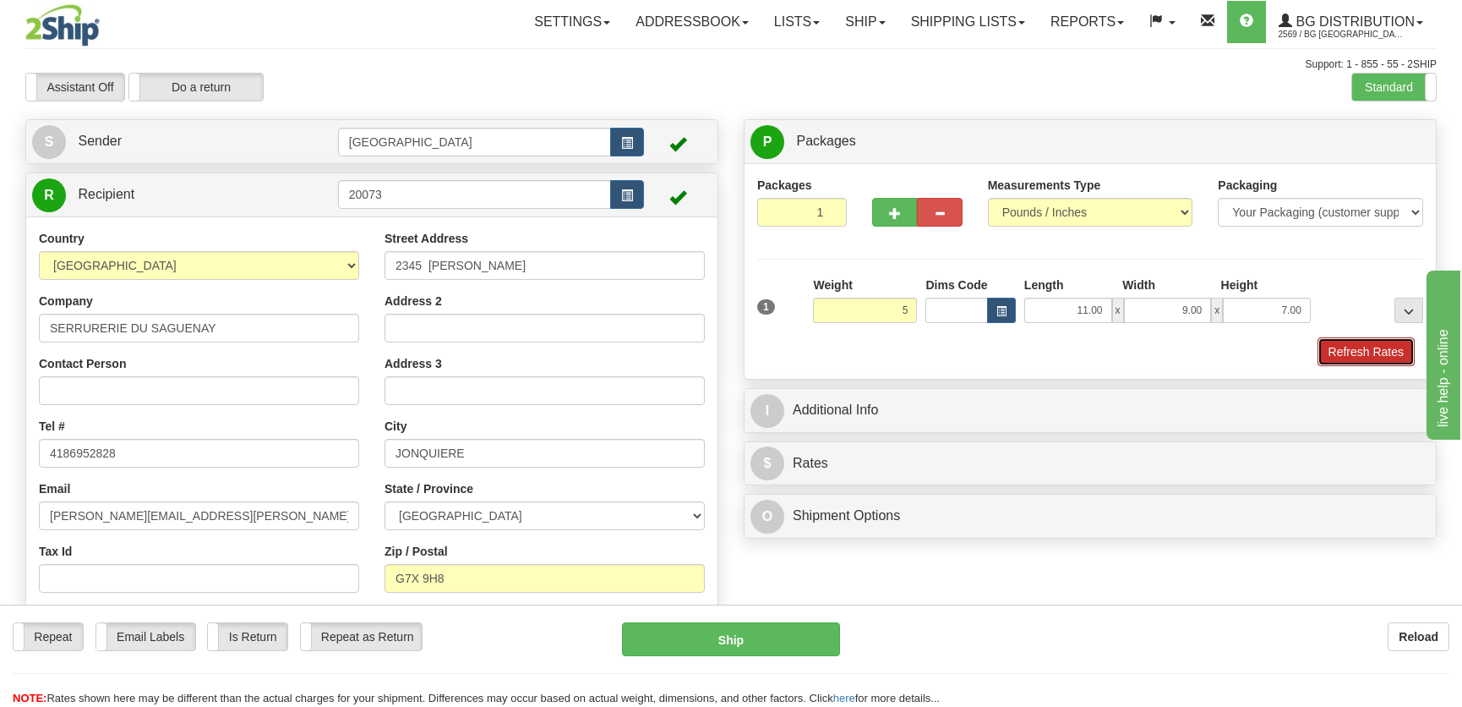
click at [1354, 359] on button "Refresh Rates" at bounding box center [1366, 351] width 97 height 29
type input "5.00"
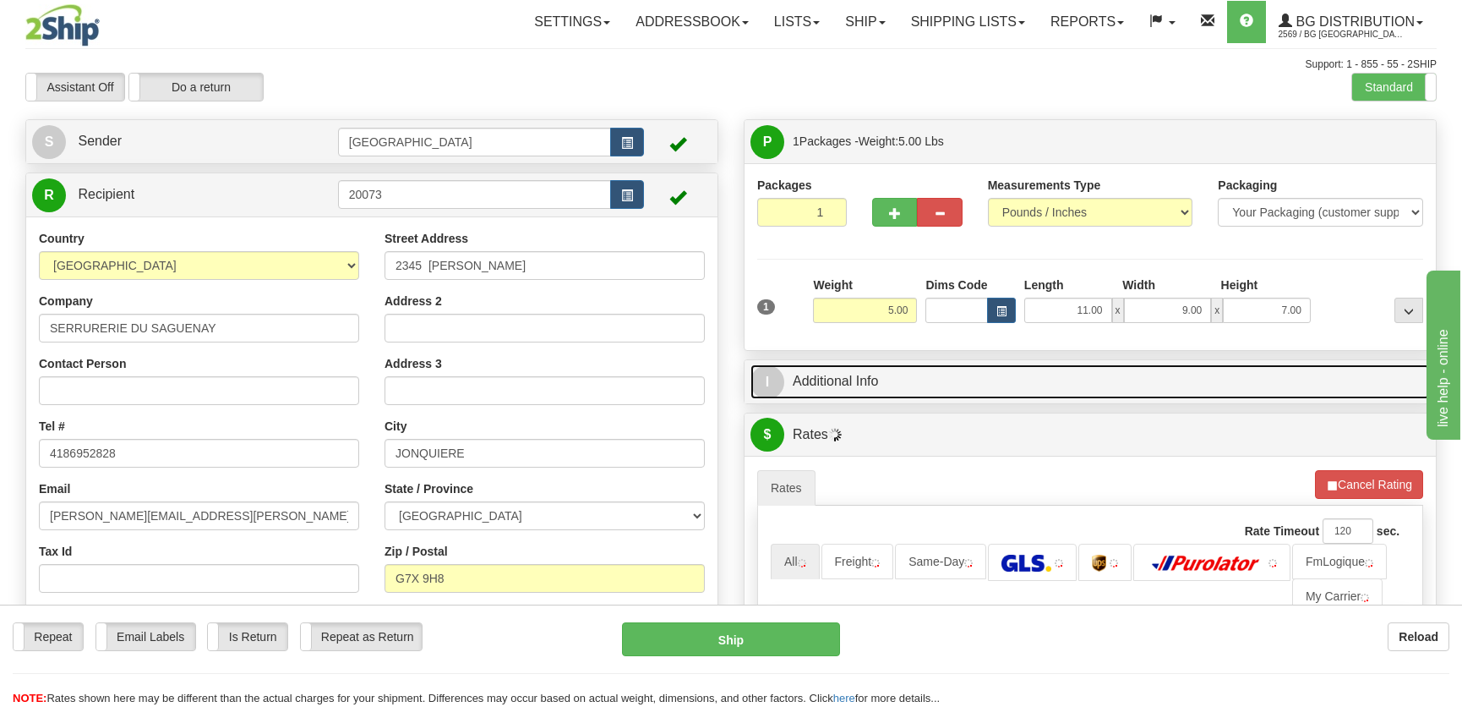
click at [1196, 393] on link "I Additional Info" at bounding box center [1089, 381] width 679 height 35
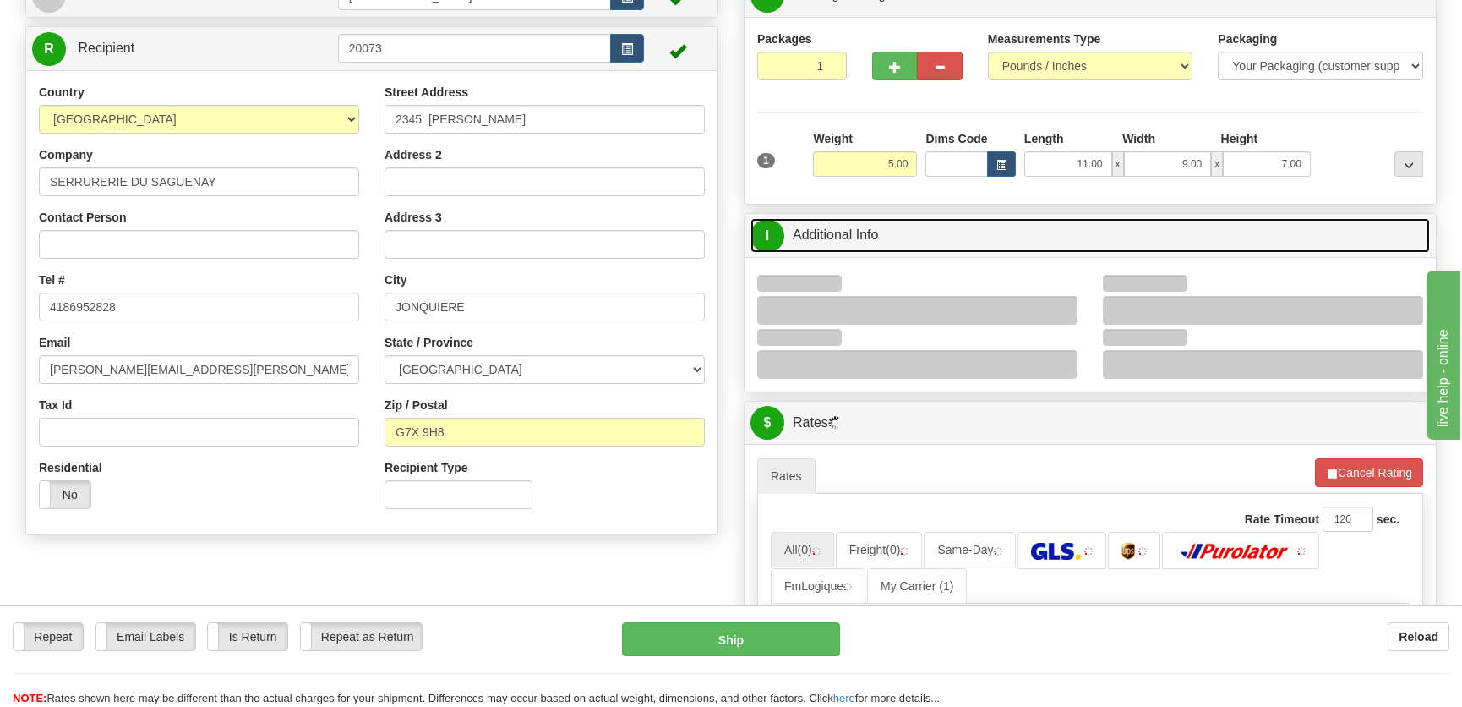
scroll to position [153, 0]
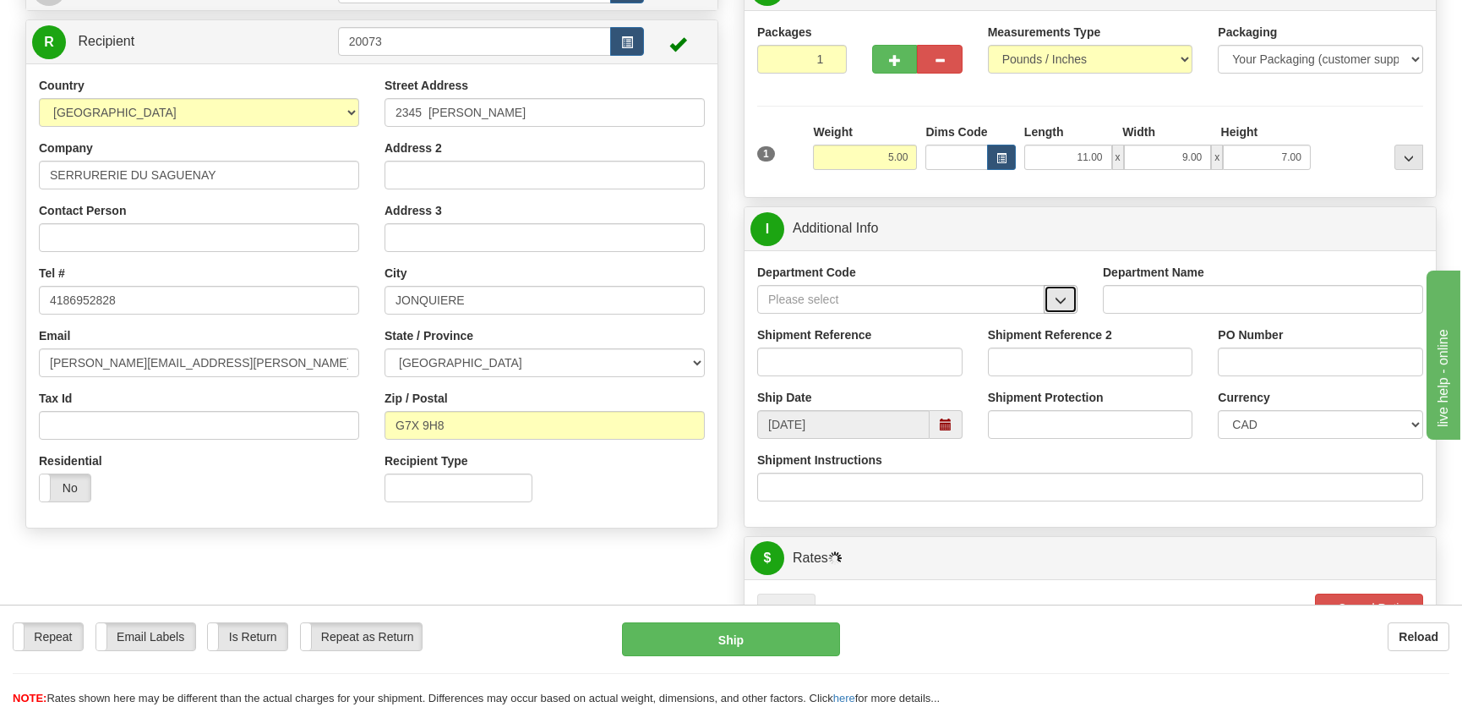
click at [1069, 292] on button "button" at bounding box center [1061, 299] width 34 height 29
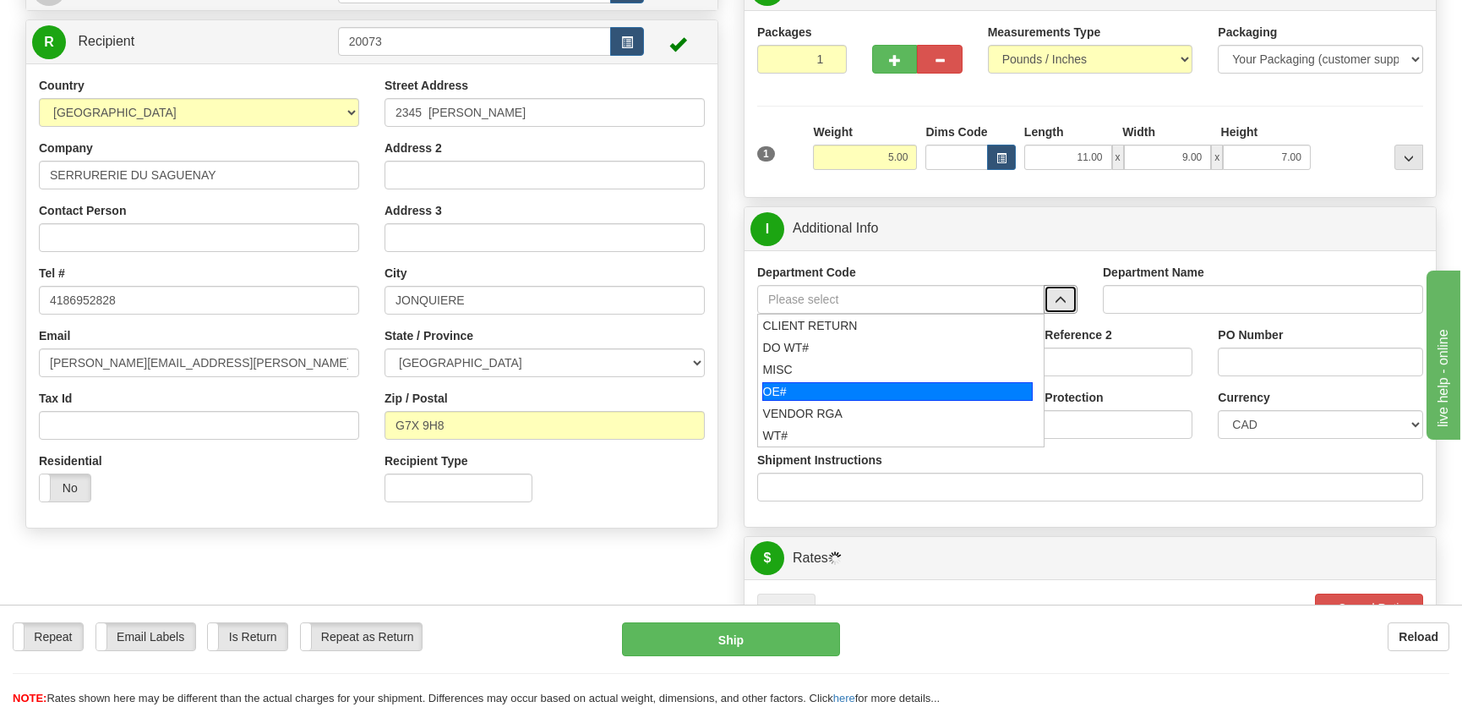
click at [892, 391] on div "OE#" at bounding box center [897, 391] width 271 height 19
type input "OE#"
type input "ORDERS"
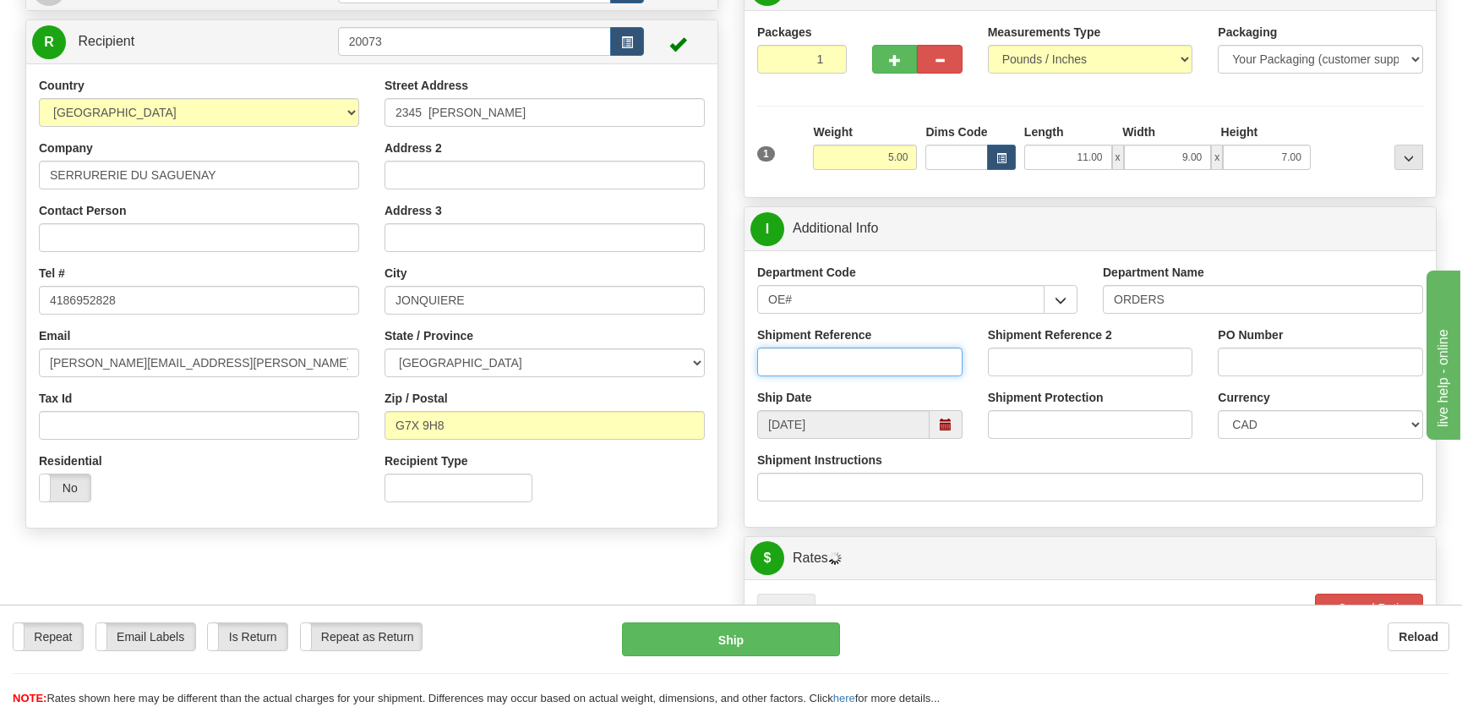
click at [900, 374] on input "Shipment Reference" at bounding box center [859, 361] width 205 height 29
type input "50323502-00"
click at [1271, 350] on input "PO Number" at bounding box center [1320, 361] width 205 height 29
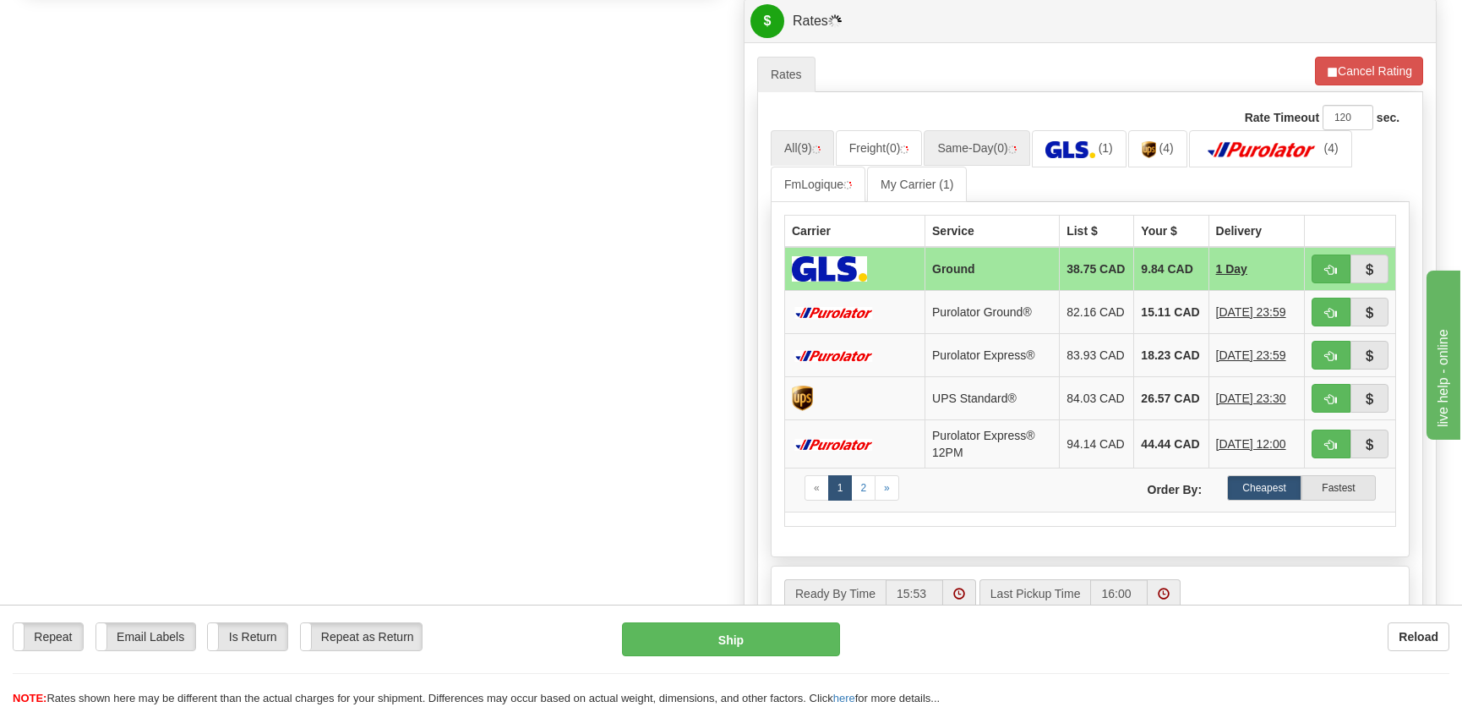
scroll to position [691, 0]
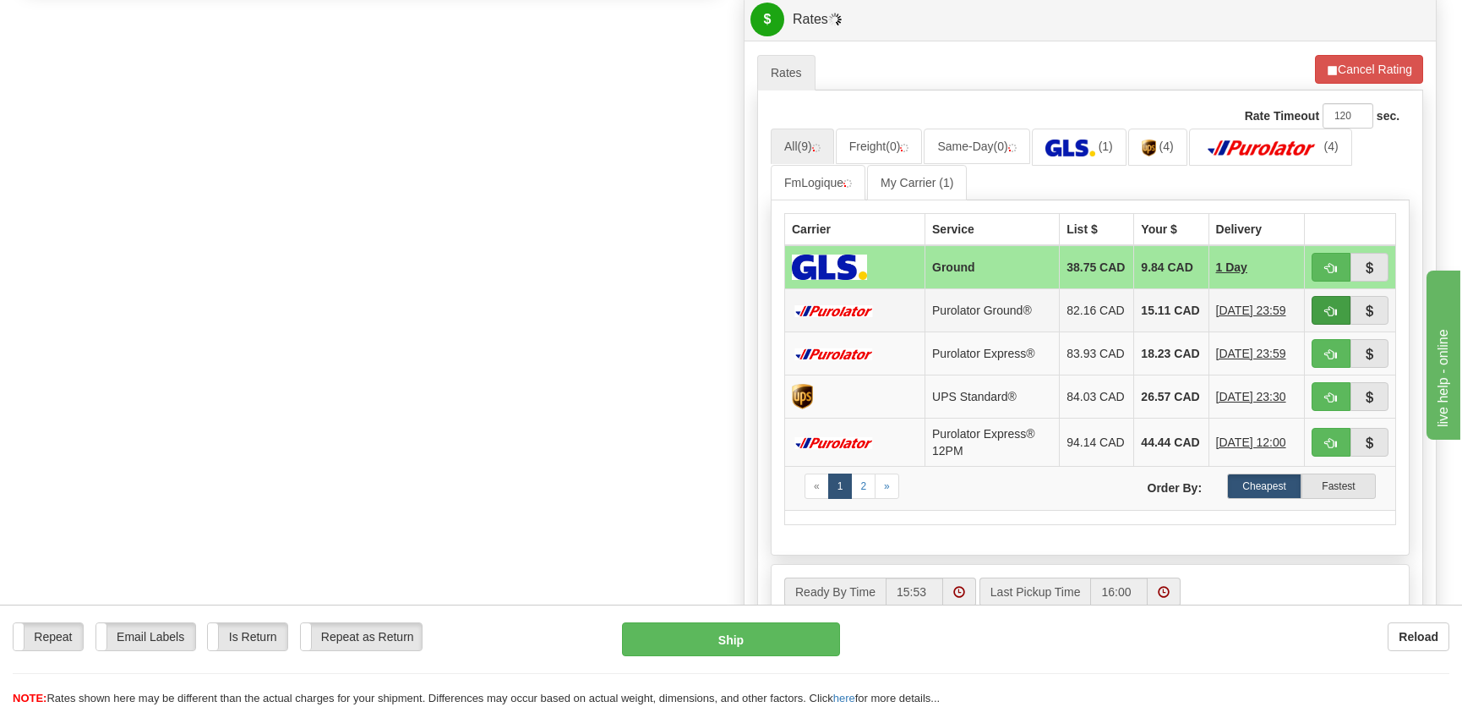
type input "."
click at [1327, 315] on span "button" at bounding box center [1331, 311] width 12 height 11
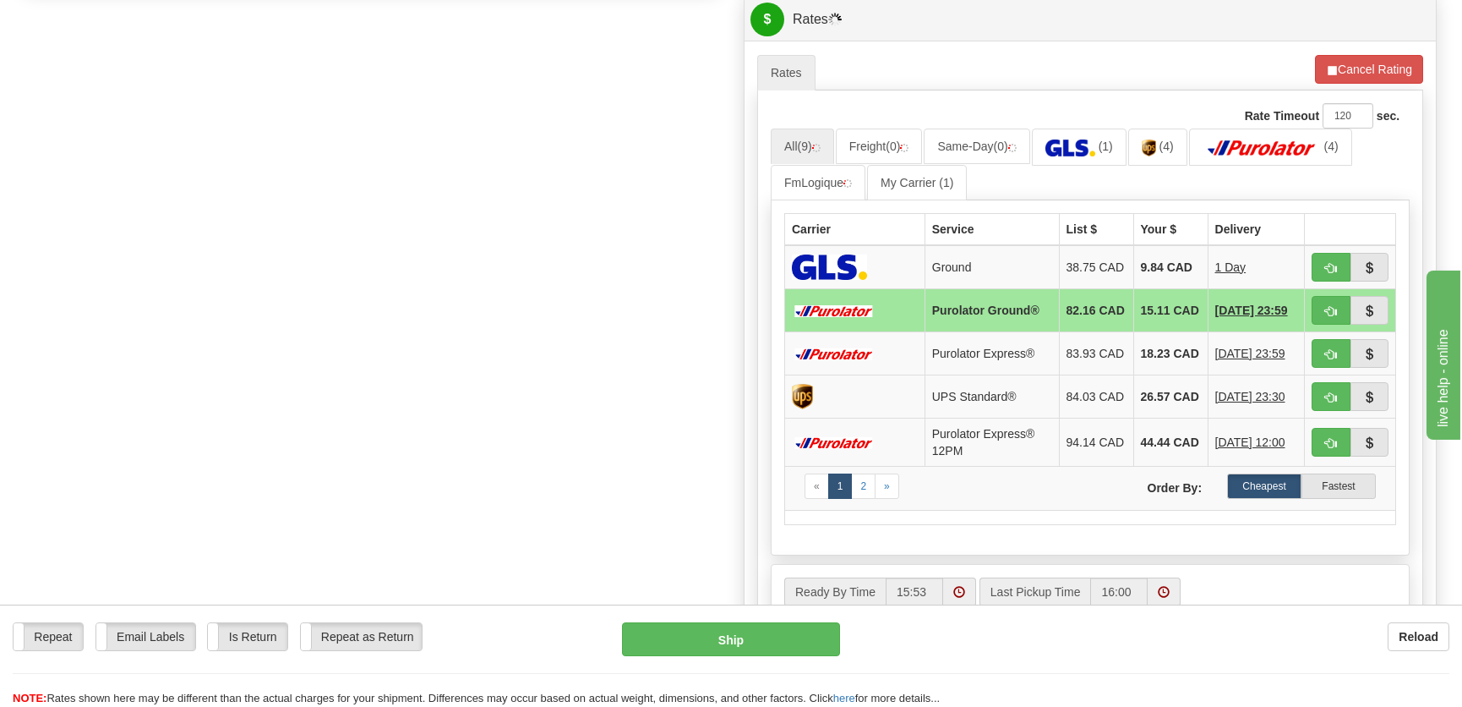
click at [1339, 53] on div "A change has been made which could impact your rate estimate. To ensure the est…" at bounding box center [1090, 351] width 691 height 621
click at [1339, 56] on button "Cancel Rating" at bounding box center [1369, 69] width 108 height 29
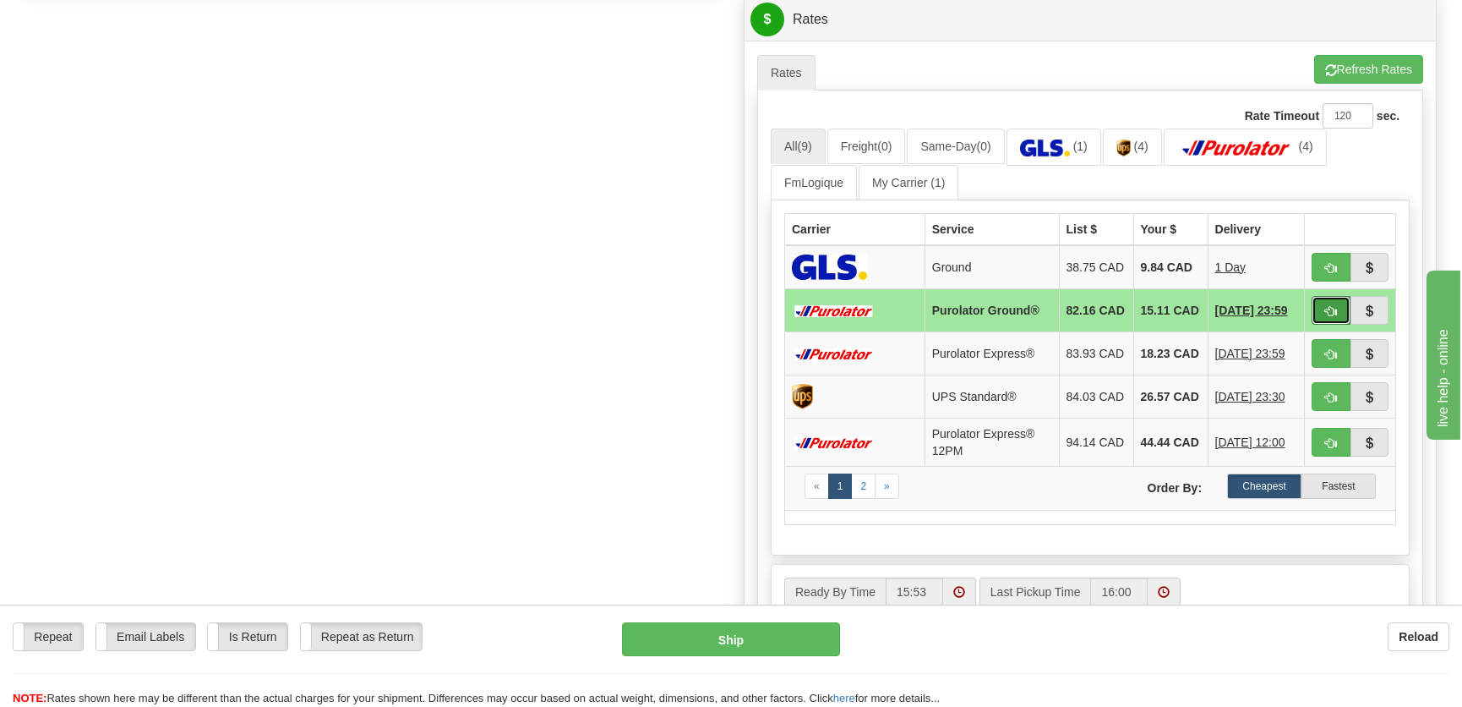
click at [1334, 312] on span "button" at bounding box center [1331, 311] width 12 height 11
type input "260"
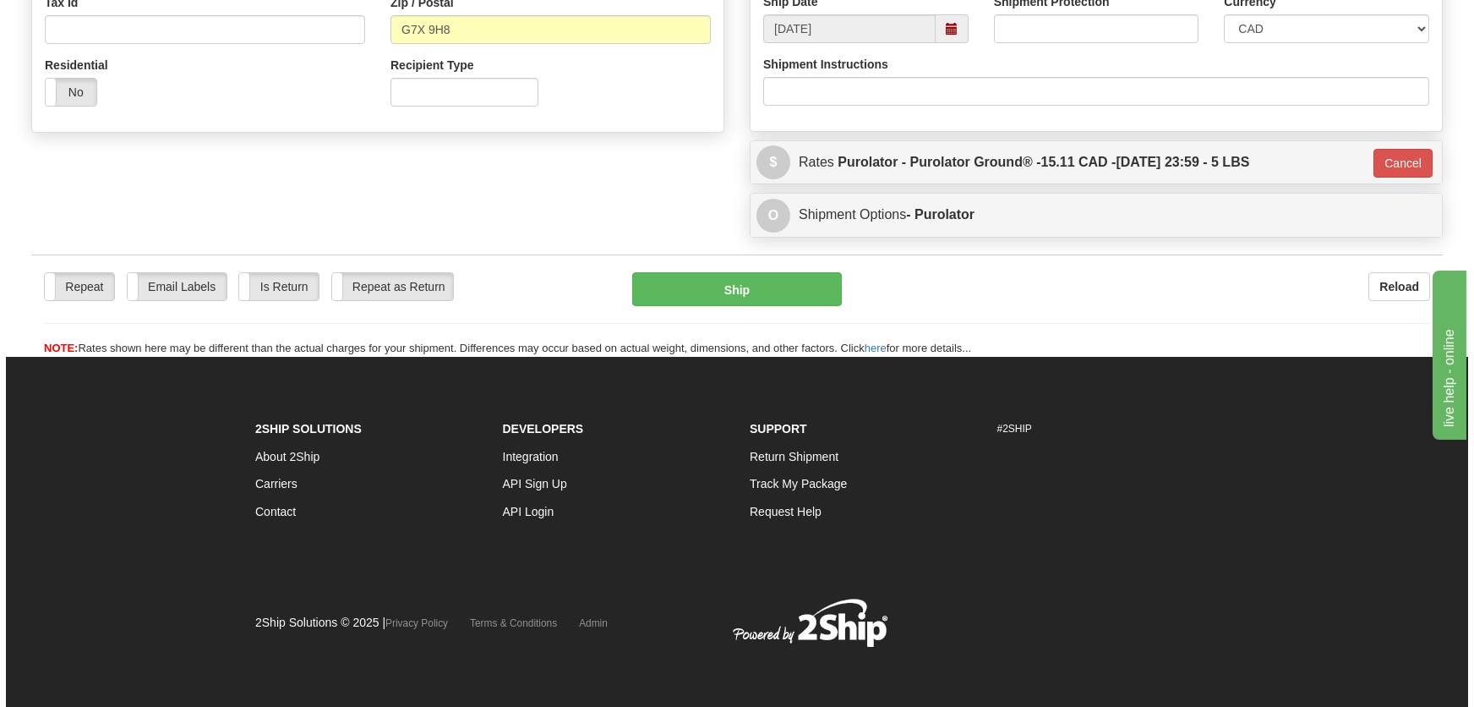
scroll to position [549, 0]
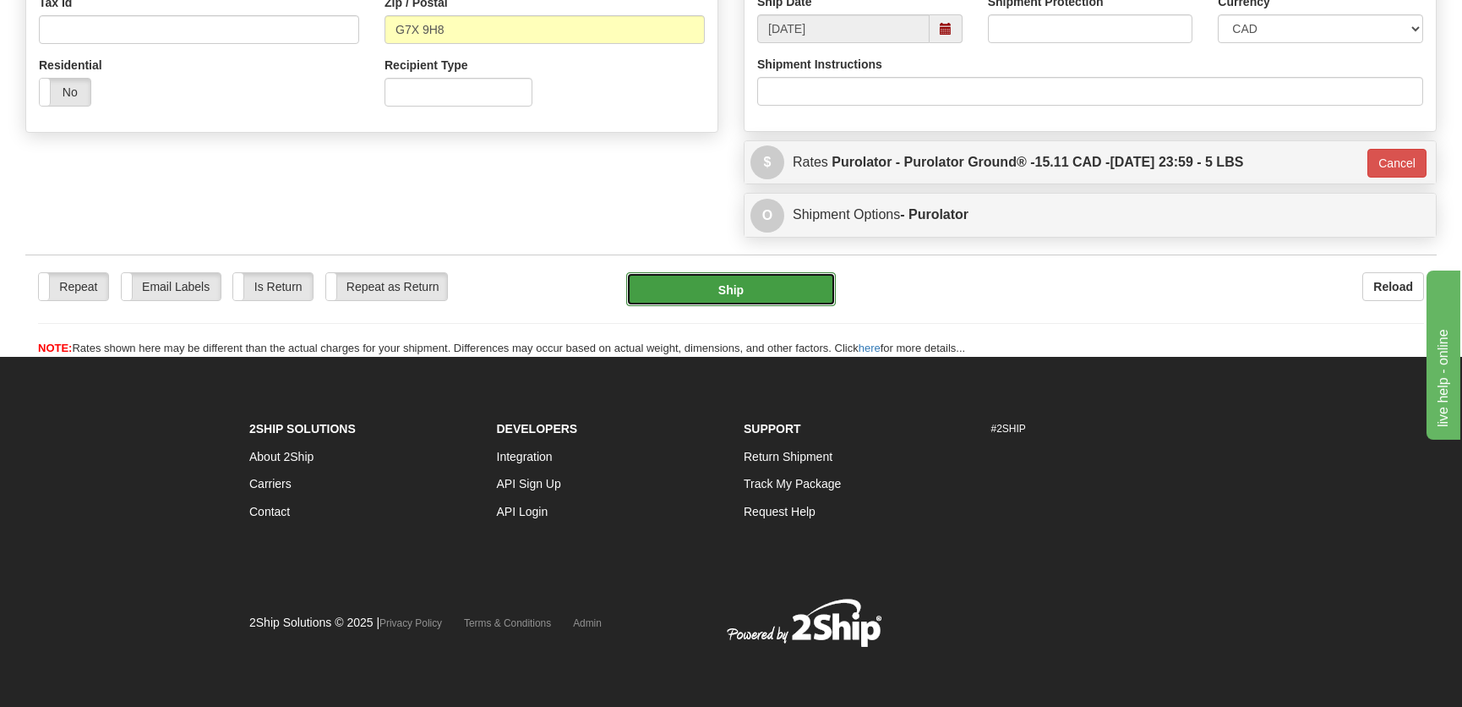
click at [785, 295] on button "Ship" at bounding box center [731, 289] width 210 height 34
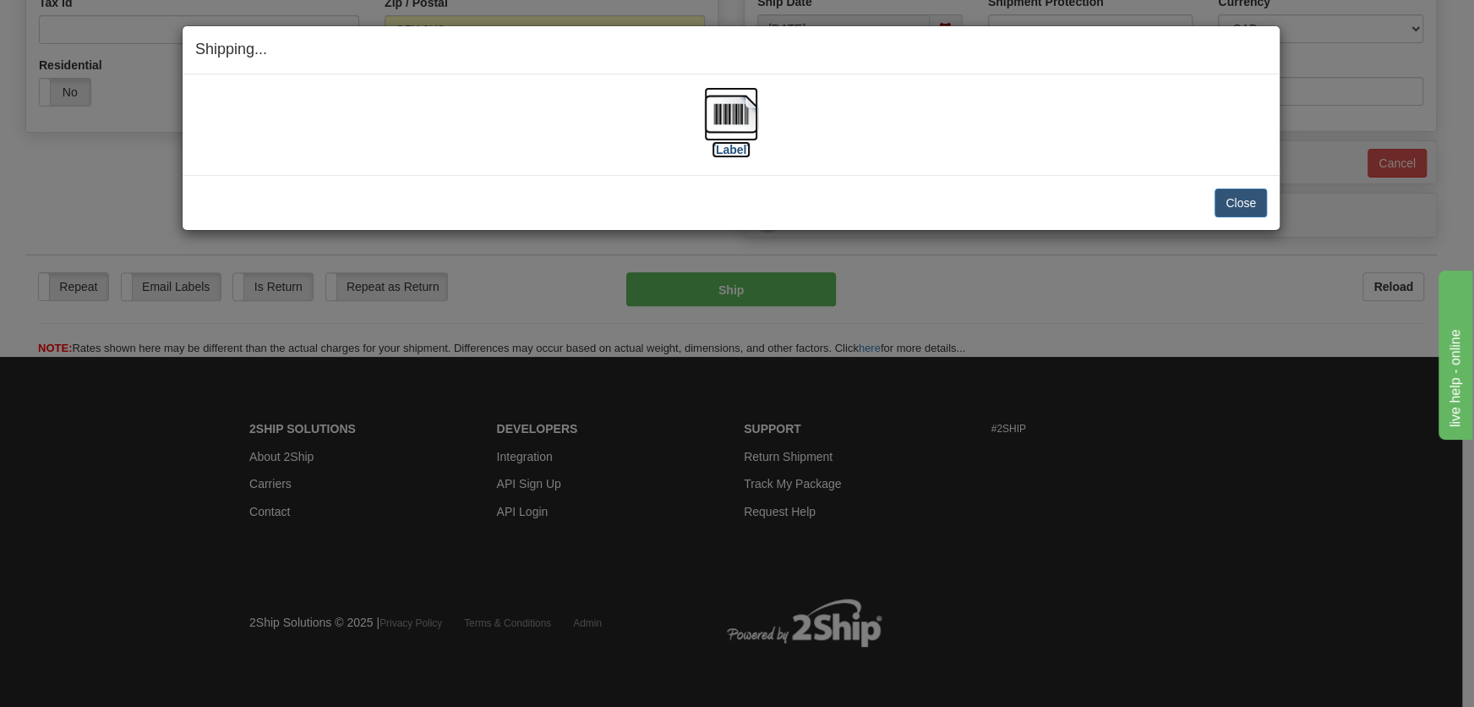
click at [743, 139] on img at bounding box center [731, 114] width 54 height 54
click at [1247, 202] on button "Close" at bounding box center [1240, 202] width 52 height 29
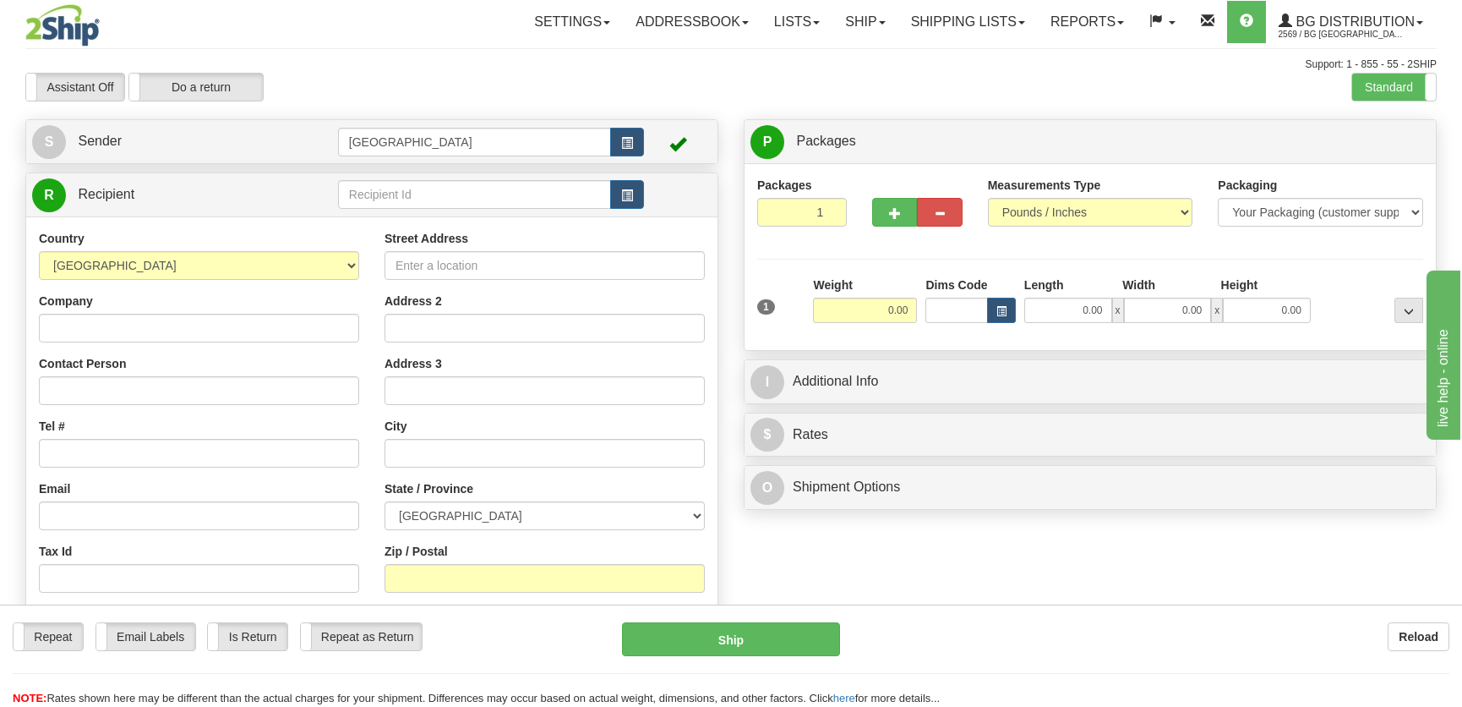
click at [596, 94] on div "Assistant On Assistant Off Do a return Do a return" at bounding box center [312, 87] width 598 height 29
click at [609, 85] on div "Assistant On Assistant Off Do a return Do a return" at bounding box center [312, 87] width 598 height 29
